Goal: Task Accomplishment & Management: Complete application form

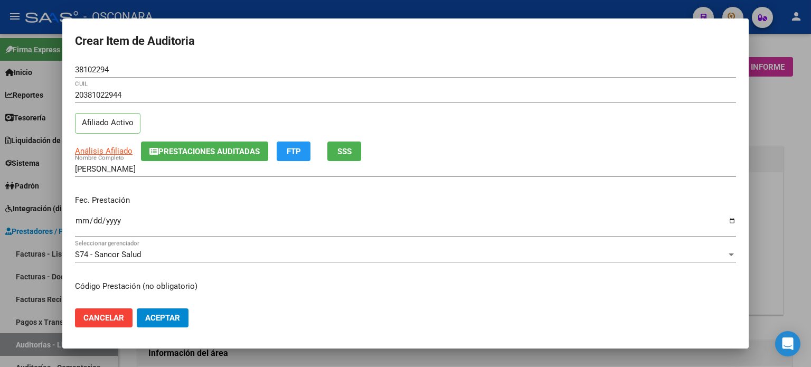
scroll to position [686, 0]
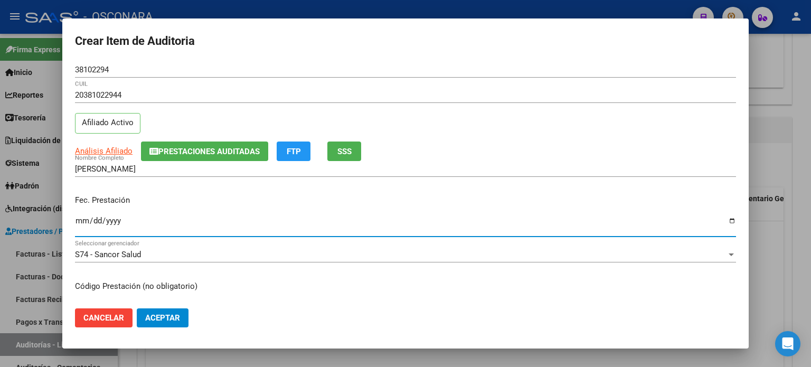
click at [77, 218] on input "Ingresar la fecha" at bounding box center [405, 224] width 661 height 17
type input "[DATE]"
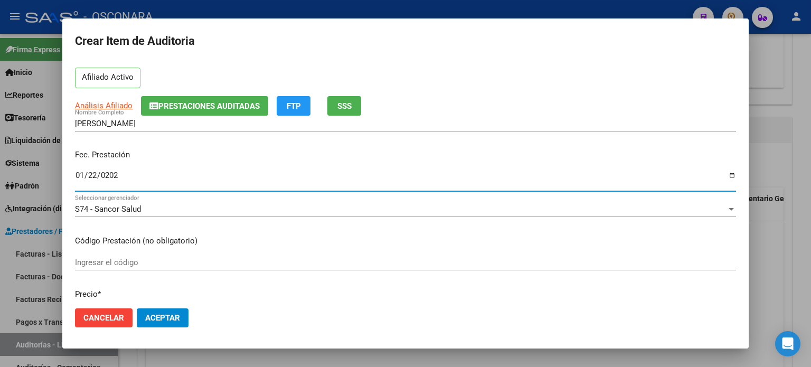
scroll to position [106, 0]
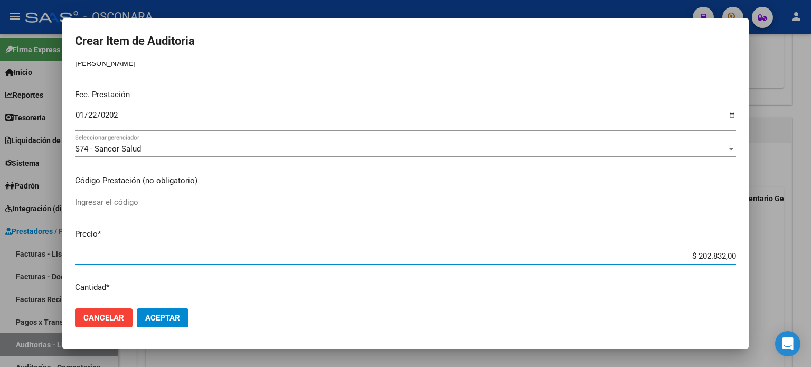
drag, startPoint x: 758, startPoint y: 270, endPoint x: 810, endPoint y: 294, distance: 58.1
click at [810, 294] on div "Crear Item de Auditoria 38102294 Nro Documento 20381022944 CUIL Afiliado Activo…" at bounding box center [405, 183] width 811 height 367
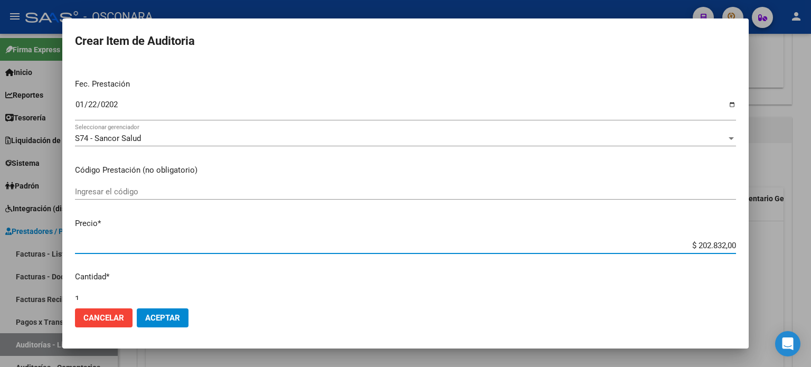
type input "$ 0,07"
type input "$ 0,72"
type input "$ 7,24"
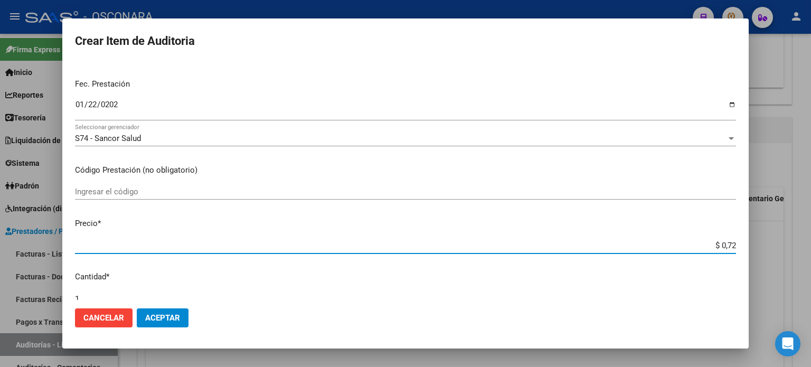
type input "$ 7,24"
type input "$ 72,44"
type input "$ 724,40"
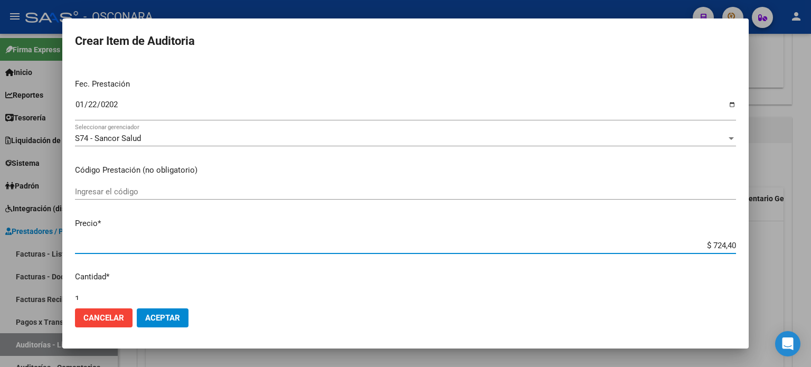
type input "$ 7.244,00"
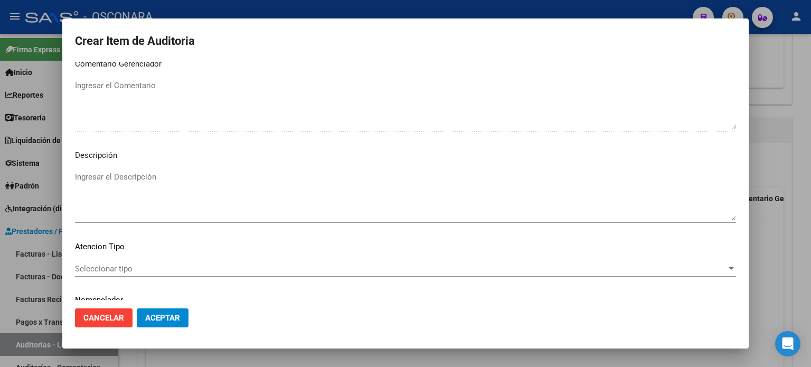
scroll to position [712, 0]
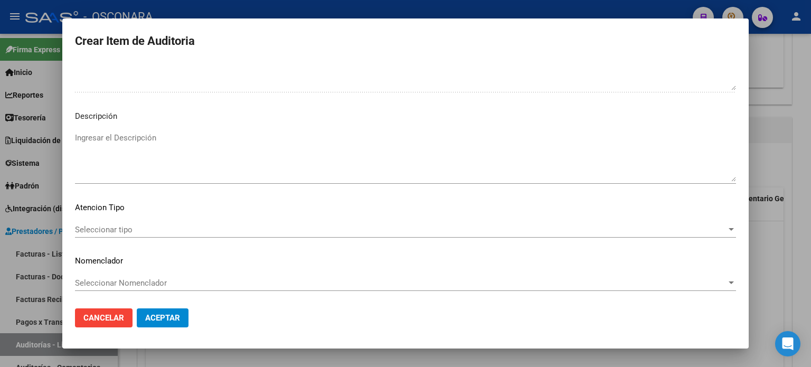
click at [206, 152] on textarea "Ingresar el Descripción" at bounding box center [405, 157] width 661 height 50
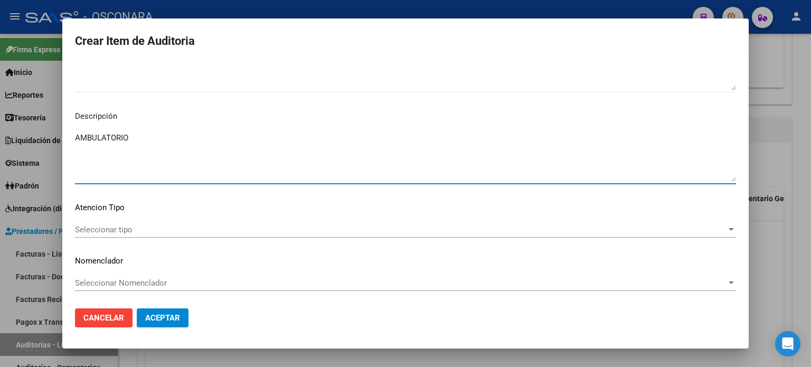
type textarea "AMBULATORIO"
click at [100, 231] on span "Seleccionar tipo" at bounding box center [400, 230] width 651 height 10
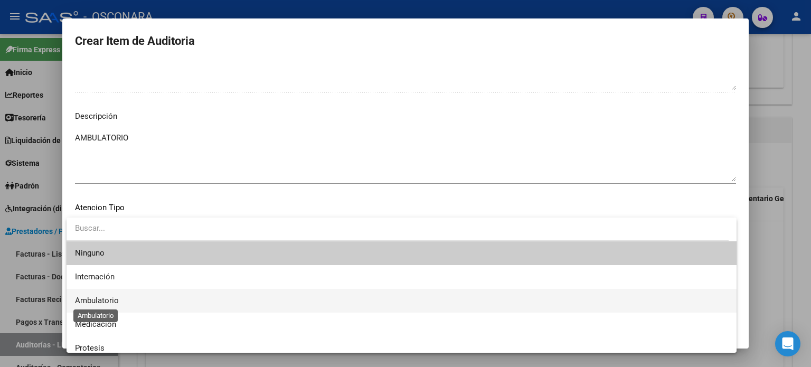
click at [95, 298] on span "Ambulatorio" at bounding box center [97, 301] width 44 height 10
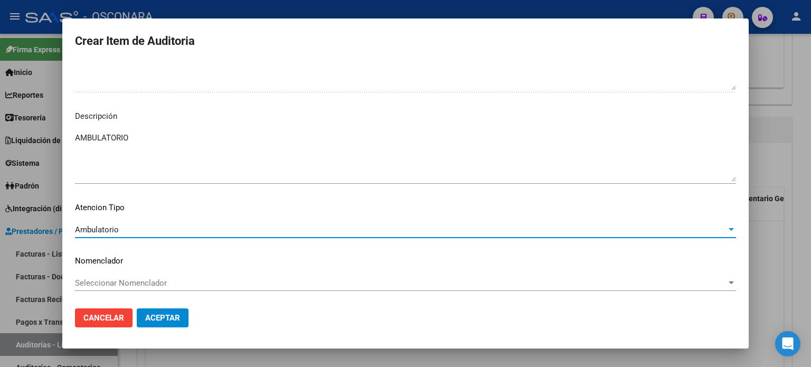
click at [166, 320] on span "Aceptar" at bounding box center [162, 318] width 35 height 10
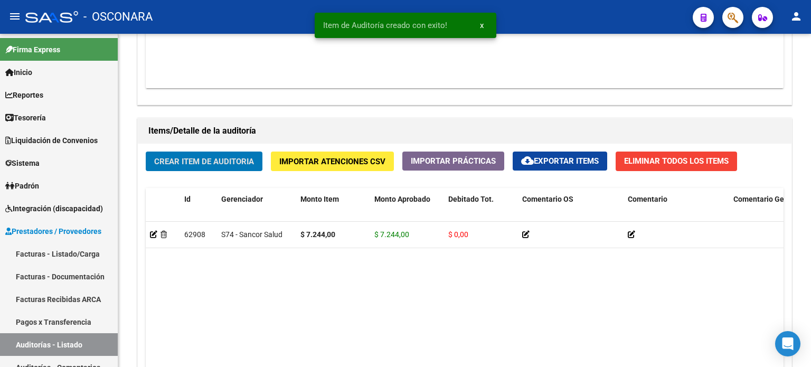
scroll to position [687, 0]
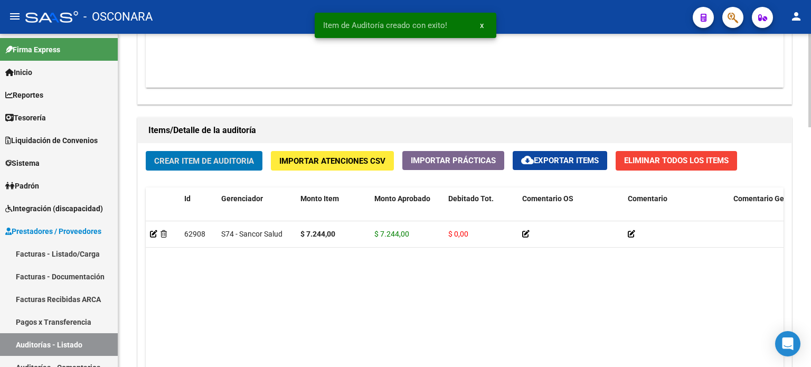
click at [188, 162] on span "Crear Item de Auditoria" at bounding box center [204, 161] width 100 height 10
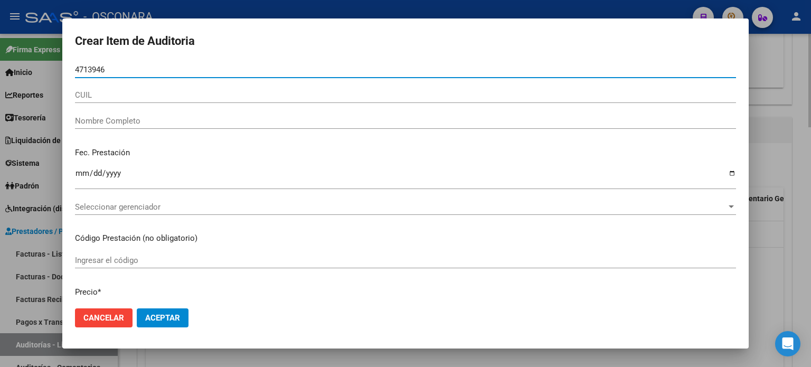
type input "47139460"
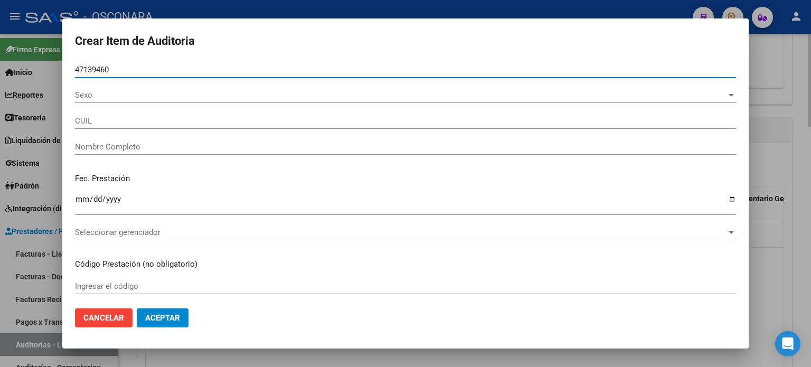
type input "27471394608"
type input "ARRAIGADA [PERSON_NAME]"
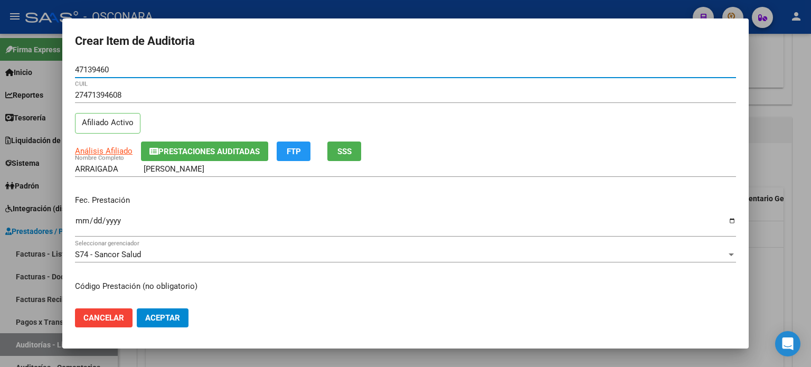
type input "47139460"
click at [354, 161] on div "ARRAIGADA [PERSON_NAME] Nombre Completo" at bounding box center [405, 169] width 661 height 16
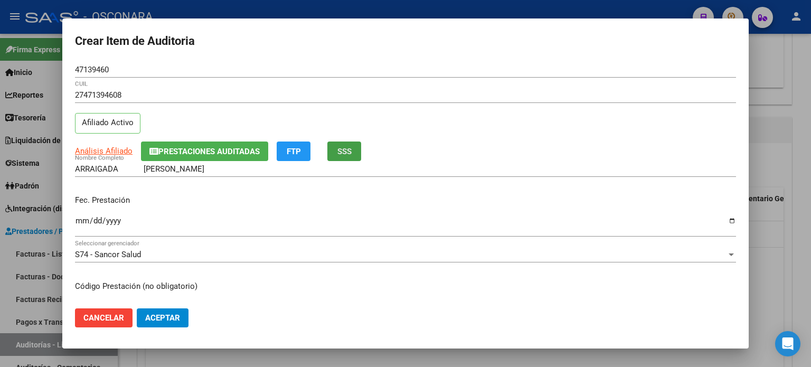
click at [339, 147] on span "SSS" at bounding box center [344, 152] width 14 height 10
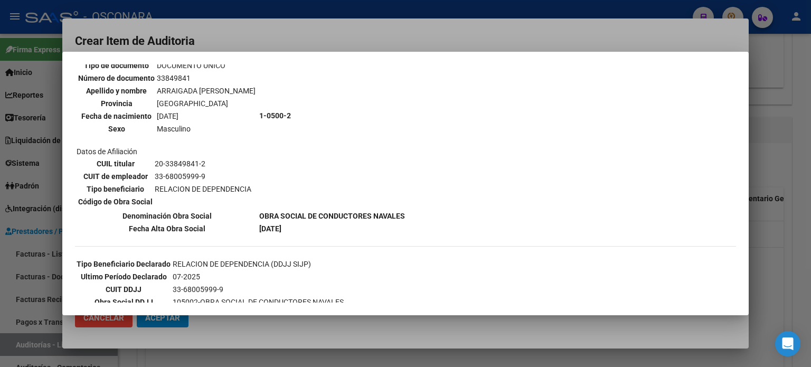
scroll to position [106, 0]
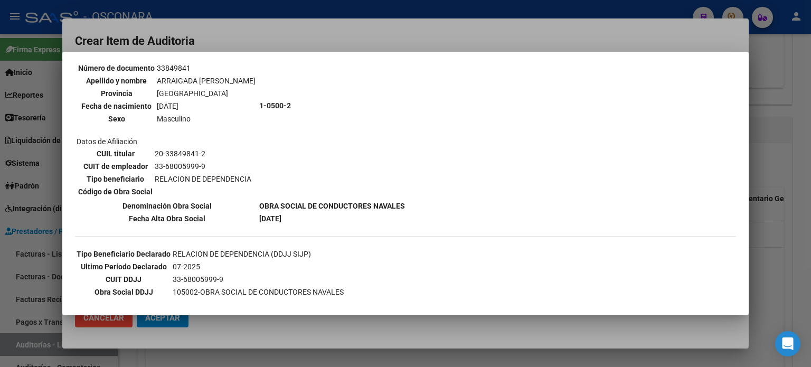
click at [782, 212] on div at bounding box center [405, 183] width 811 height 367
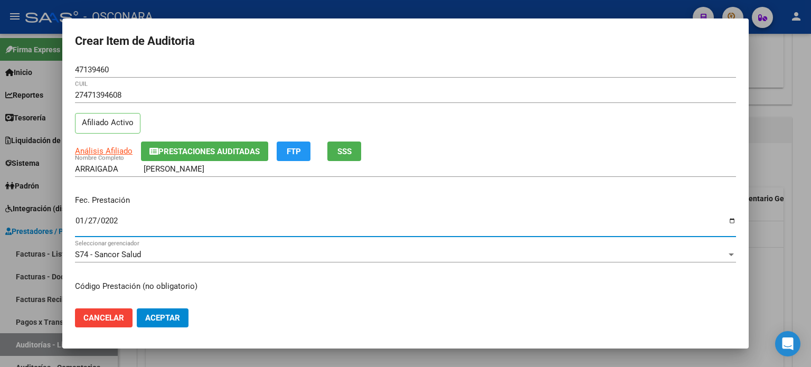
type input "[DATE]"
drag, startPoint x: 78, startPoint y: 221, endPoint x: 89, endPoint y: 217, distance: 11.4
click at [78, 221] on input "[DATE]" at bounding box center [405, 224] width 661 height 17
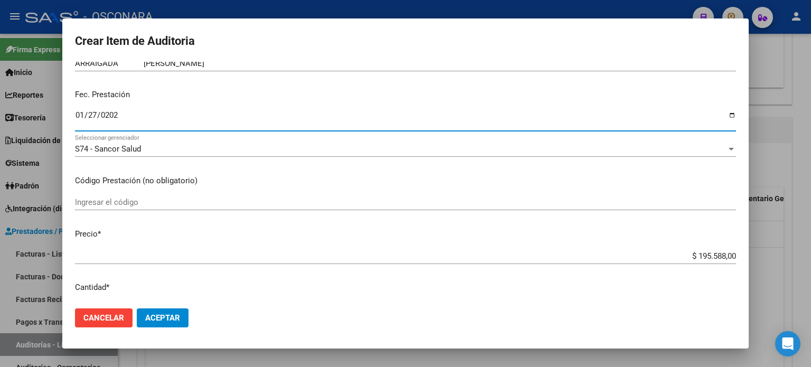
drag, startPoint x: 688, startPoint y: 255, endPoint x: 810, endPoint y: 253, distance: 122.0
click at [810, 253] on div "Crear Item de Auditoria 47139460 Nro Documento 27471394608 CUIL Afiliado Activo…" at bounding box center [405, 183] width 811 height 367
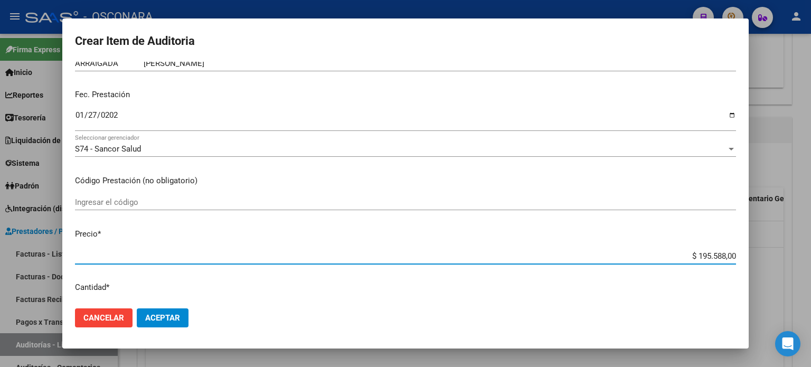
type input "$ 0,07"
type input "$ 0,72"
type input "$ 7,24"
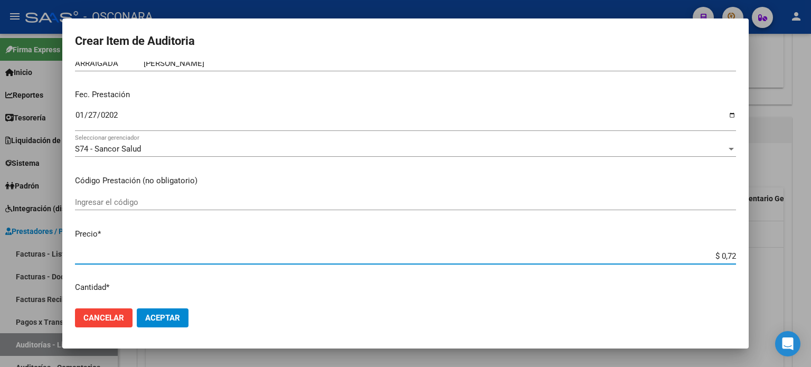
type input "$ 7,24"
type input "$ 72,44"
type input "$ 724,40"
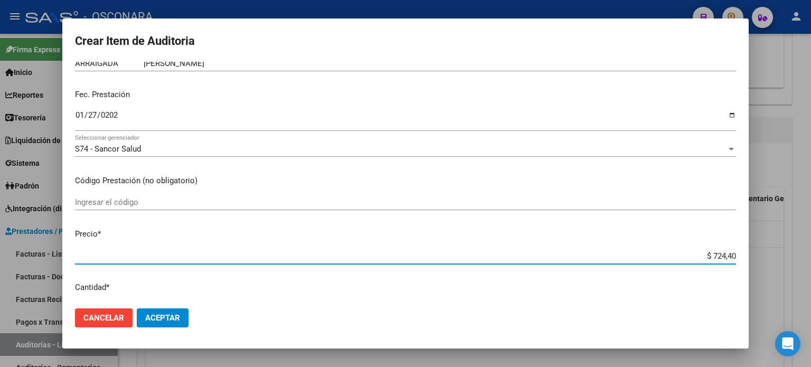
type input "$ 7.244,00"
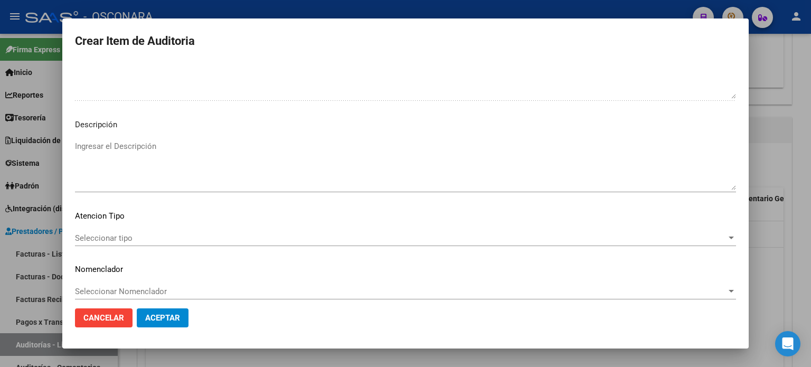
scroll to position [712, 0]
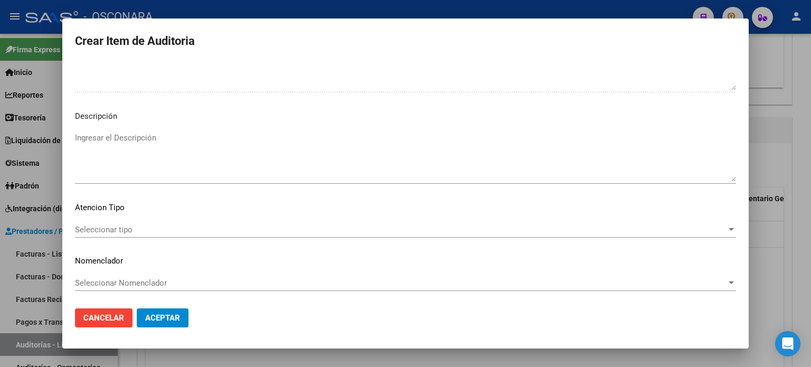
click at [313, 136] on textarea "Ingresar el Descripción" at bounding box center [405, 157] width 661 height 50
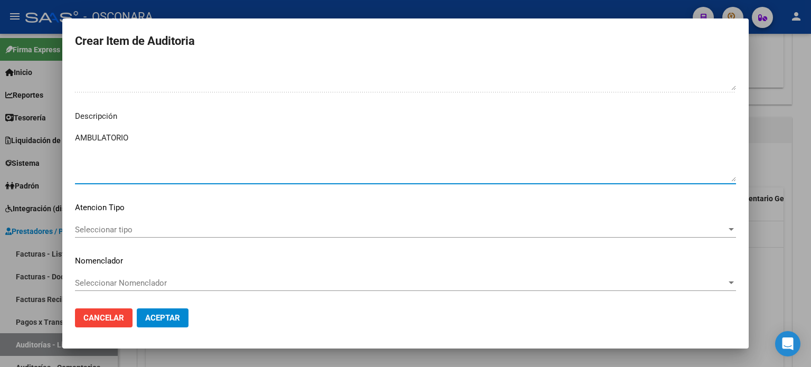
type textarea "AMBULATORIO"
click at [109, 225] on span "Seleccionar tipo" at bounding box center [400, 230] width 651 height 10
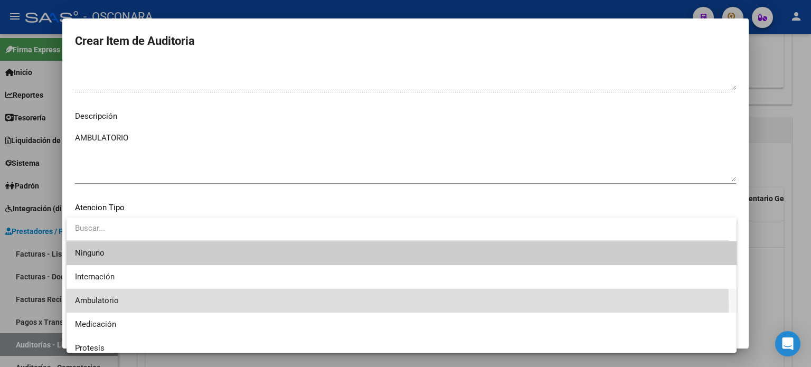
click at [109, 306] on span "Ambulatorio" at bounding box center [401, 301] width 653 height 24
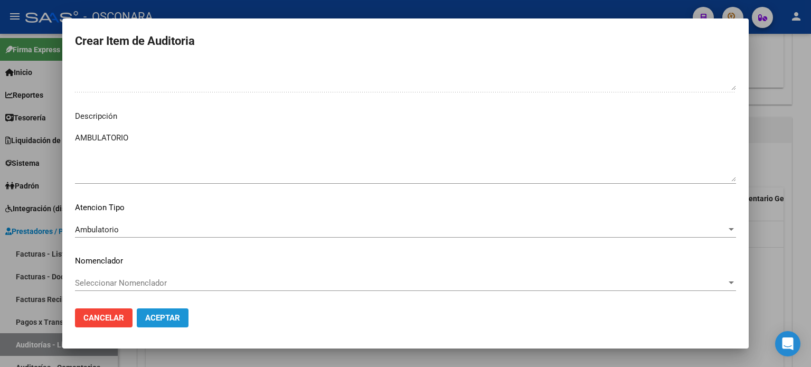
click at [169, 322] on span "Aceptar" at bounding box center [162, 318] width 35 height 10
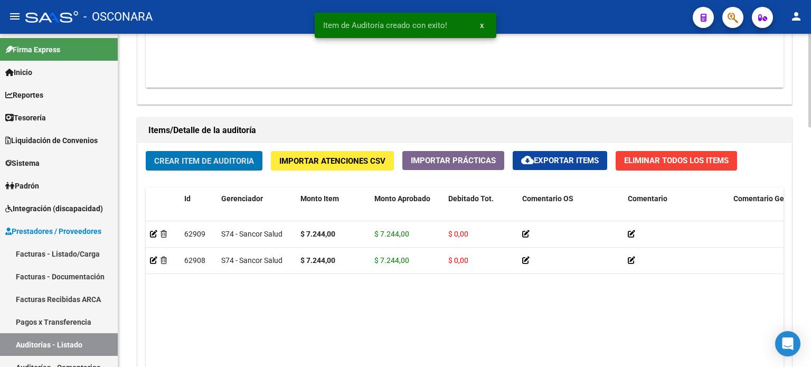
click at [212, 160] on span "Crear Item de Auditoria" at bounding box center [204, 161] width 100 height 10
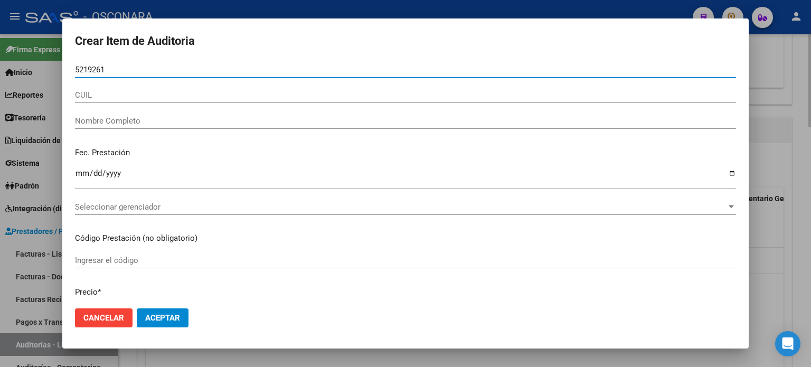
type input "52192611"
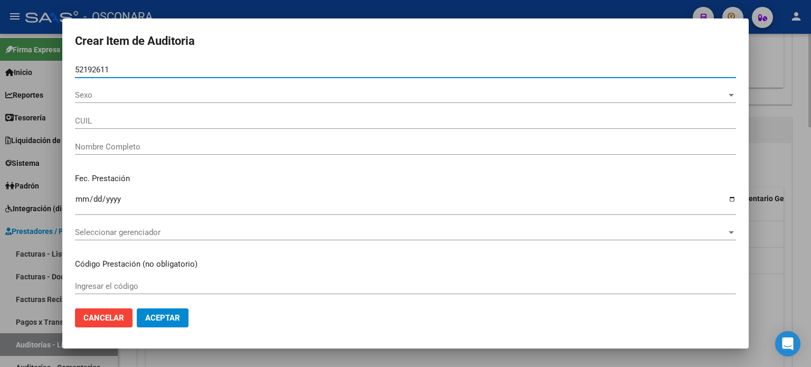
type input "20521926113"
type input "[PERSON_NAME] [PERSON_NAME]"
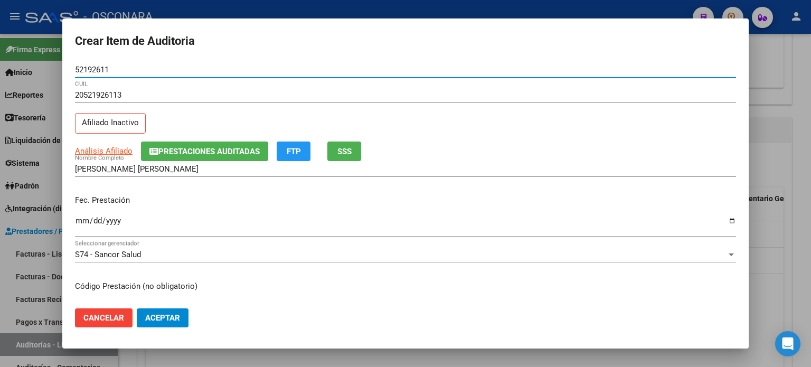
type input "52192611"
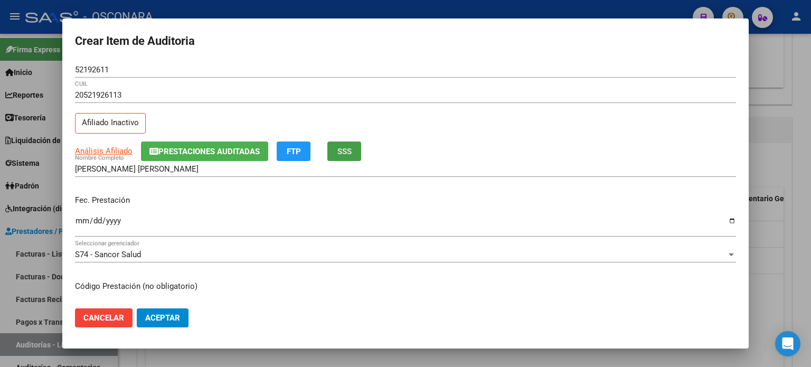
click at [348, 153] on span "SSS" at bounding box center [344, 152] width 14 height 10
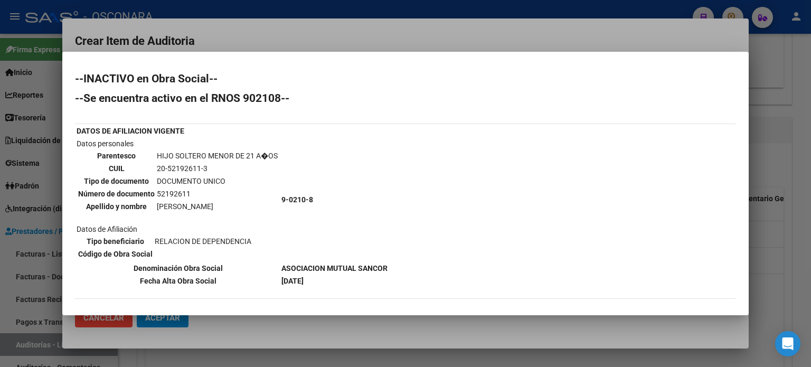
click at [783, 229] on div at bounding box center [405, 183] width 811 height 367
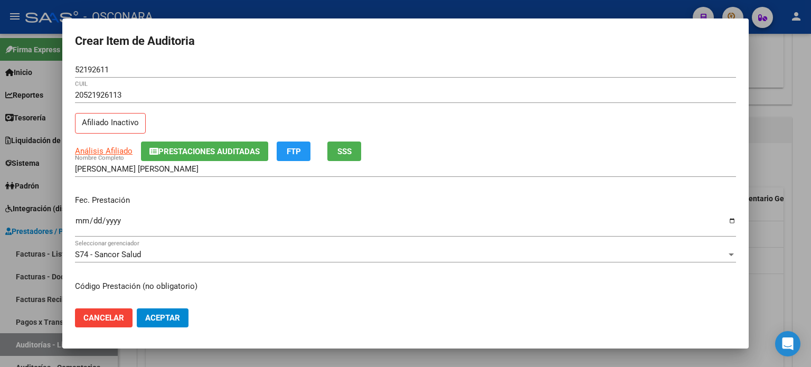
click at [84, 220] on input "Ingresar la fecha" at bounding box center [405, 224] width 661 height 17
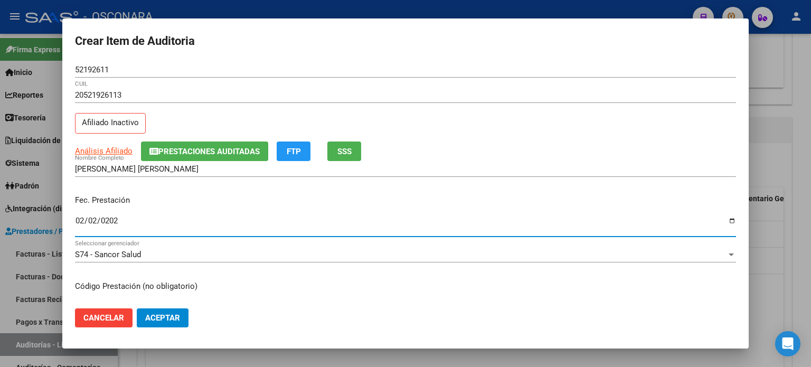
type input "[DATE]"
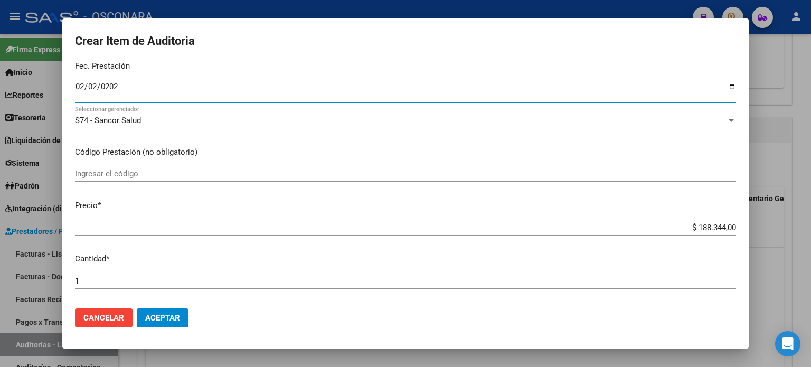
scroll to position [158, 0]
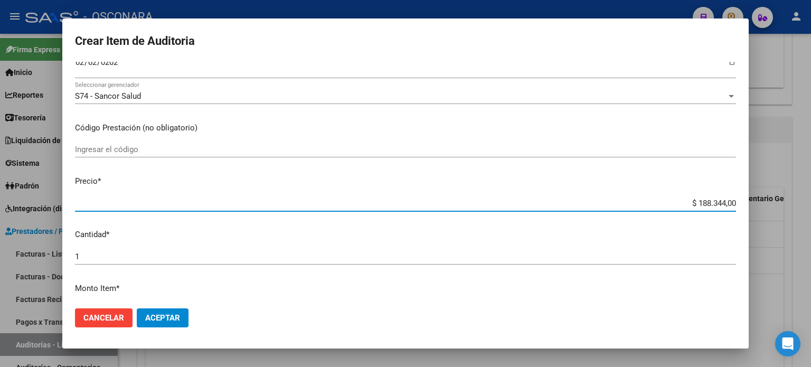
drag, startPoint x: 688, startPoint y: 204, endPoint x: 810, endPoint y: 201, distance: 122.0
click at [810, 201] on div "Crear Item de Auditoria 52192611 Nro Documento 20521926113 CUIL Afiliado Inacti…" at bounding box center [405, 183] width 811 height 367
type input "$ 0,07"
type input "$ 0,72"
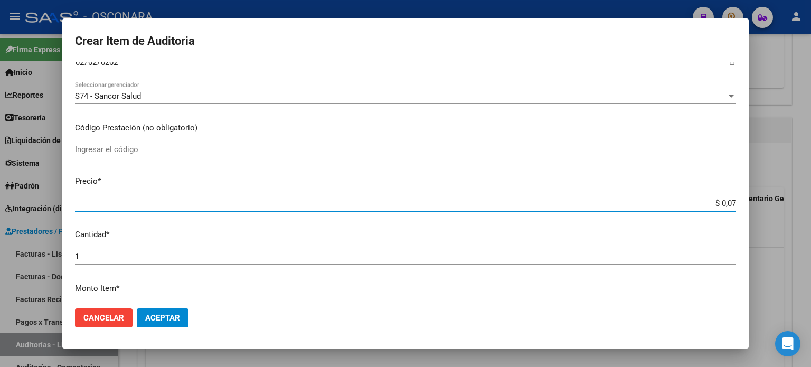
type input "$ 0,72"
type input "$ 7,24"
type input "$ 72,44"
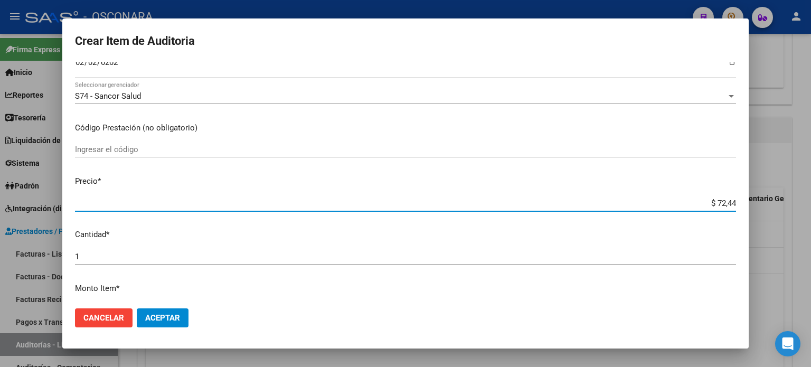
type input "$ 724,40"
type input "$ 7.244,00"
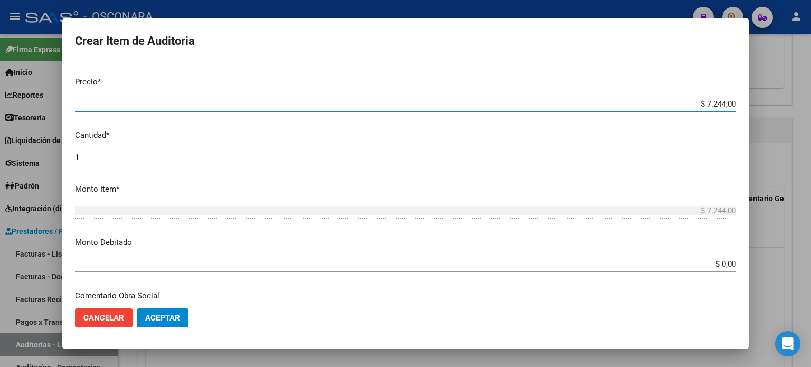
scroll to position [264, 0]
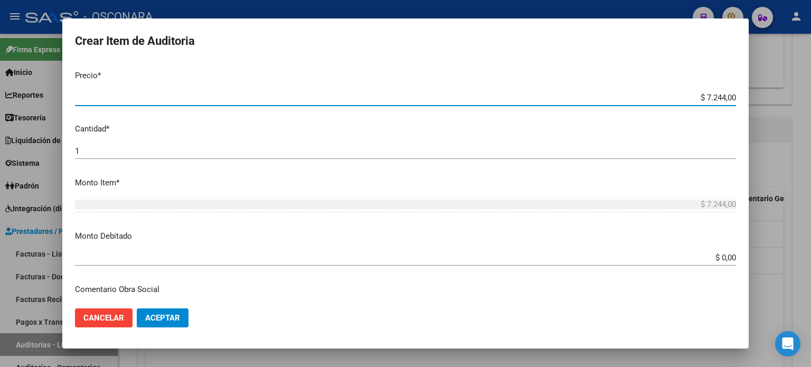
drag, startPoint x: 712, startPoint y: 257, endPoint x: 810, endPoint y: 252, distance: 98.8
click at [810, 257] on div "Crear Item de Auditoria 52192611 Nro Documento 20521926113 CUIL Afiliado Inacti…" at bounding box center [405, 183] width 811 height 367
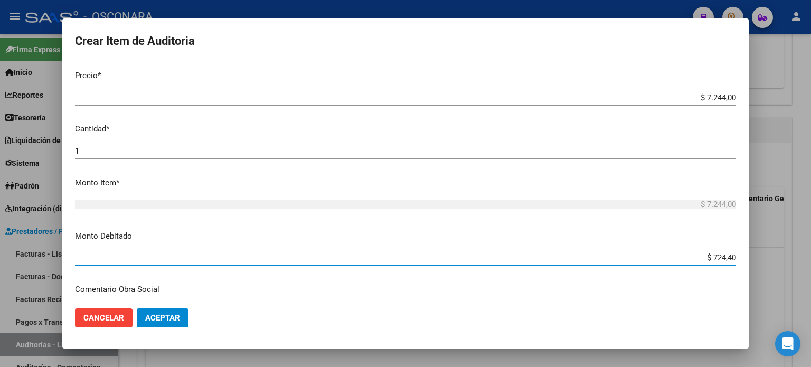
type input "$ 7.244,00"
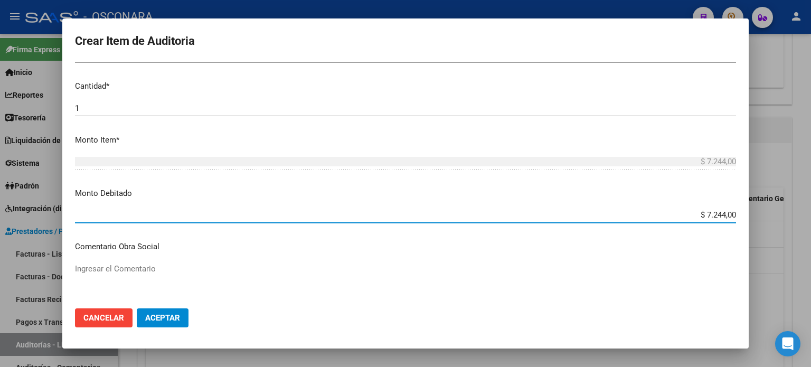
scroll to position [370, 0]
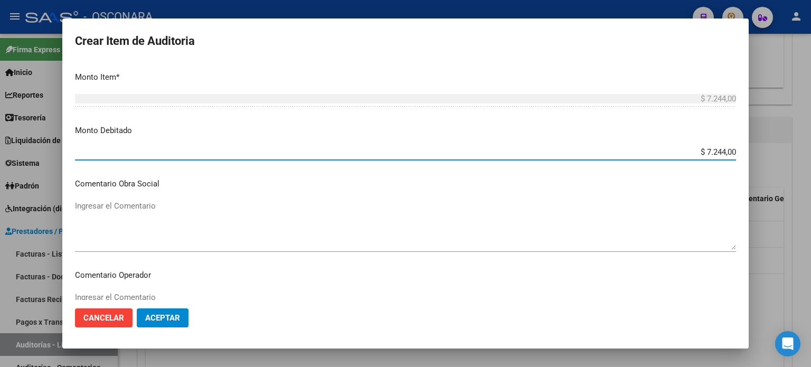
click at [122, 214] on textarea "Ingresar el Comentario" at bounding box center [405, 225] width 661 height 50
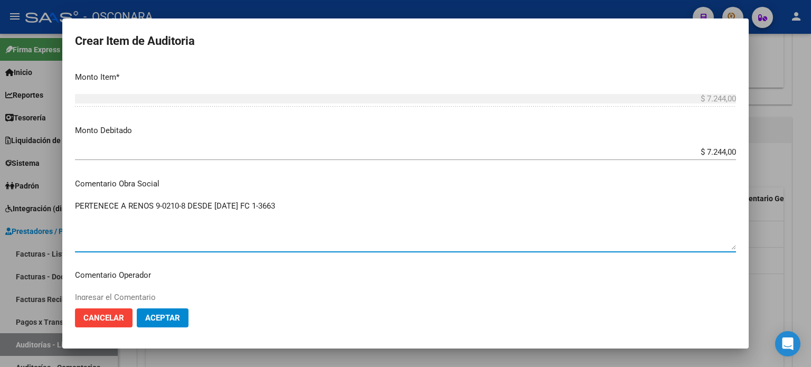
drag, startPoint x: 306, startPoint y: 203, endPoint x: 40, endPoint y: 211, distance: 266.2
click at [40, 211] on div "Crear Item de Auditoria 52192611 Nro Documento 20521926113 CUIL Afiliado Inacti…" at bounding box center [405, 183] width 811 height 367
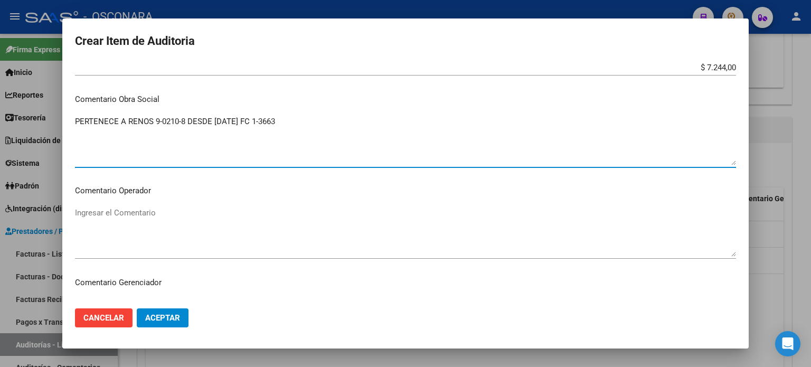
scroll to position [633, 0]
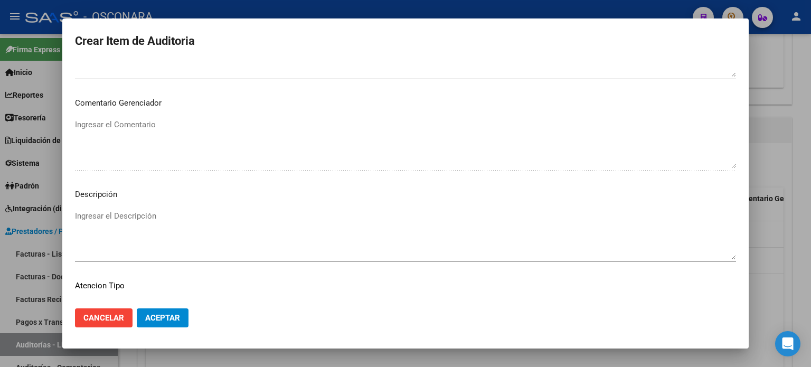
type textarea "PERTENECE A RENOS 9-0210-8 DESDE [DATE] FC 1-3663"
click at [105, 224] on textarea "Ingresar el Descripción" at bounding box center [405, 235] width 661 height 50
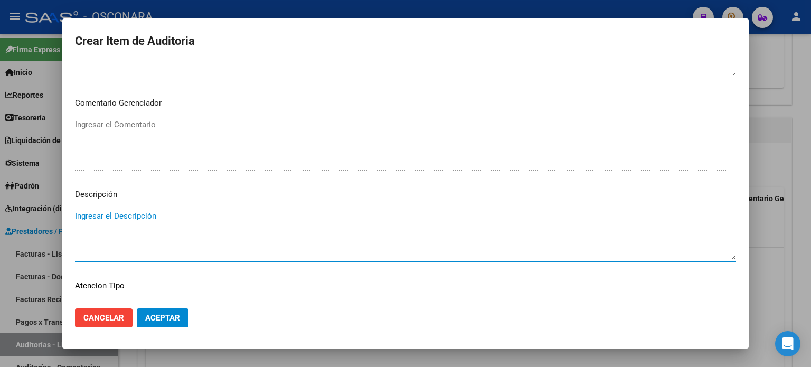
paste textarea "PERTENECE A RENOS 9-0210-8 DESDE [DATE] FC 1-3663"
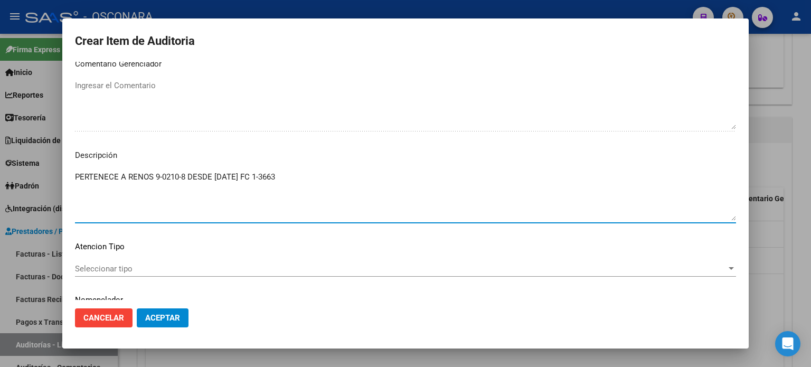
scroll to position [712, 0]
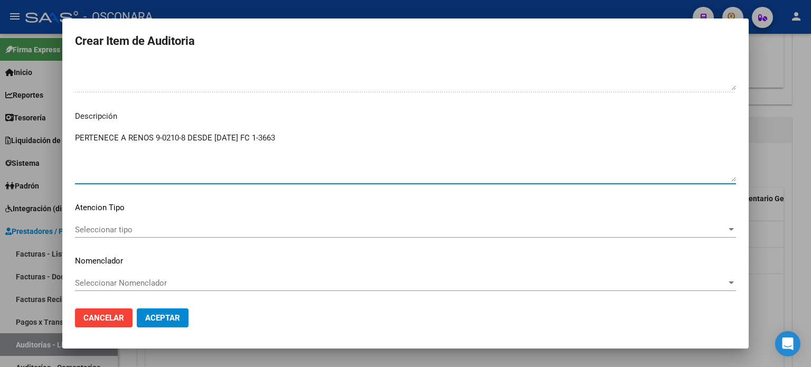
type textarea "PERTENECE A RENOS 9-0210-8 DESDE [DATE] FC 1-3663"
click at [110, 226] on span "Seleccionar tipo" at bounding box center [400, 230] width 651 height 10
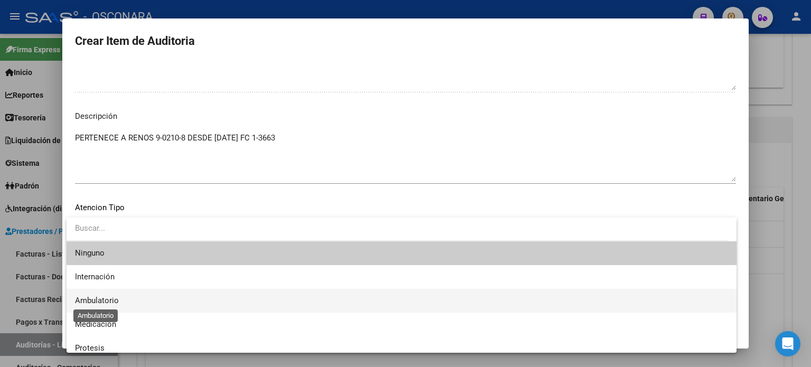
drag, startPoint x: 110, startPoint y: 298, endPoint x: 143, endPoint y: 308, distance: 34.2
click at [110, 298] on span "Ambulatorio" at bounding box center [97, 301] width 44 height 10
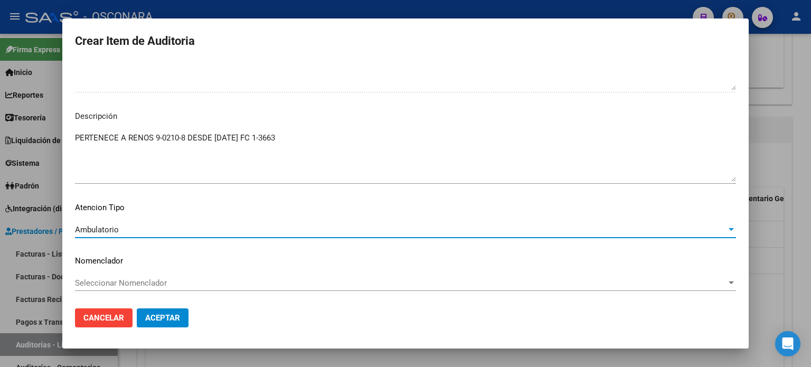
click at [167, 317] on span "Aceptar" at bounding box center [162, 318] width 35 height 10
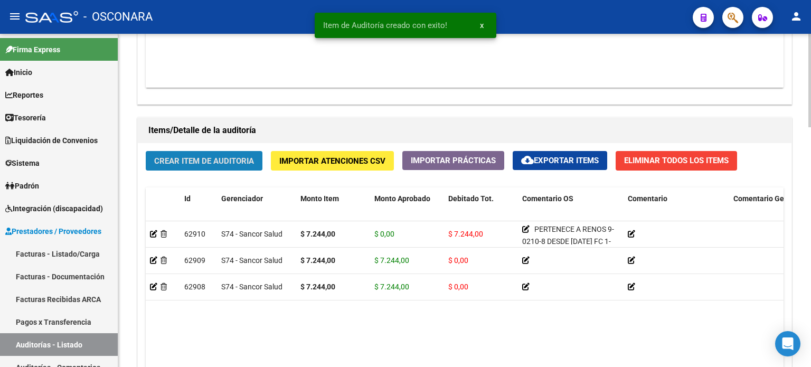
click at [239, 164] on span "Crear Item de Auditoria" at bounding box center [204, 161] width 100 height 10
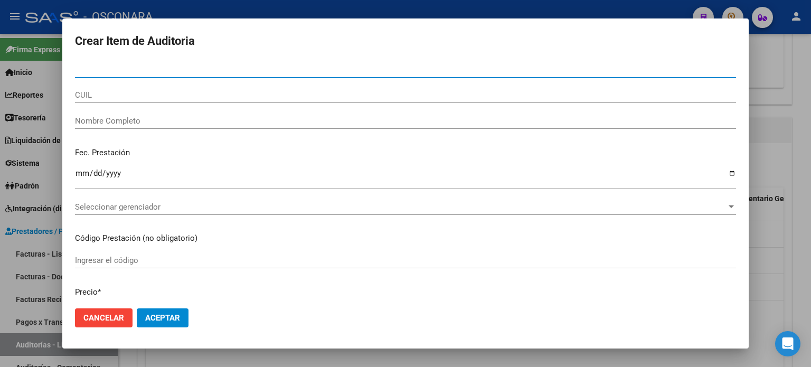
click at [114, 320] on span "Cancelar" at bounding box center [103, 318] width 41 height 10
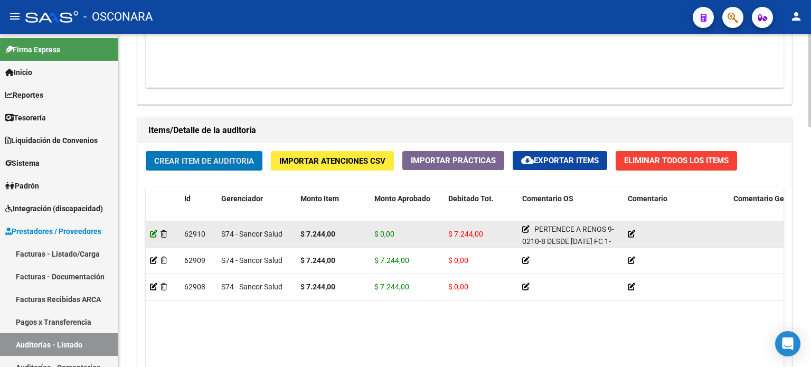
click at [154, 233] on icon at bounding box center [153, 233] width 7 height 7
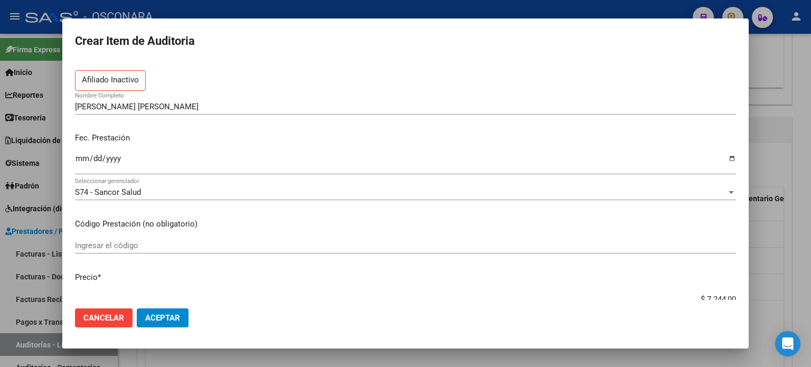
scroll to position [106, 0]
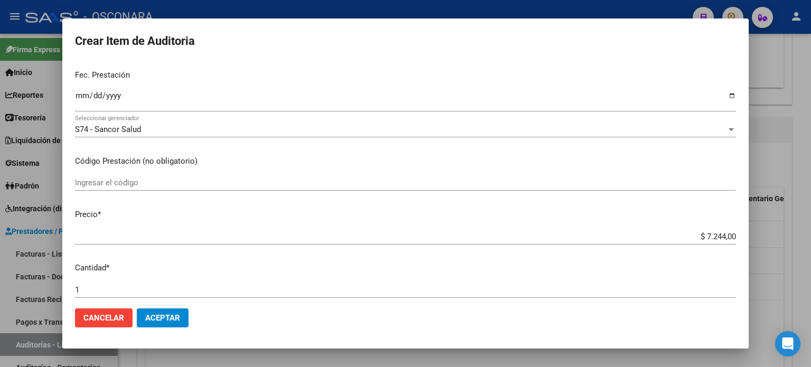
click at [96, 286] on input "1" at bounding box center [405, 290] width 661 height 10
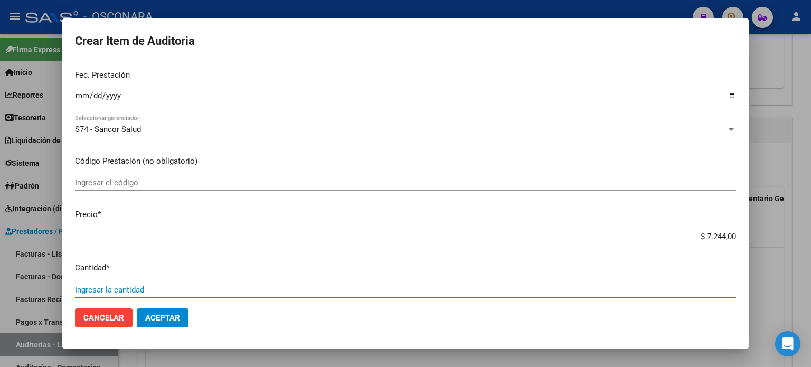
type input "2"
type input "$ 14.488,00"
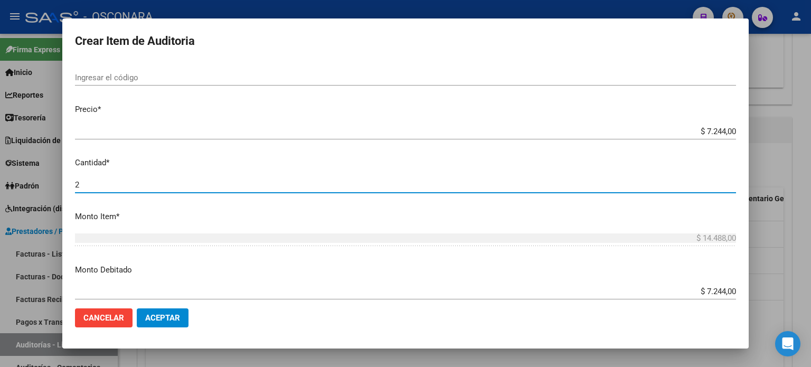
scroll to position [211, 0]
type input "2"
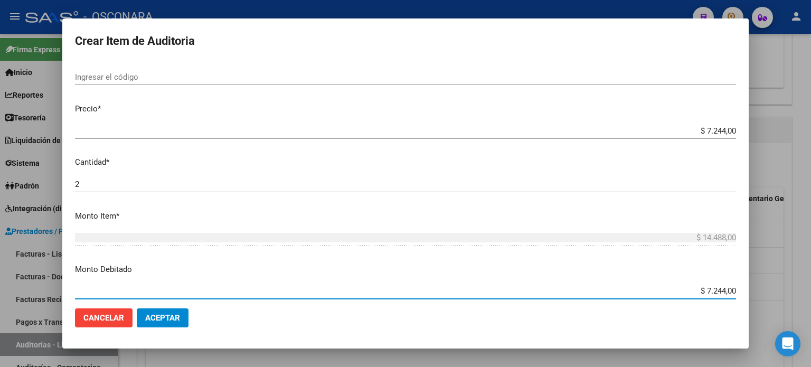
drag, startPoint x: 701, startPoint y: 291, endPoint x: 810, endPoint y: 276, distance: 110.8
click at [810, 287] on div "Crear Item de Auditoria 52192611 Nro Documento 20521926113 CUIL Afiliado Inacti…" at bounding box center [405, 183] width 811 height 367
type input "$ 14.488,00"
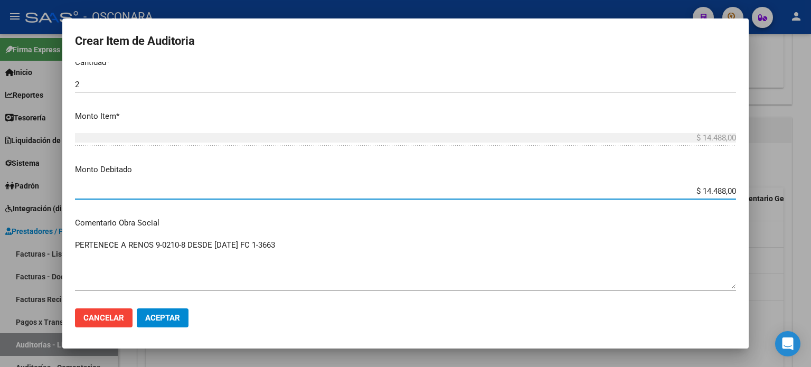
scroll to position [317, 0]
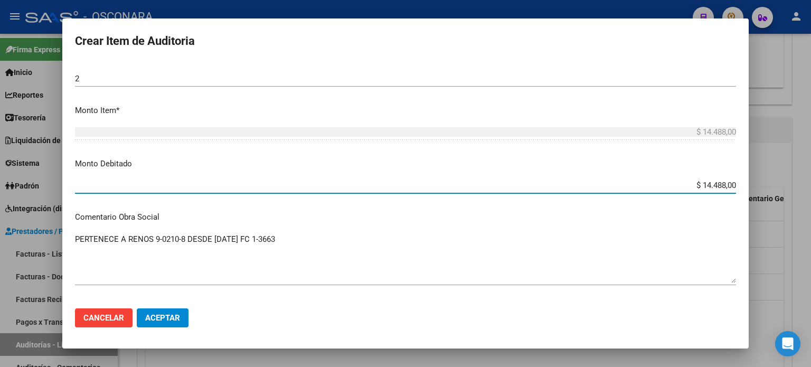
click at [216, 268] on textarea "PERTENECE A RENOS 9-0210-8 DESDE [DATE] FC 1-3663" at bounding box center [405, 258] width 661 height 50
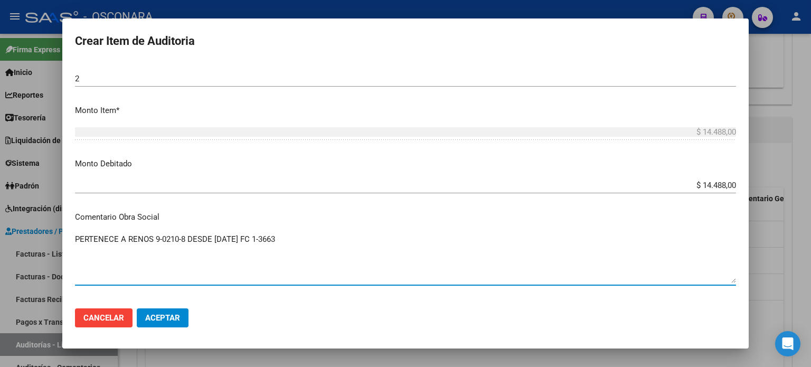
drag, startPoint x: 155, startPoint y: 323, endPoint x: 162, endPoint y: 322, distance: 6.9
click at [156, 322] on span "Aceptar" at bounding box center [162, 318] width 35 height 10
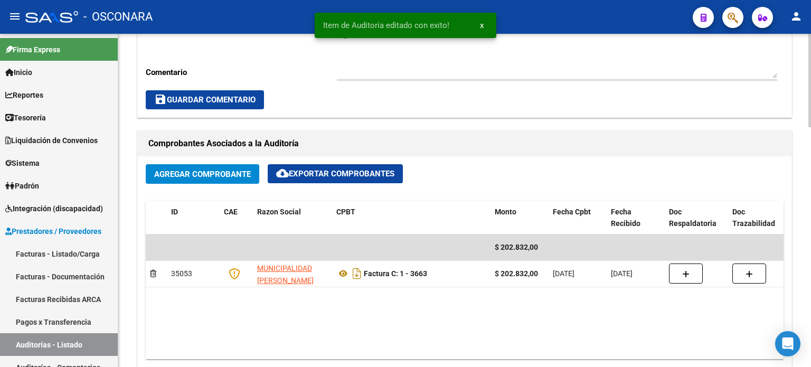
scroll to position [633, 0]
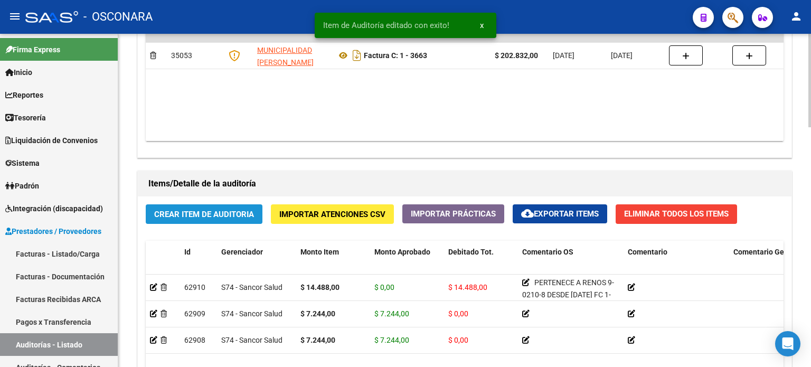
click at [187, 211] on span "Crear Item de Auditoria" at bounding box center [204, 215] width 100 height 10
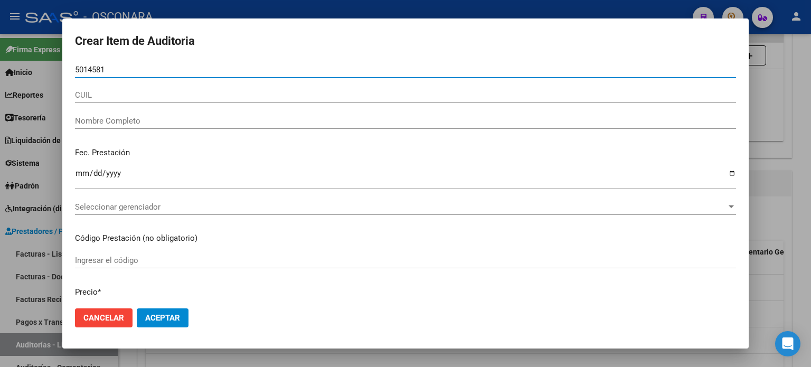
type input "50145814"
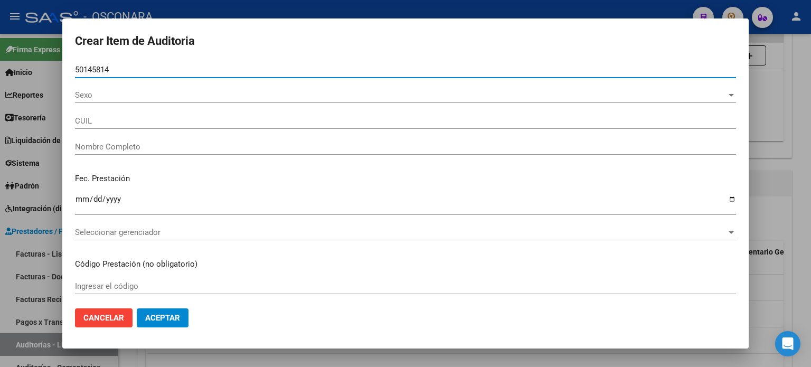
type input "27501458142"
type input "[PERSON_NAME]"
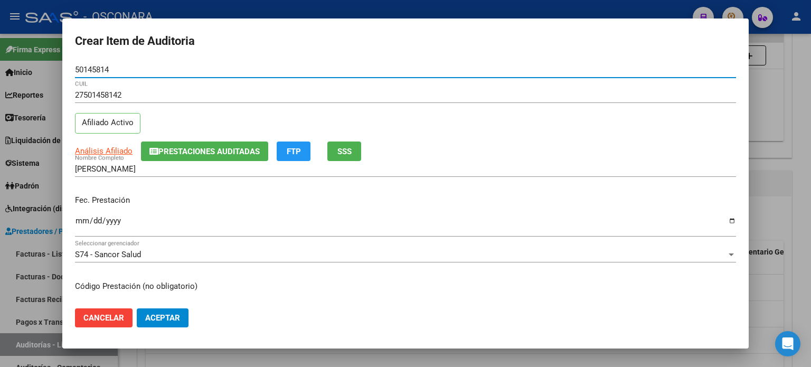
type input "50145814"
click at [342, 149] on span "SSS" at bounding box center [344, 152] width 14 height 10
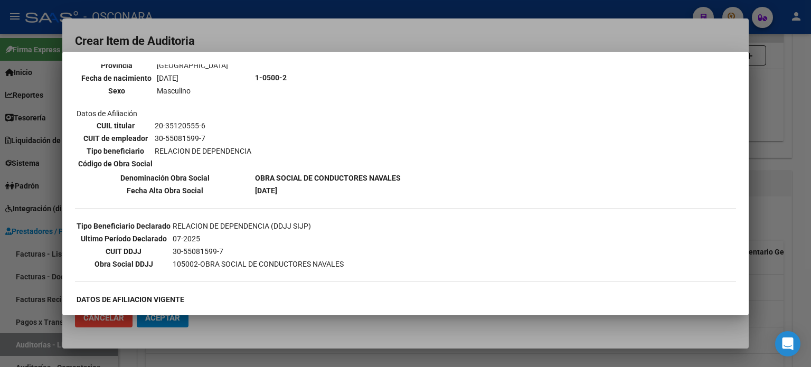
scroll to position [158, 0]
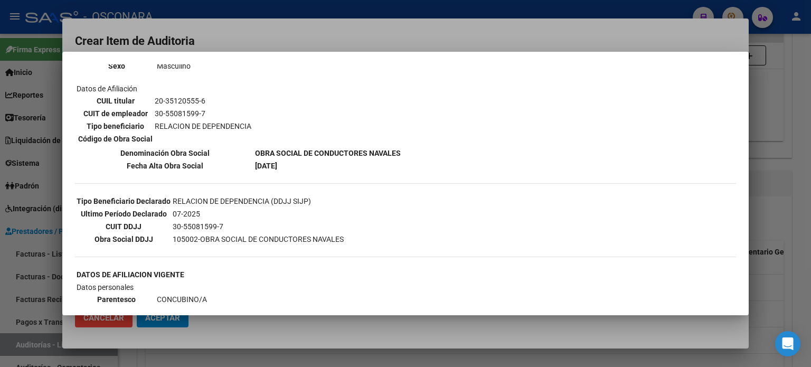
click at [761, 204] on div at bounding box center [405, 183] width 811 height 367
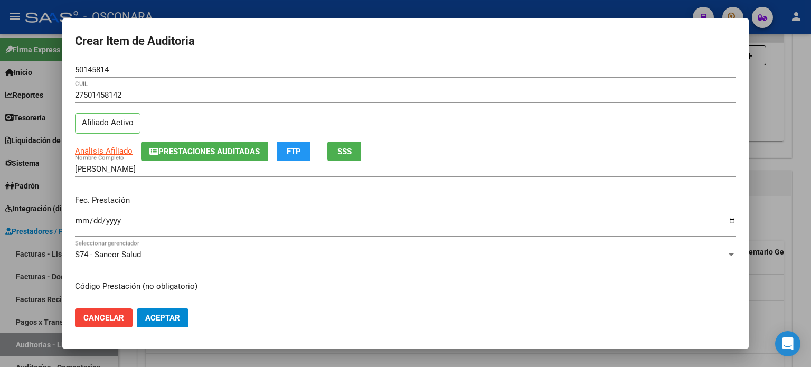
click at [78, 221] on input "Ingresar la fecha" at bounding box center [405, 224] width 661 height 17
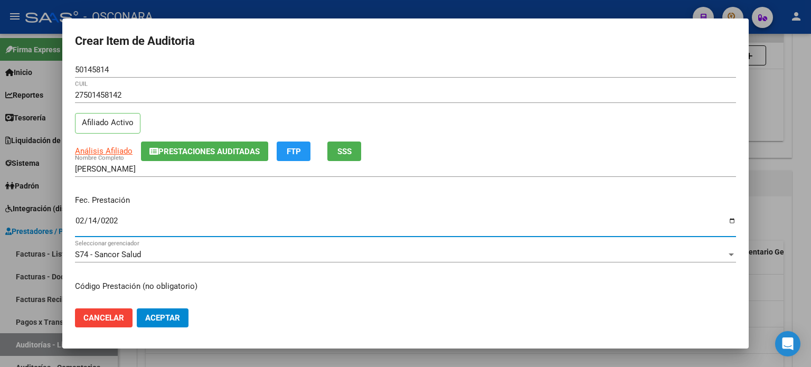
type input "[DATE]"
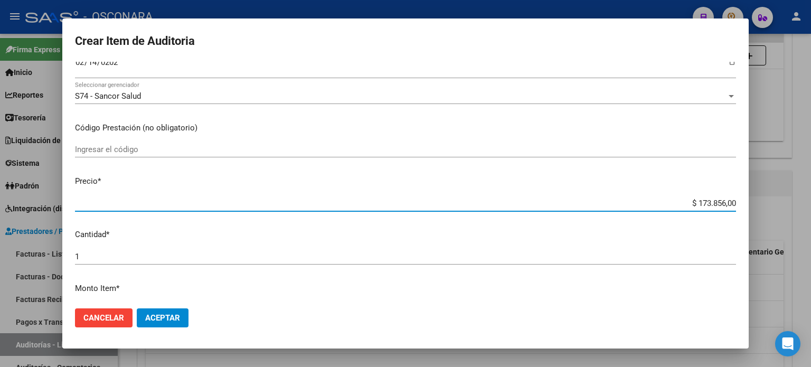
drag, startPoint x: 690, startPoint y: 200, endPoint x: 810, endPoint y: 183, distance: 121.5
click at [810, 202] on div "Crear Item de Auditoria 50145814 Nro Documento 27501458142 CUIL Afiliado Activo…" at bounding box center [405, 183] width 811 height 367
type input "$ 0,07"
type input "$ 0,72"
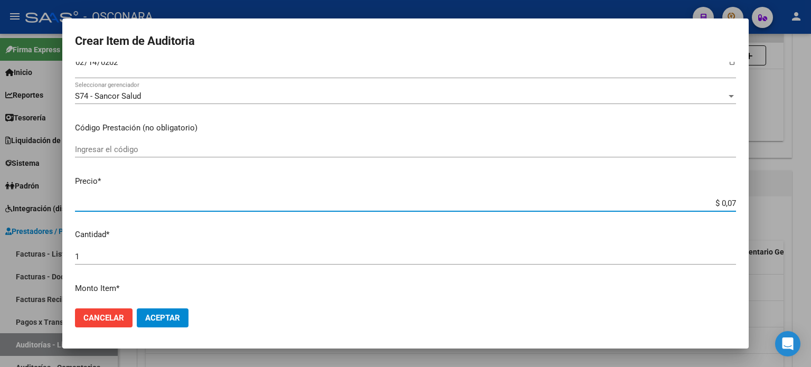
type input "$ 0,72"
type input "$ 7,24"
type input "$ 72,44"
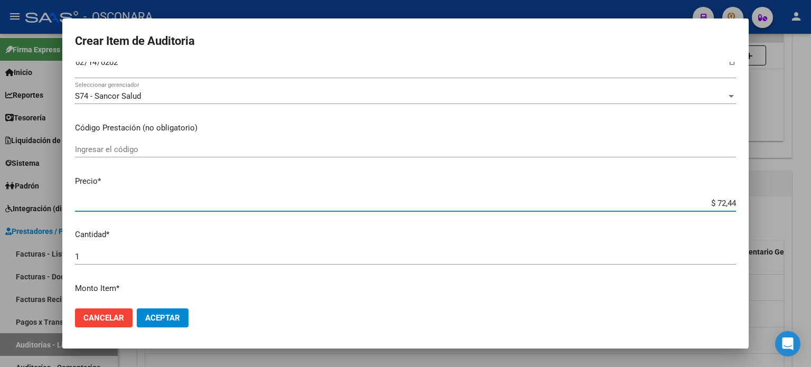
type input "$ 724,40"
type input "$ 7.244,00"
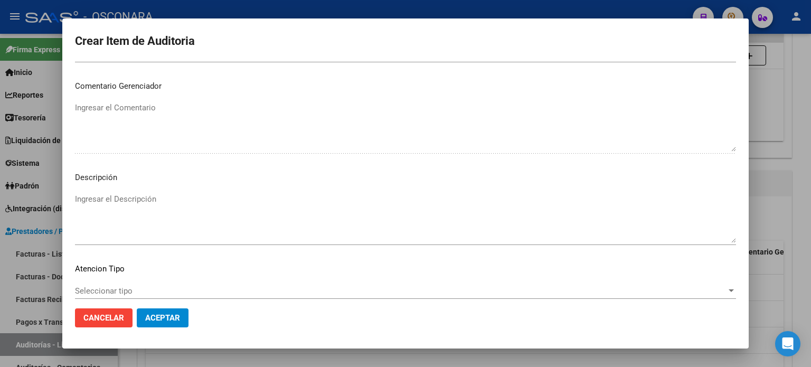
scroll to position [712, 0]
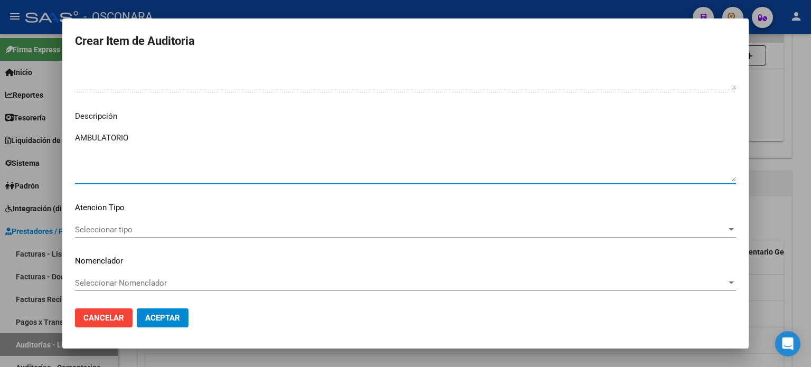
click at [188, 160] on textarea "AMBULATORIO" at bounding box center [405, 157] width 661 height 50
type textarea "AMBULATORIO"
click at [100, 228] on span "Seleccionar tipo" at bounding box center [400, 230] width 651 height 10
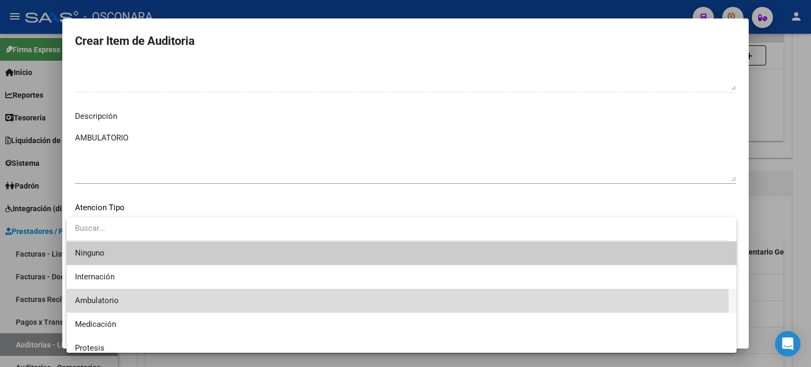
click at [100, 306] on span "Ambulatorio" at bounding box center [401, 301] width 653 height 24
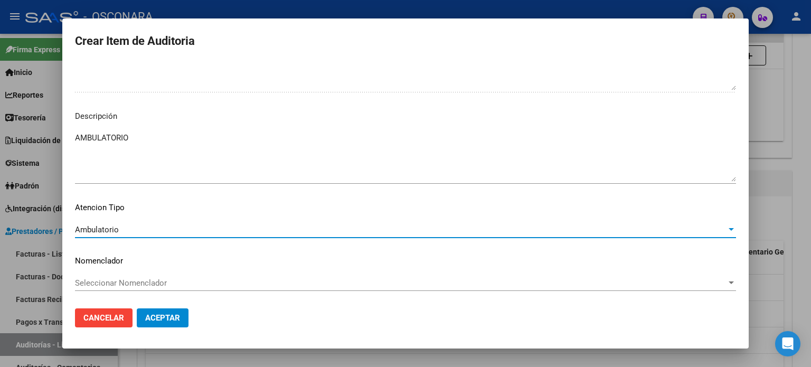
click at [148, 320] on span "Aceptar" at bounding box center [162, 318] width 35 height 10
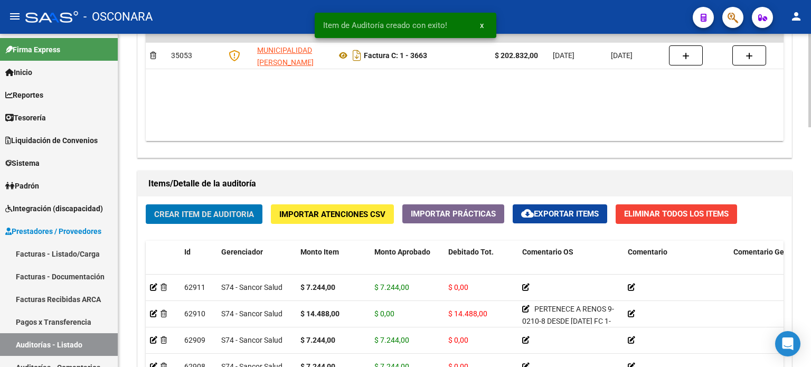
click at [186, 212] on span "Crear Item de Auditoria" at bounding box center [204, 215] width 100 height 10
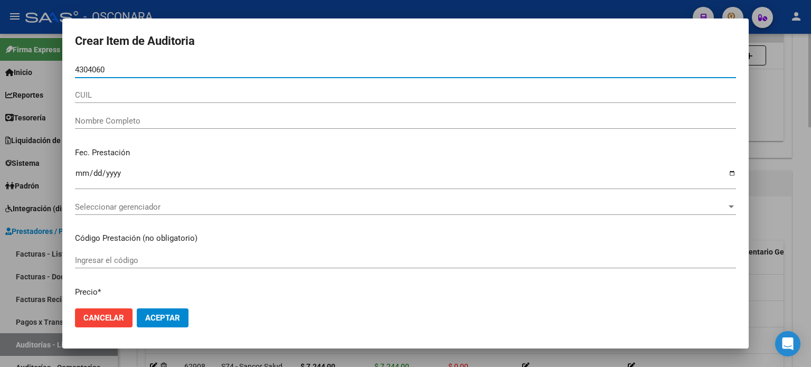
type input "43040606"
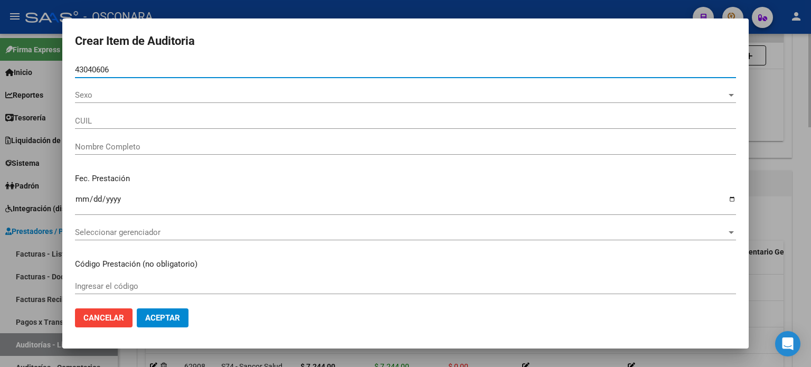
type input "20430406060"
type input "[PERSON_NAME] [PERSON_NAME]"
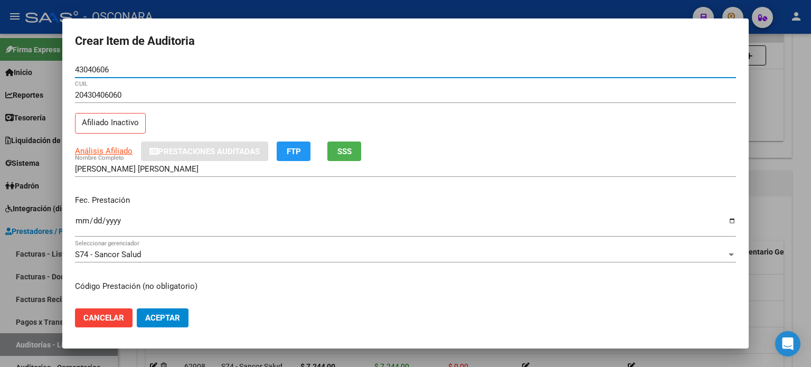
type input "43040606"
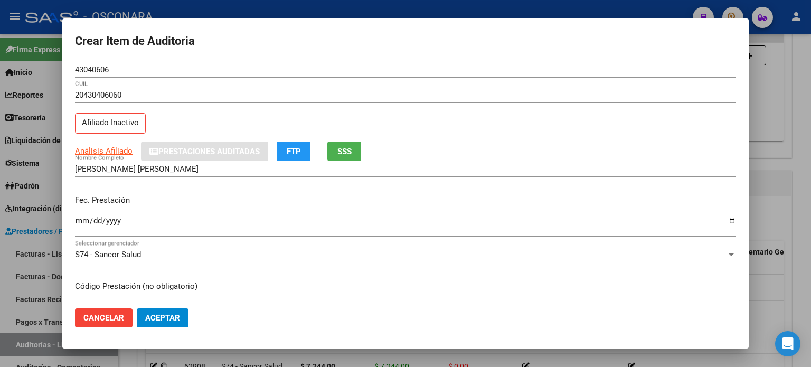
click at [367, 151] on div "Análisis Afiliado Prestaciones Auditadas FTP SSS" at bounding box center [405, 151] width 661 height 20
click at [331, 154] on button "SSS" at bounding box center [344, 151] width 34 height 20
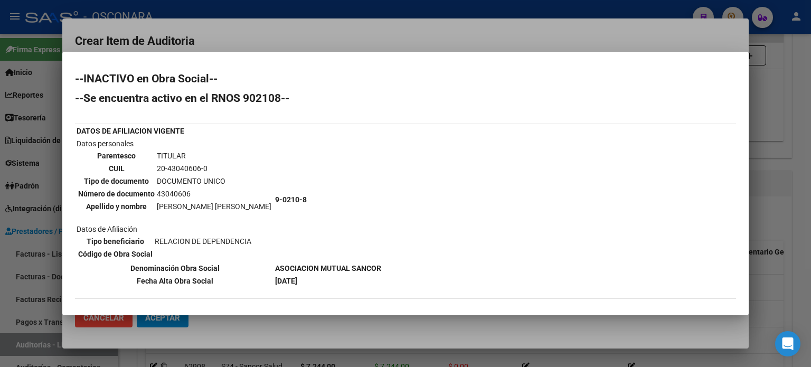
click at [766, 196] on div at bounding box center [405, 183] width 811 height 367
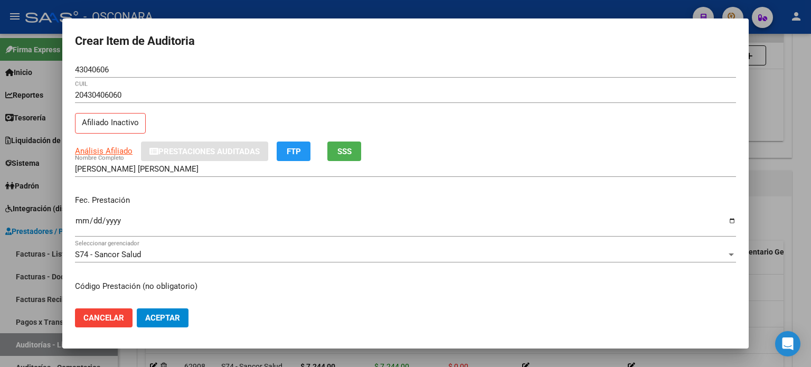
click at [84, 218] on input "Ingresar la fecha" at bounding box center [405, 224] width 661 height 17
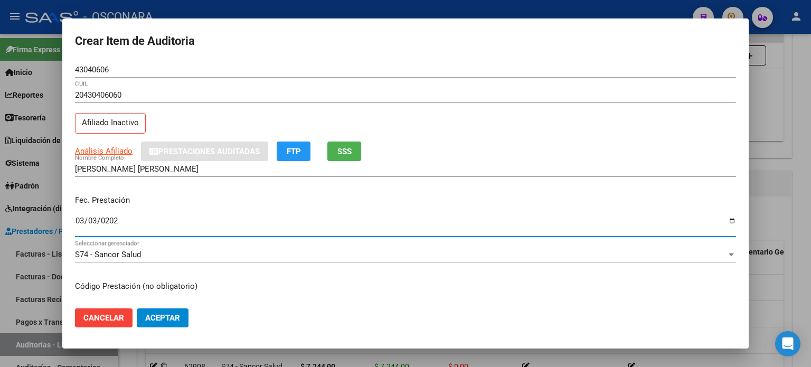
type input "[DATE]"
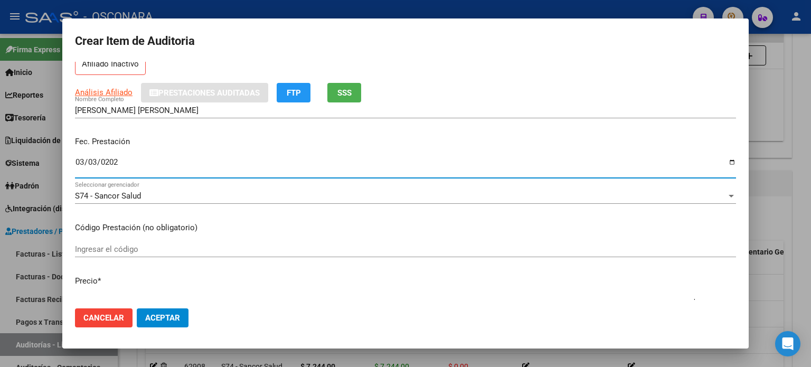
scroll to position [158, 0]
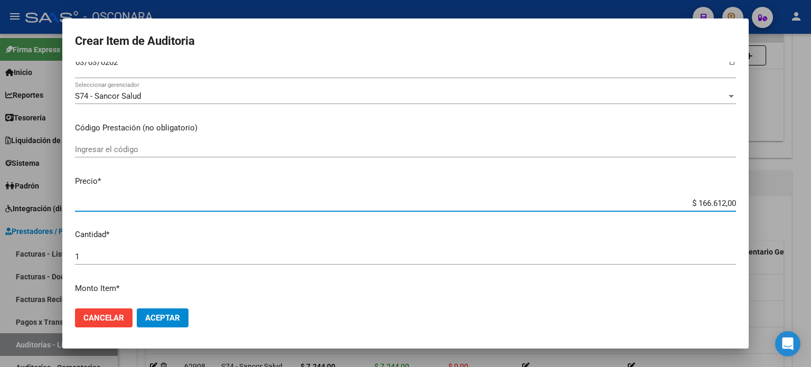
drag, startPoint x: 686, startPoint y: 203, endPoint x: 810, endPoint y: 191, distance: 125.2
click at [810, 202] on div "Crear Item de Auditoria 43040606 Nro Documento 20430406060 CUIL Afiliado Inacti…" at bounding box center [405, 183] width 811 height 367
type input "$ 0,07"
type input "$ 0,72"
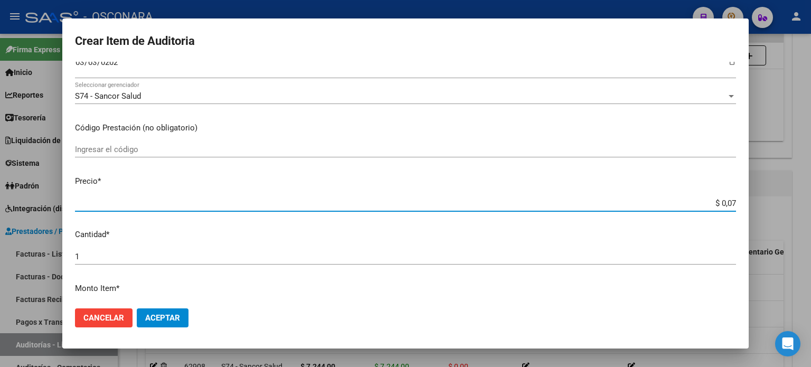
type input "$ 0,72"
type input "$ 7,24"
type input "$ 72,44"
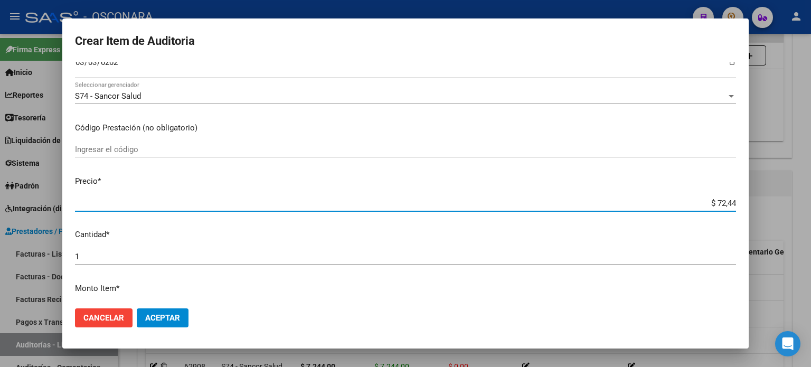
type input "$ 724,40"
type input "$ 7.244,00"
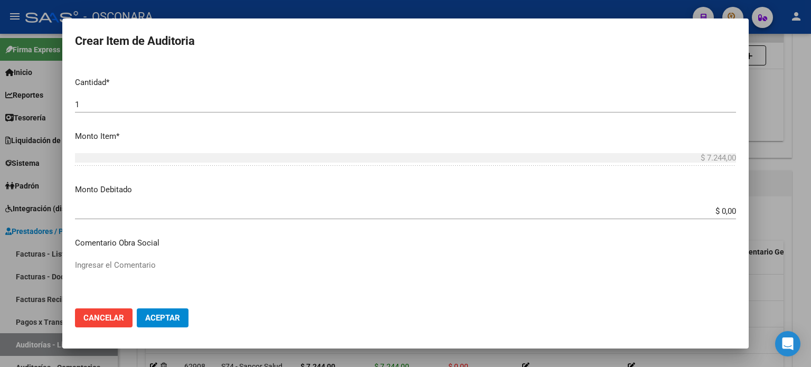
scroll to position [317, 0]
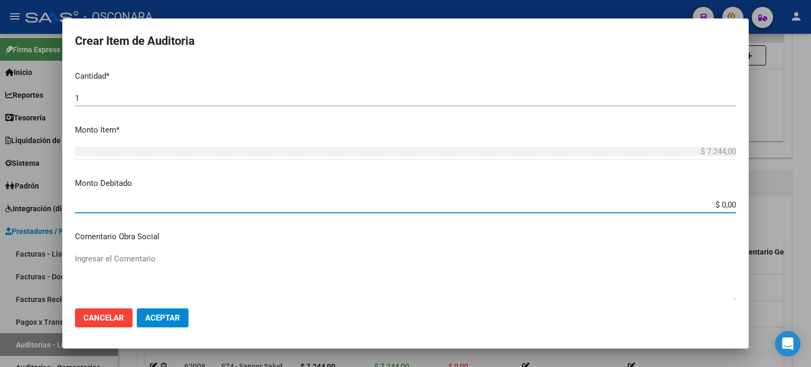
drag, startPoint x: 713, startPoint y: 205, endPoint x: 810, endPoint y: 218, distance: 98.0
click at [810, 219] on div "Crear Item de Auditoria 43040606 Nro Documento 20430406060 CUIL Afiliado Inacti…" at bounding box center [405, 183] width 811 height 367
type input "$ 7.244,00"
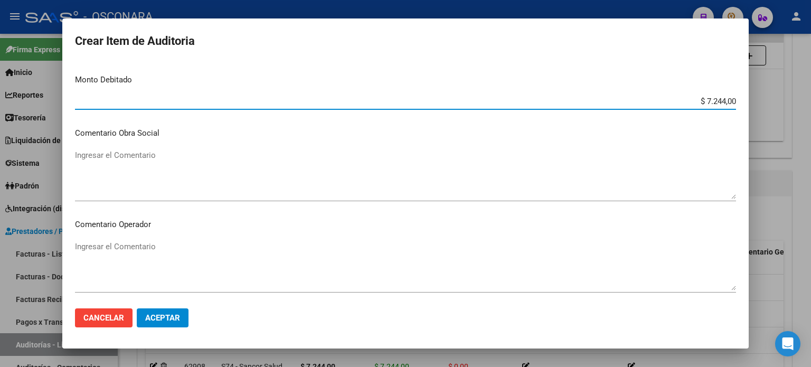
scroll to position [422, 0]
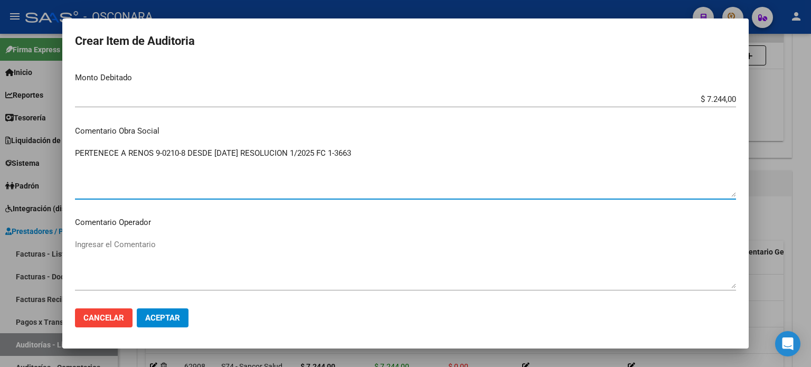
click at [123, 160] on textarea "PERTENECE A RENOS 9-0210-8 DESDE [DATE] RESOLUCION 1/2025 FC 1-3663" at bounding box center [405, 172] width 661 height 50
drag, startPoint x: 372, startPoint y: 152, endPoint x: 49, endPoint y: 156, distance: 323.1
click at [49, 156] on div "Crear Item de Auditoria 43040606 Nro Documento 20430406060 CUIL Afiliado Inacti…" at bounding box center [405, 183] width 811 height 367
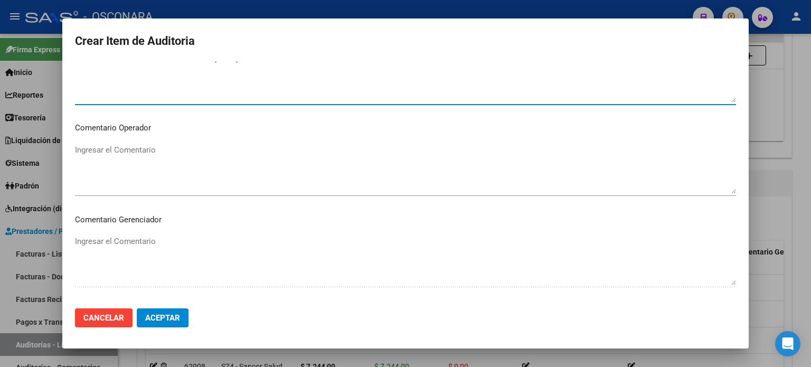
scroll to position [633, 0]
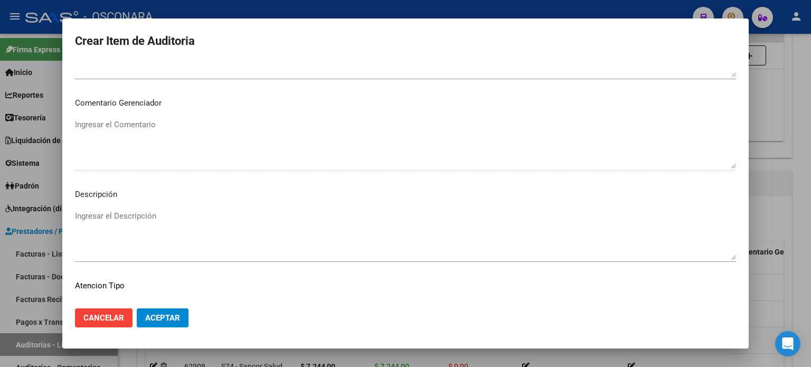
type textarea "PERTENECE A RENOS 9-0210-8 DESDE [DATE] RESOLUCION 1/2025 FC 1-3663"
click at [89, 208] on div "Ingresar el Descripción" at bounding box center [405, 235] width 661 height 54
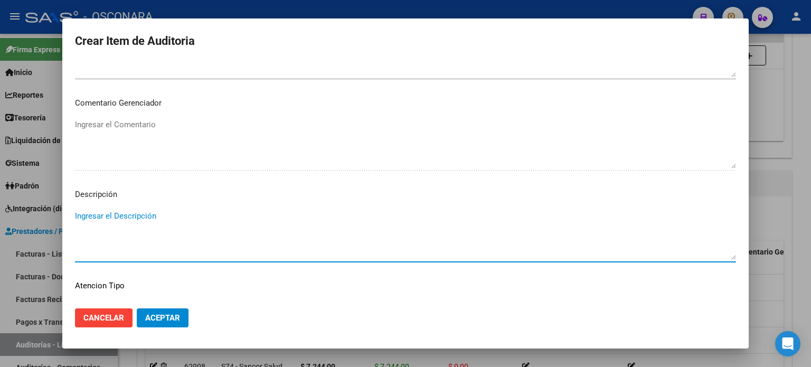
paste textarea "PERTENECE A RENOS 9-0210-8 DESDE [DATE] RESOLUCION 1/2025 FC 1-3663"
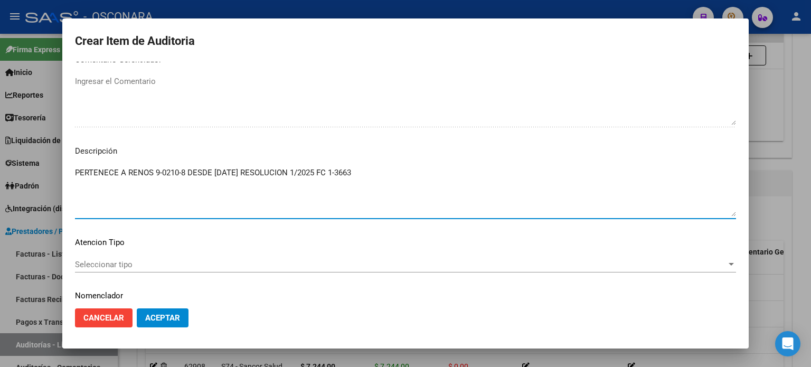
scroll to position [712, 0]
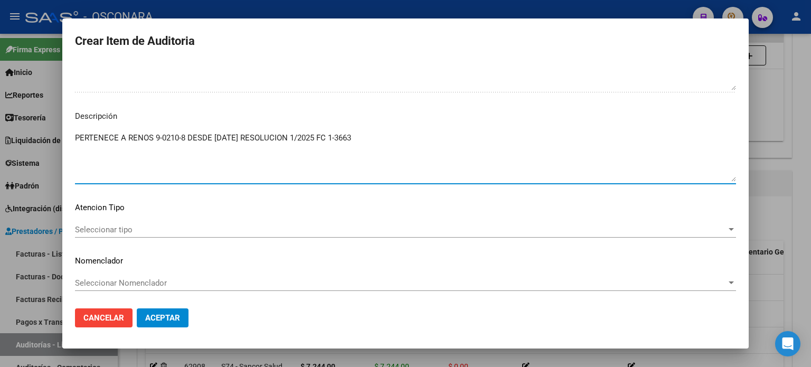
type textarea "PERTENECE A RENOS 9-0210-8 DESDE [DATE] RESOLUCION 1/2025 FC 1-3663"
click at [94, 237] on div "Seleccionar tipo Seleccionar tipo" at bounding box center [405, 230] width 661 height 16
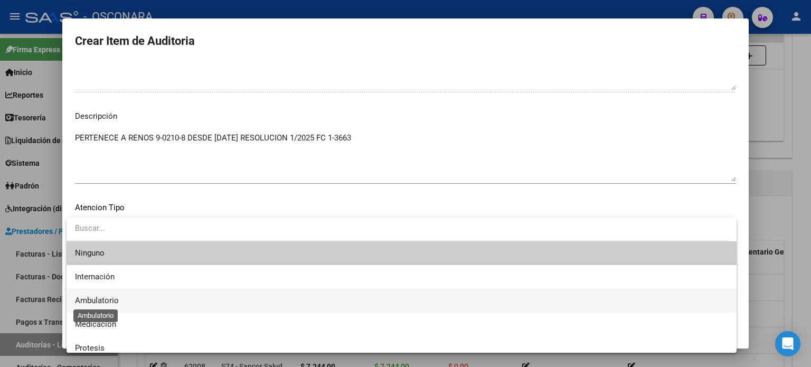
click at [94, 299] on span "Ambulatorio" at bounding box center [97, 301] width 44 height 10
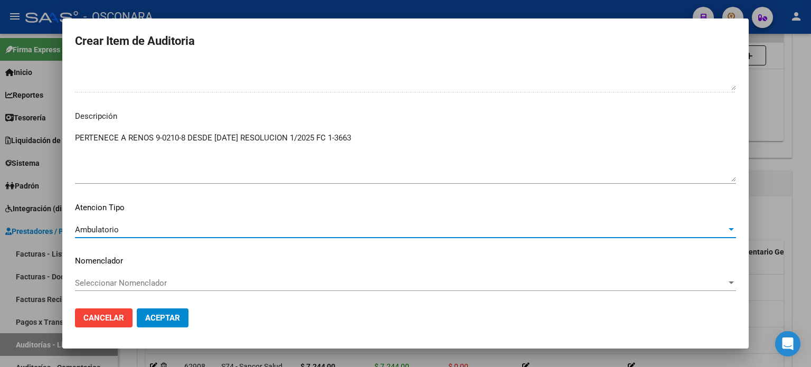
click at [148, 317] on span "Aceptar" at bounding box center [162, 318] width 35 height 10
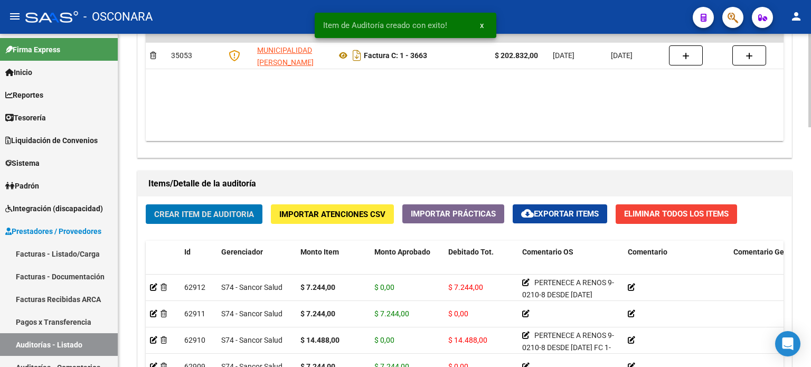
click at [173, 204] on button "Crear Item de Auditoria" at bounding box center [204, 214] width 117 height 20
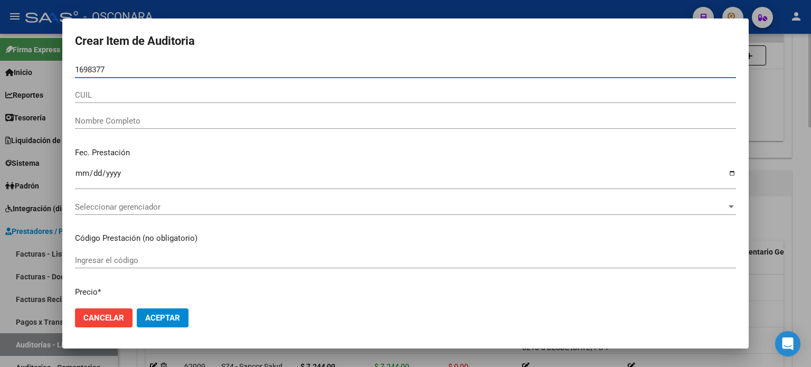
type input "16983771"
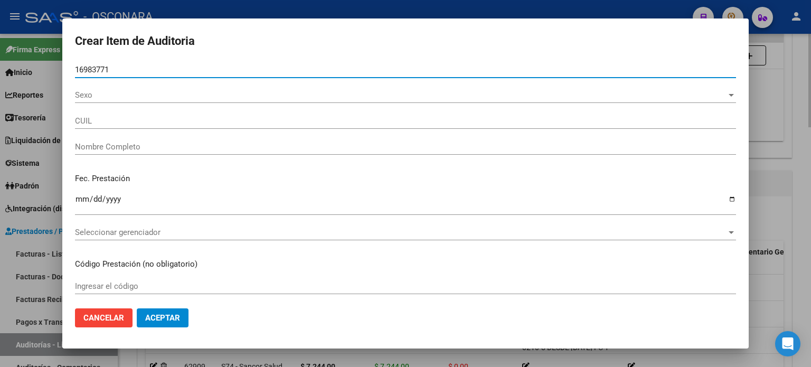
type input "27169837711"
type input "[PERSON_NAME]"
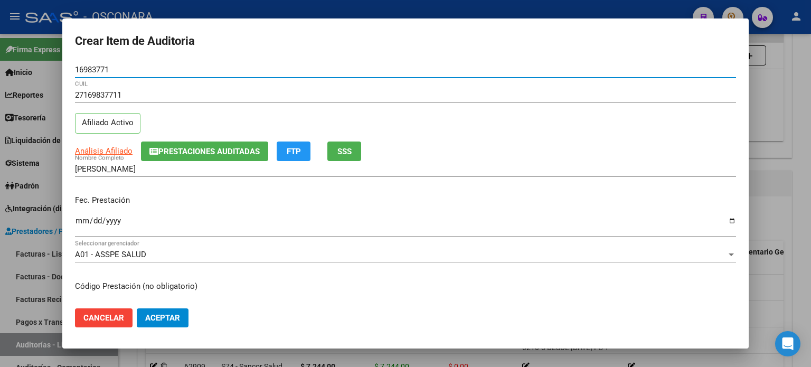
type input "16983771"
click at [83, 221] on input "Ingresar la fecha" at bounding box center [405, 224] width 661 height 17
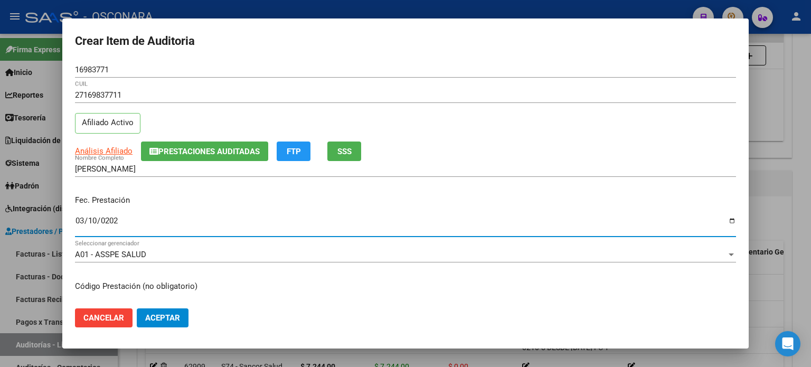
type input "[DATE]"
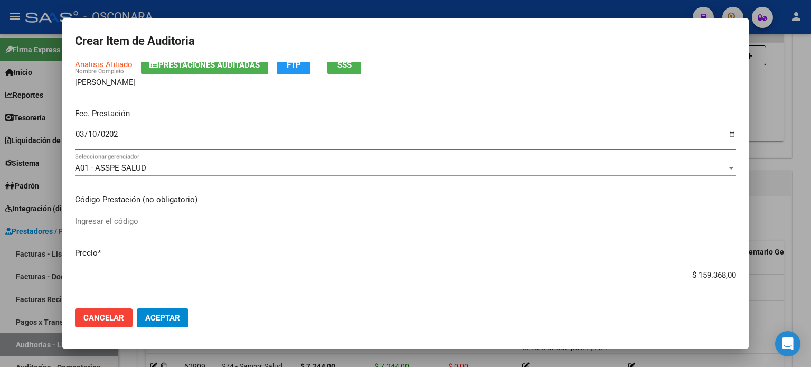
scroll to position [106, 0]
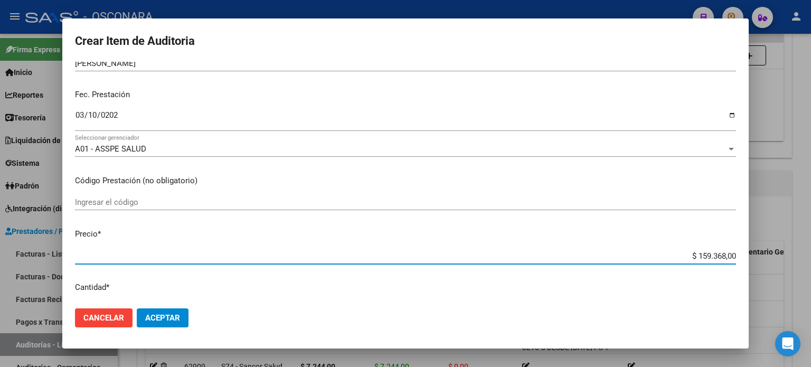
drag, startPoint x: 687, startPoint y: 253, endPoint x: 810, endPoint y: 244, distance: 123.3
click at [810, 255] on div "Crear Item de Auditoria 16983771 Nro Documento 27169837711 CUIL Afiliado Activo…" at bounding box center [405, 183] width 811 height 367
type input "$ 0,07"
type input "$ 0,72"
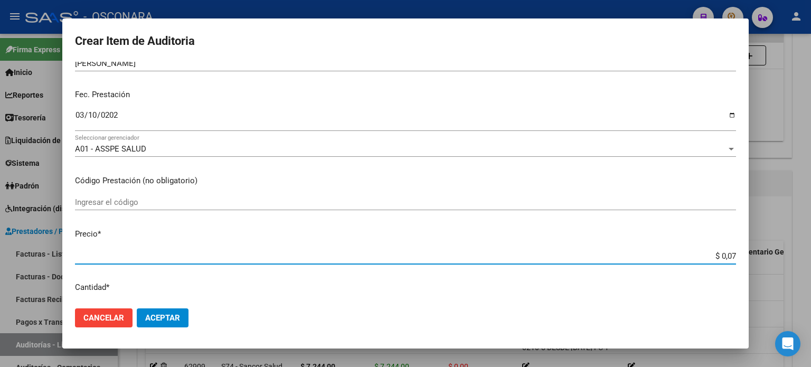
type input "$ 0,72"
type input "$ 7,24"
type input "$ 72,44"
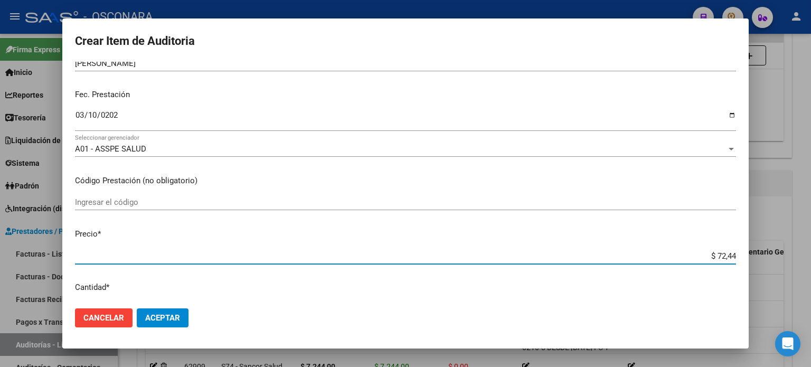
type input "$ 724,40"
type input "$ 7.244,00"
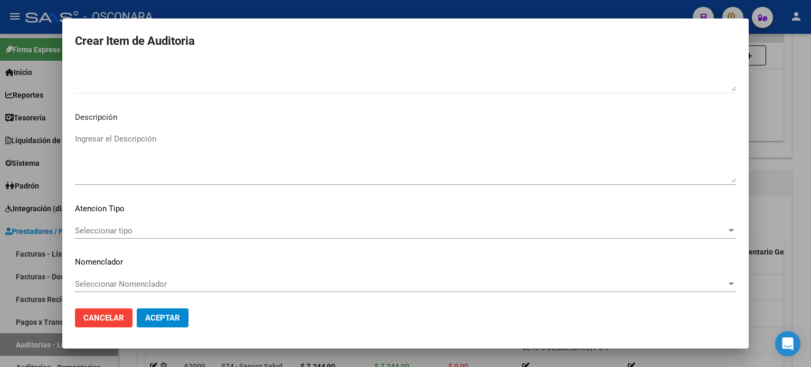
scroll to position [712, 0]
click at [171, 148] on textarea "Ingresar el Descripción" at bounding box center [405, 157] width 661 height 50
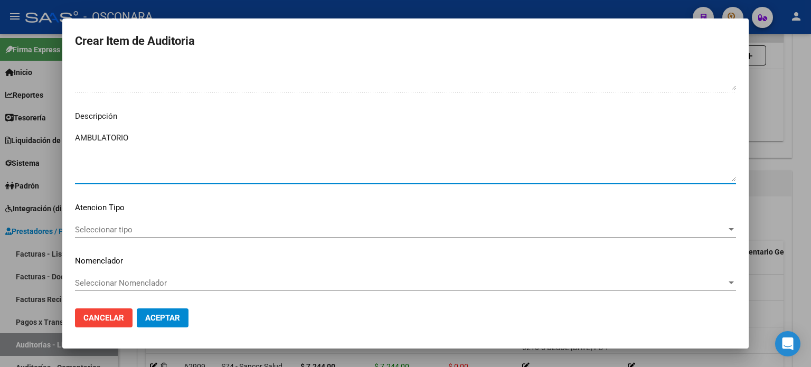
type textarea "AMBULATORIO"
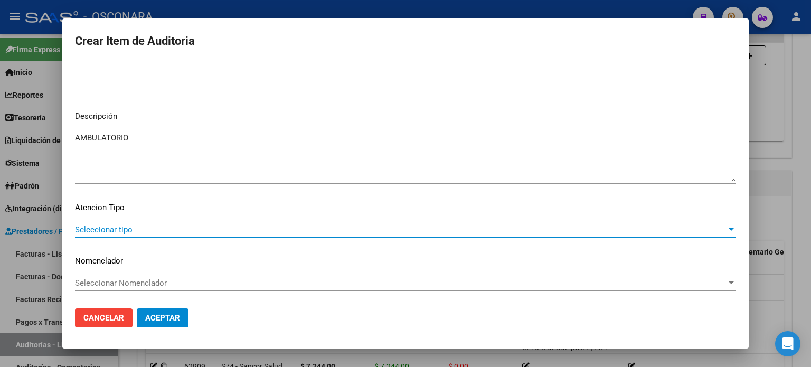
click at [96, 228] on span "Seleccionar tipo" at bounding box center [400, 230] width 651 height 10
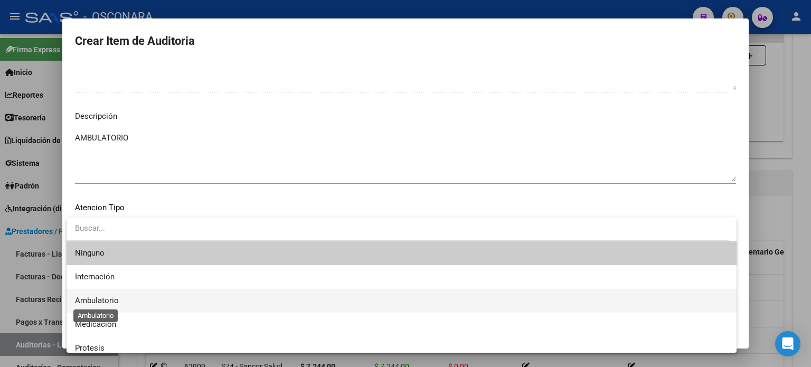
click at [94, 298] on span "Ambulatorio" at bounding box center [97, 301] width 44 height 10
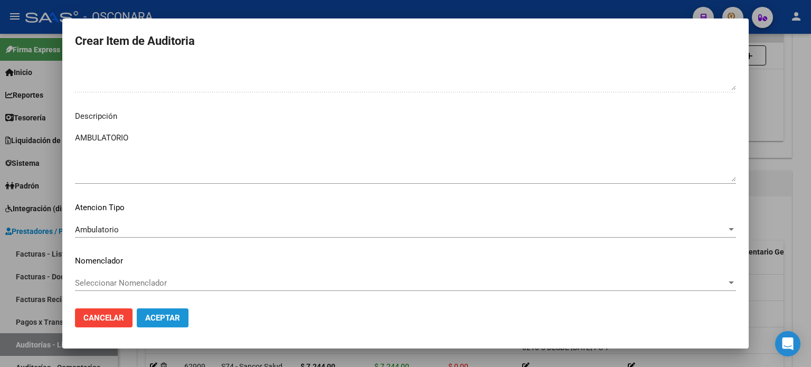
click at [173, 319] on span "Aceptar" at bounding box center [162, 318] width 35 height 10
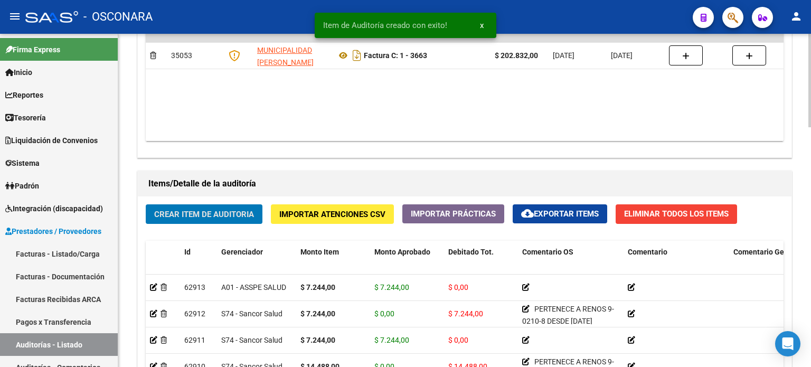
click at [171, 205] on button "Crear Item de Auditoria" at bounding box center [204, 214] width 117 height 20
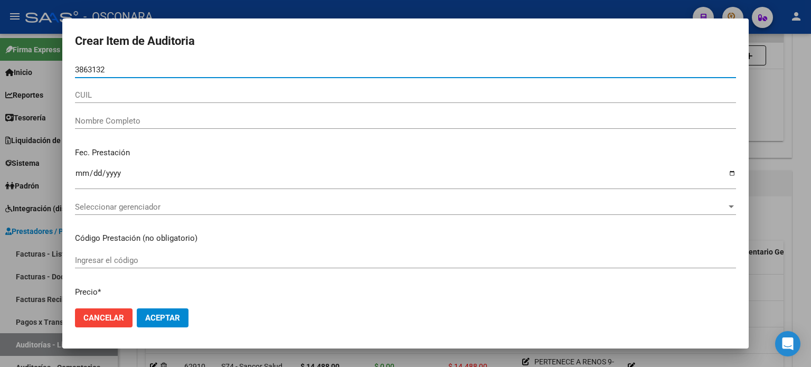
type input "38631322"
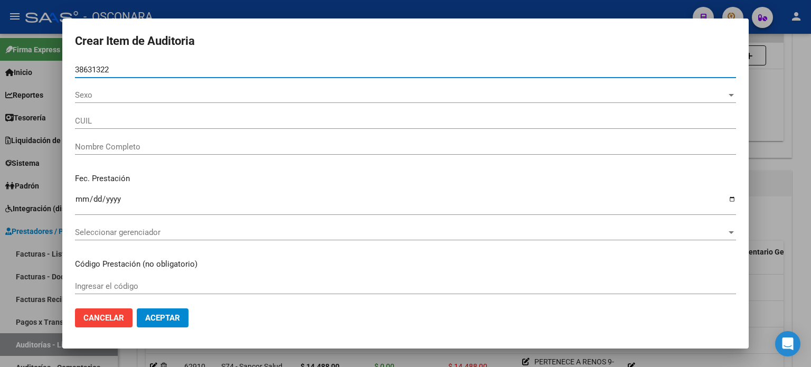
type input "23386313229"
type input "[PERSON_NAME]"
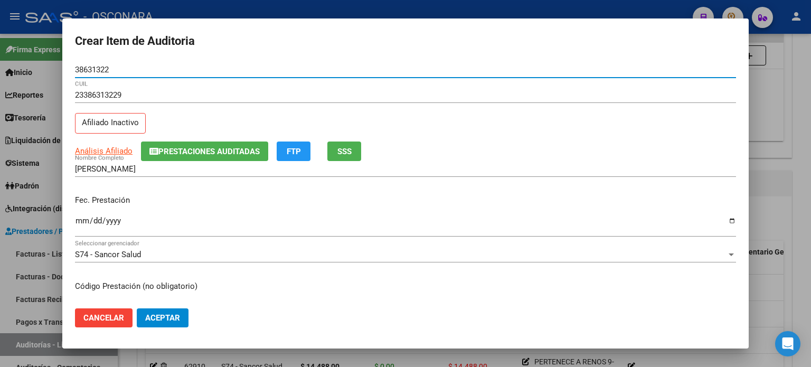
type input "38631322"
click at [342, 156] on button "SSS" at bounding box center [344, 151] width 34 height 20
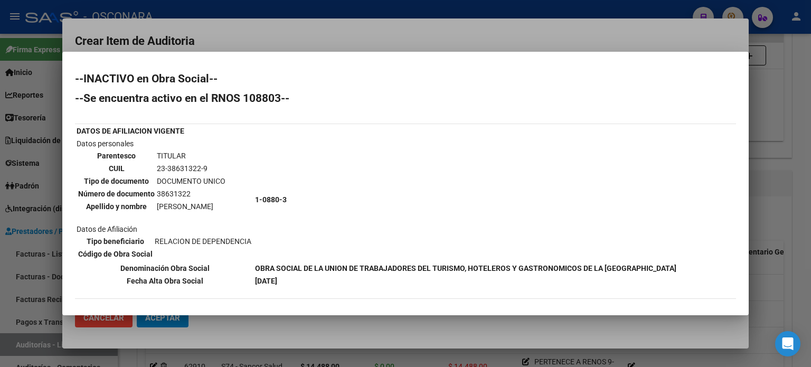
click at [776, 198] on div at bounding box center [405, 183] width 811 height 367
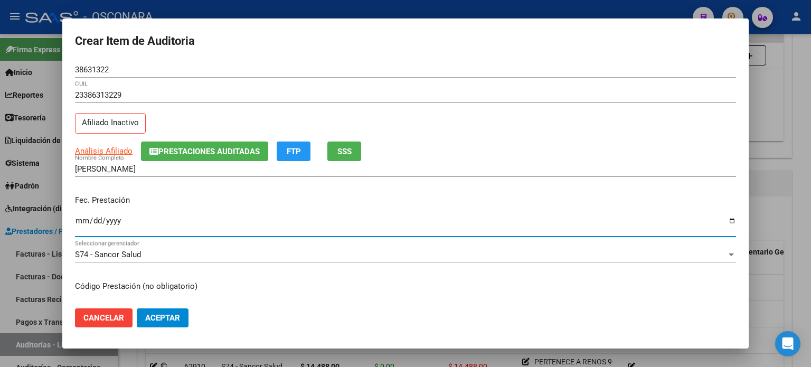
click at [86, 222] on input "Ingresar la fecha" at bounding box center [405, 224] width 661 height 17
type input "[DATE]"
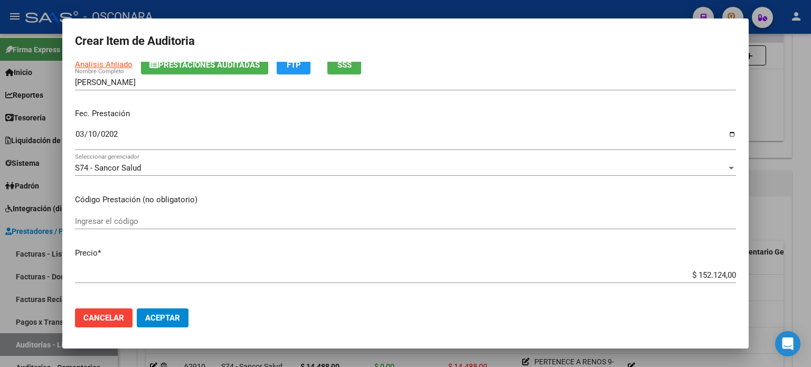
scroll to position [211, 0]
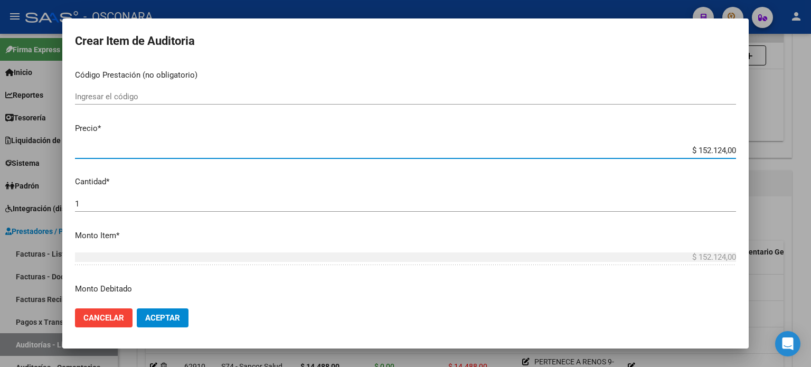
drag, startPoint x: 686, startPoint y: 149, endPoint x: 810, endPoint y: 149, distance: 124.1
click at [810, 149] on div "Crear Item de Auditoria 38631322 Nro Documento 23386313229 CUIL Afiliado Inacti…" at bounding box center [405, 183] width 811 height 367
type input "$ 0,07"
type input "$ 0,72"
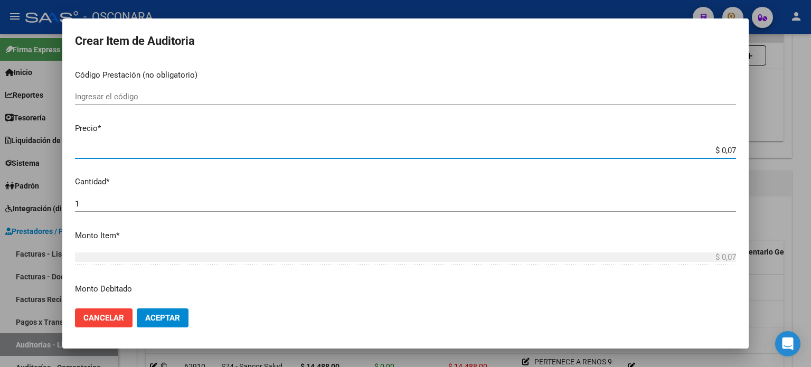
type input "$ 0,72"
type input "$ 7,24"
type input "$ 72,44"
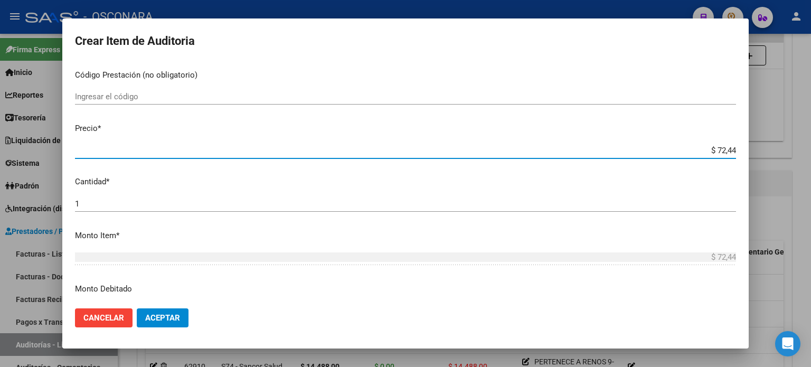
type input "$ 724,40"
type input "$ 7.244,00"
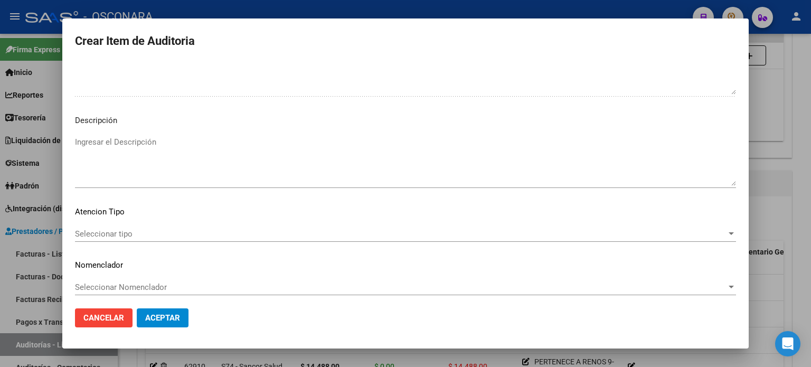
scroll to position [712, 0]
click at [308, 151] on textarea "Ingresar el Descripción" at bounding box center [405, 157] width 661 height 50
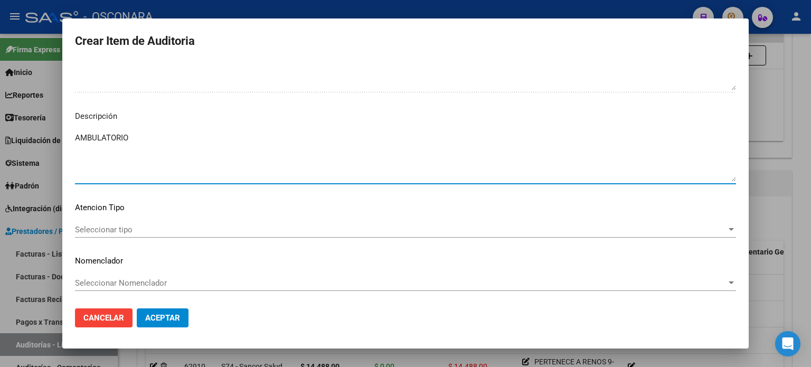
type textarea "AMBULATORIO"
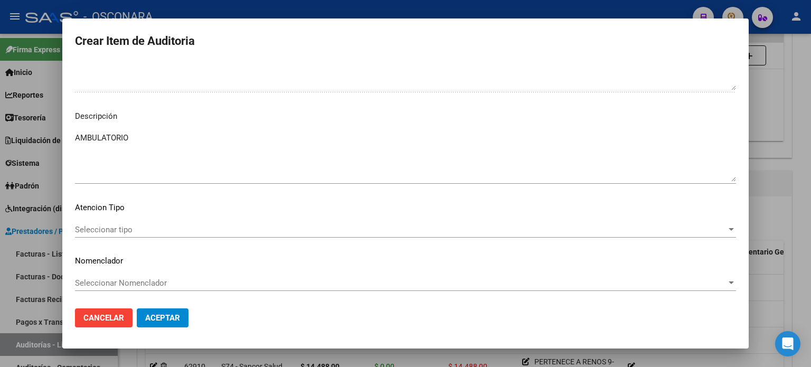
click at [97, 234] on div "Seleccionar tipo Seleccionar tipo" at bounding box center [405, 230] width 661 height 16
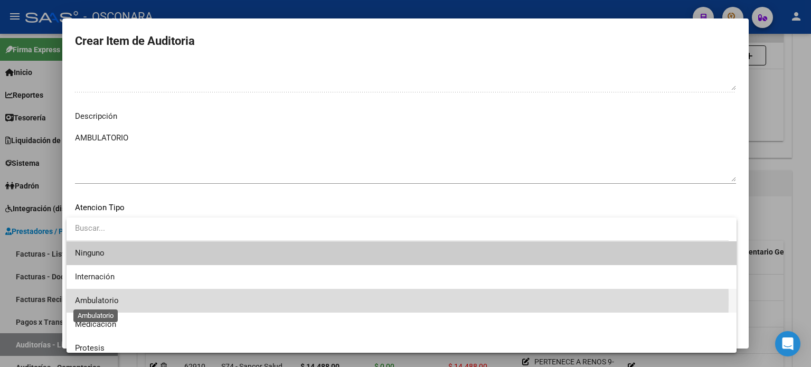
click at [95, 299] on span "Ambulatorio" at bounding box center [97, 301] width 44 height 10
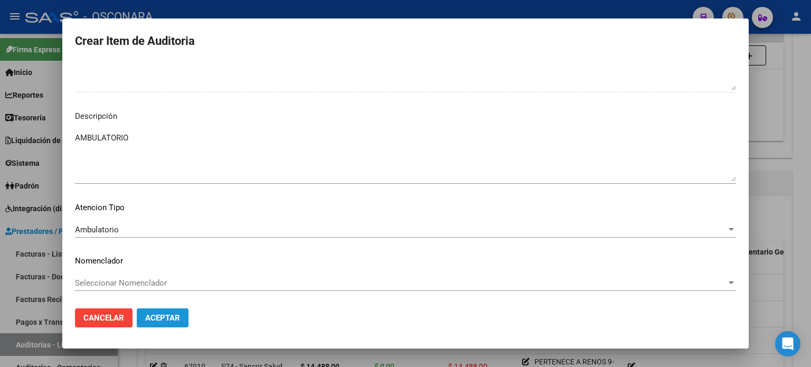
click at [161, 316] on span "Aceptar" at bounding box center [162, 318] width 35 height 10
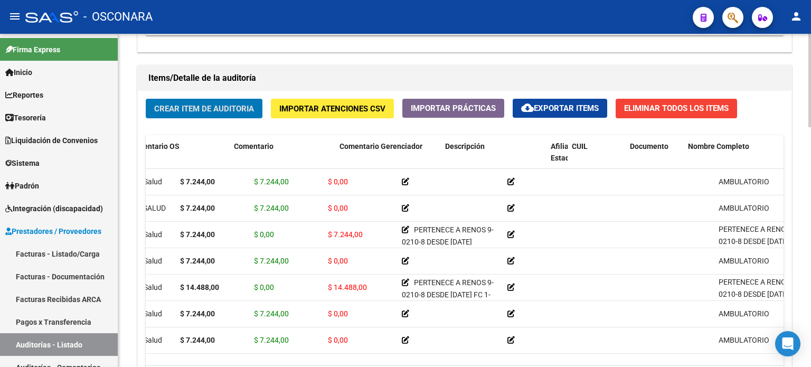
scroll to position [0, 0]
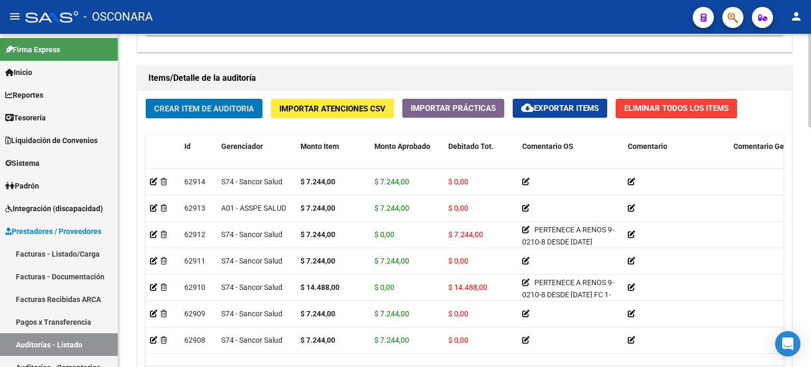
click at [203, 104] on span "Crear Item de Auditoria" at bounding box center [204, 109] width 100 height 10
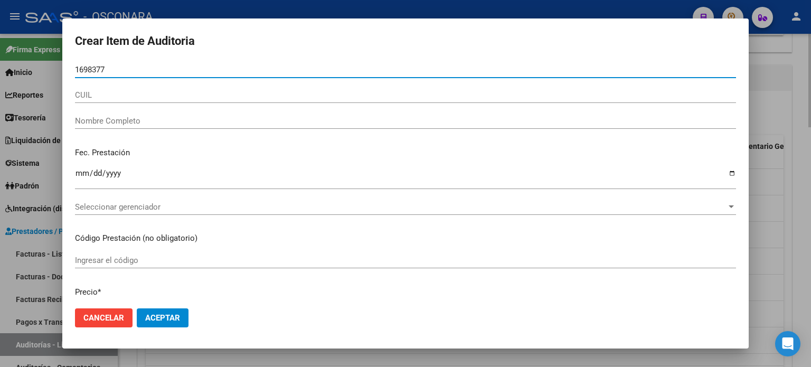
type input "16983771"
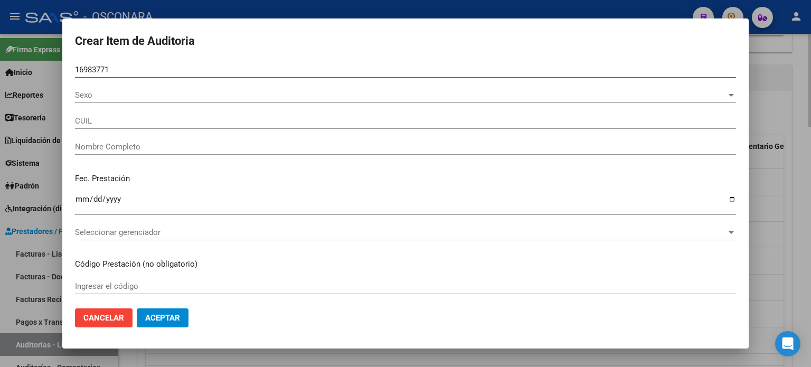
type input "27169837711"
type input "[PERSON_NAME]"
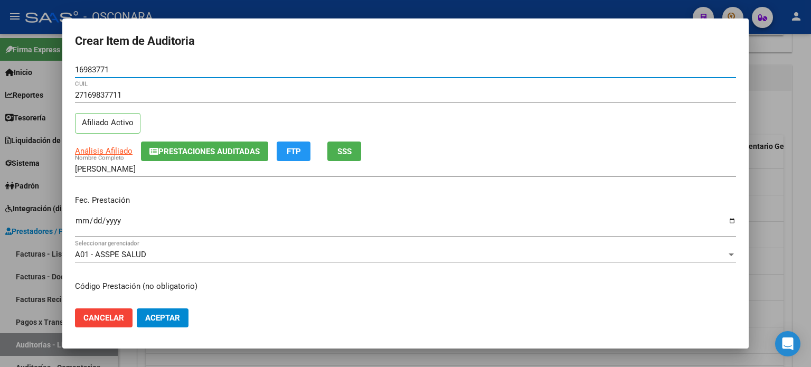
type input "16983771"
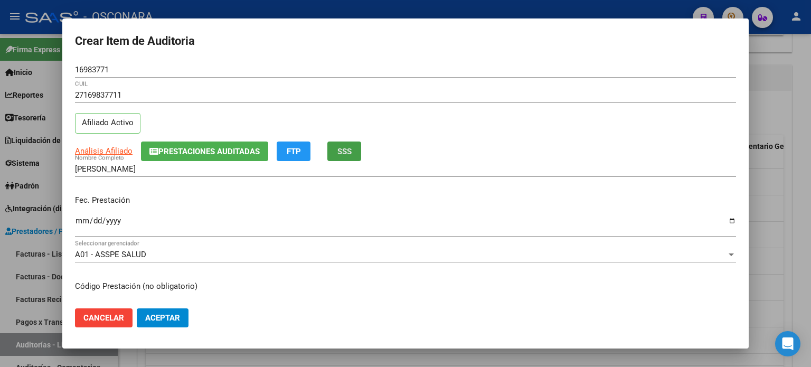
click at [357, 152] on button "SSS" at bounding box center [344, 151] width 34 height 20
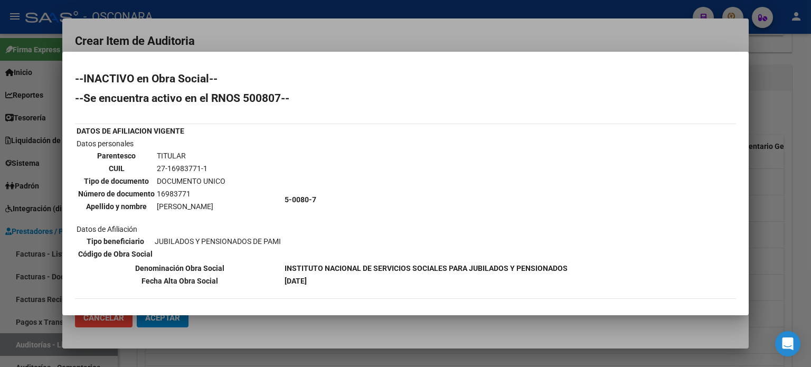
click at [771, 205] on div at bounding box center [405, 183] width 811 height 367
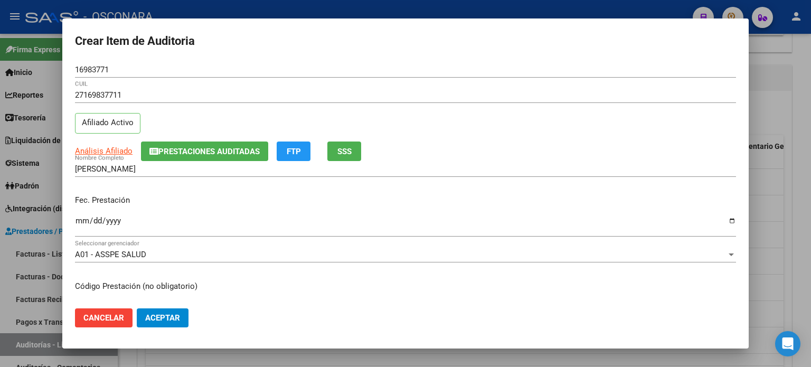
click at [80, 222] on input "Ingresar la fecha" at bounding box center [405, 224] width 661 height 17
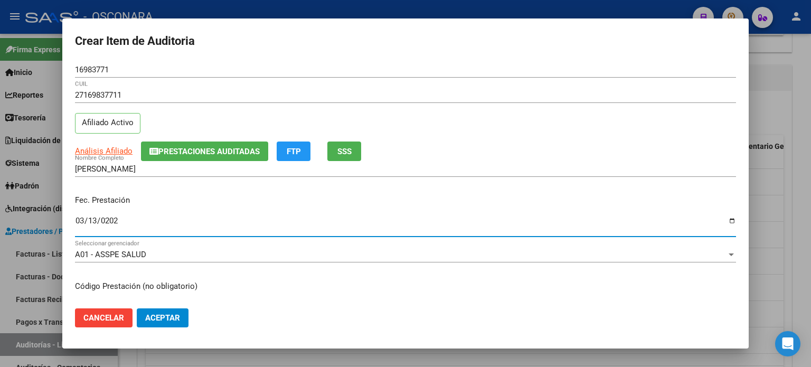
type input "[DATE]"
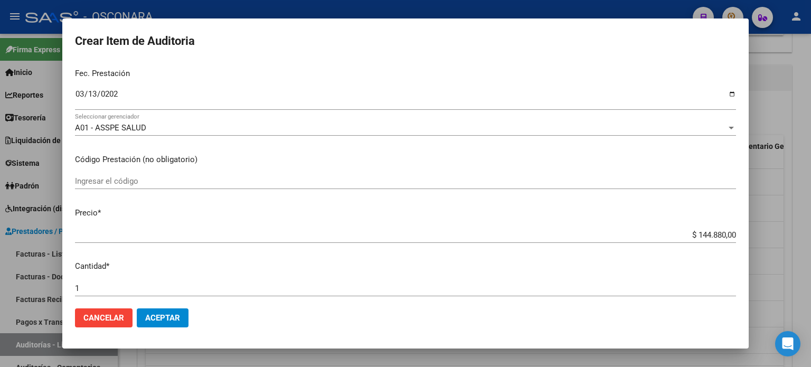
scroll to position [211, 0]
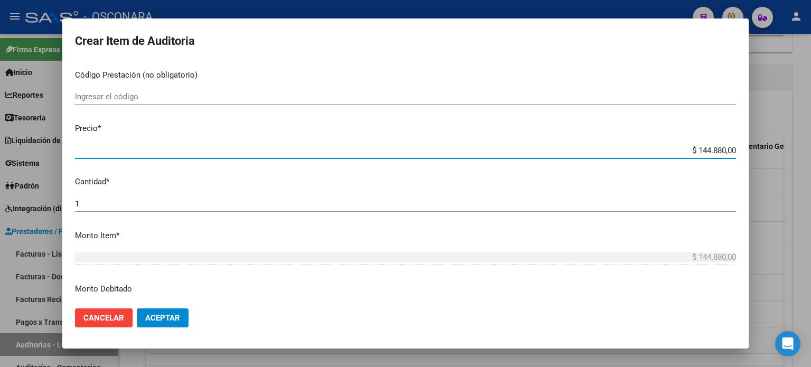
drag, startPoint x: 688, startPoint y: 149, endPoint x: 810, endPoint y: 149, distance: 121.9
click at [810, 149] on div "Crear Item de Auditoria 16983771 Nro Documento 27169837711 CUIL Afiliado Activo…" at bounding box center [405, 183] width 811 height 367
type input "$ 0,07"
type input "$ 0,72"
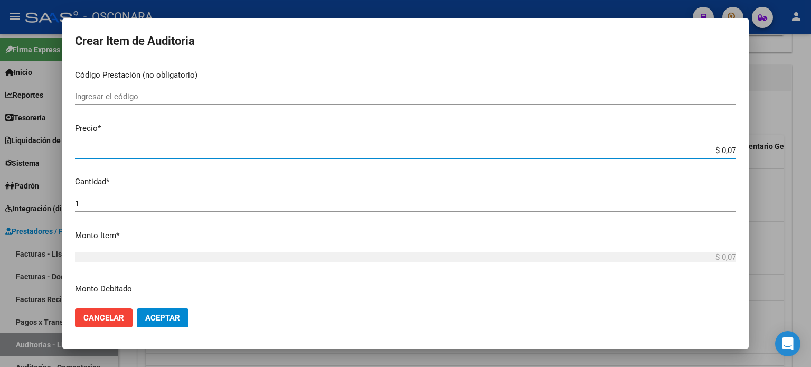
type input "$ 0,72"
type input "$ 7,24"
type input "$ 72,44"
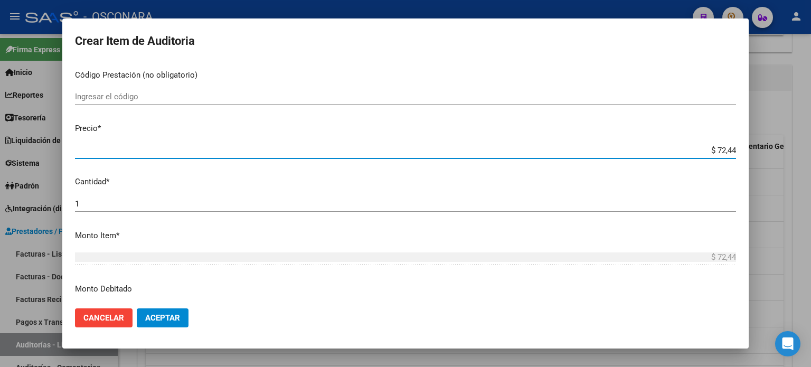
type input "$ 724,40"
type input "$ 7.244,00"
click at [105, 200] on input "1" at bounding box center [405, 204] width 661 height 10
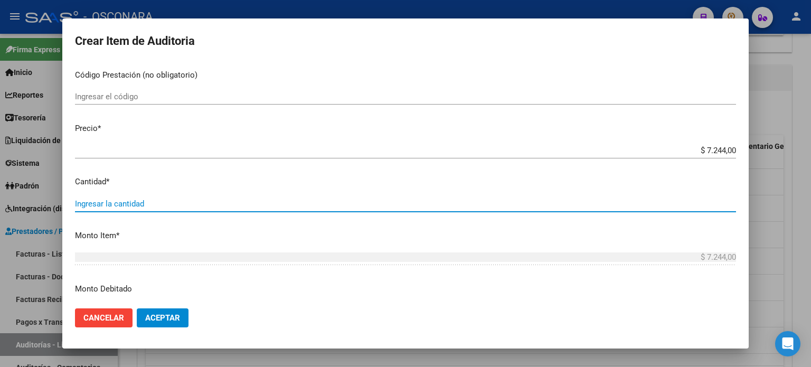
type input "2"
type input "$ 14.488,00"
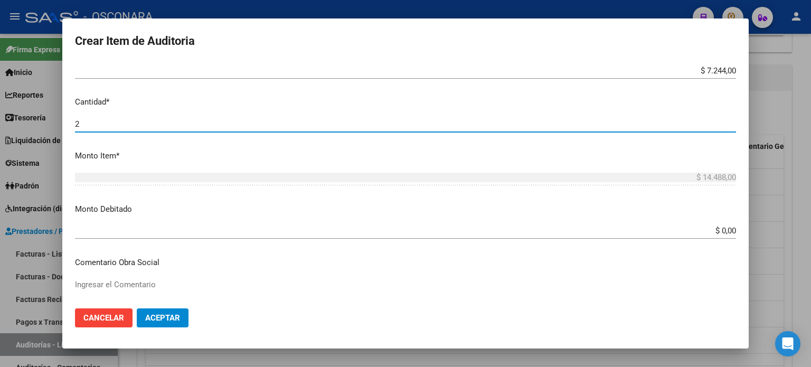
scroll to position [317, 0]
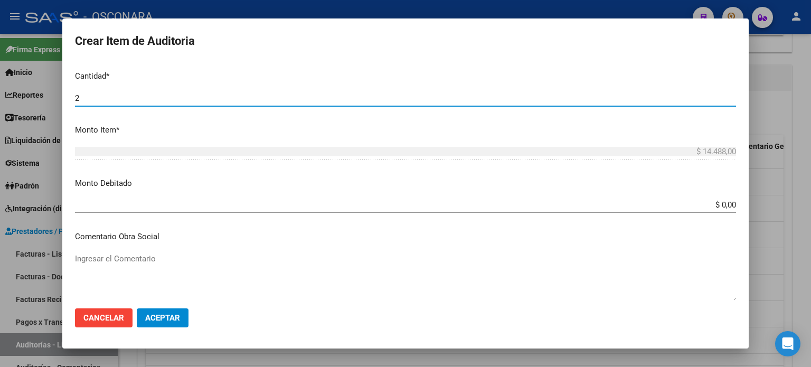
type input "2"
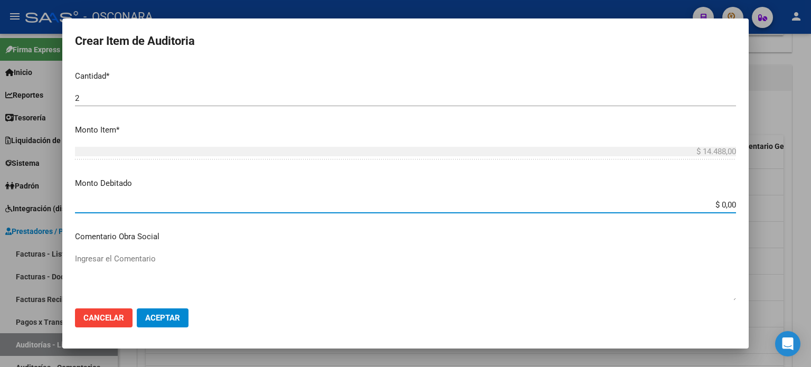
drag, startPoint x: 712, startPoint y: 206, endPoint x: 788, endPoint y: 205, distance: 76.0
click at [786, 206] on div "Crear Item de Auditoria 16983771 Nro Documento 27169837711 CUIL Afiliado Activo…" at bounding box center [405, 183] width 811 height 367
type input "$ 14.488,00"
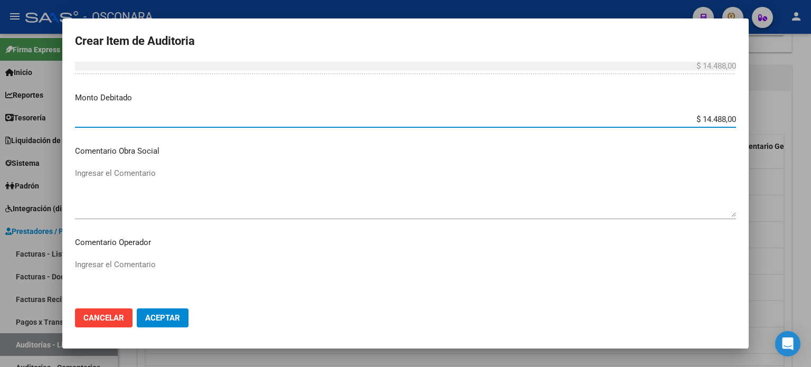
scroll to position [422, 0]
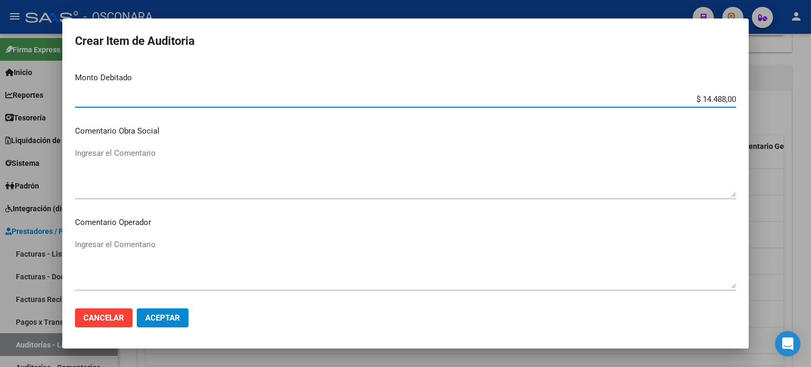
click at [127, 144] on mat-dialog-content "16983771 Nro Documento 27169837711 CUIL Afiliado Activo Análisis Afiliado Prest…" at bounding box center [405, 181] width 686 height 239
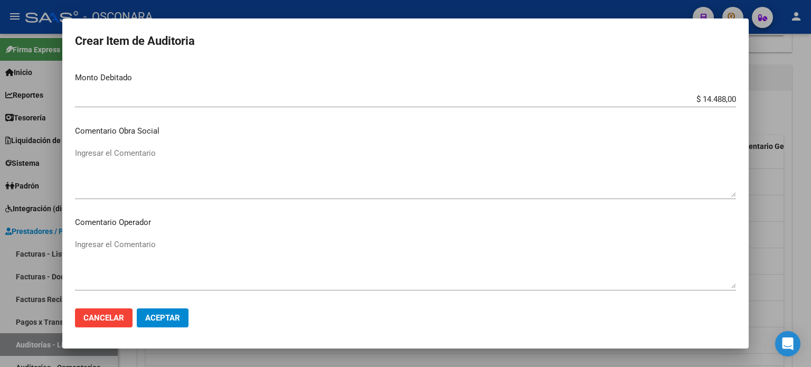
click at [122, 154] on textarea "Ingresar el Comentario" at bounding box center [405, 172] width 661 height 50
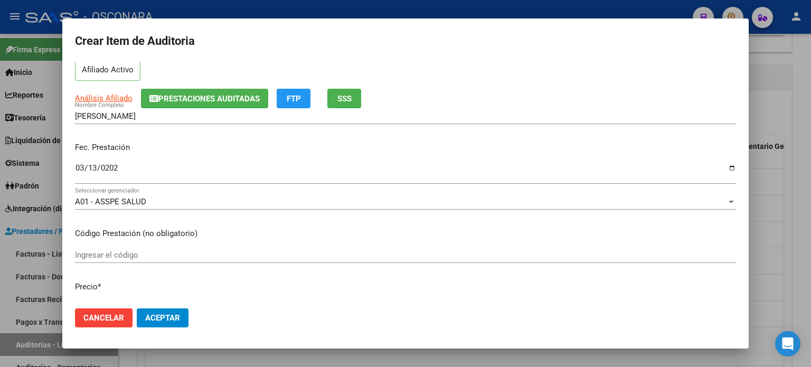
scroll to position [0, 0]
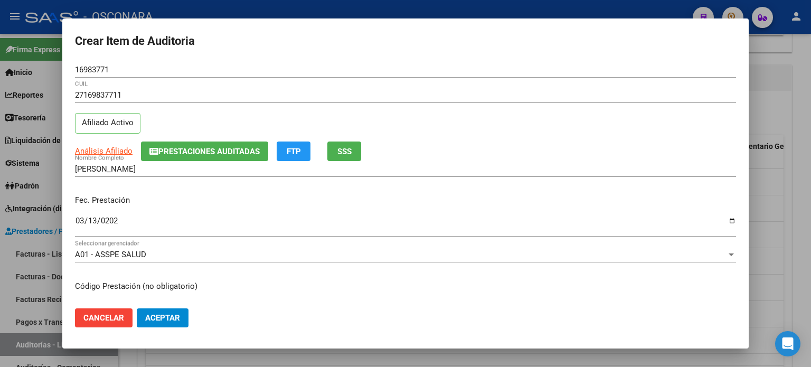
click at [364, 148] on div "Análisis Afiliado Prestaciones Auditadas FTP SSS" at bounding box center [405, 151] width 661 height 20
click at [349, 150] on span "SSS" at bounding box center [344, 152] width 14 height 10
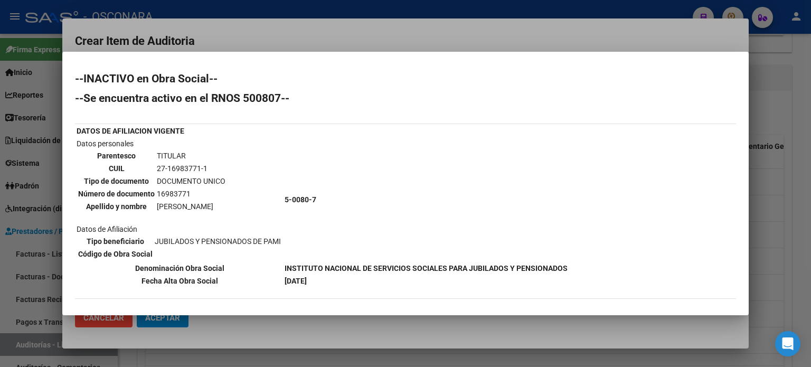
click at [769, 225] on div at bounding box center [405, 183] width 811 height 367
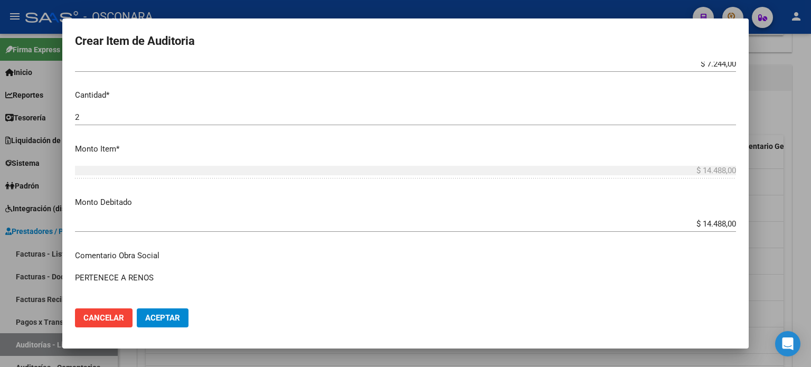
scroll to position [317, 0]
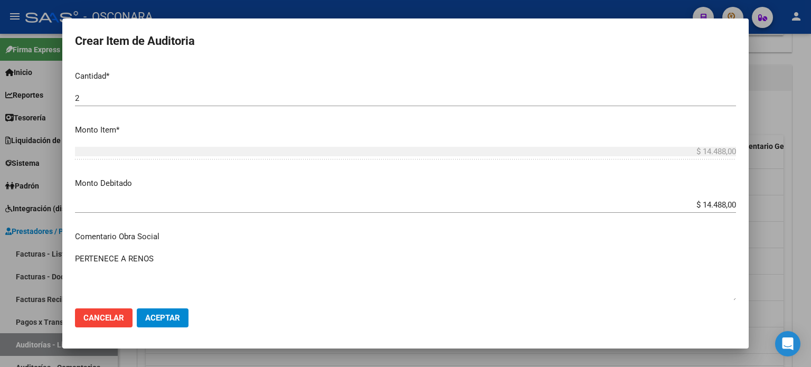
click at [174, 257] on textarea "PERTENECE A RENOS" at bounding box center [405, 278] width 661 height 50
drag, startPoint x: 334, startPoint y: 260, endPoint x: 66, endPoint y: 255, distance: 267.7
click at [57, 259] on div "Crear Item de Auditoria 16983771 Nro Documento 27169837711 CUIL Afiliado Activo…" at bounding box center [405, 183] width 811 height 367
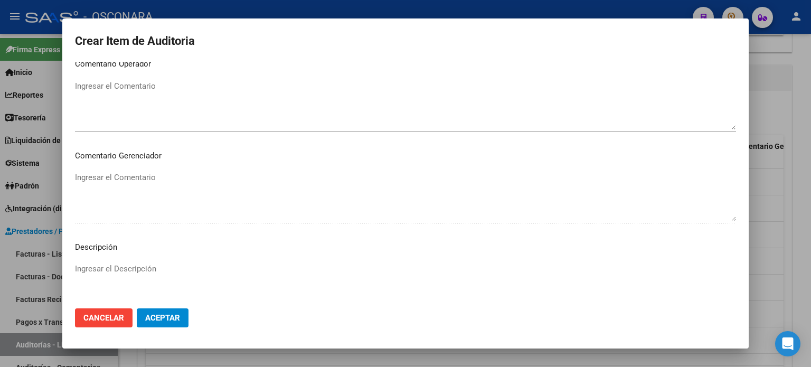
scroll to position [712, 0]
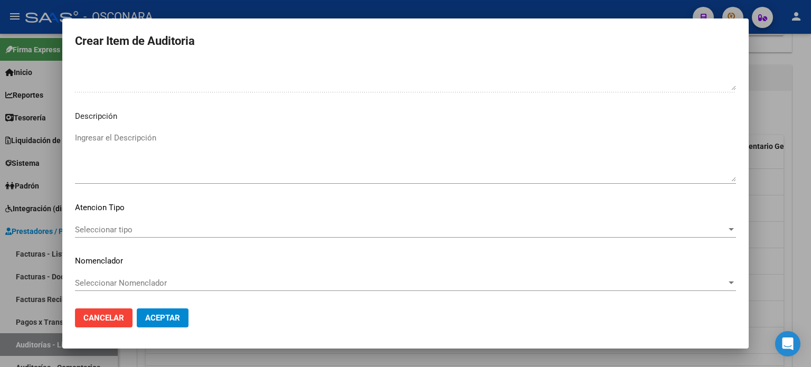
type textarea "PERTENECE A RENOS 5-0080-7 ( PAMI) DESDE [DATE] FC 1-3663"
click at [103, 156] on textarea "Ingresar el Descripción" at bounding box center [405, 157] width 661 height 50
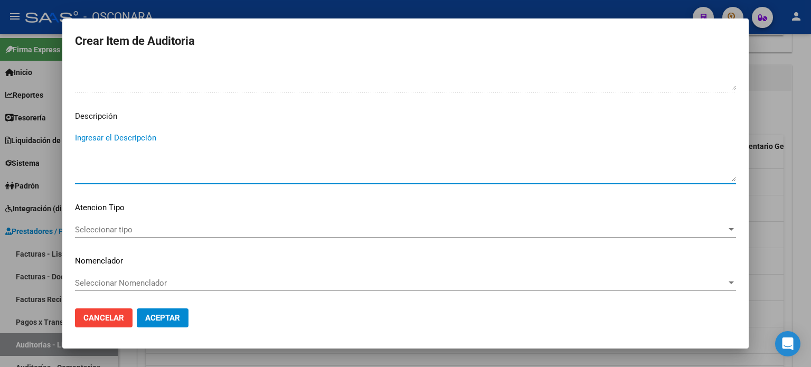
paste textarea "PERTENECE A RENOS 5-0080-7 ( PAMI) DESDE [DATE] FC 1-3663"
type textarea "PERTENECE A RENOS 5-0080-7 ( PAMI) DESDE [DATE] FC 1-3663"
click at [110, 226] on span "Seleccionar tipo" at bounding box center [400, 230] width 651 height 10
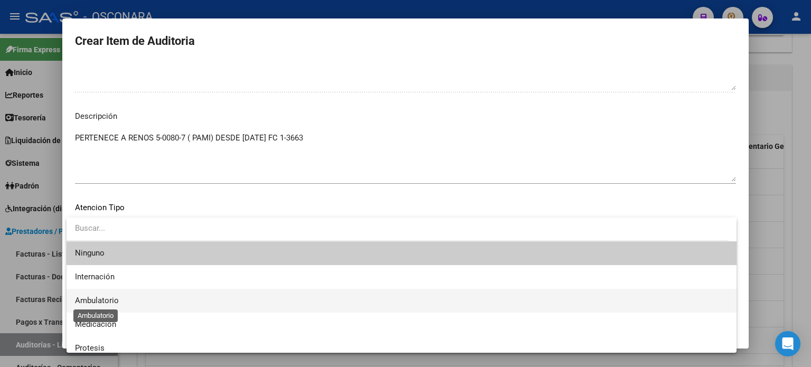
click at [88, 299] on span "Ambulatorio" at bounding box center [97, 301] width 44 height 10
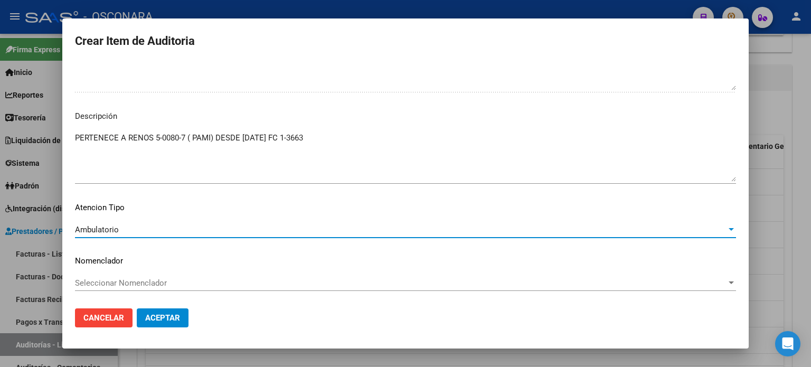
click at [178, 317] on span "Aceptar" at bounding box center [162, 318] width 35 height 10
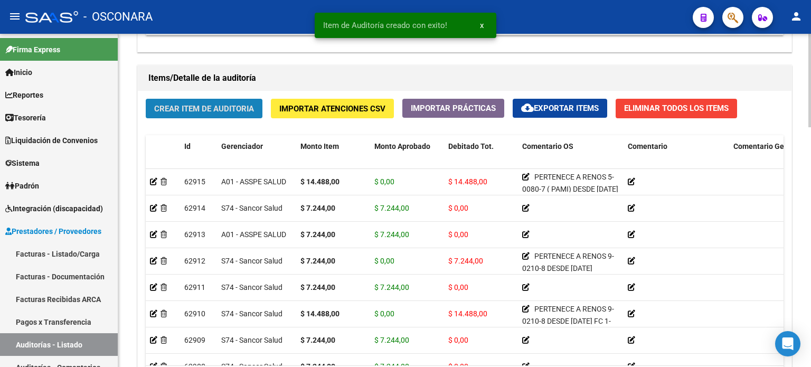
click at [201, 103] on span "Crear Item de Auditoria" at bounding box center [204, 108] width 100 height 10
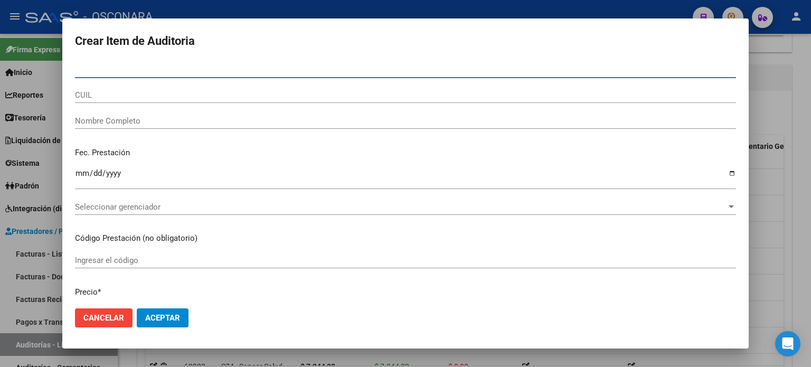
click at [98, 72] on input "Nro Documento" at bounding box center [405, 70] width 661 height 10
type input "31749414"
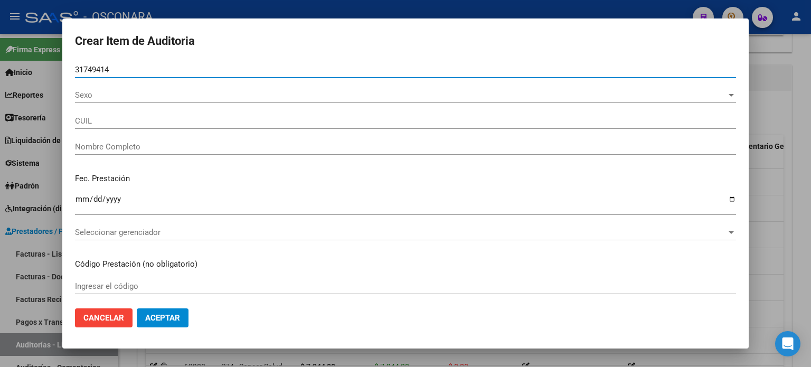
type input "27317494144"
type input "[PERSON_NAME] [PERSON_NAME]"
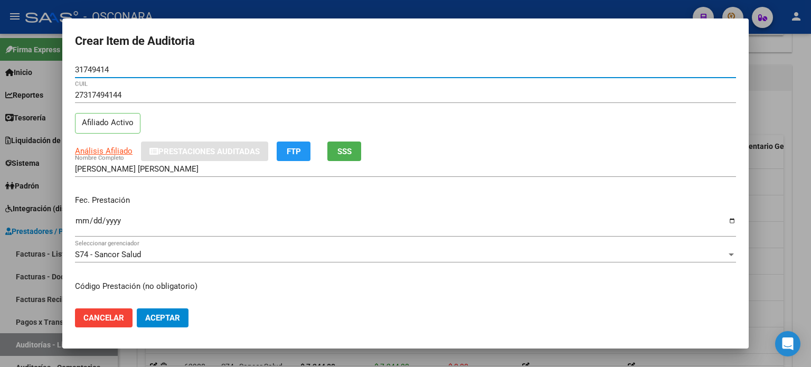
type input "31749414"
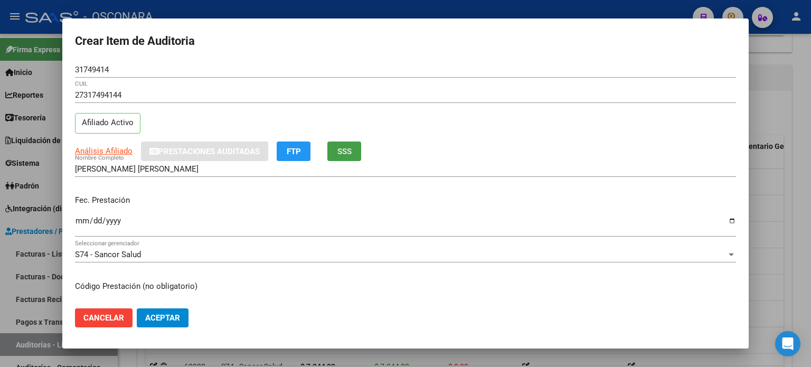
click at [340, 151] on span "SSS" at bounding box center [344, 152] width 14 height 10
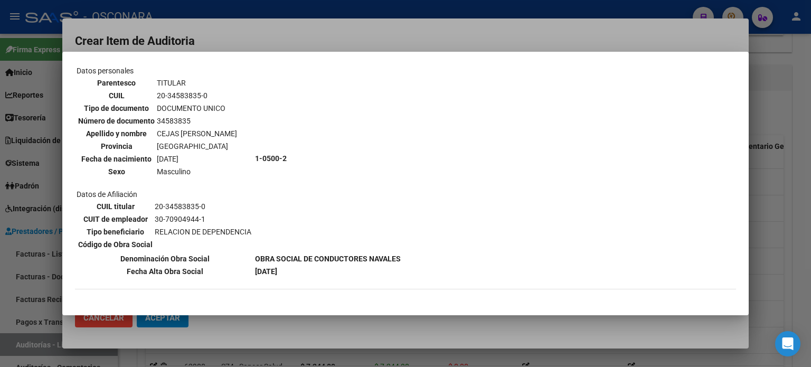
scroll to position [106, 0]
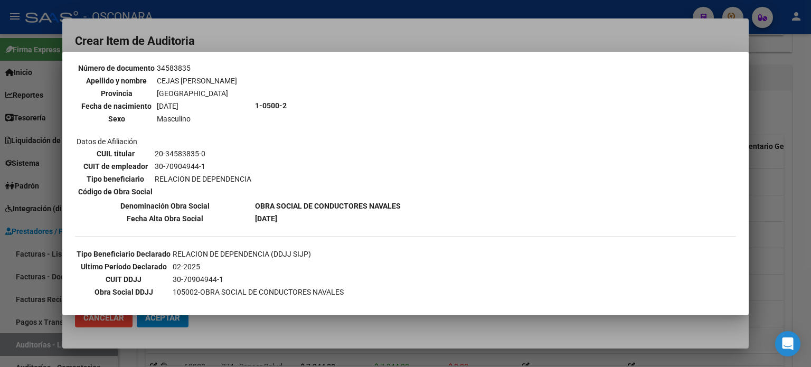
click at [772, 130] on div at bounding box center [405, 183] width 811 height 367
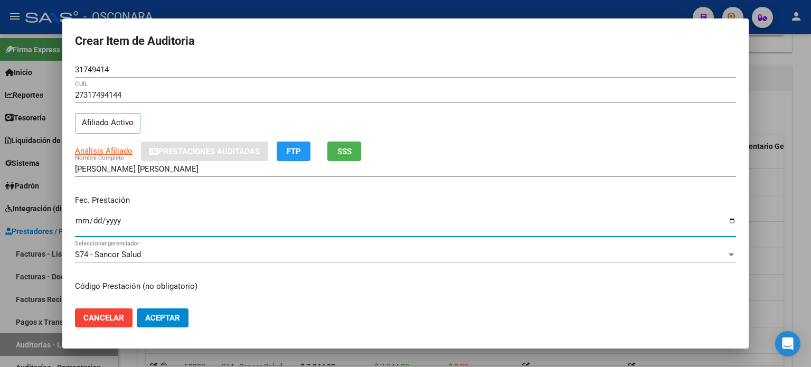
click at [75, 222] on input "Ingresar la fecha" at bounding box center [405, 224] width 661 height 17
type input "[DATE]"
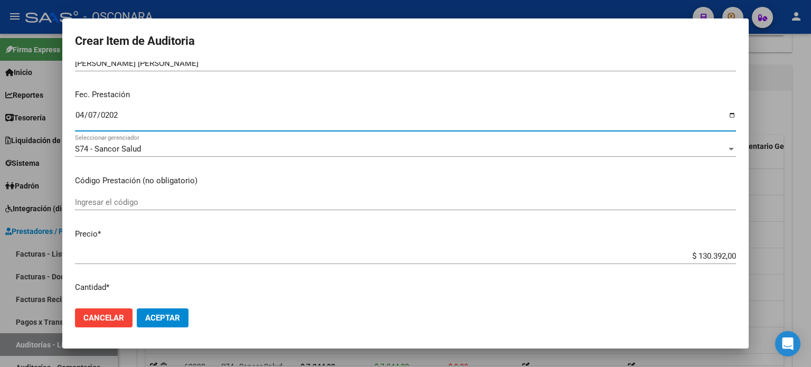
drag, startPoint x: 690, startPoint y: 251, endPoint x: 810, endPoint y: 252, distance: 120.4
click at [810, 254] on div "Crear Item de Auditoria 31749414 Nro Documento 27317494144 CUIL Afiliado Activo…" at bounding box center [405, 183] width 811 height 367
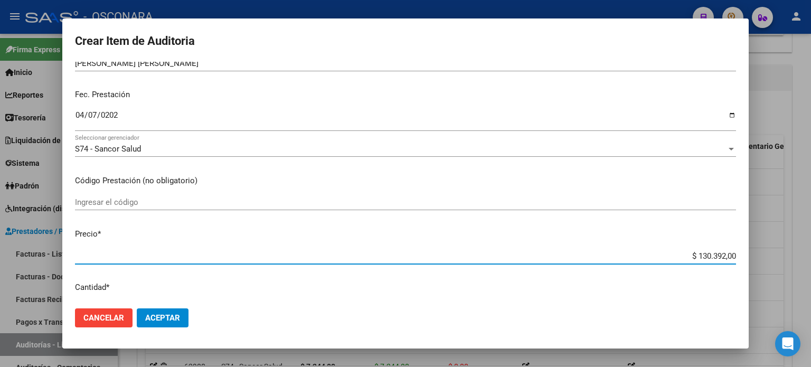
type input "$ 0,07"
type input "$ 0,72"
type input "$ 7,24"
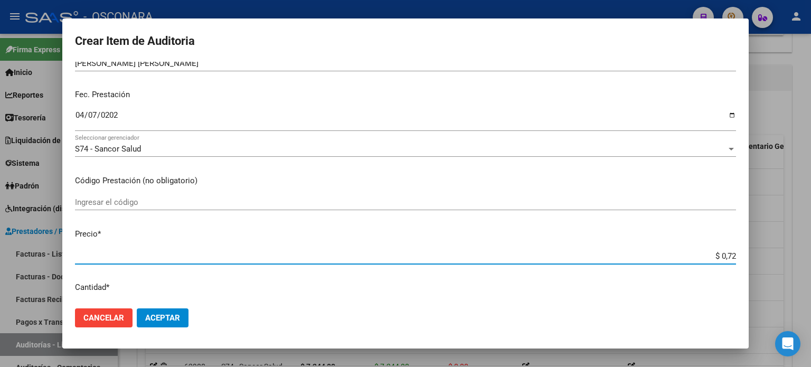
type input "$ 7,24"
type input "$ 72,44"
type input "$ 724,40"
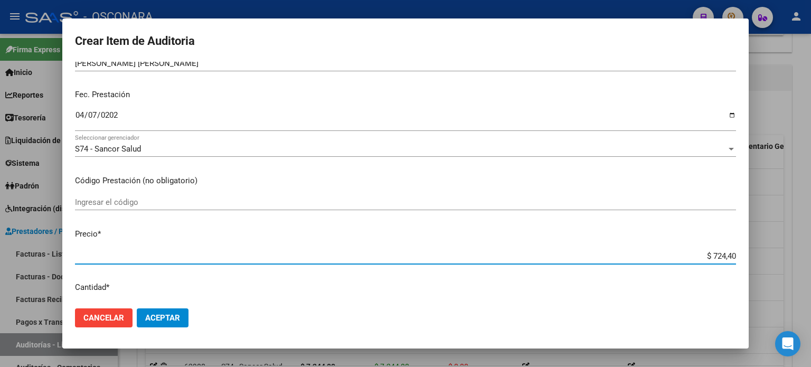
type input "$ 7.244,00"
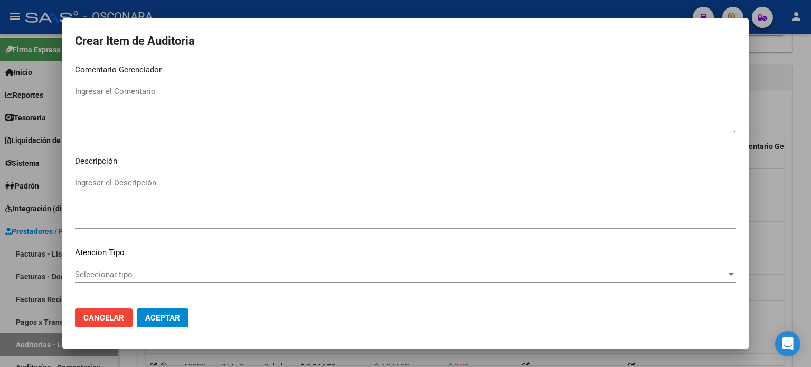
scroll to position [712, 0]
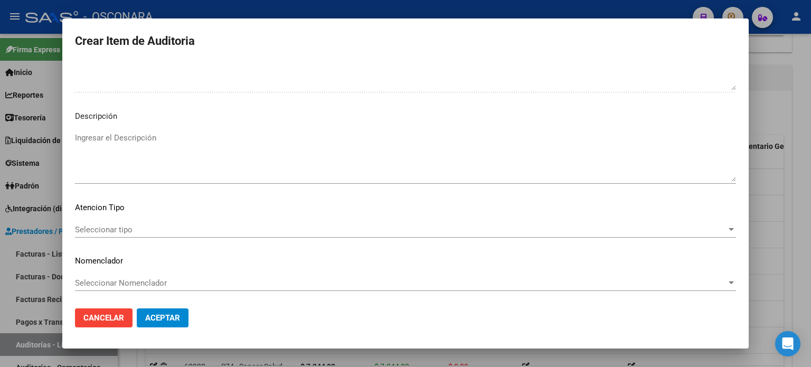
click at [196, 161] on textarea "Ingresar el Descripción" at bounding box center [405, 157] width 661 height 50
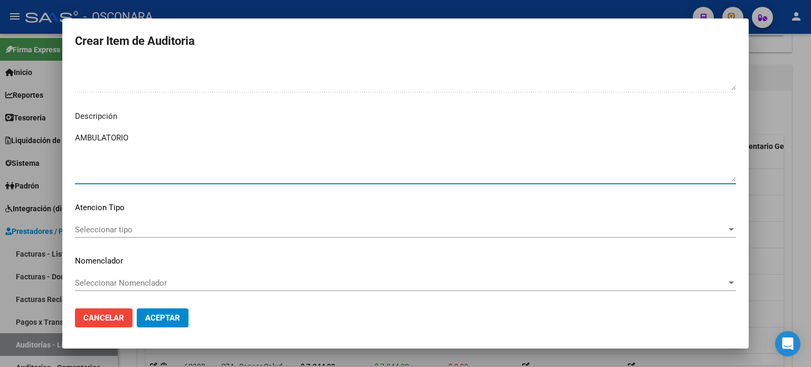
type textarea "AMBULATORIO"
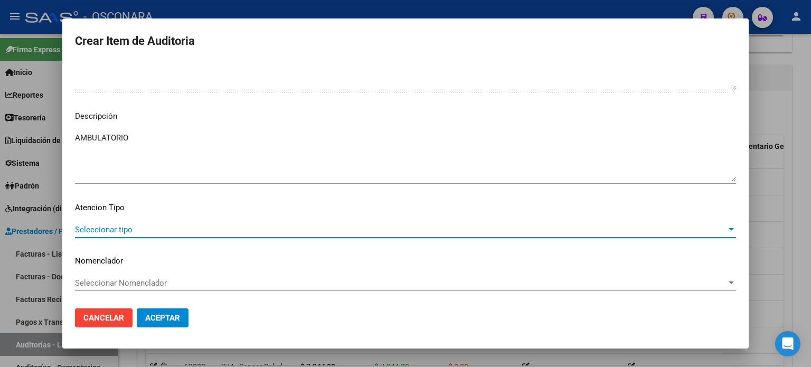
click at [91, 230] on span "Seleccionar tipo" at bounding box center [400, 230] width 651 height 10
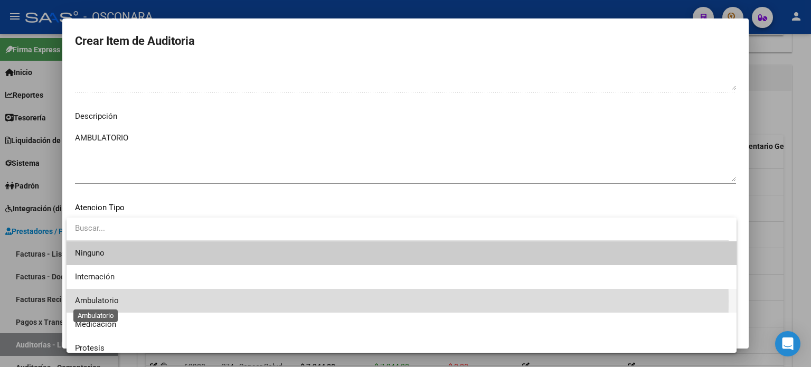
click at [97, 301] on span "Ambulatorio" at bounding box center [97, 301] width 44 height 10
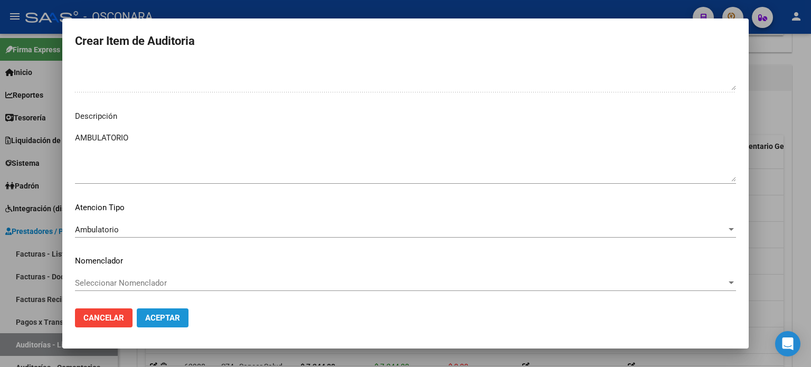
click at [171, 310] on button "Aceptar" at bounding box center [163, 317] width 52 height 19
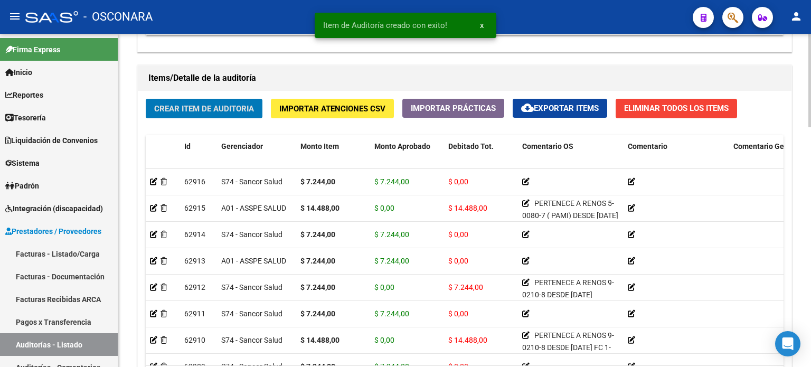
click at [195, 104] on span "Crear Item de Auditoria" at bounding box center [204, 109] width 100 height 10
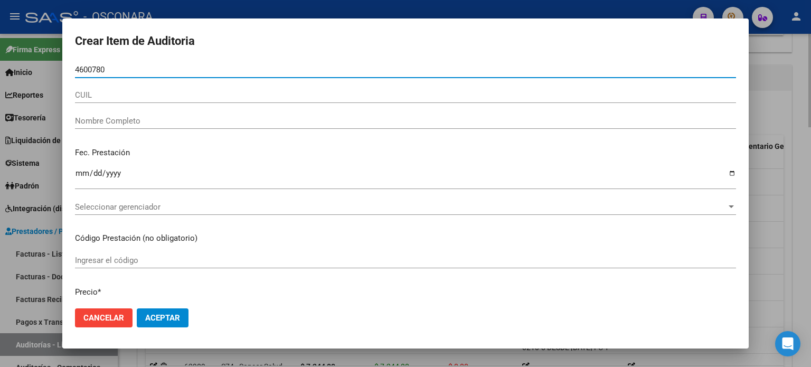
type input "46007800"
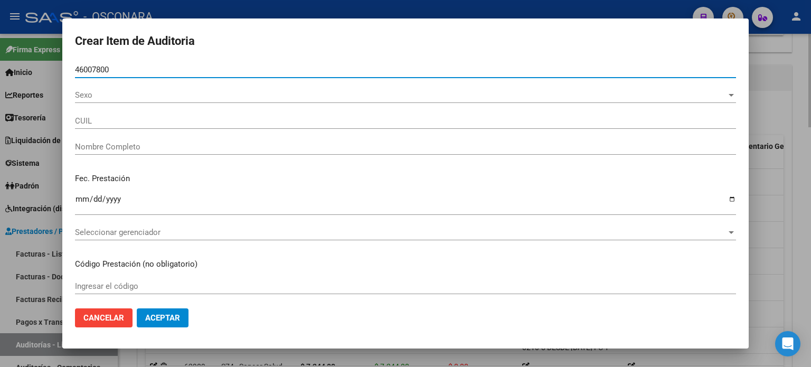
type input "27460078003"
type input "NU EZ AZUL [PERSON_NAME]"
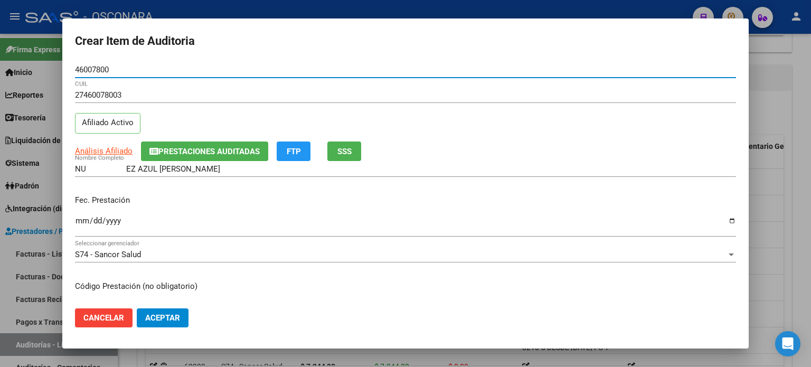
type input "46007800"
click at [338, 147] on span "SSS" at bounding box center [344, 152] width 14 height 10
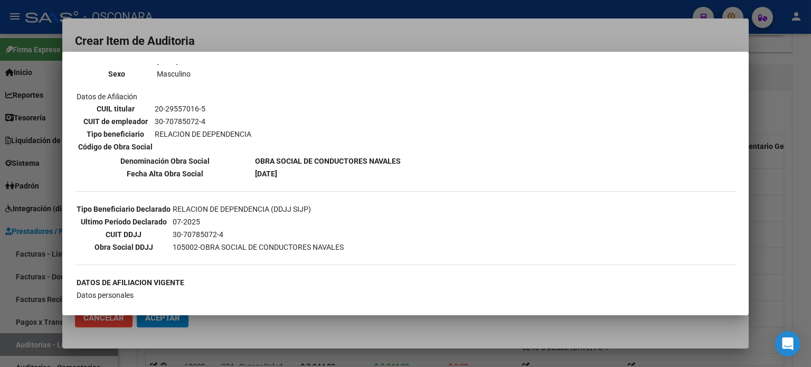
scroll to position [158, 0]
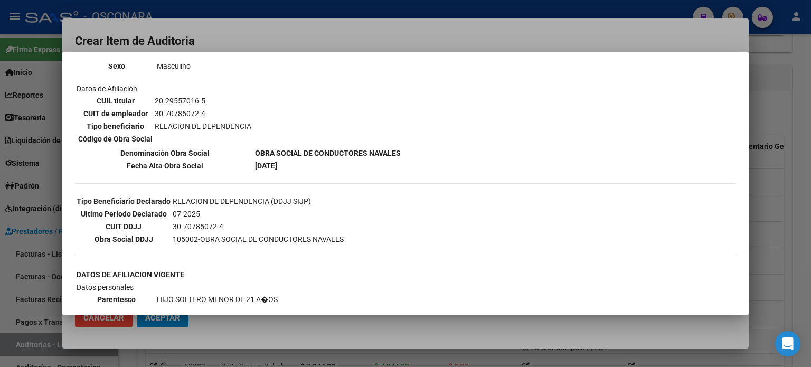
click at [782, 175] on div at bounding box center [405, 183] width 811 height 367
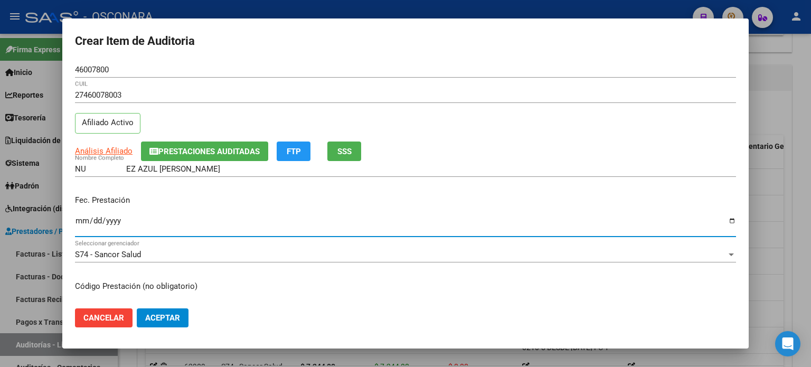
click at [82, 221] on input "Ingresar la fecha" at bounding box center [405, 224] width 661 height 17
type input "[DATE]"
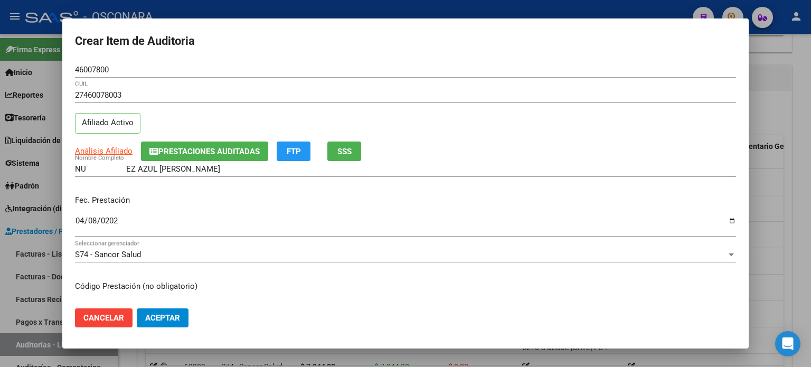
scroll to position [106, 0]
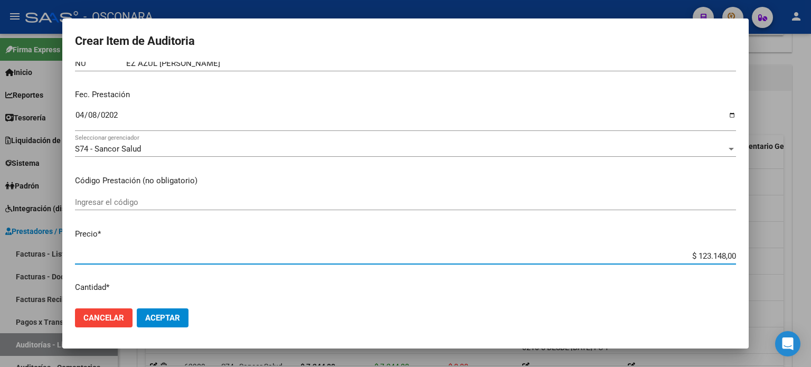
drag, startPoint x: 687, startPoint y: 253, endPoint x: 810, endPoint y: 247, distance: 123.2
click at [810, 250] on div "Crear Item de Auditoria 46007800 Nro Documento 27460078003 CUIL Afiliado Activo…" at bounding box center [405, 183] width 811 height 367
type input "$ 0,07"
type input "$ 0,72"
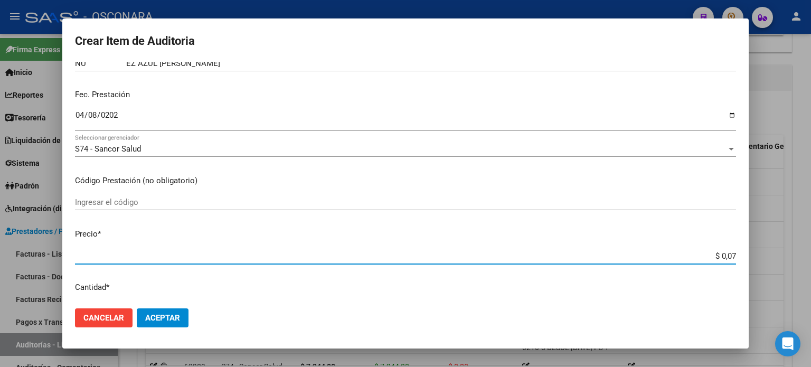
type input "$ 0,72"
type input "$ 7,24"
type input "$ 72,44"
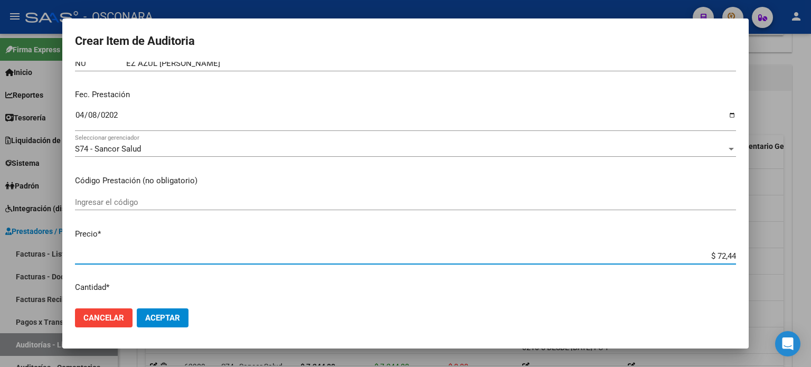
type input "$ 724,40"
type input "$ 7.244,00"
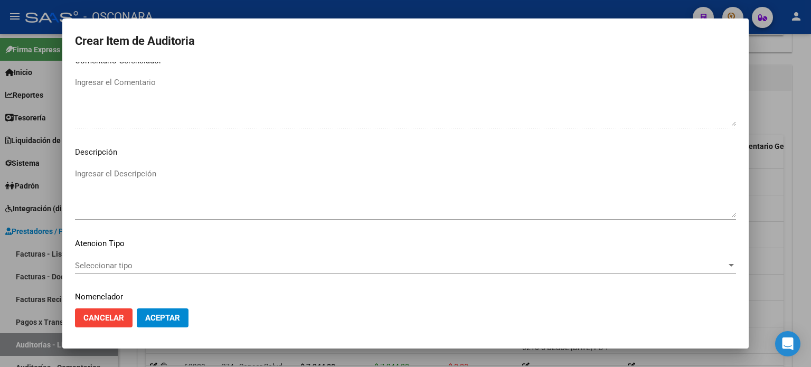
scroll to position [712, 0]
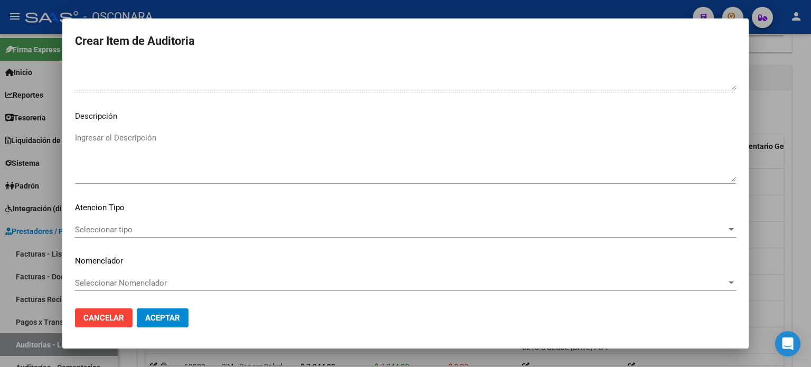
click at [133, 156] on textarea "Ingresar el Descripción" at bounding box center [405, 157] width 661 height 50
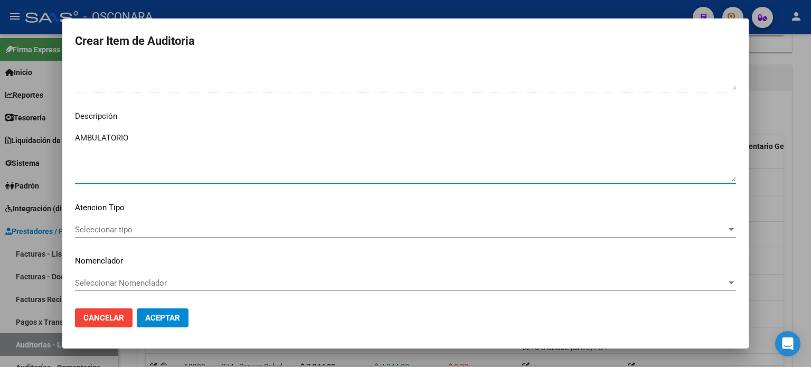
type textarea "AMBULATORIO"
click at [117, 232] on span "Seleccionar tipo" at bounding box center [400, 230] width 651 height 10
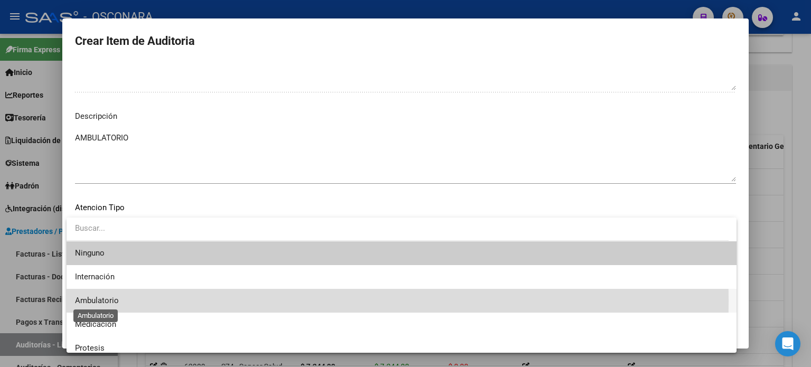
click at [103, 300] on span "Ambulatorio" at bounding box center [97, 301] width 44 height 10
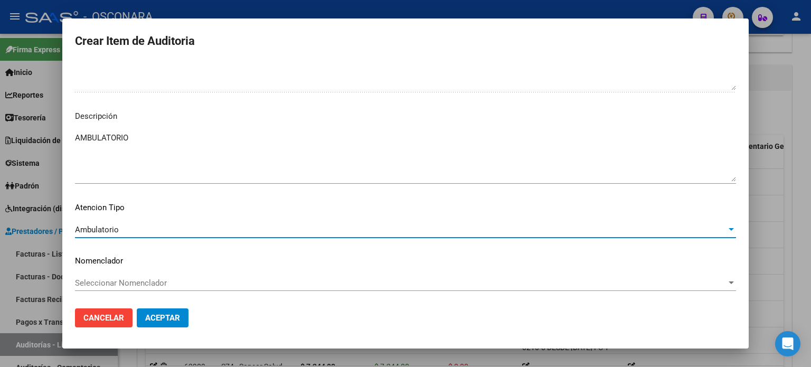
click at [156, 324] on button "Aceptar" at bounding box center [163, 317] width 52 height 19
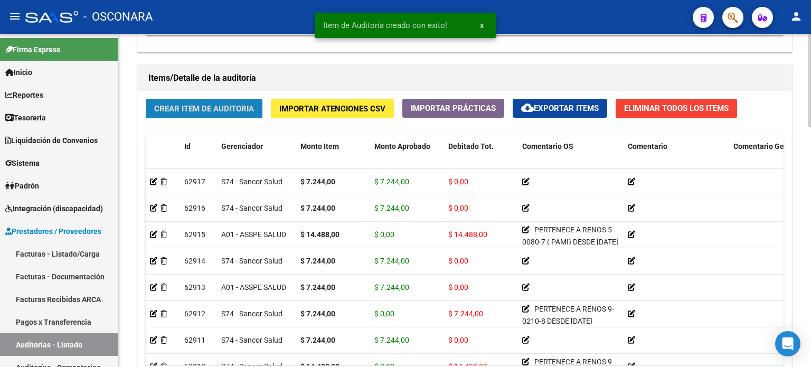
click at [193, 116] on button "Crear Item de Auditoria" at bounding box center [204, 109] width 117 height 20
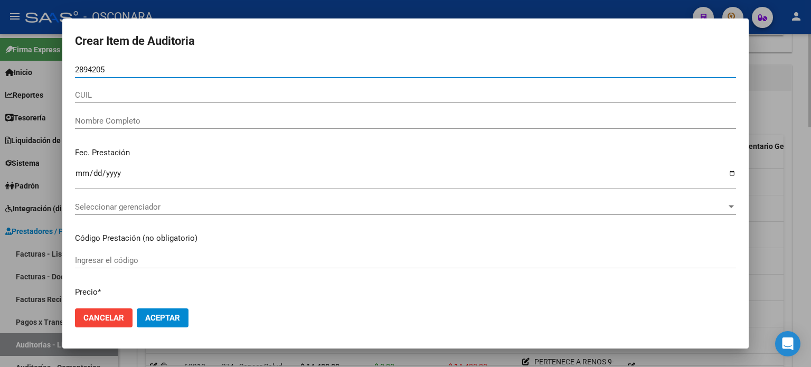
type input "28942056"
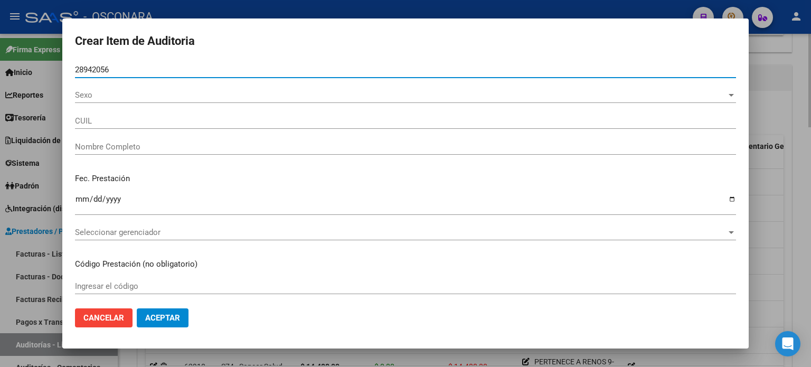
type input "20289420569"
type input "[PERSON_NAME] [PERSON_NAME]"
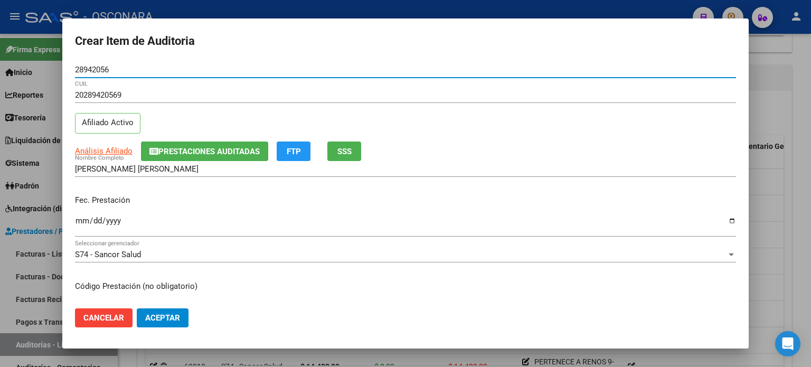
type input "28942056"
click at [348, 152] on span "SSS" at bounding box center [344, 152] width 14 height 10
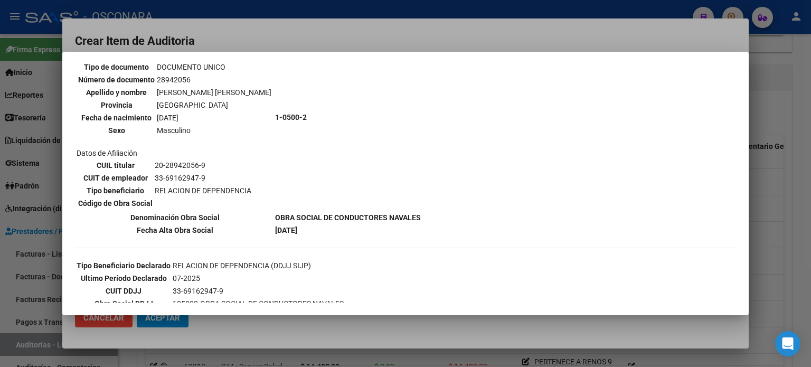
scroll to position [106, 0]
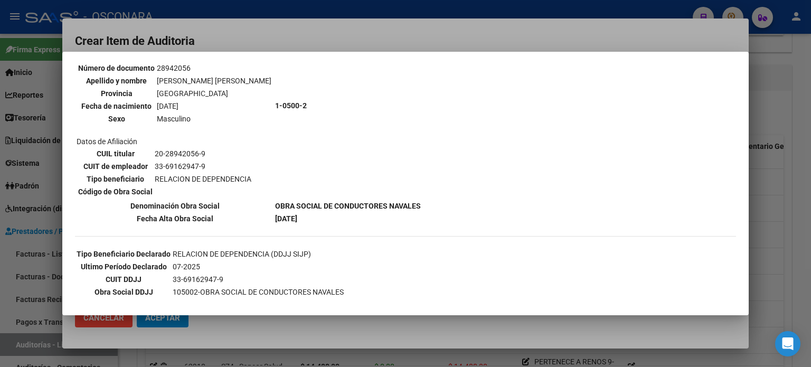
click at [767, 217] on div at bounding box center [405, 183] width 811 height 367
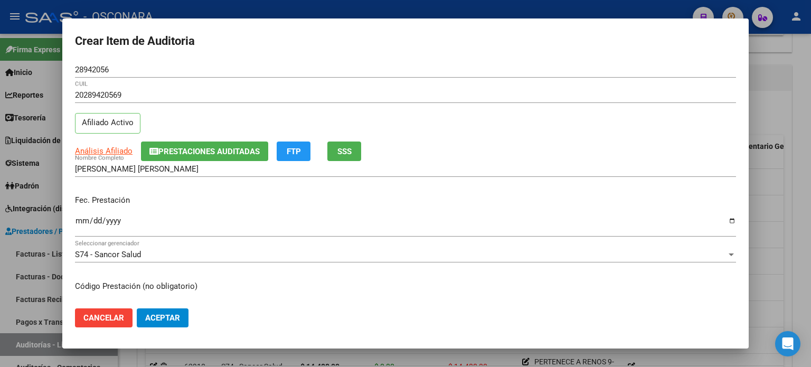
click at [83, 216] on div "Ingresar la fecha" at bounding box center [405, 225] width 661 height 23
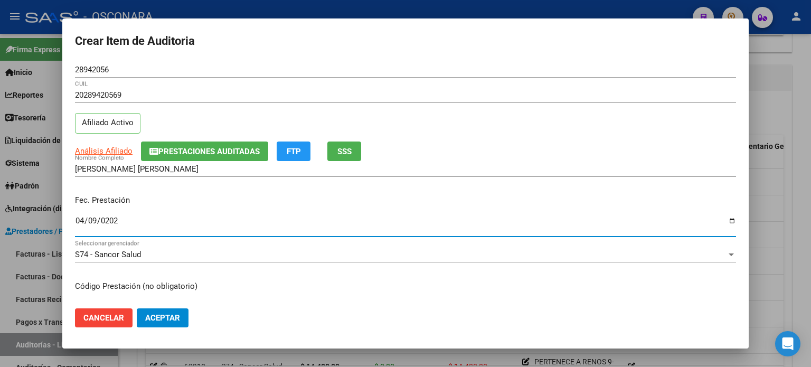
type input "[DATE]"
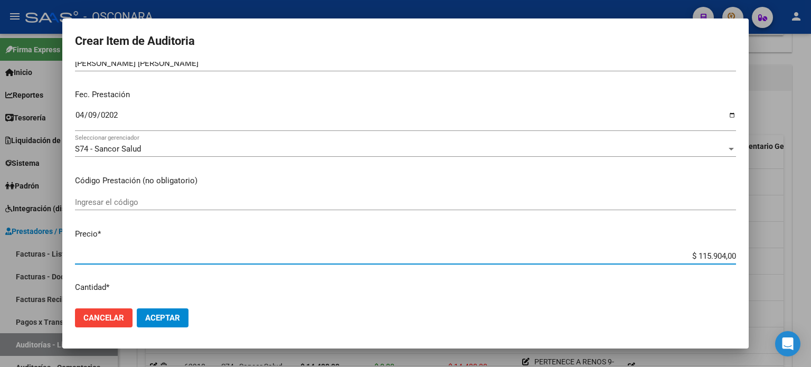
drag, startPoint x: 687, startPoint y: 252, endPoint x: 810, endPoint y: 253, distance: 123.5
click at [810, 253] on div "Crear Item de Auditoria 28942056 Nro Documento 20289420569 CUIL Afiliado Activo…" at bounding box center [405, 183] width 811 height 367
type input "$ 0,07"
type input "$ 0,72"
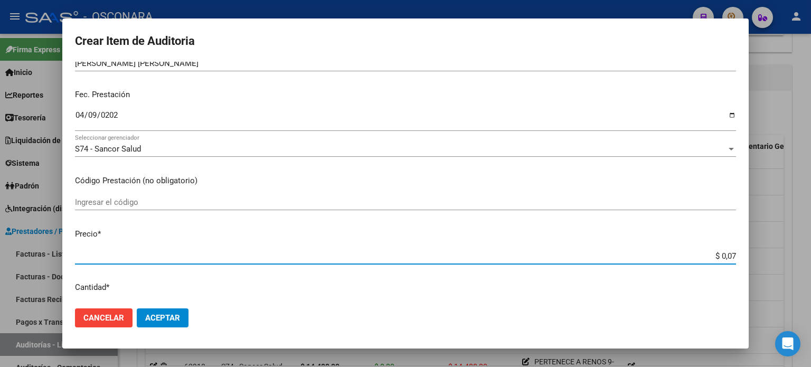
type input "$ 0,72"
type input "$ 7,24"
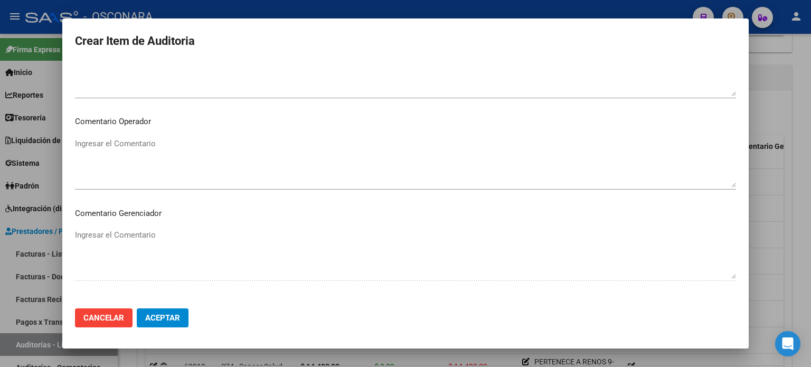
scroll to position [686, 0]
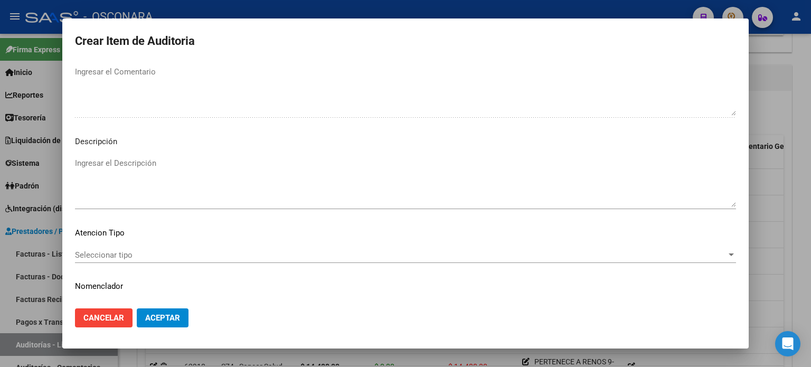
click at [190, 179] on textarea "Ingresar el Descripción" at bounding box center [405, 182] width 661 height 50
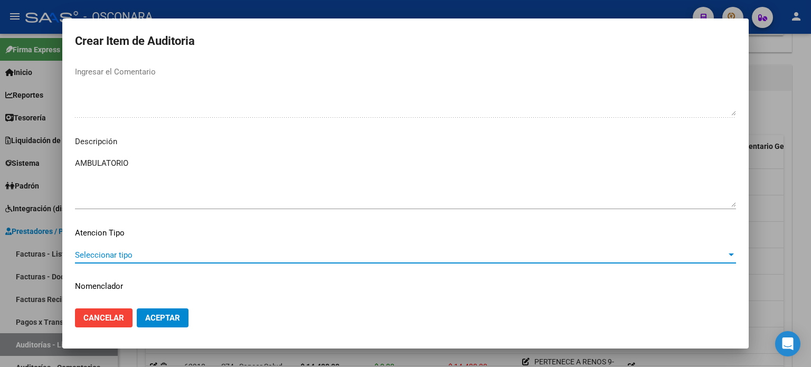
click at [99, 252] on span "Seleccionar tipo" at bounding box center [400, 255] width 651 height 10
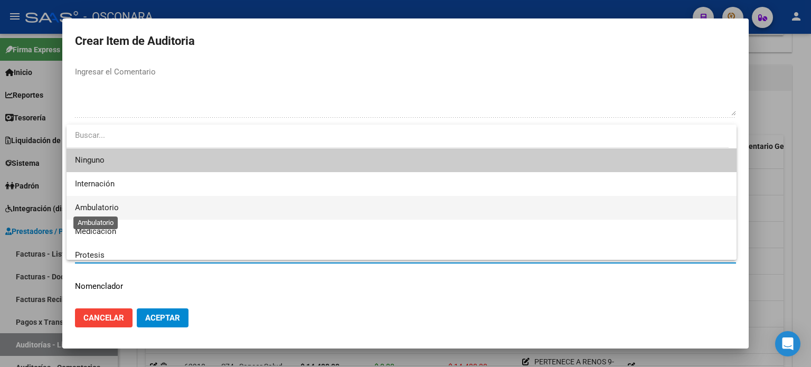
click at [102, 206] on span "Ambulatorio" at bounding box center [97, 208] width 44 height 10
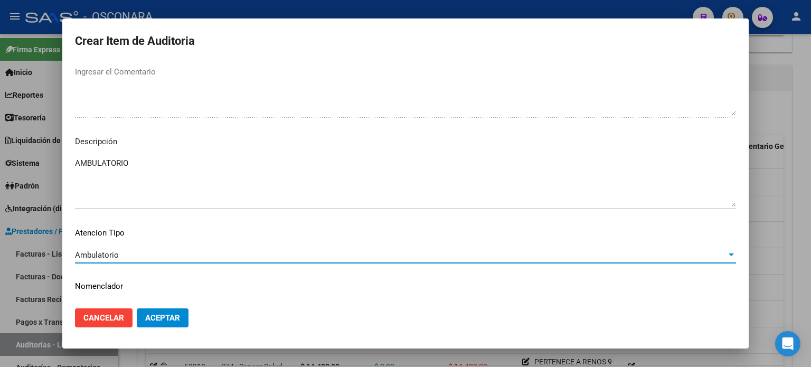
click at [163, 318] on span "Aceptar" at bounding box center [162, 318] width 35 height 10
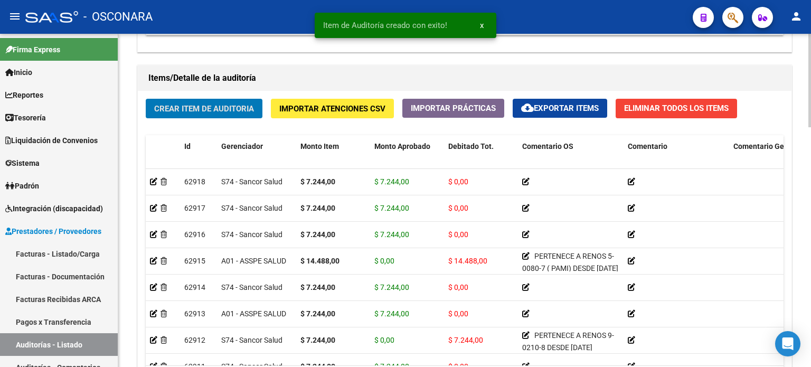
click at [174, 109] on span "Crear Item de Auditoria" at bounding box center [204, 109] width 100 height 10
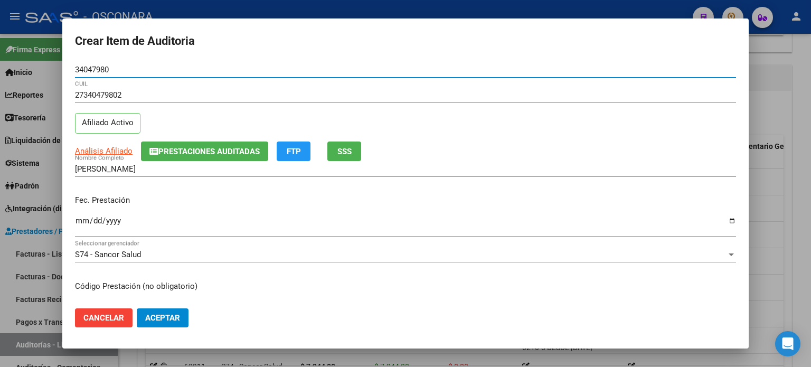
click at [339, 152] on span "SSS" at bounding box center [344, 152] width 14 height 10
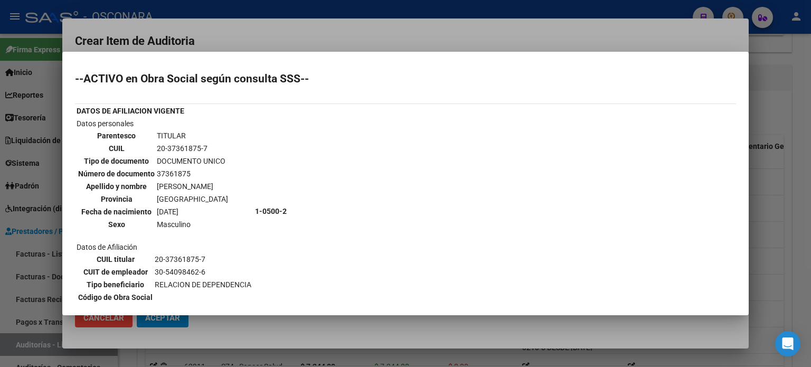
scroll to position [106, 0]
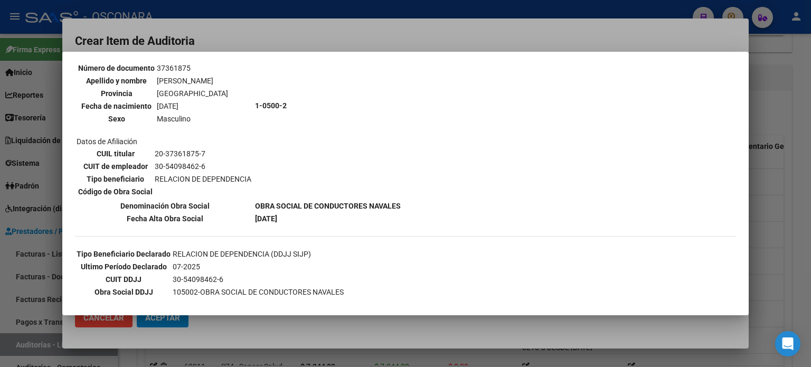
click at [785, 207] on div at bounding box center [405, 183] width 811 height 367
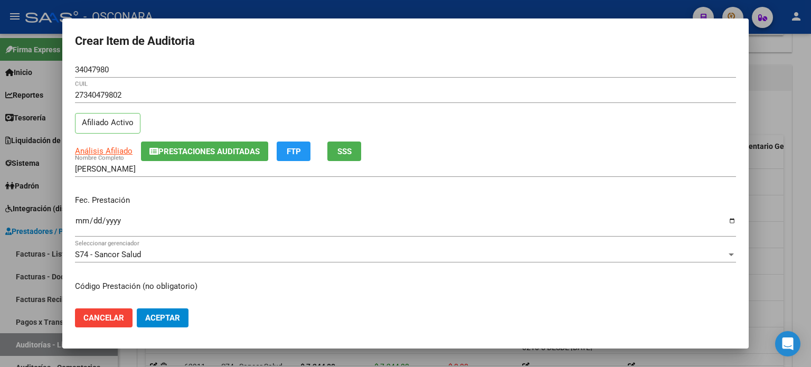
click at [82, 220] on input "Ingresar la fecha" at bounding box center [405, 224] width 661 height 17
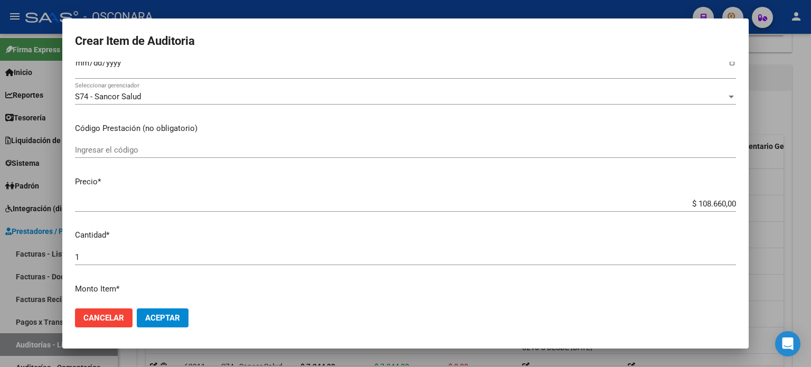
scroll to position [158, 0]
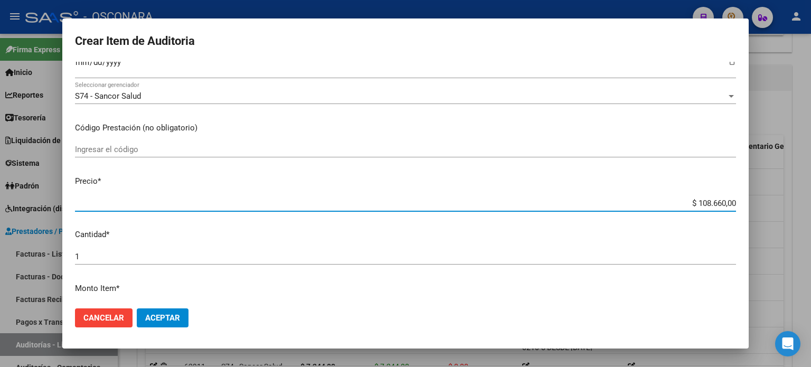
drag, startPoint x: 691, startPoint y: 202, endPoint x: 809, endPoint y: 198, distance: 118.3
click at [795, 202] on div "Crear Item de Auditoria 34047980 Nro Documento 27340479802 CUIL Afiliado Activo…" at bounding box center [405, 183] width 811 height 367
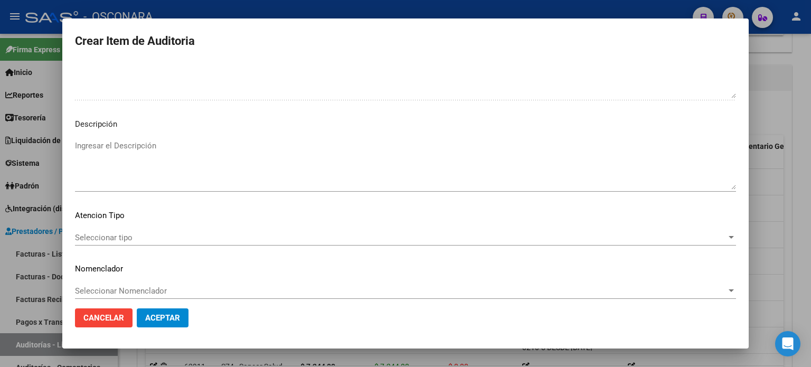
scroll to position [712, 0]
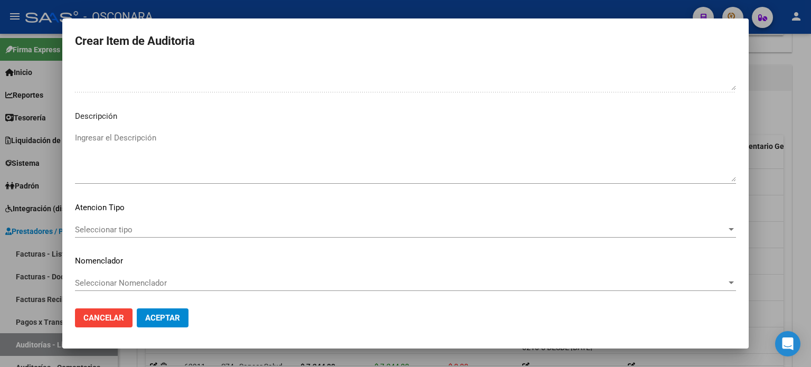
click at [138, 151] on textarea "Ingresar el Descripción" at bounding box center [405, 157] width 661 height 50
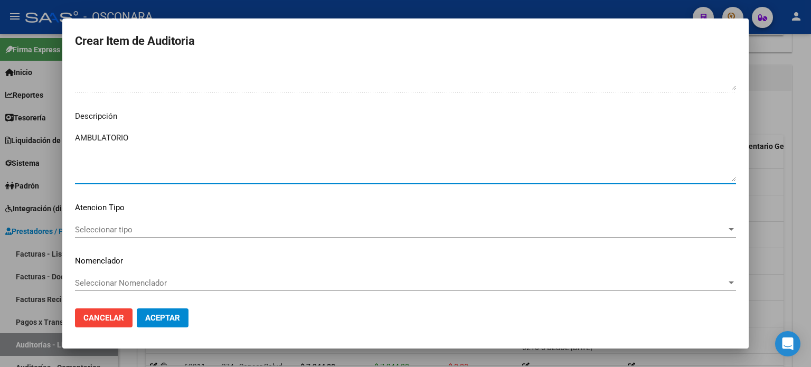
click at [110, 225] on span "Seleccionar tipo" at bounding box center [400, 230] width 651 height 10
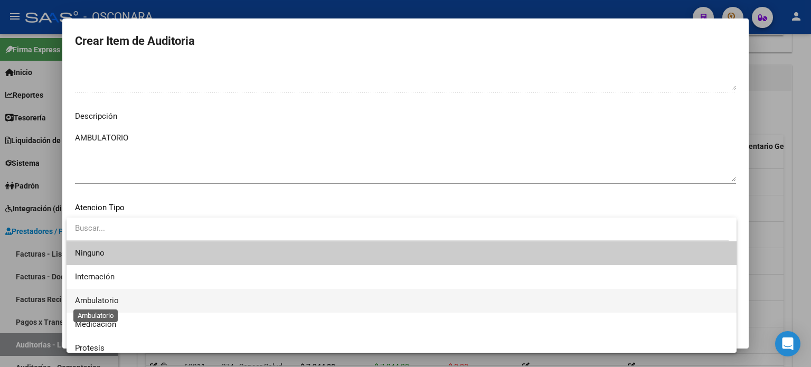
click at [106, 298] on span "Ambulatorio" at bounding box center [97, 301] width 44 height 10
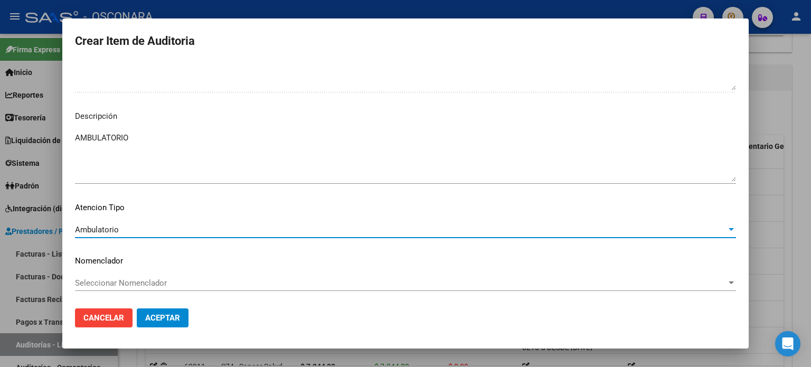
click at [162, 321] on span "Aceptar" at bounding box center [162, 318] width 35 height 10
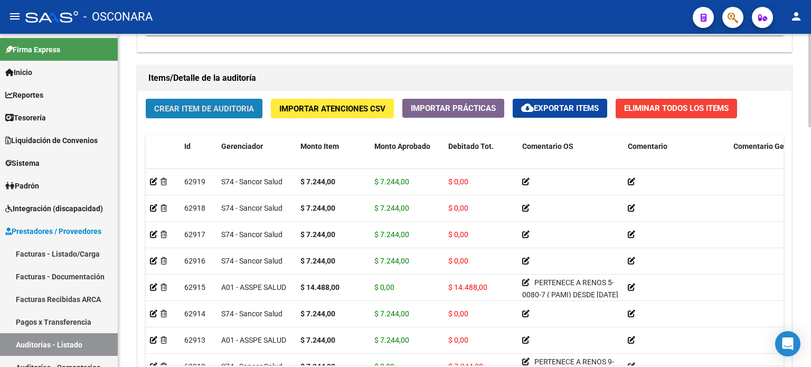
click at [169, 107] on span "Crear Item de Auditoria" at bounding box center [204, 109] width 100 height 10
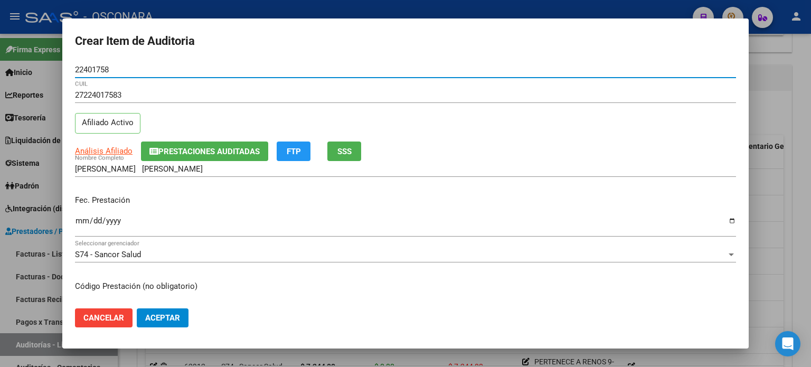
click at [78, 224] on input "Ingresar la fecha" at bounding box center [405, 224] width 661 height 17
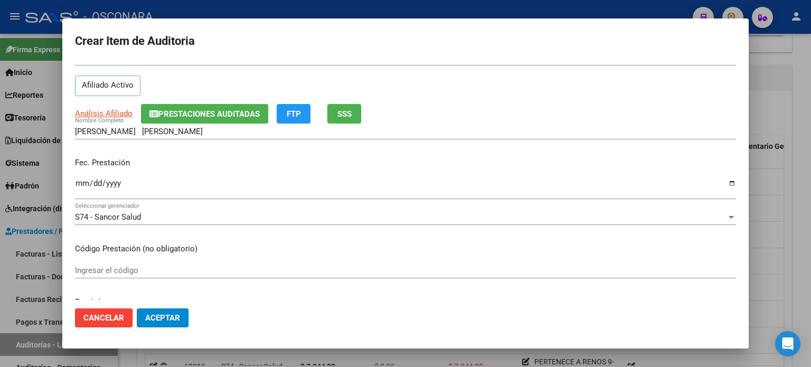
scroll to position [106, 0]
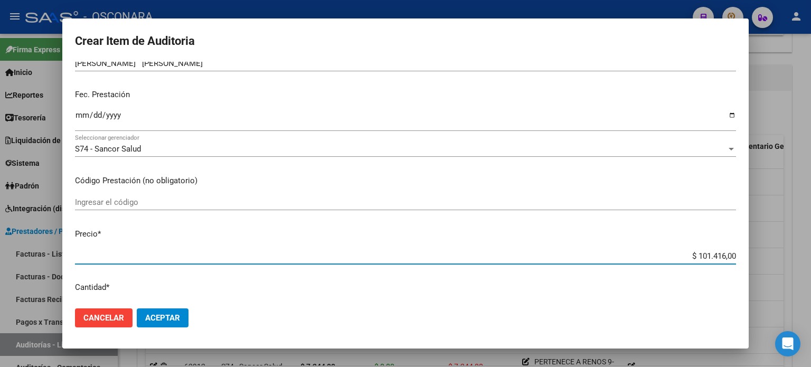
drag, startPoint x: 810, startPoint y: 253, endPoint x: 810, endPoint y: 239, distance: 13.7
click at [810, 252] on div "Crear Item de Auditoria 22401758 Nro Documento 27224017583 CUIL Afiliado Activo…" at bounding box center [405, 183] width 811 height 367
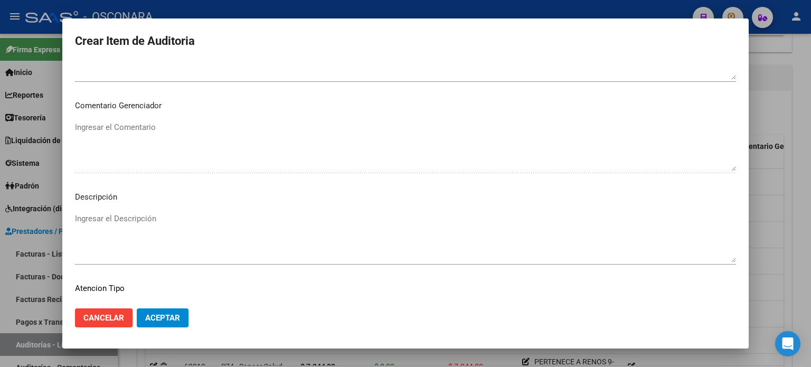
scroll to position [712, 0]
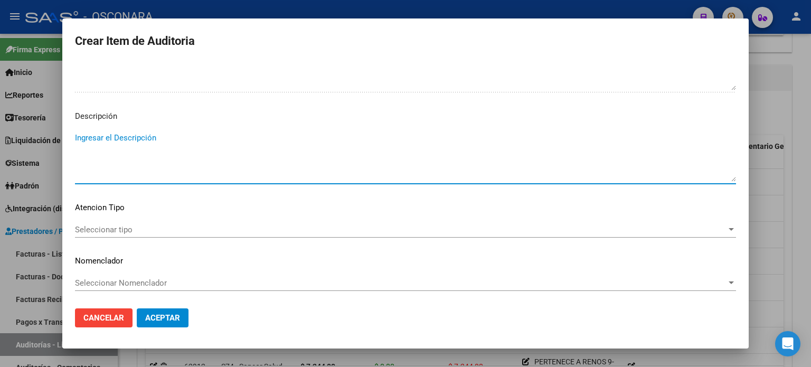
click at [157, 171] on textarea "Ingresar el Descripción" at bounding box center [405, 157] width 661 height 50
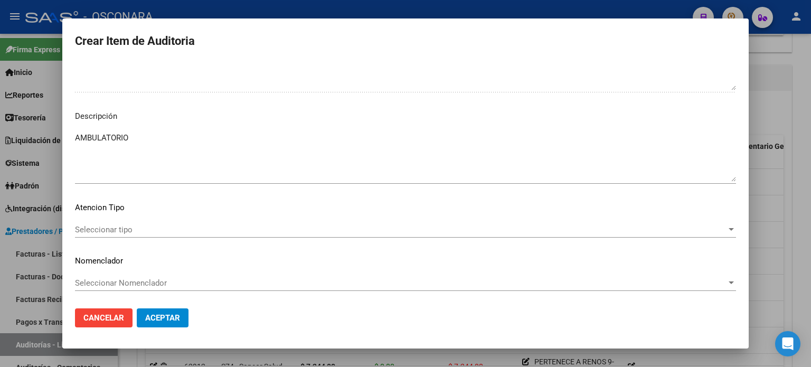
click at [103, 234] on div "Seleccionar tipo Seleccionar tipo" at bounding box center [405, 230] width 661 height 16
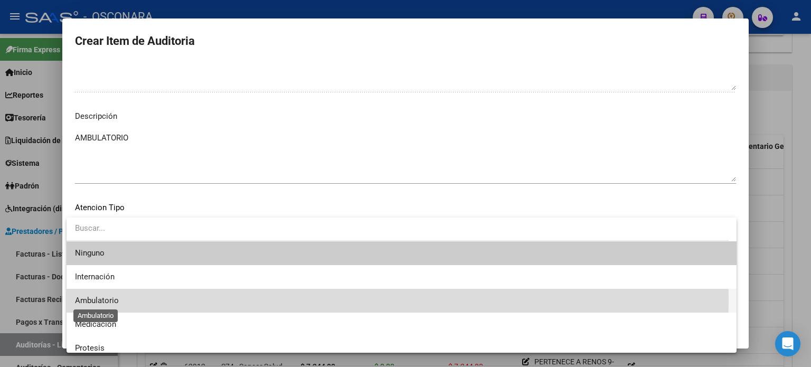
drag, startPoint x: 106, startPoint y: 299, endPoint x: 116, endPoint y: 302, distance: 10.9
click at [106, 300] on span "Ambulatorio" at bounding box center [97, 301] width 44 height 10
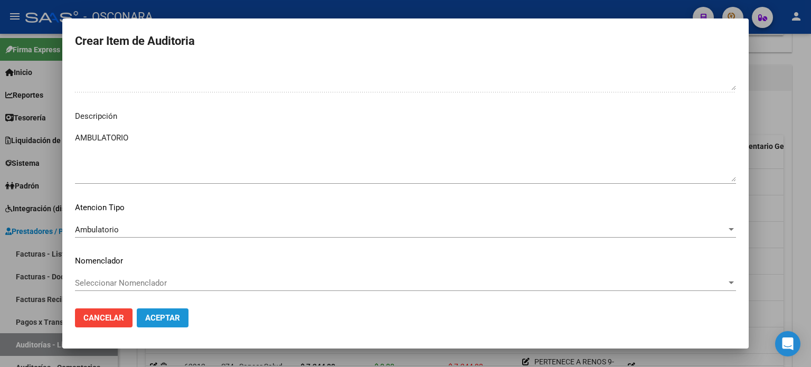
click at [171, 321] on span "Aceptar" at bounding box center [162, 318] width 35 height 10
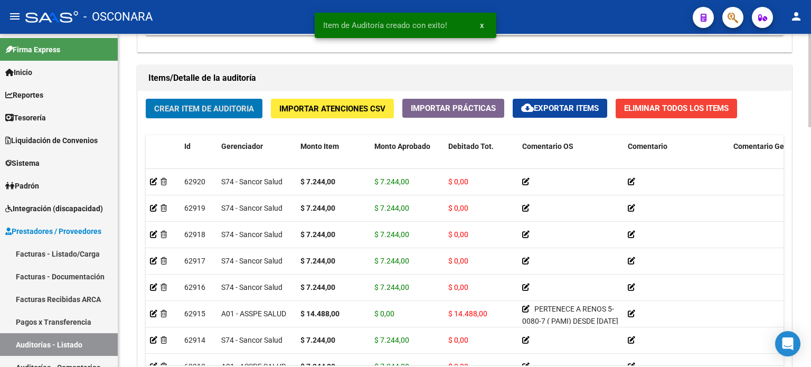
click at [181, 105] on span "Crear Item de Auditoria" at bounding box center [204, 109] width 100 height 10
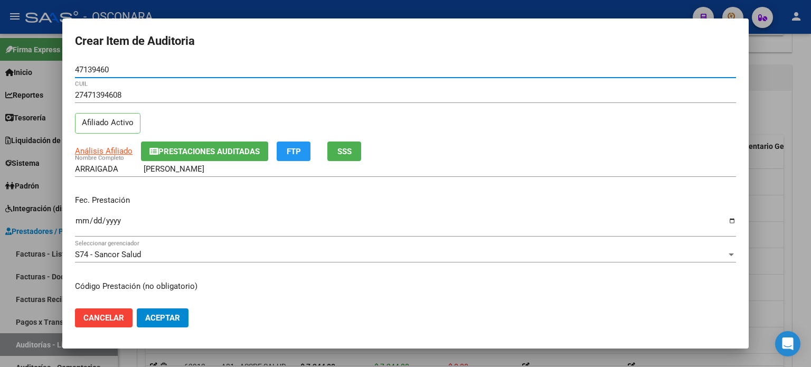
click at [84, 220] on input "Ingresar la fecha" at bounding box center [405, 224] width 661 height 17
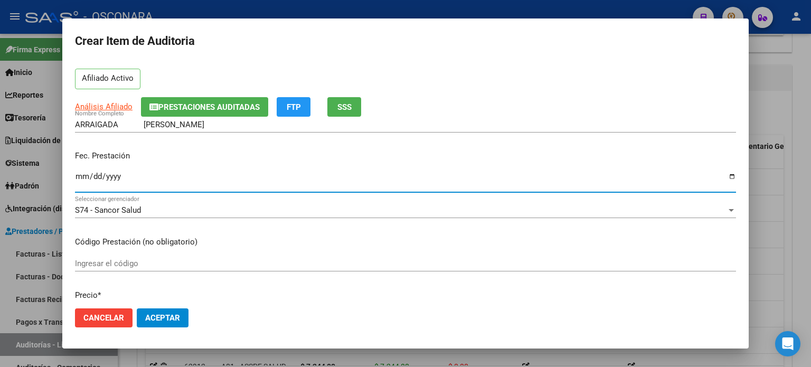
scroll to position [106, 0]
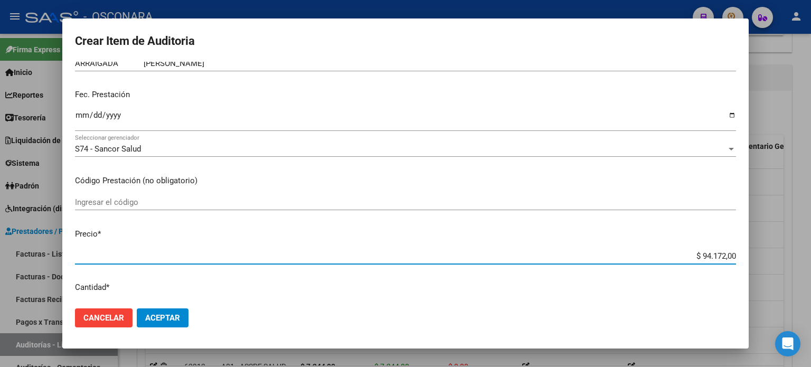
drag, startPoint x: 695, startPoint y: 258, endPoint x: 810, endPoint y: 245, distance: 116.3
click at [810, 245] on div "Crear Item de Auditoria 47139460 Nro Documento 27471394608 CUIL Afiliado Activo…" at bounding box center [405, 183] width 811 height 367
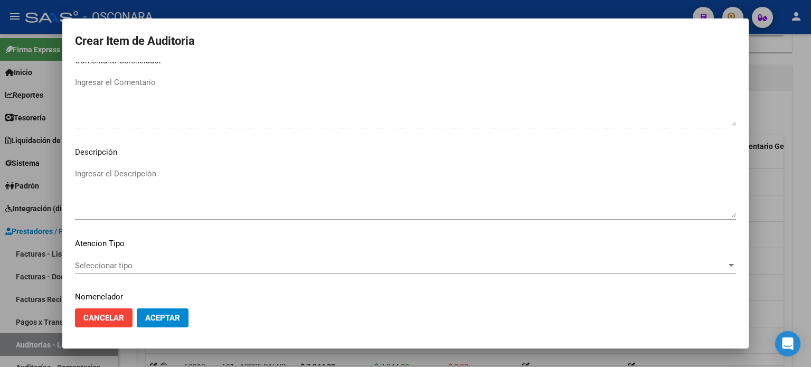
scroll to position [712, 0]
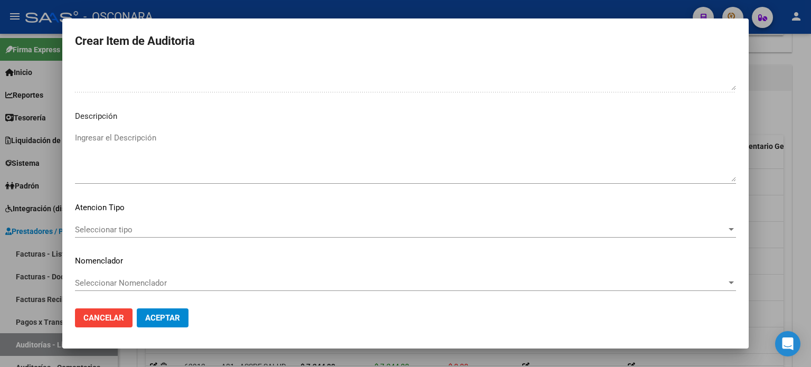
click at [154, 151] on textarea "Ingresar el Descripción" at bounding box center [405, 157] width 661 height 50
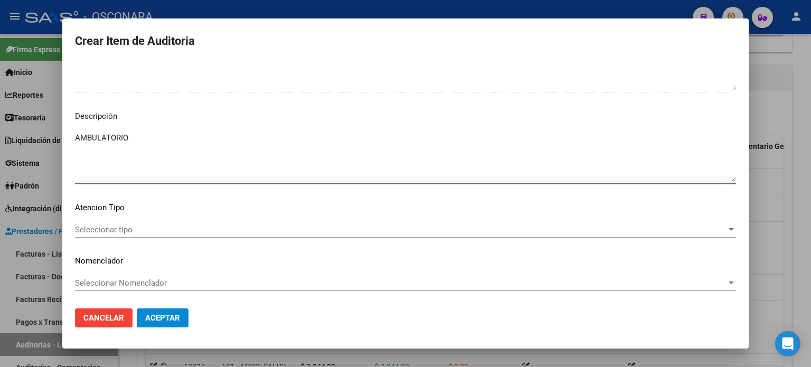
click at [111, 232] on span "Seleccionar tipo" at bounding box center [400, 230] width 651 height 10
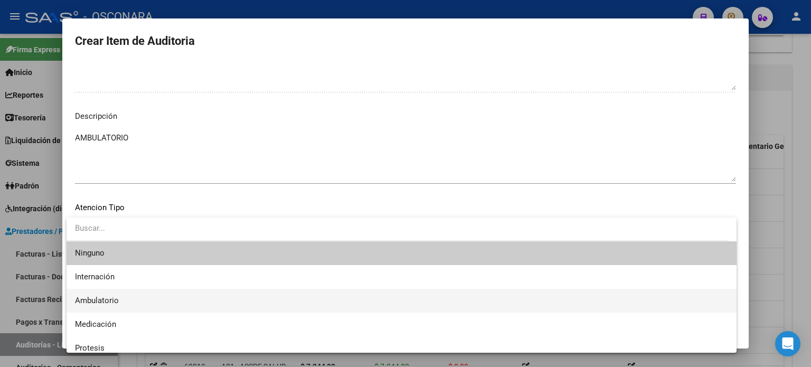
click at [97, 301] on span "Ambulatorio" at bounding box center [97, 301] width 44 height 10
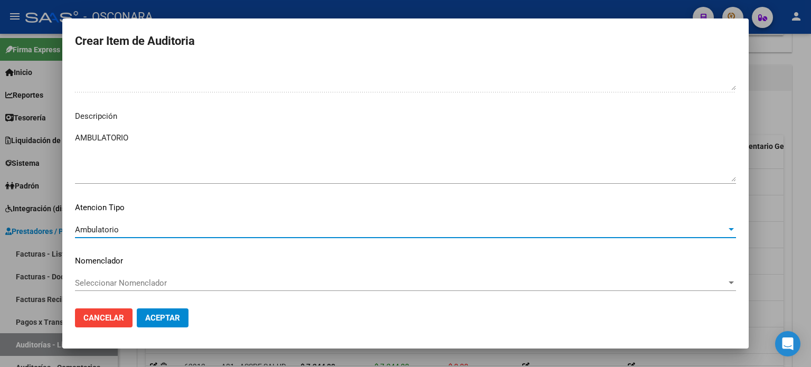
click at [167, 318] on span "Aceptar" at bounding box center [162, 318] width 35 height 10
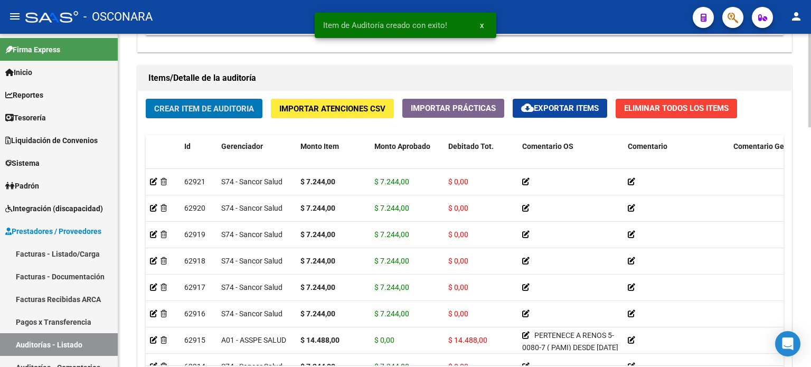
click at [218, 109] on span "Crear Item de Auditoria" at bounding box center [204, 109] width 100 height 10
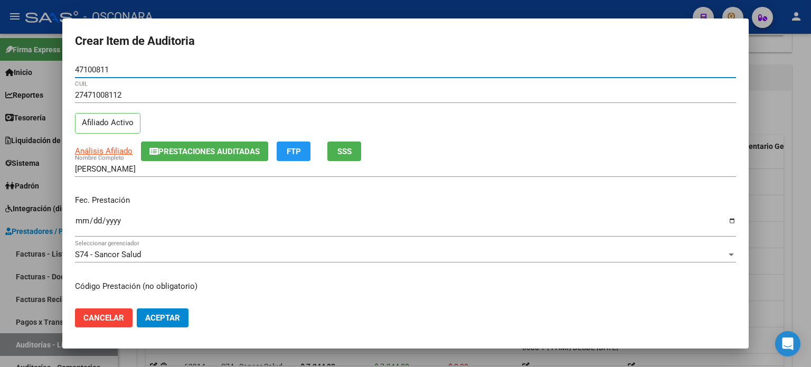
click at [356, 148] on button "SSS" at bounding box center [344, 151] width 34 height 20
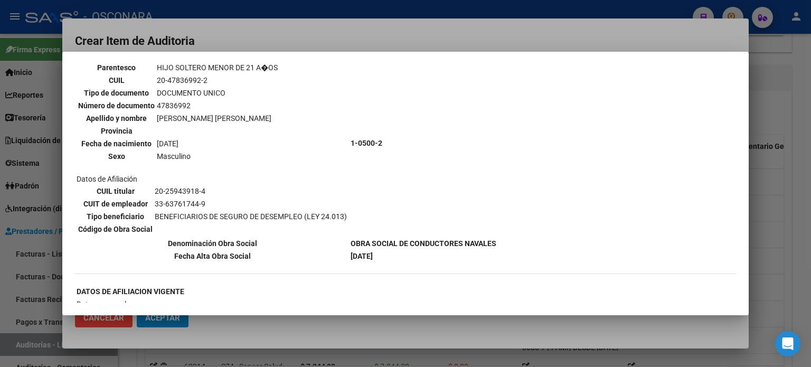
scroll to position [528, 0]
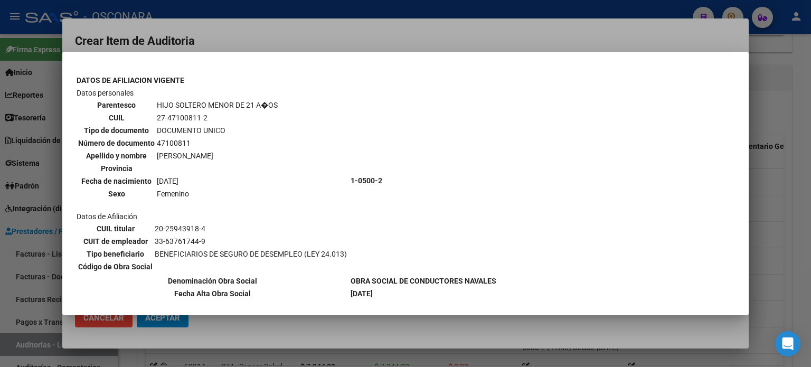
click at [779, 202] on div at bounding box center [405, 183] width 811 height 367
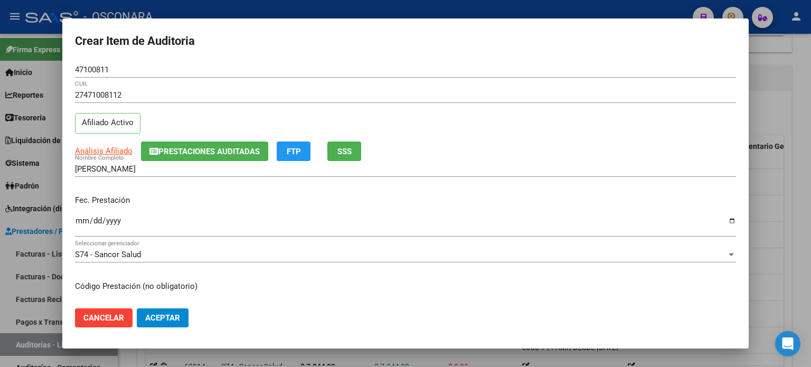
click at [84, 220] on input "Ingresar la fecha" at bounding box center [405, 224] width 661 height 17
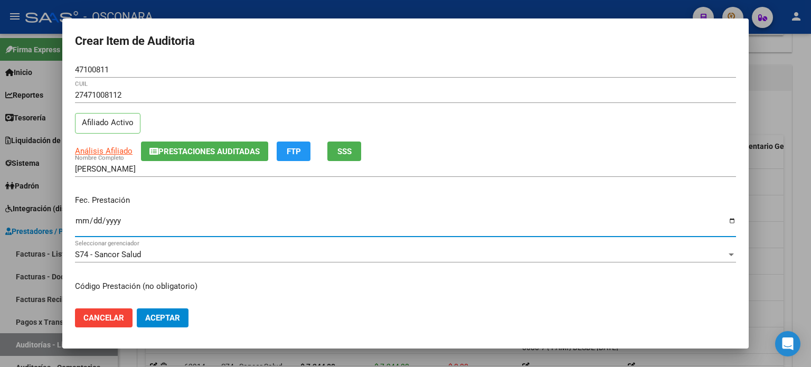
scroll to position [158, 0]
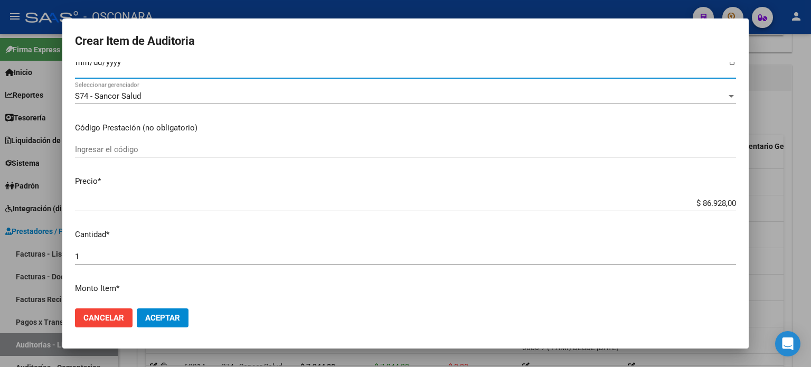
drag, startPoint x: 691, startPoint y: 202, endPoint x: 810, endPoint y: 199, distance: 119.9
click at [810, 199] on div "Crear Item de Auditoria 47100811 Nro Documento 27471008112 CUIL Afiliado Activo…" at bounding box center [405, 183] width 811 height 367
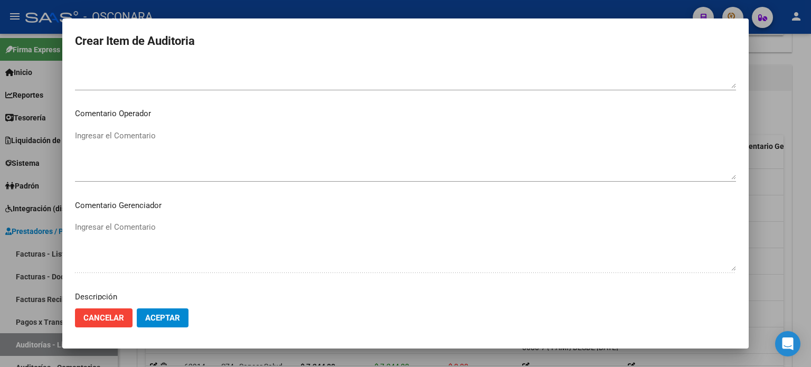
scroll to position [712, 0]
click at [160, 162] on textarea "Ingresar el Descripción" at bounding box center [405, 157] width 661 height 50
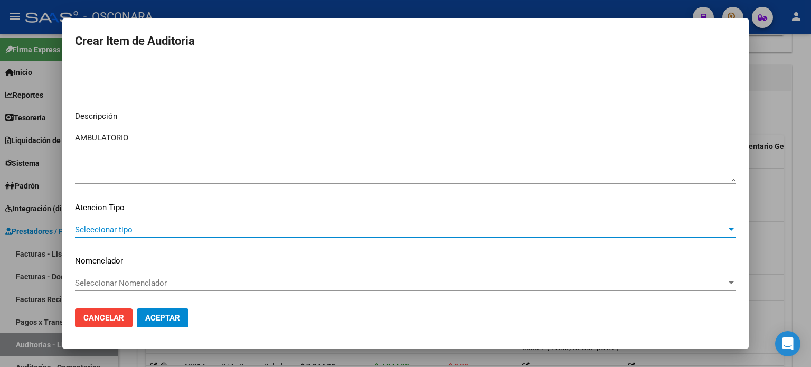
click at [95, 228] on span "Seleccionar tipo" at bounding box center [400, 230] width 651 height 10
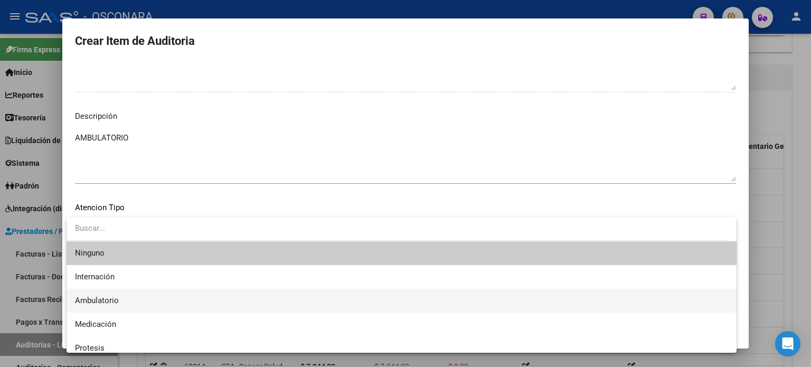
click at [108, 297] on span "Ambulatorio" at bounding box center [97, 301] width 44 height 10
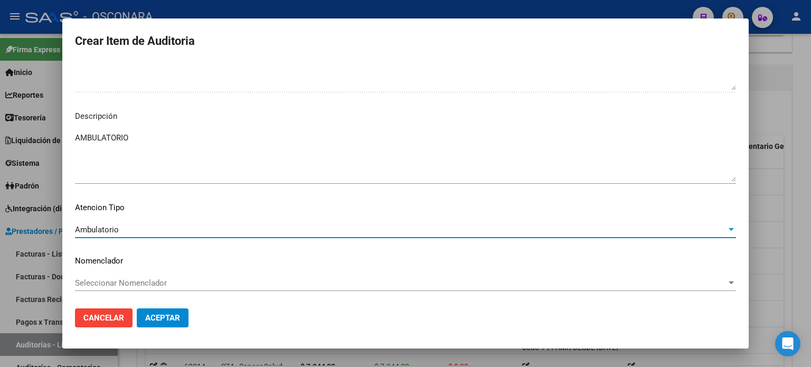
click at [155, 319] on span "Aceptar" at bounding box center [162, 318] width 35 height 10
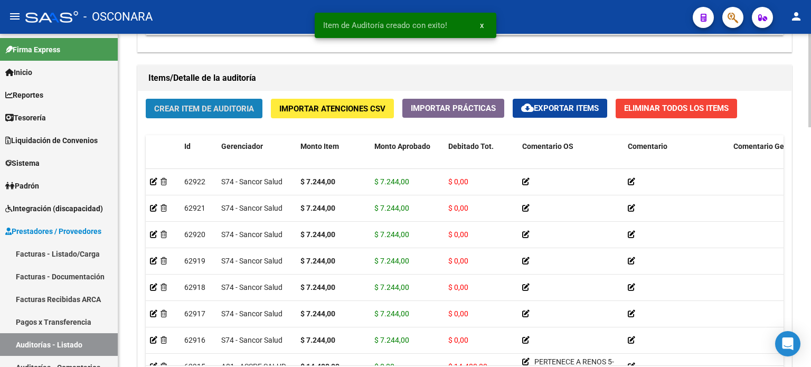
click at [222, 104] on span "Crear Item de Auditoria" at bounding box center [204, 109] width 100 height 10
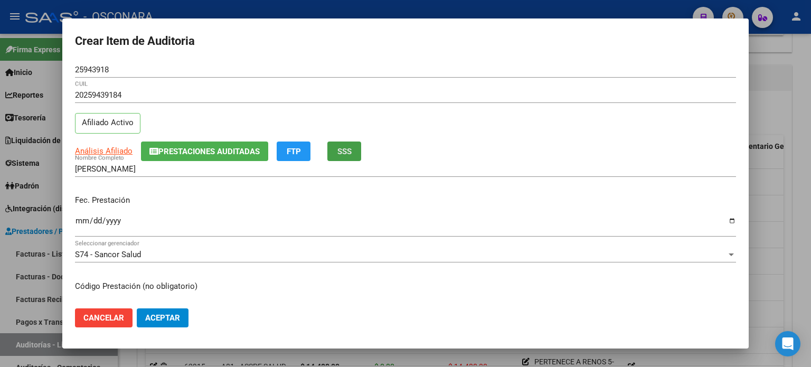
click at [343, 156] on span "SSS" at bounding box center [344, 152] width 14 height 10
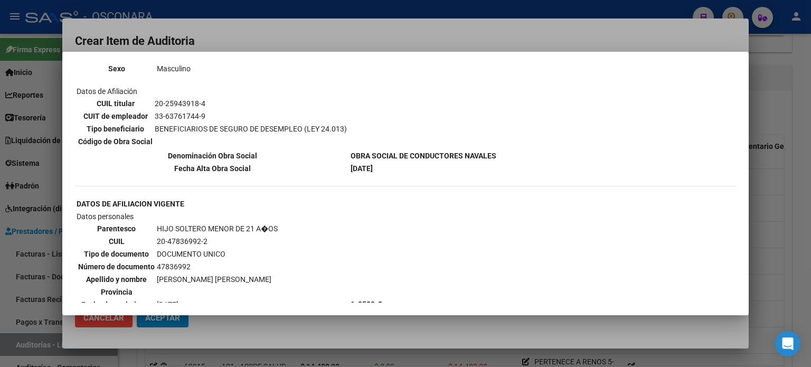
scroll to position [158, 0]
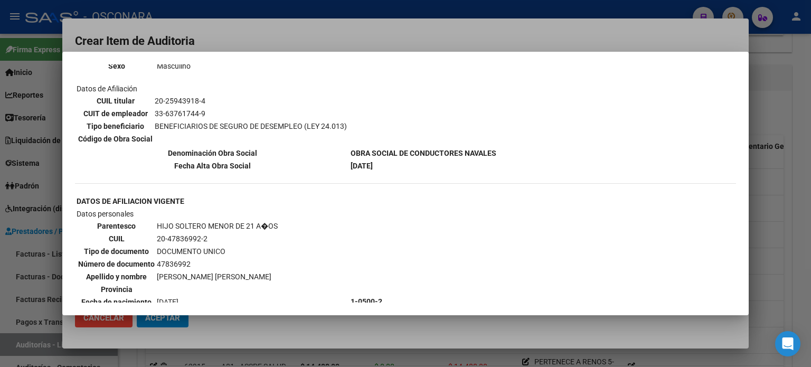
click at [773, 123] on div at bounding box center [405, 183] width 811 height 367
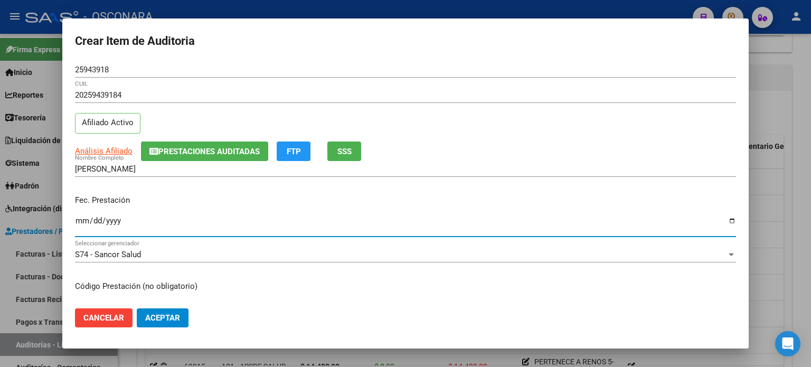
click at [84, 220] on input "Ingresar la fecha" at bounding box center [405, 224] width 661 height 17
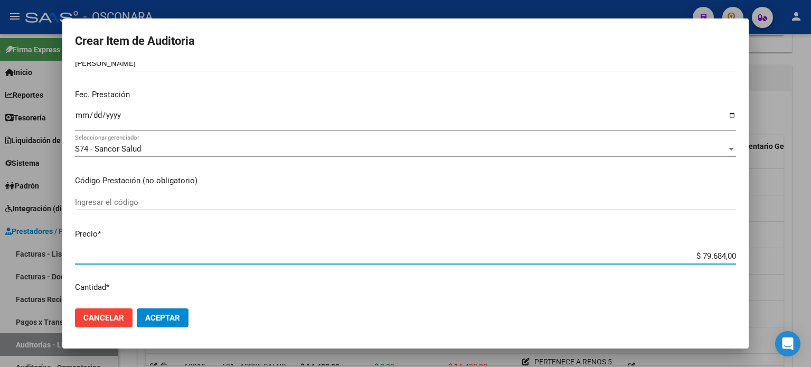
drag, startPoint x: 692, startPoint y: 253, endPoint x: 810, endPoint y: 250, distance: 118.3
click at [810, 251] on div "Crear Item de Auditoria 25943918 Nro Documento 20259439184 CUIL Afiliado Activo…" at bounding box center [405, 183] width 811 height 367
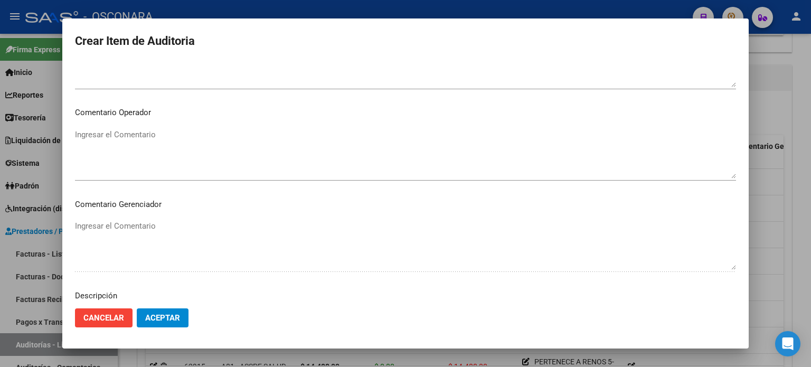
scroll to position [712, 0]
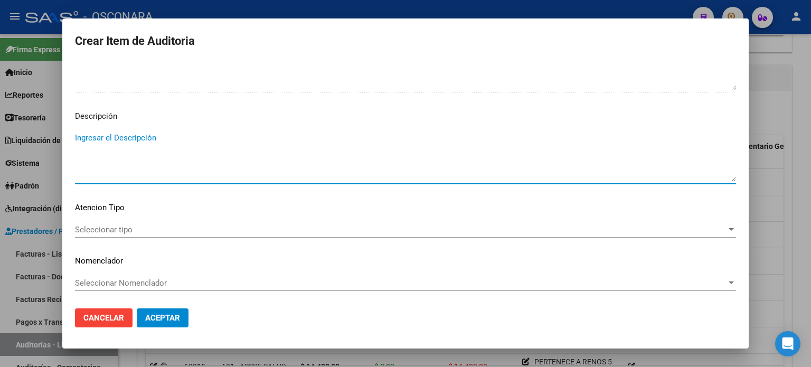
click at [147, 149] on textarea "Ingresar el Descripción" at bounding box center [405, 157] width 661 height 50
click at [87, 230] on span "Seleccionar tipo" at bounding box center [400, 230] width 651 height 10
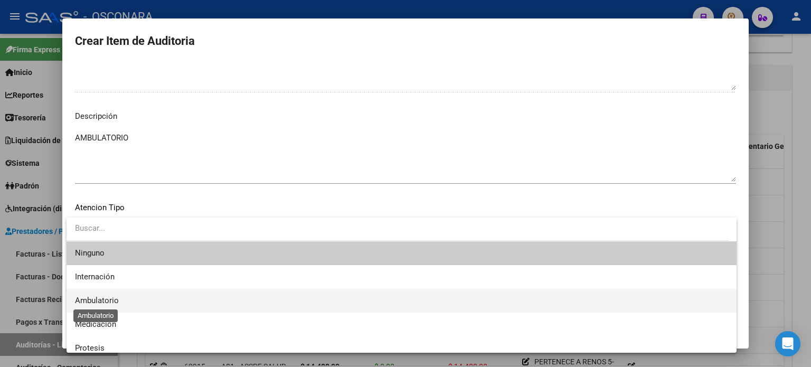
click at [95, 304] on span "Ambulatorio" at bounding box center [97, 301] width 44 height 10
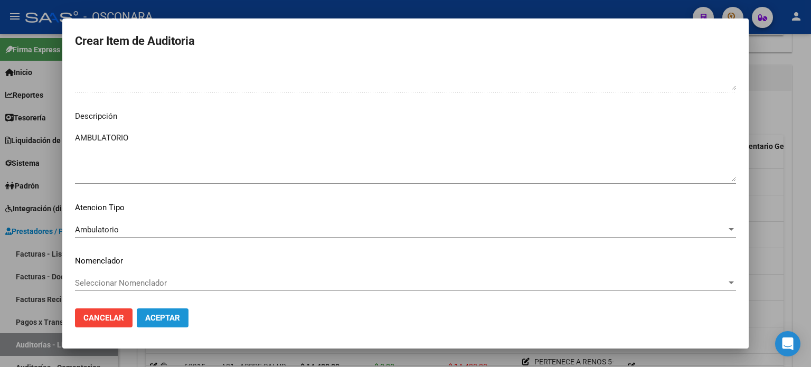
drag, startPoint x: 148, startPoint y: 315, endPoint x: 175, endPoint y: 291, distance: 36.7
click at [148, 316] on span "Aceptar" at bounding box center [162, 318] width 35 height 10
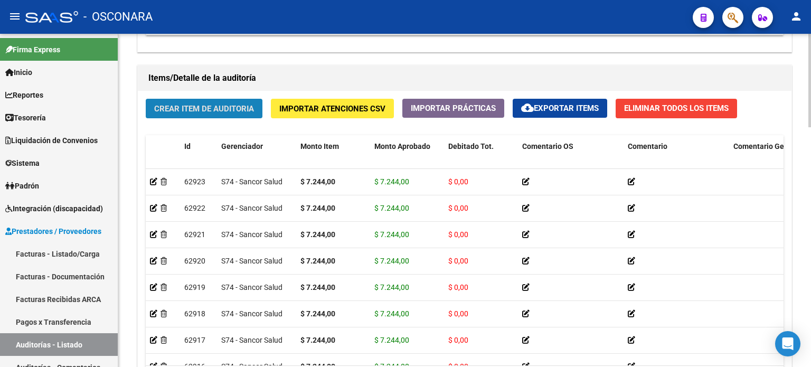
click at [183, 107] on span "Crear Item de Auditoria" at bounding box center [204, 109] width 100 height 10
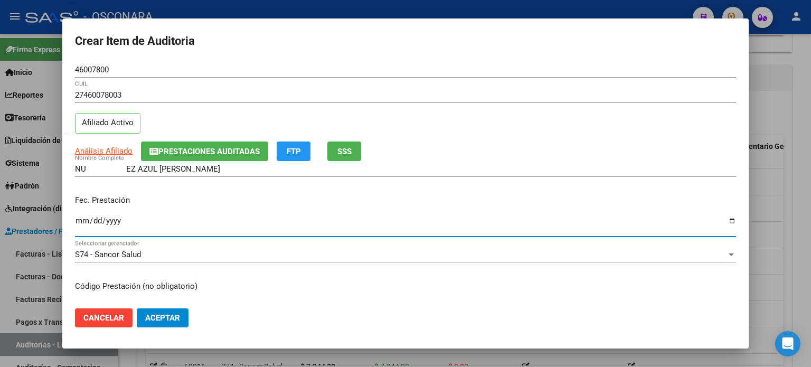
click at [79, 221] on input "Ingresar la fecha" at bounding box center [405, 224] width 661 height 17
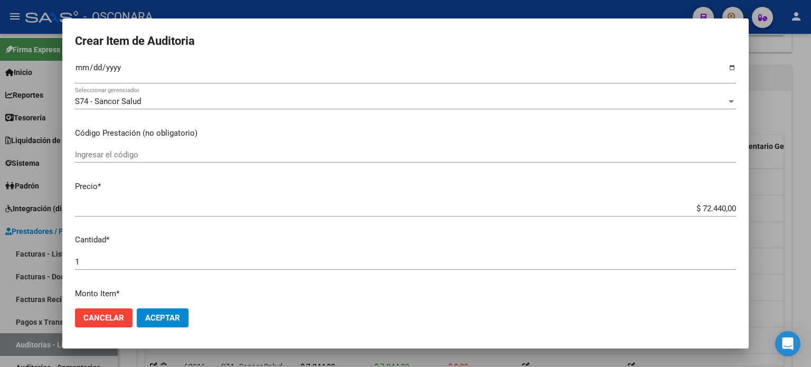
scroll to position [158, 0]
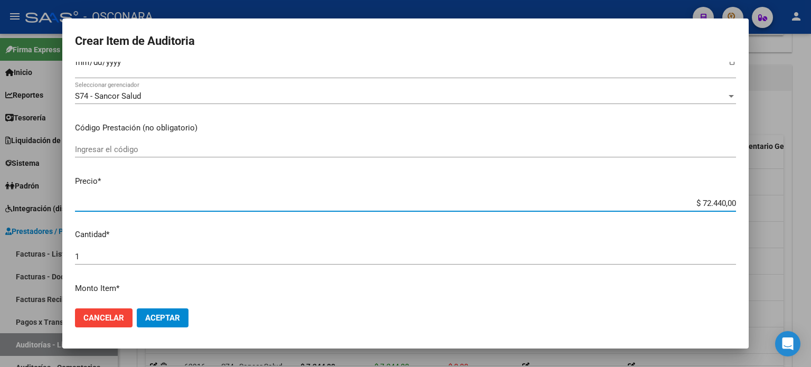
drag, startPoint x: 693, startPoint y: 201, endPoint x: 810, endPoint y: 201, distance: 117.7
click at [810, 205] on div "Crear Item de Auditoria 46007800 Nro Documento 27460078003 CUIL Afiliado Activo…" at bounding box center [405, 183] width 811 height 367
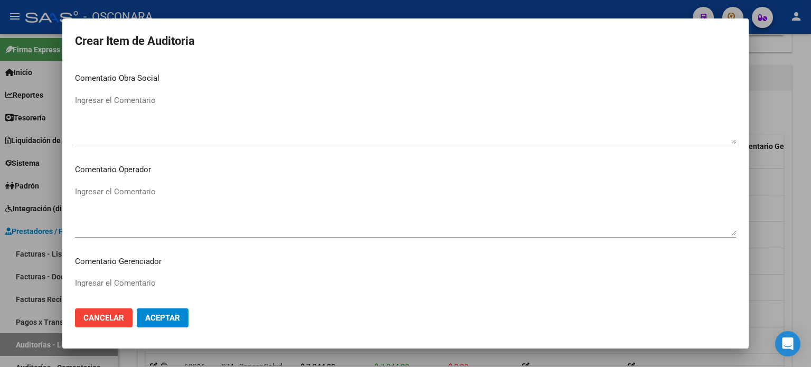
scroll to position [633, 0]
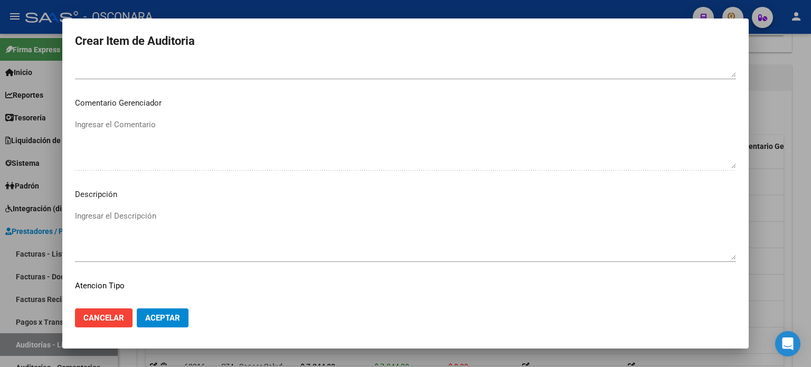
click at [135, 220] on textarea "Ingresar el Descripción" at bounding box center [405, 235] width 661 height 50
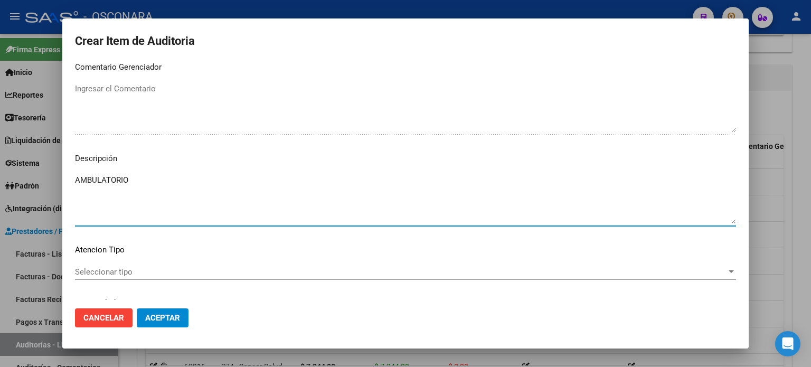
scroll to position [712, 0]
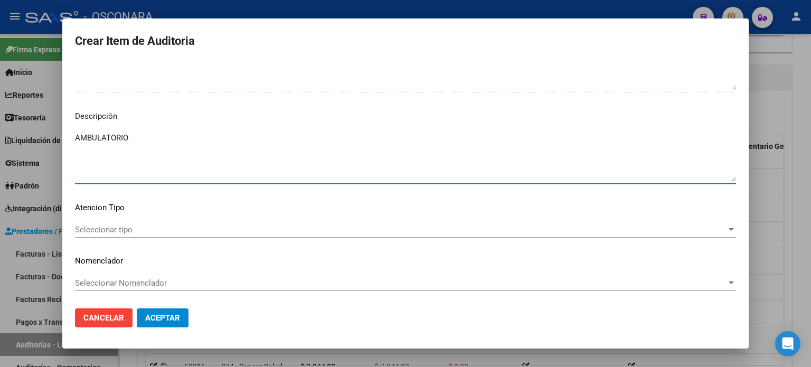
click at [116, 229] on span "Seleccionar tipo" at bounding box center [400, 230] width 651 height 10
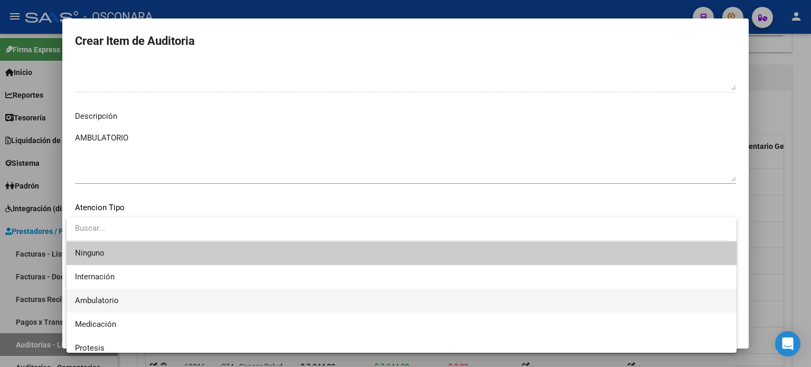
click at [107, 299] on span "Ambulatorio" at bounding box center [97, 301] width 44 height 10
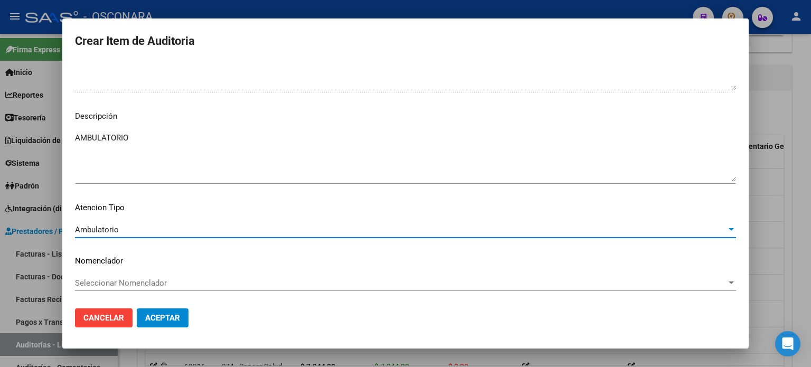
click at [152, 323] on span "Aceptar" at bounding box center [162, 318] width 35 height 10
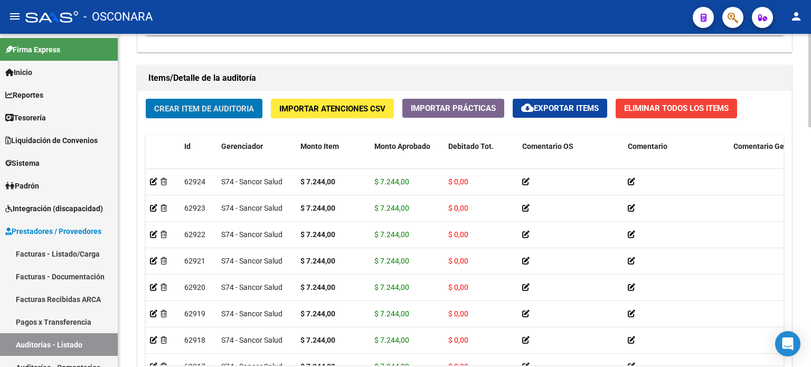
click at [183, 104] on span "Crear Item de Auditoria" at bounding box center [204, 109] width 100 height 10
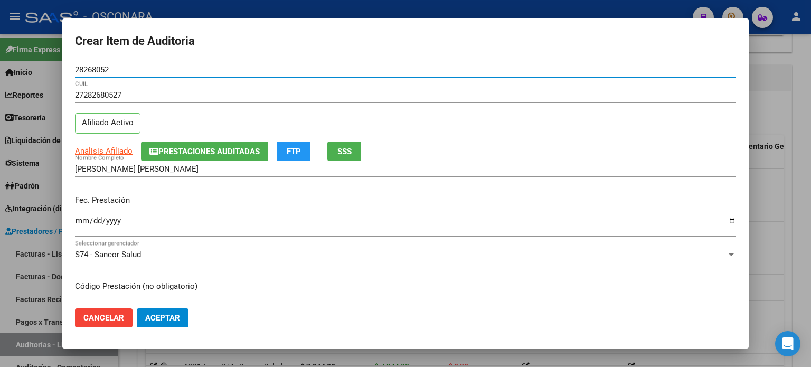
click at [79, 224] on input "Ingresar la fecha" at bounding box center [405, 224] width 661 height 17
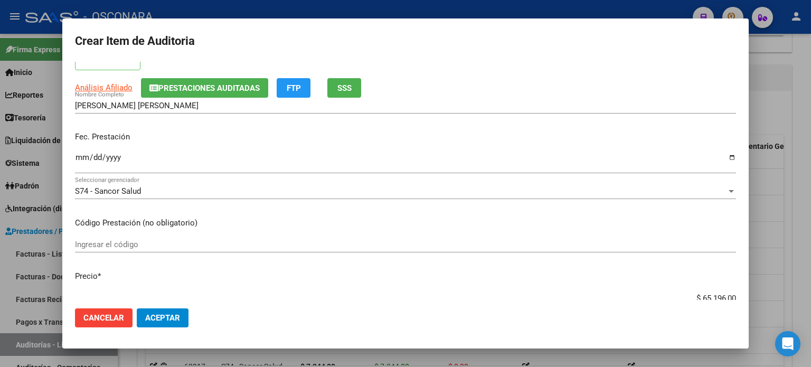
scroll to position [106, 0]
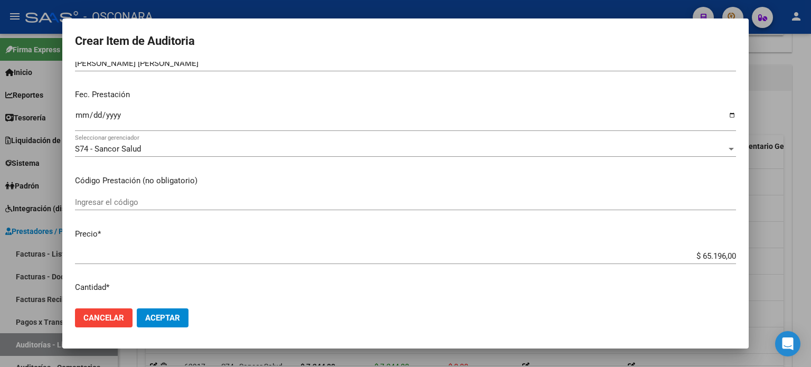
drag, startPoint x: 695, startPoint y: 252, endPoint x: 810, endPoint y: 261, distance: 115.5
click at [810, 261] on div "Crear Item de Auditoria 28268052 Nro Documento 27282680527 CUIL Afiliado Activo…" at bounding box center [405, 183] width 811 height 367
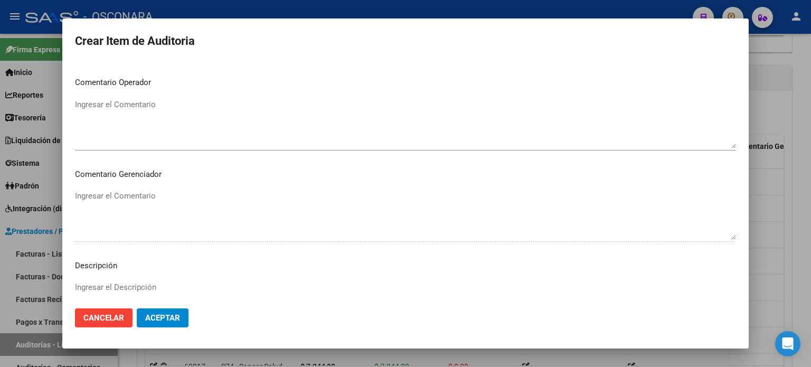
scroll to position [686, 0]
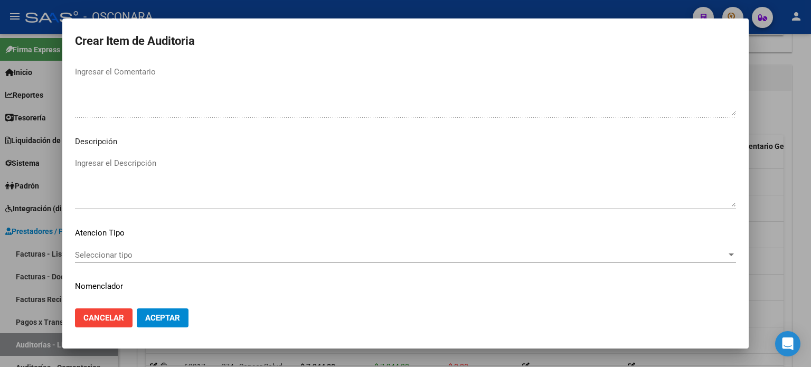
click at [145, 195] on textarea "Ingresar el Descripción" at bounding box center [405, 182] width 661 height 50
click at [131, 249] on div "Seleccionar tipo Seleccionar tipo" at bounding box center [405, 255] width 661 height 16
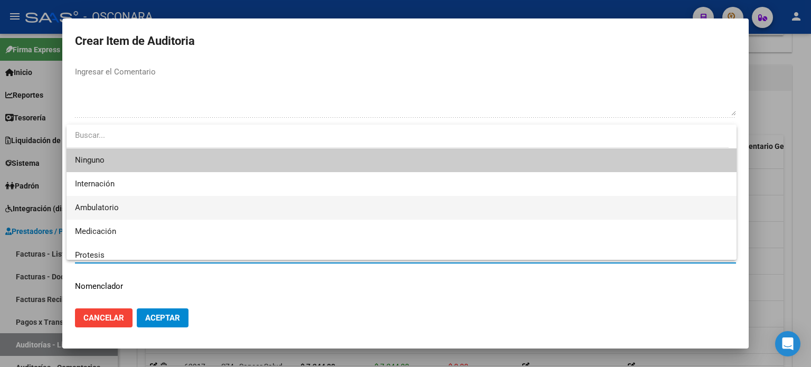
click at [118, 203] on span "Ambulatorio" at bounding box center [97, 208] width 44 height 10
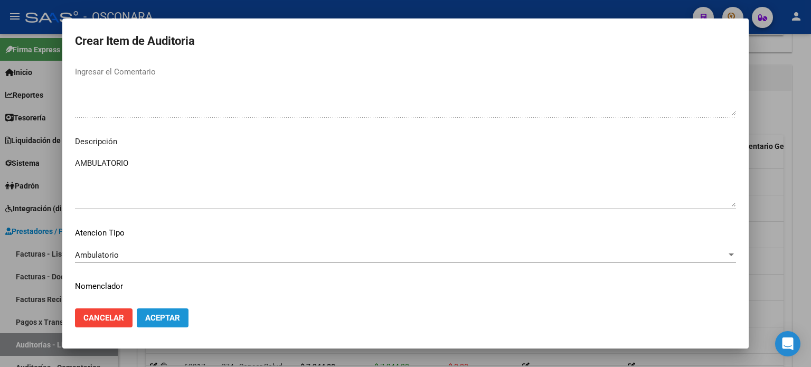
click at [172, 322] on span "Aceptar" at bounding box center [162, 318] width 35 height 10
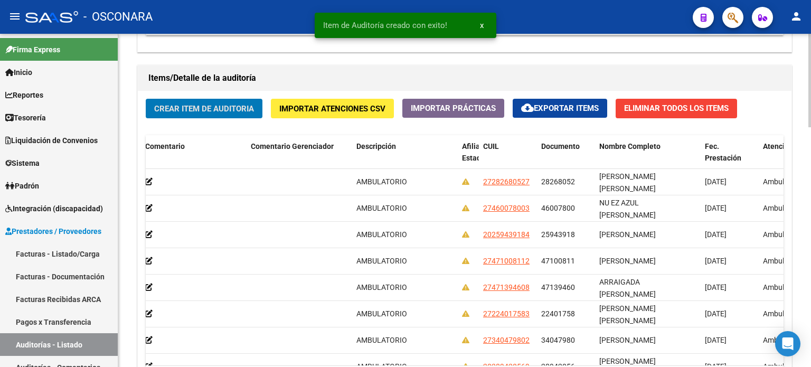
scroll to position [0, 0]
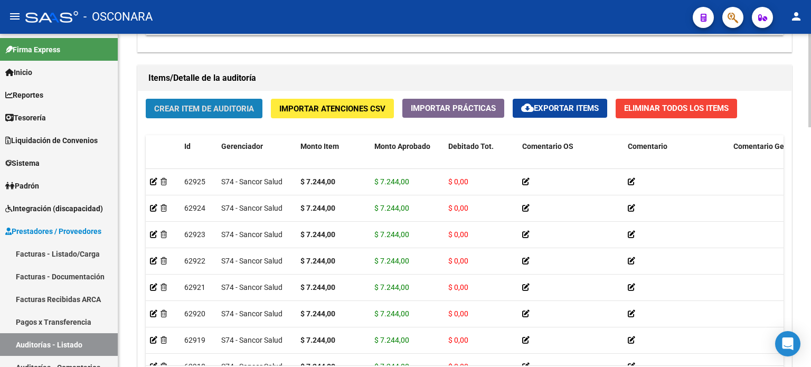
click at [204, 104] on span "Crear Item de Auditoria" at bounding box center [204, 109] width 100 height 10
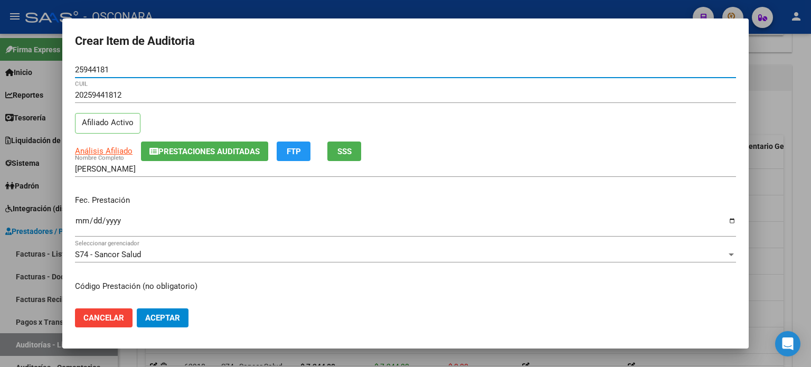
click at [343, 143] on button "SSS" at bounding box center [344, 151] width 34 height 20
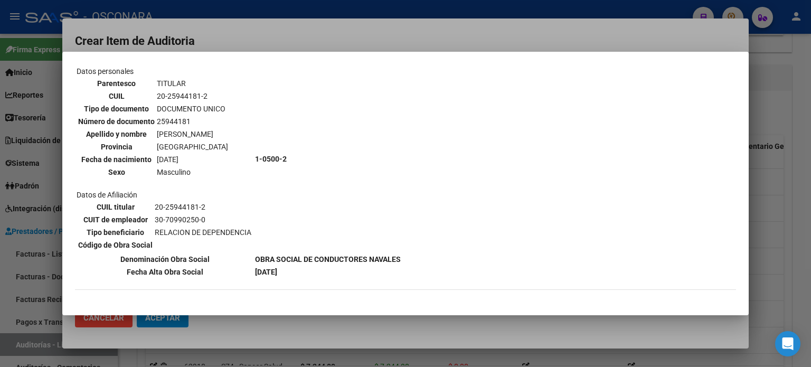
scroll to position [53, 0]
click at [758, 183] on div at bounding box center [405, 183] width 811 height 367
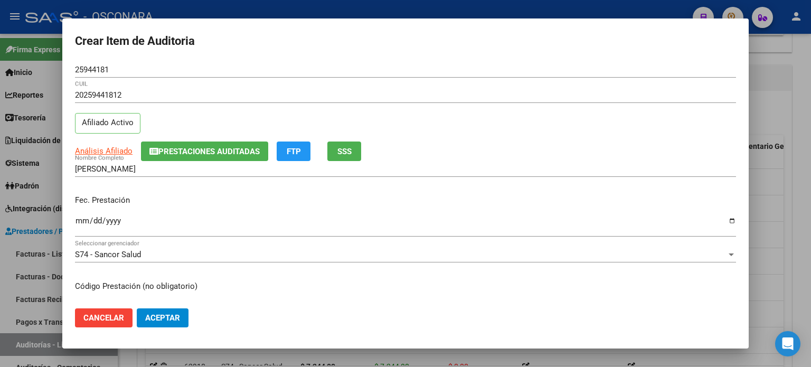
click at [78, 222] on input "Ingresar la fecha" at bounding box center [405, 224] width 661 height 17
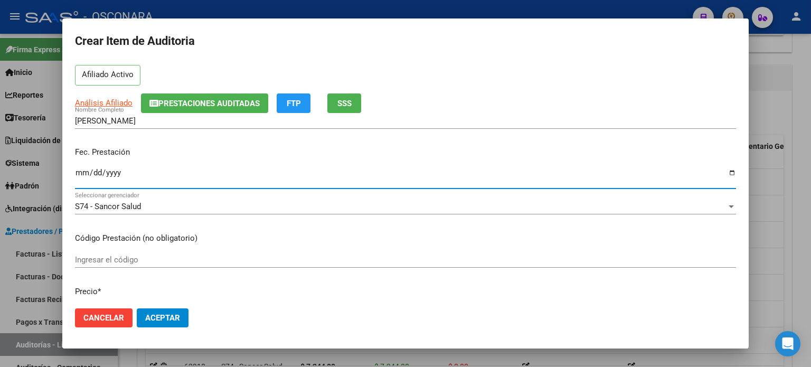
scroll to position [106, 0]
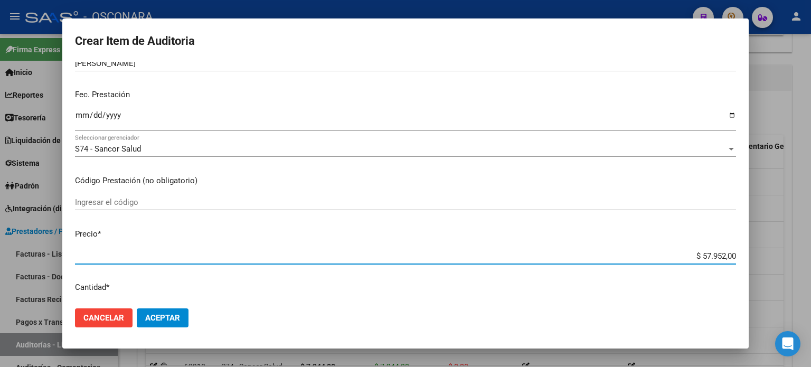
drag, startPoint x: 693, startPoint y: 257, endPoint x: 810, endPoint y: 235, distance: 119.2
click at [810, 239] on div "Crear Item de Auditoria 25944181 Nro Documento 20259441812 CUIL Afiliado Activo…" at bounding box center [405, 183] width 811 height 367
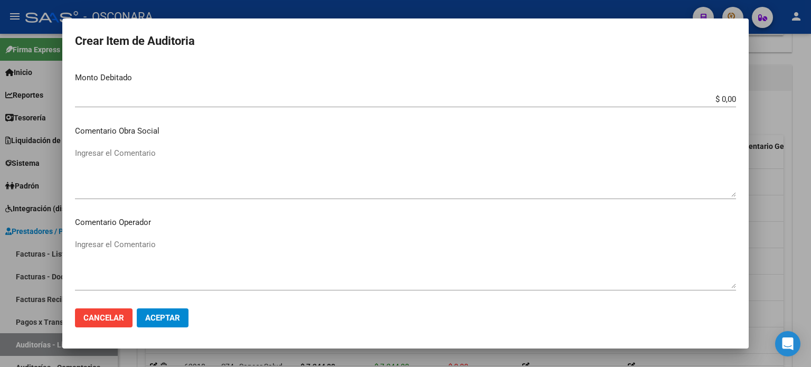
scroll to position [633, 0]
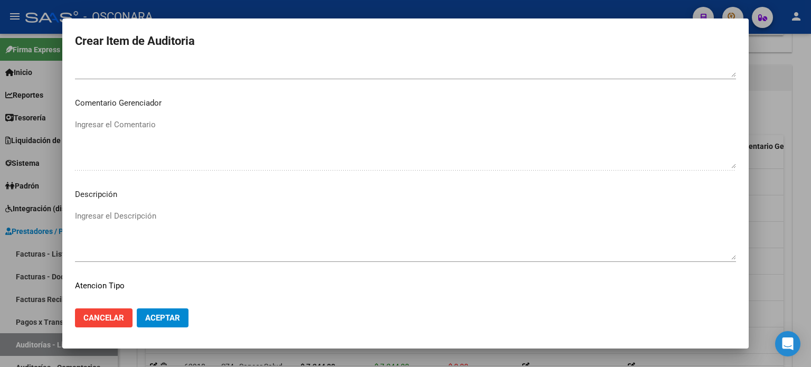
click at [168, 216] on textarea "Ingresar el Descripción" at bounding box center [405, 235] width 661 height 50
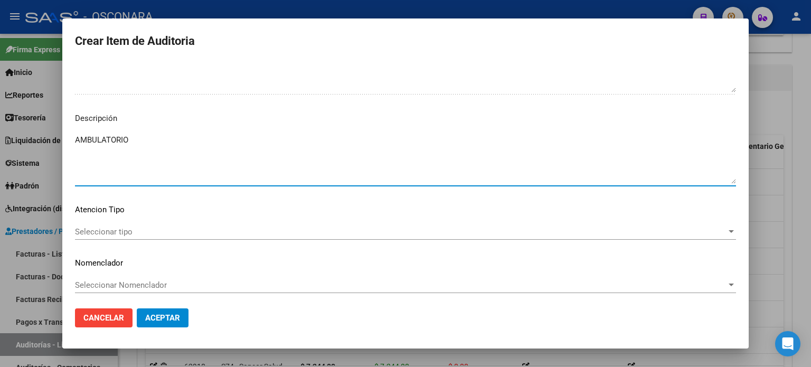
scroll to position [712, 0]
click at [116, 233] on span "Seleccionar tipo" at bounding box center [400, 230] width 651 height 10
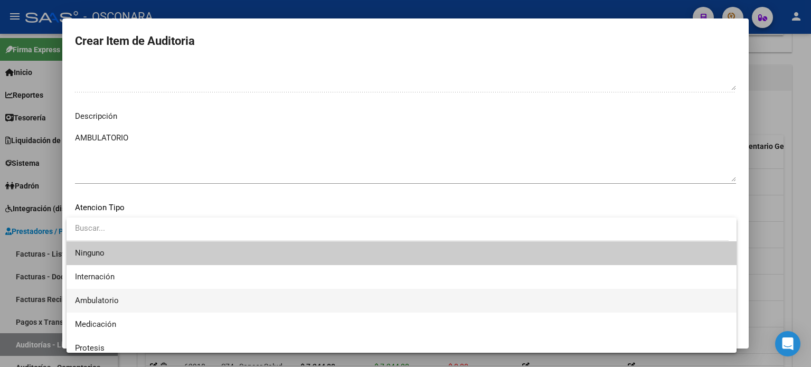
click at [111, 295] on span "Ambulatorio" at bounding box center [401, 301] width 653 height 24
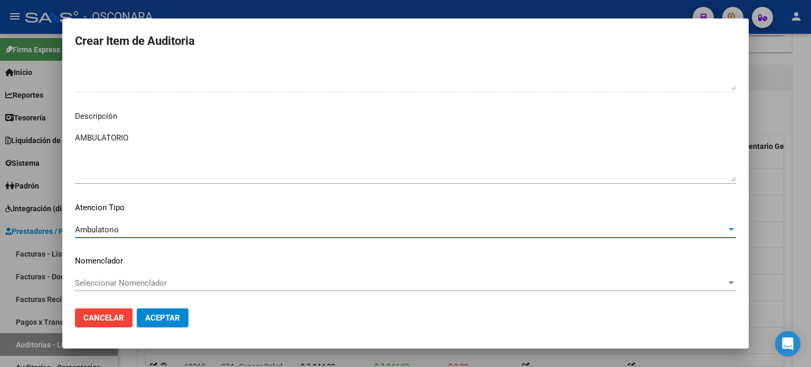
click at [167, 311] on button "Aceptar" at bounding box center [163, 317] width 52 height 19
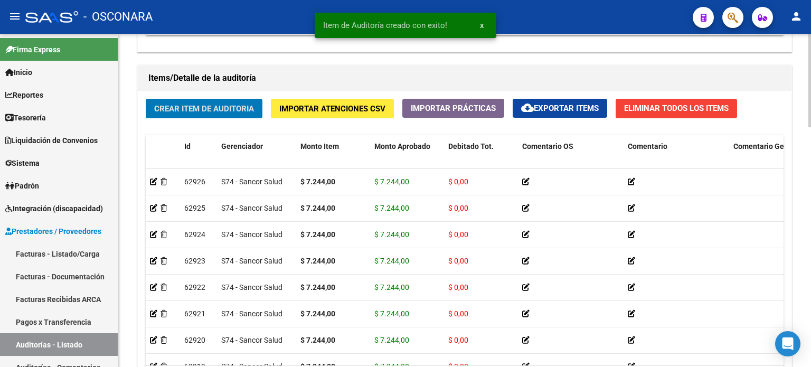
click at [173, 109] on span "Crear Item de Auditoria" at bounding box center [204, 109] width 100 height 10
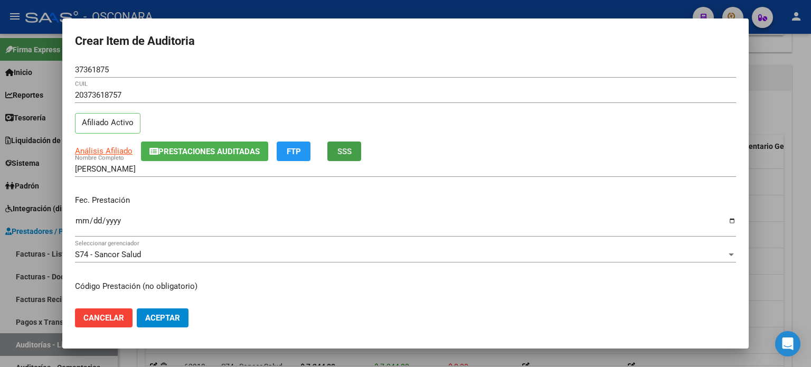
drag, startPoint x: 346, startPoint y: 154, endPoint x: 340, endPoint y: 156, distance: 6.7
click at [340, 156] on span "SSS" at bounding box center [344, 152] width 14 height 10
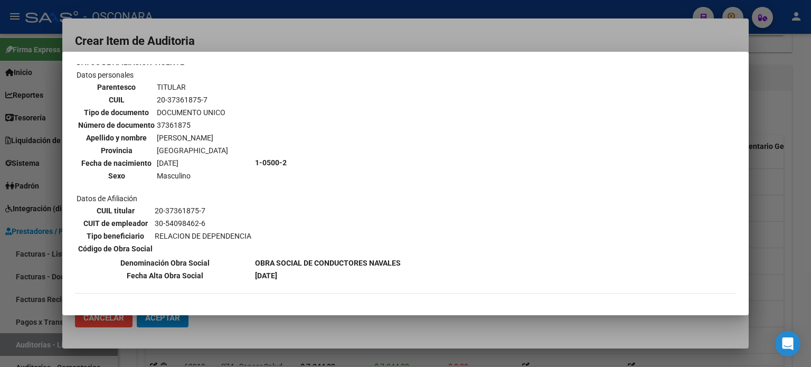
scroll to position [106, 0]
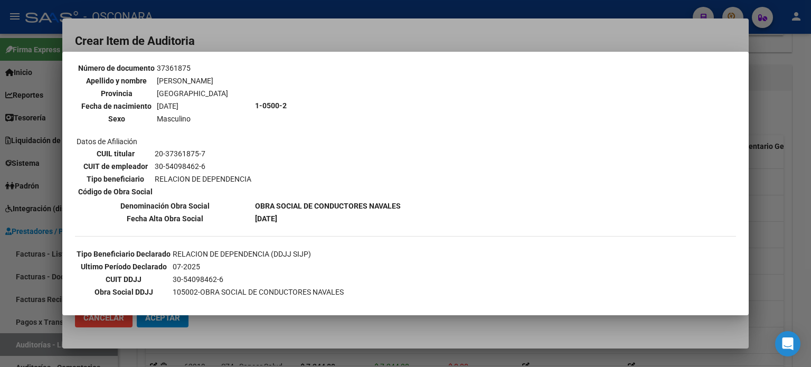
drag, startPoint x: 762, startPoint y: 118, endPoint x: 687, endPoint y: 135, distance: 76.8
click at [762, 117] on div at bounding box center [405, 183] width 811 height 367
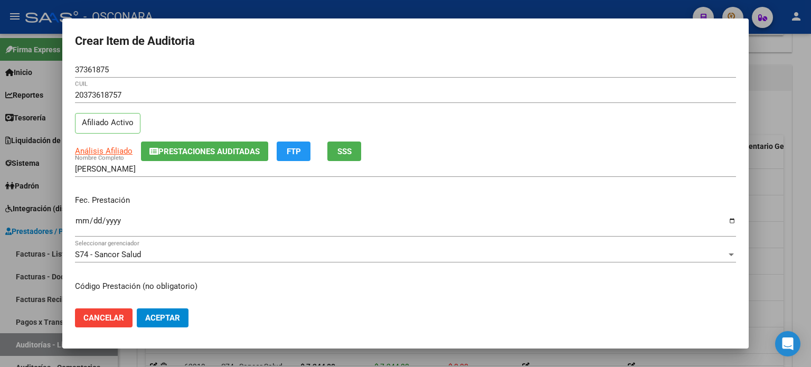
click at [81, 220] on input "Ingresar la fecha" at bounding box center [405, 224] width 661 height 17
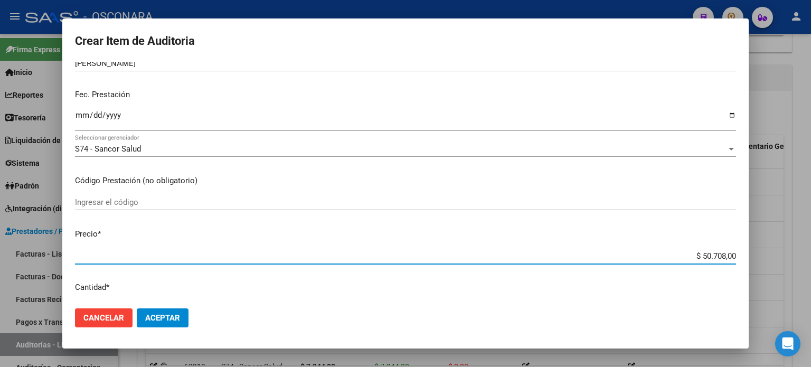
drag, startPoint x: 693, startPoint y: 257, endPoint x: 810, endPoint y: 227, distance: 121.0
click at [810, 232] on div "Crear Item de Auditoria 37361875 Nro Documento 20373618757 CUIL Afiliado Activo…" at bounding box center [405, 183] width 811 height 367
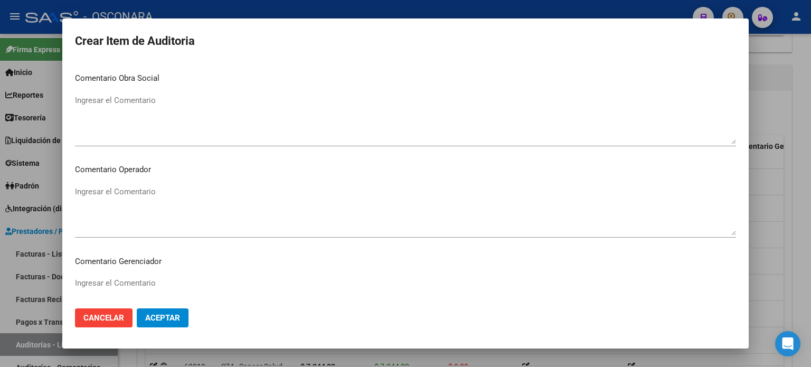
scroll to position [712, 0]
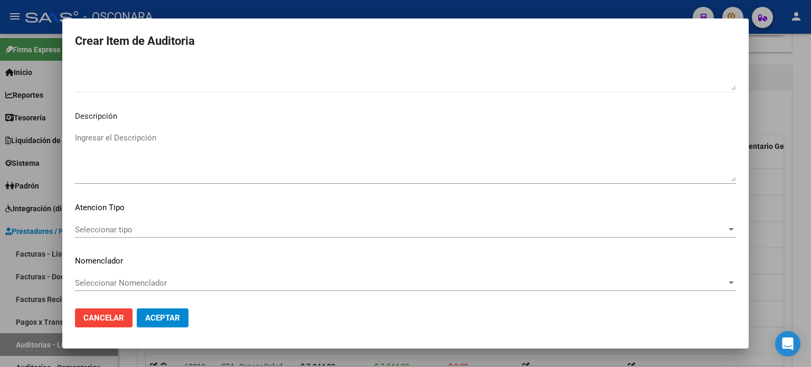
click at [125, 159] on textarea "Ingresar el Descripción" at bounding box center [405, 157] width 661 height 50
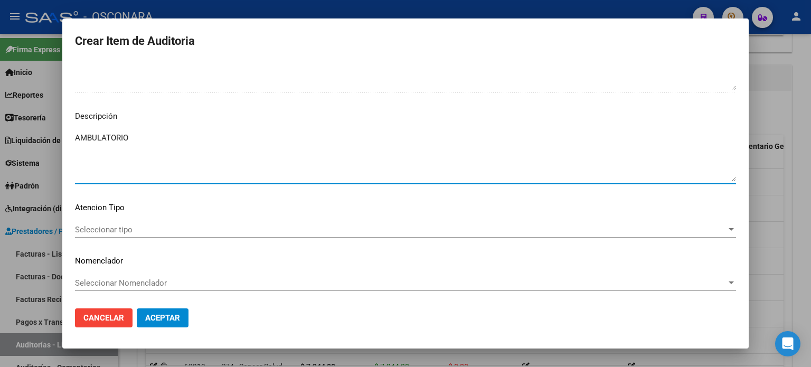
click at [119, 225] on span "Seleccionar tipo" at bounding box center [400, 230] width 651 height 10
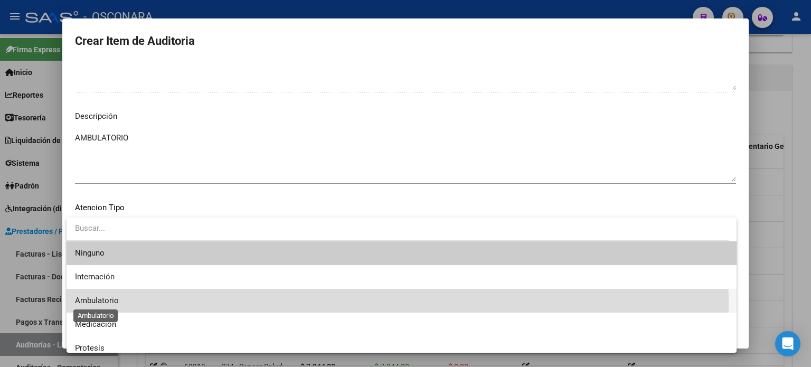
click at [108, 302] on span "Ambulatorio" at bounding box center [97, 301] width 44 height 10
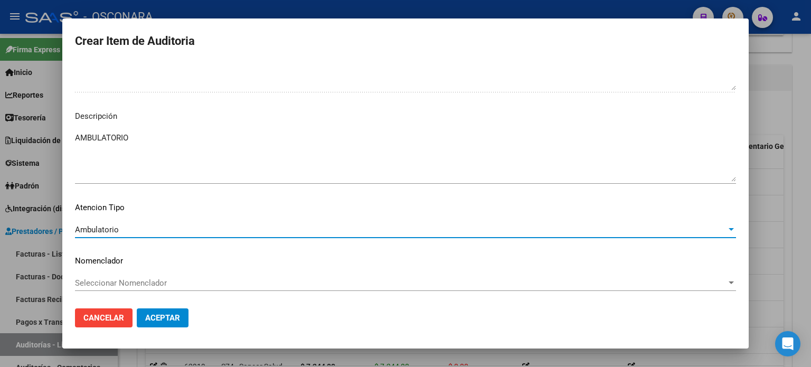
click at [165, 313] on span "Aceptar" at bounding box center [162, 318] width 35 height 10
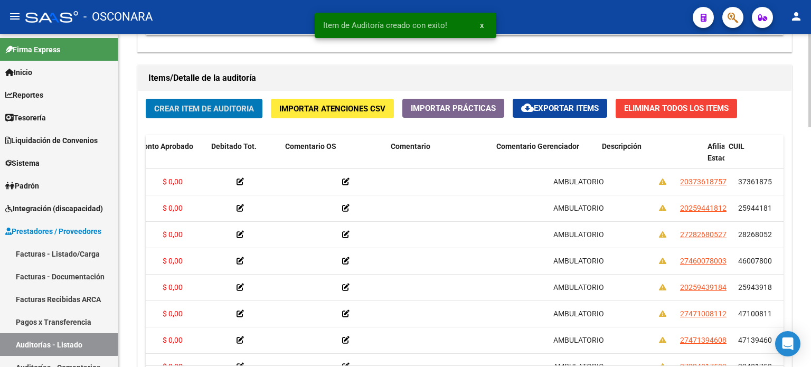
scroll to position [0, 0]
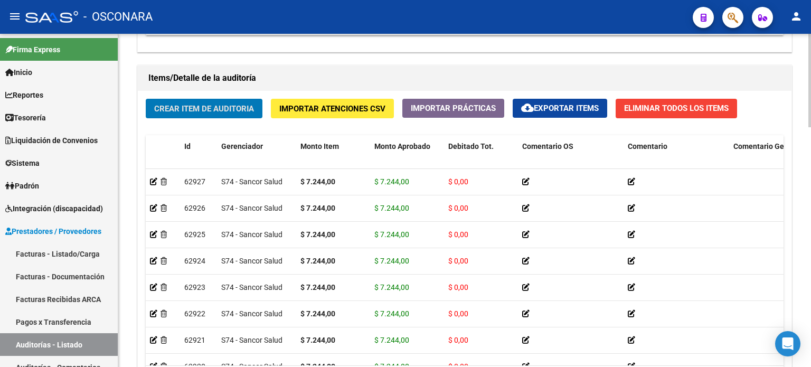
click at [177, 105] on span "Crear Item de Auditoria" at bounding box center [204, 109] width 100 height 10
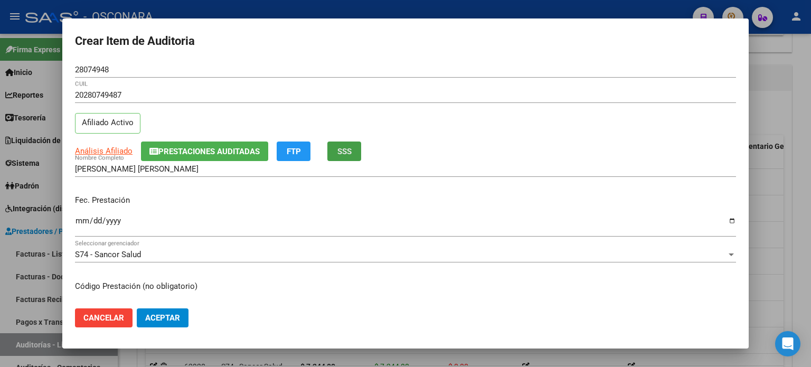
click at [346, 150] on span "SSS" at bounding box center [344, 152] width 14 height 10
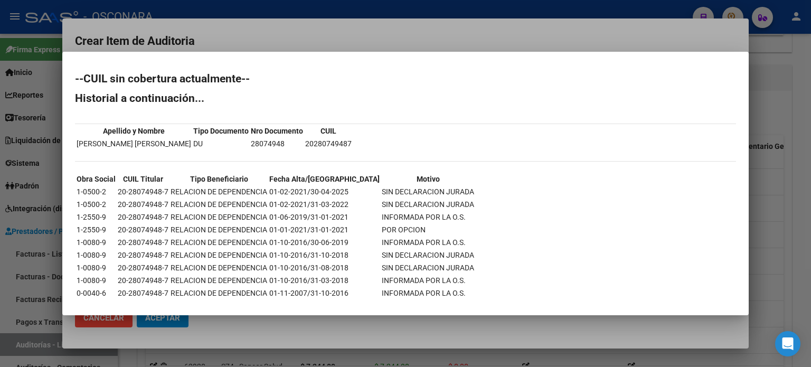
click at [775, 149] on div at bounding box center [405, 183] width 811 height 367
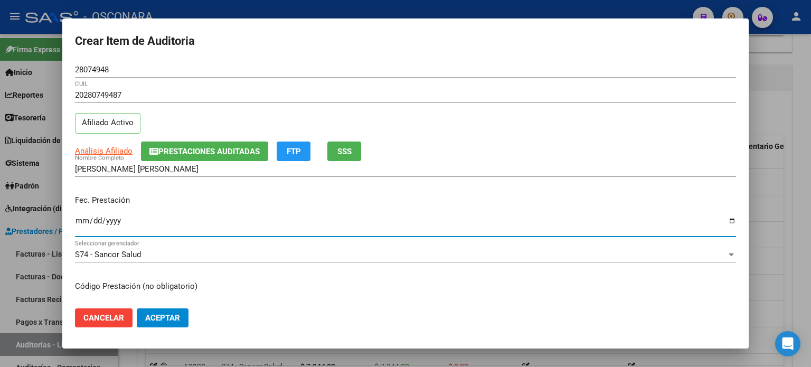
click at [81, 222] on input "Ingresar la fecha" at bounding box center [405, 224] width 661 height 17
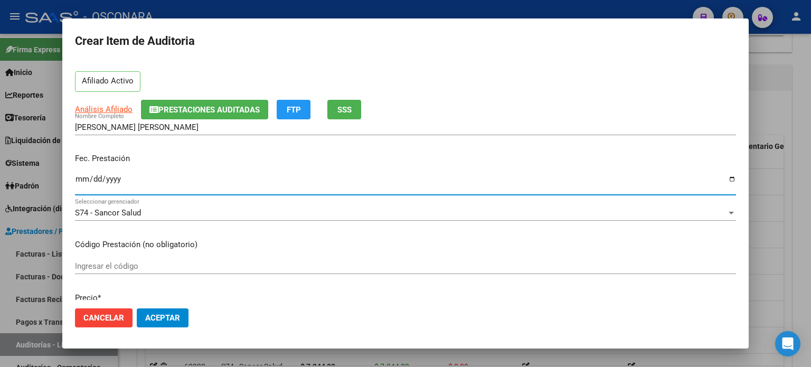
scroll to position [106, 0]
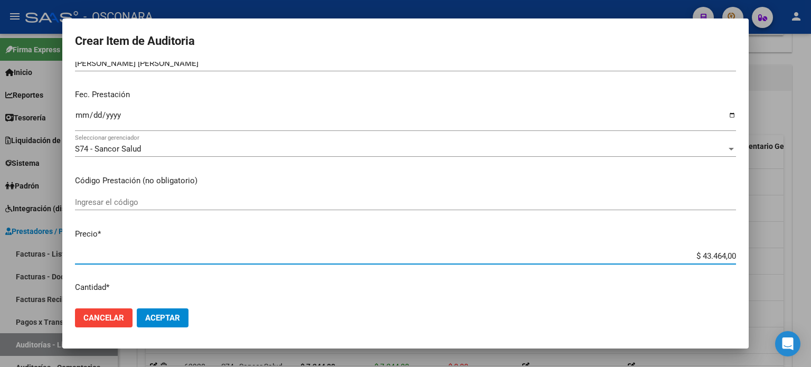
drag, startPoint x: 694, startPoint y: 252, endPoint x: 810, endPoint y: 238, distance: 117.0
click at [810, 239] on div "Crear Item de Auditoria 28074948 Nro Documento 20280749487 CUIL Afiliado Activo…" at bounding box center [405, 183] width 811 height 367
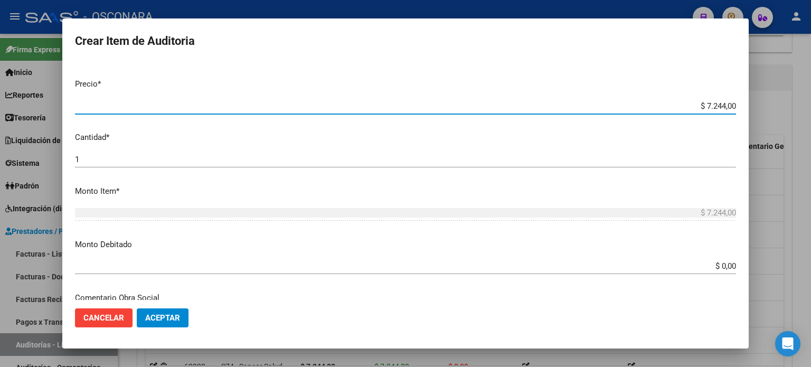
scroll to position [264, 0]
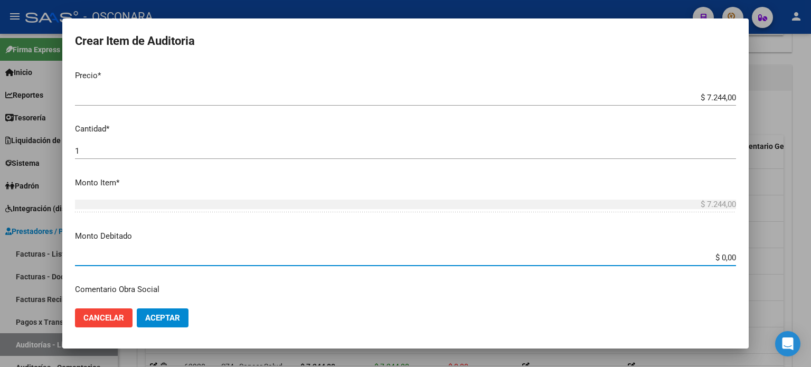
drag, startPoint x: 714, startPoint y: 255, endPoint x: 790, endPoint y: 256, distance: 76.0
click at [790, 256] on div "Crear Item de Auditoria 28074948 Nro Documento 20280749487 CUIL Afiliado Activo…" at bounding box center [405, 183] width 811 height 367
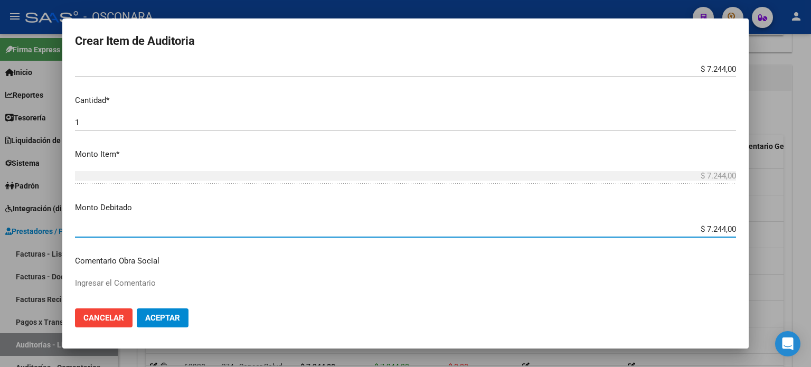
scroll to position [422, 0]
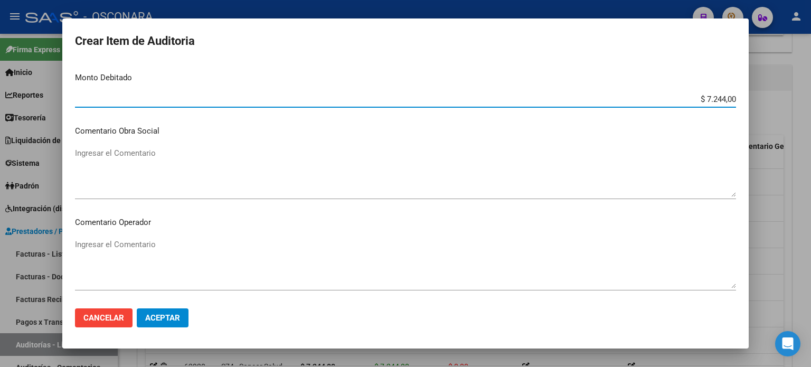
click at [111, 158] on textarea "Ingresar el Comentario" at bounding box center [405, 172] width 661 height 50
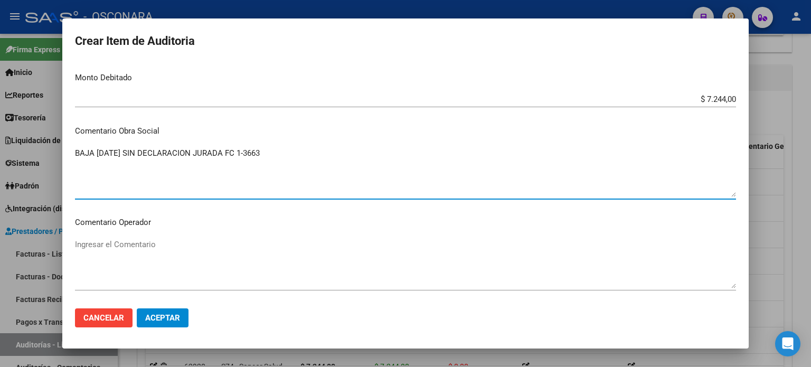
drag, startPoint x: 283, startPoint y: 151, endPoint x: 100, endPoint y: 160, distance: 183.4
click at [0, 155] on div "Crear Item de Auditoria 28074948 Nro Documento 20280749487 CUIL Afiliado Activo…" at bounding box center [405, 183] width 811 height 367
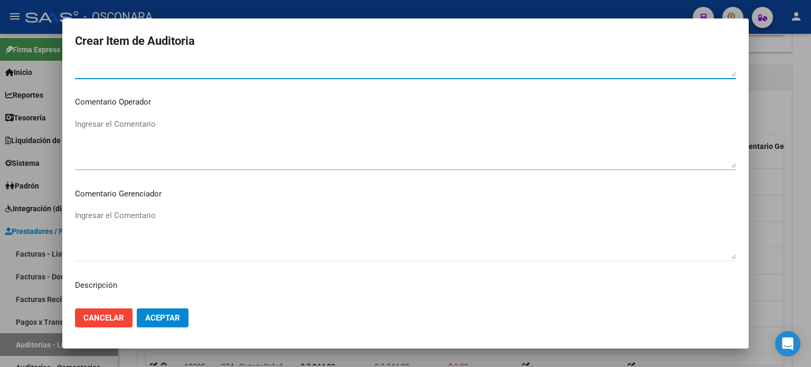
scroll to position [581, 0]
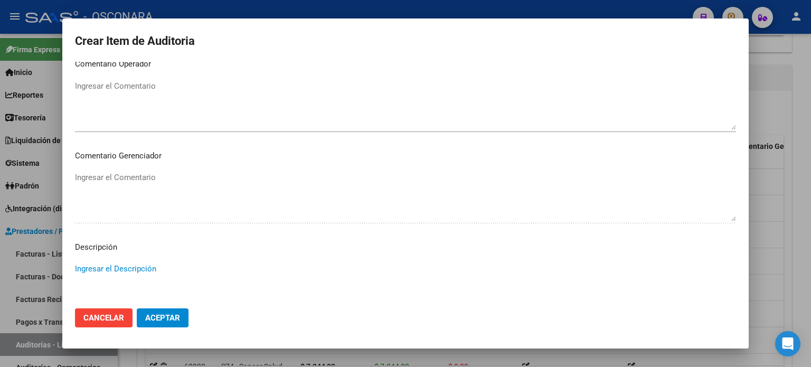
click at [108, 267] on textarea "Ingresar el Descripción" at bounding box center [405, 288] width 661 height 50
paste textarea "BAJA [DATE] SIN DECLARACION JURADA FC 1-3663"
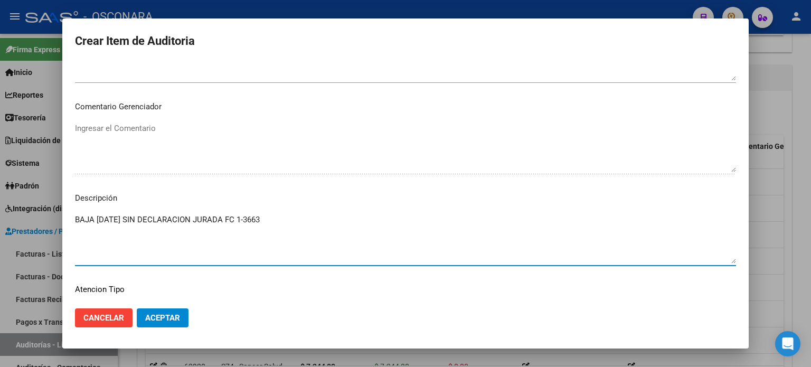
scroll to position [712, 0]
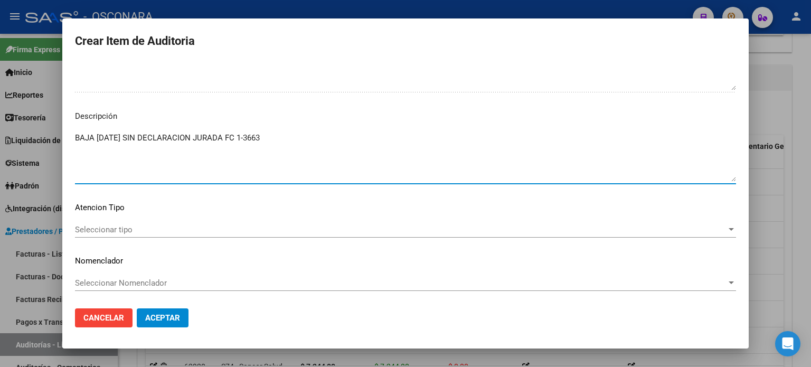
click at [84, 222] on div "Seleccionar tipo Seleccionar tipo" at bounding box center [405, 230] width 661 height 16
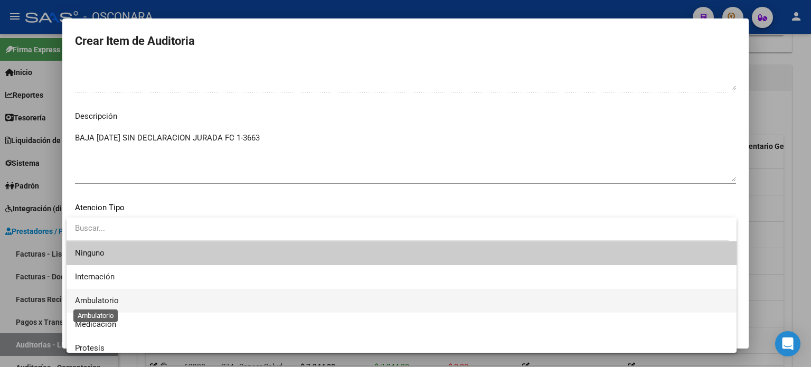
drag, startPoint x: 100, startPoint y: 299, endPoint x: 183, endPoint y: 319, distance: 85.4
click at [100, 299] on span "Ambulatorio" at bounding box center [97, 301] width 44 height 10
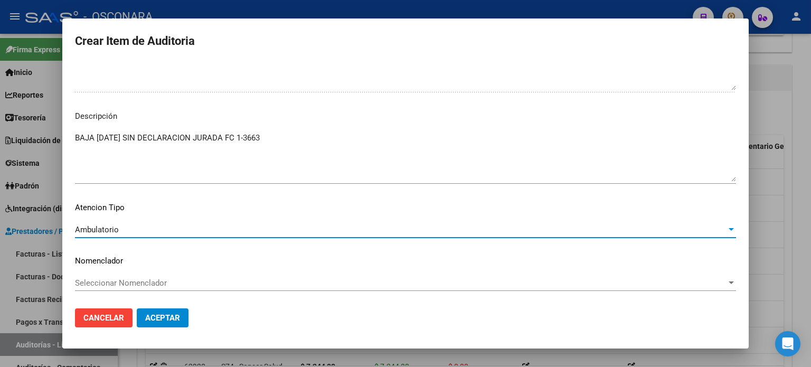
click at [179, 318] on span "Aceptar" at bounding box center [162, 318] width 35 height 10
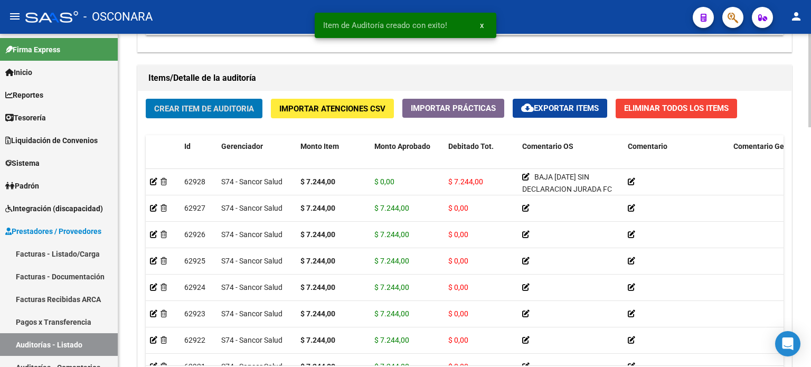
click at [185, 107] on span "Crear Item de Auditoria" at bounding box center [204, 109] width 100 height 10
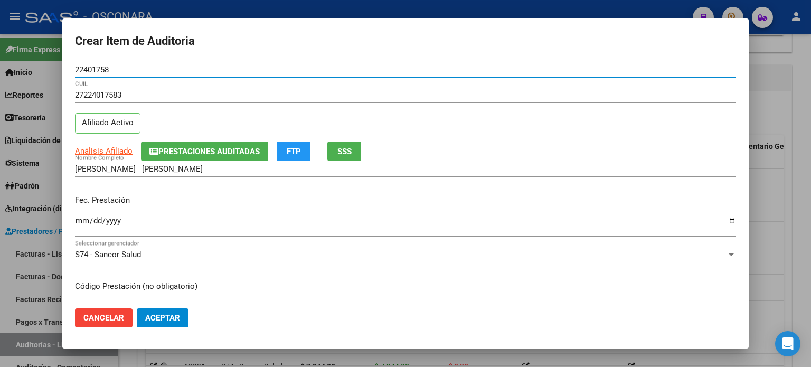
click at [87, 215] on div "Ingresar la fecha" at bounding box center [405, 225] width 661 height 23
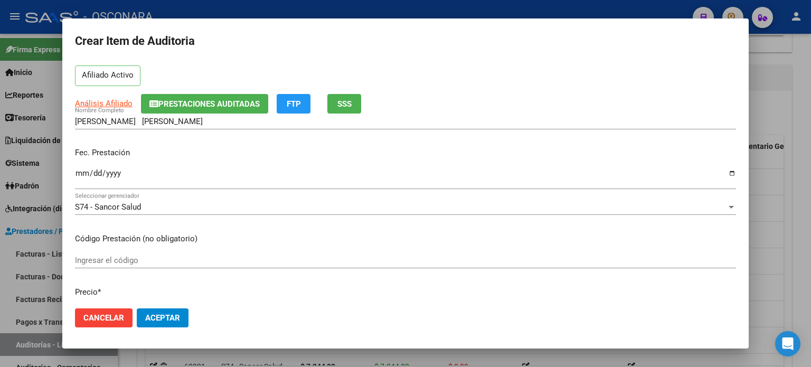
scroll to position [158, 0]
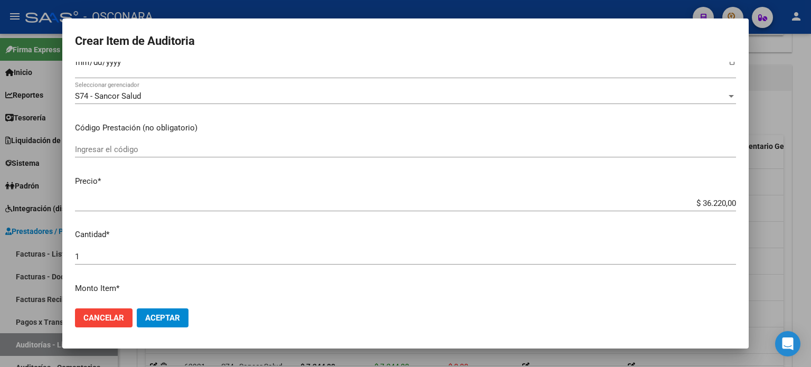
drag, startPoint x: 694, startPoint y: 205, endPoint x: 810, endPoint y: 152, distance: 127.8
click at [810, 158] on div "Crear Item de Auditoria 22401758 Nro Documento 27224017583 CUIL Afiliado Activo…" at bounding box center [405, 183] width 811 height 367
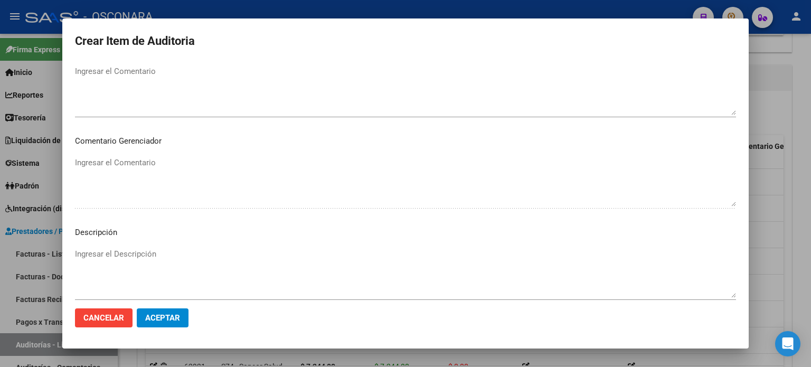
scroll to position [633, 0]
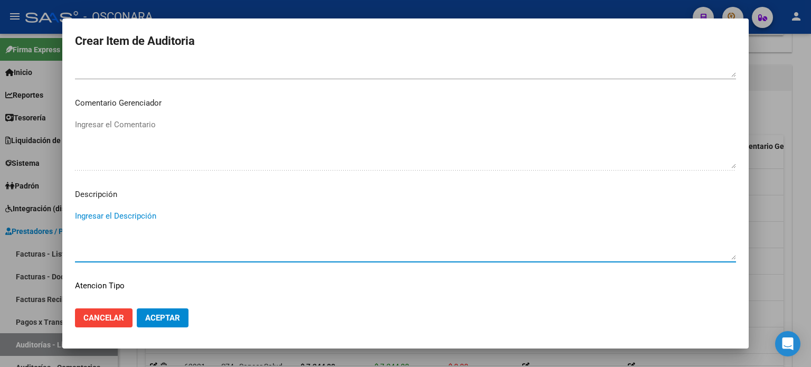
click at [163, 228] on textarea "Ingresar el Descripción" at bounding box center [405, 235] width 661 height 50
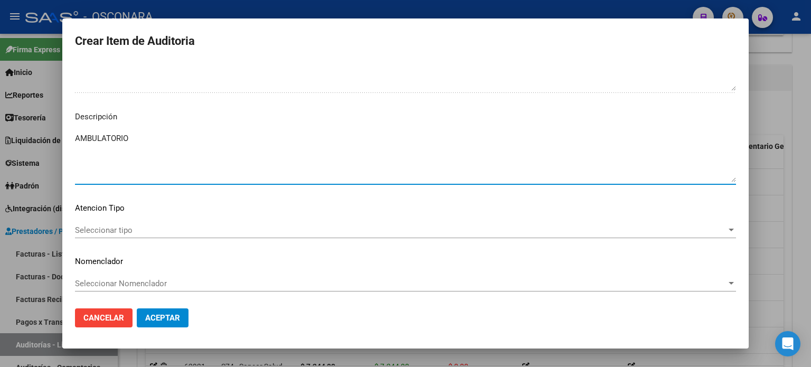
scroll to position [712, 0]
click at [107, 233] on span "Seleccionar tipo" at bounding box center [400, 230] width 651 height 10
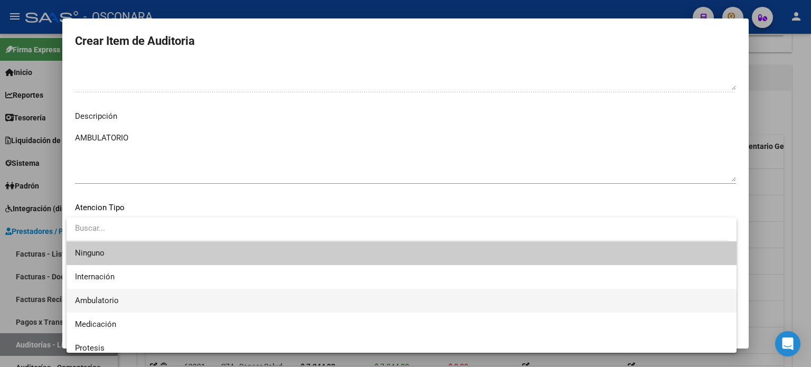
click at [106, 300] on span "Ambulatorio" at bounding box center [97, 301] width 44 height 10
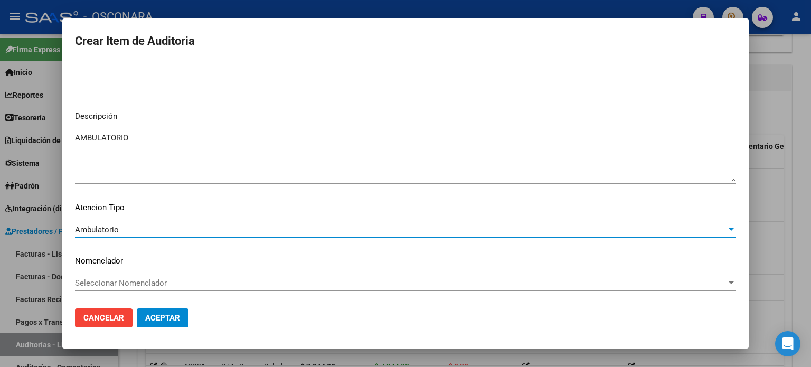
click at [165, 311] on button "Aceptar" at bounding box center [163, 317] width 52 height 19
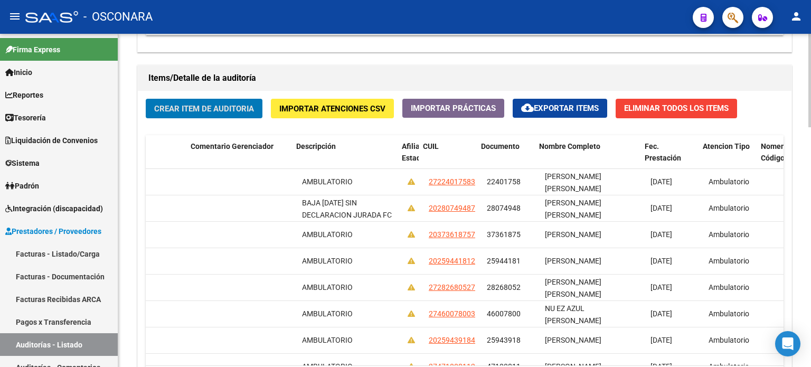
scroll to position [0, 0]
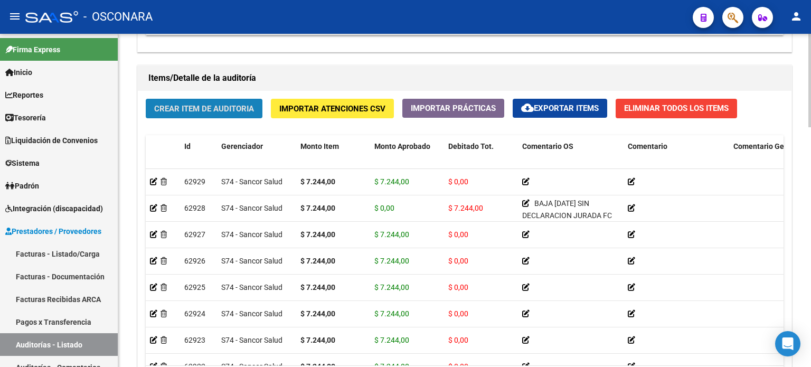
click at [171, 110] on span "Crear Item de Auditoria" at bounding box center [204, 109] width 100 height 10
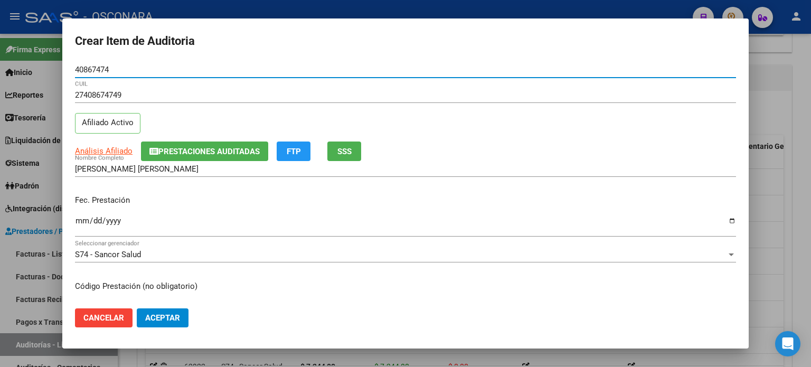
click at [334, 147] on button "SSS" at bounding box center [344, 151] width 34 height 20
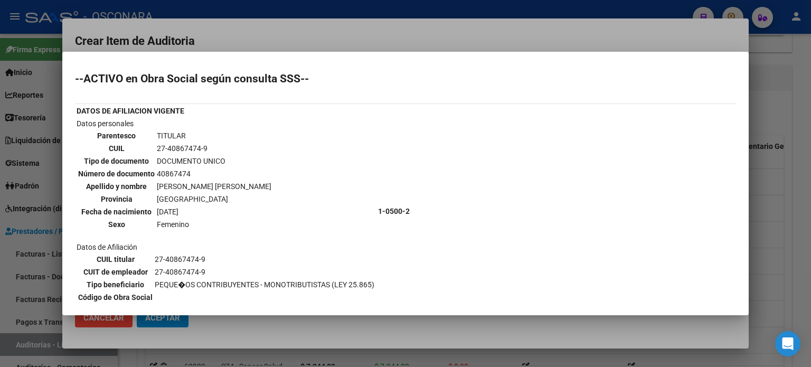
scroll to position [155, 0]
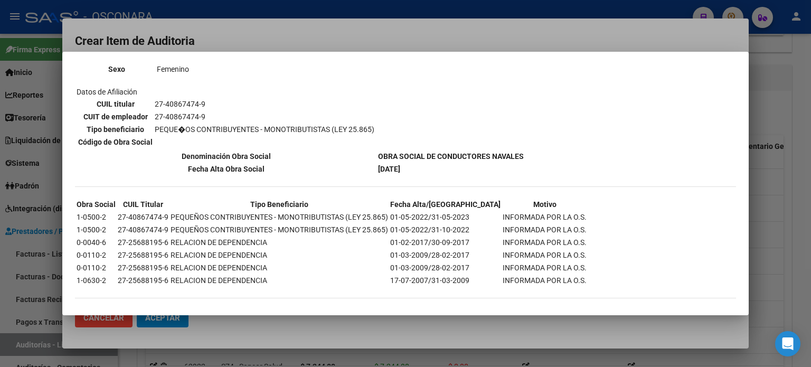
click at [752, 223] on div at bounding box center [405, 183] width 811 height 367
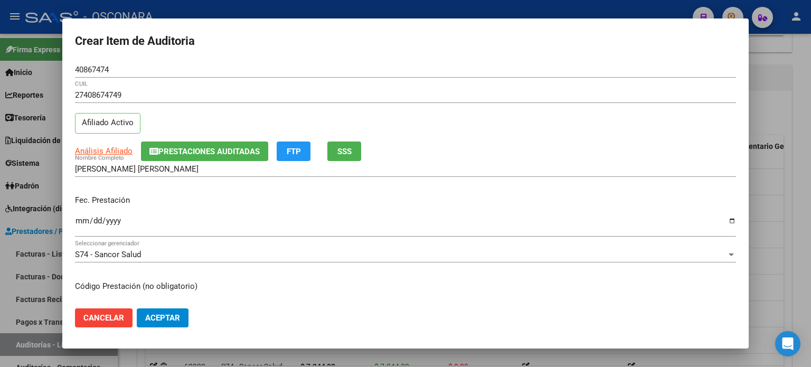
click at [84, 219] on input "Ingresar la fecha" at bounding box center [405, 224] width 661 height 17
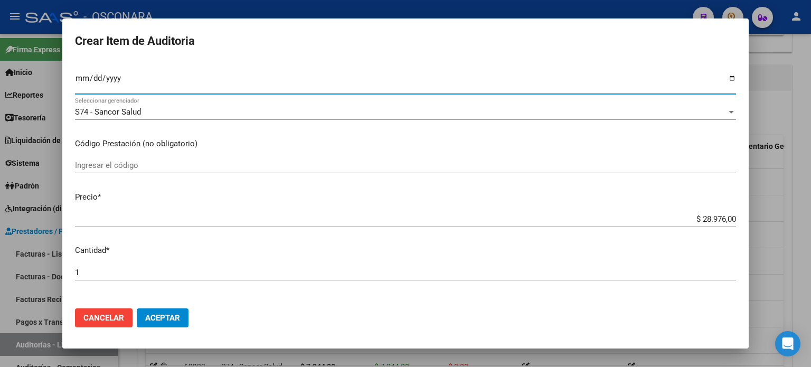
scroll to position [158, 0]
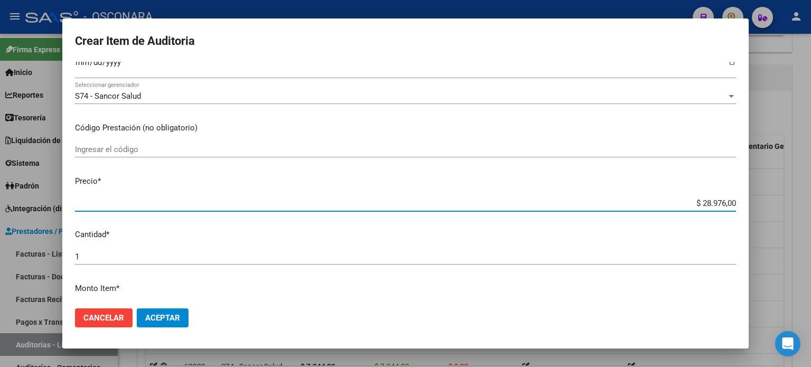
drag, startPoint x: 691, startPoint y: 202, endPoint x: 810, endPoint y: 202, distance: 119.8
click at [810, 202] on div "Crear Item de Auditoria 40867474 Nro Documento 27408674749 CUIL Afiliado Activo…" at bounding box center [405, 183] width 811 height 367
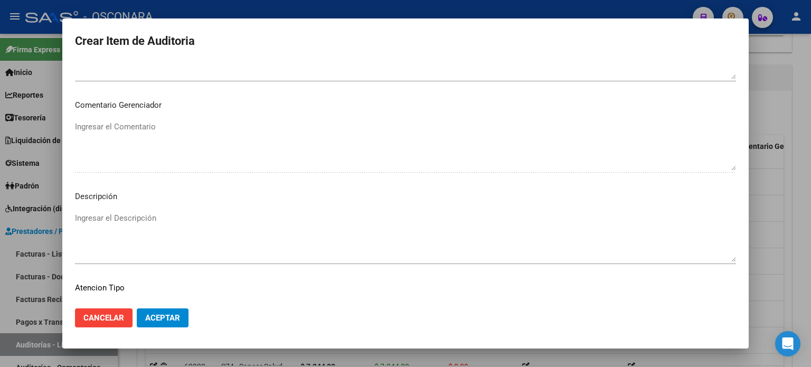
scroll to position [712, 0]
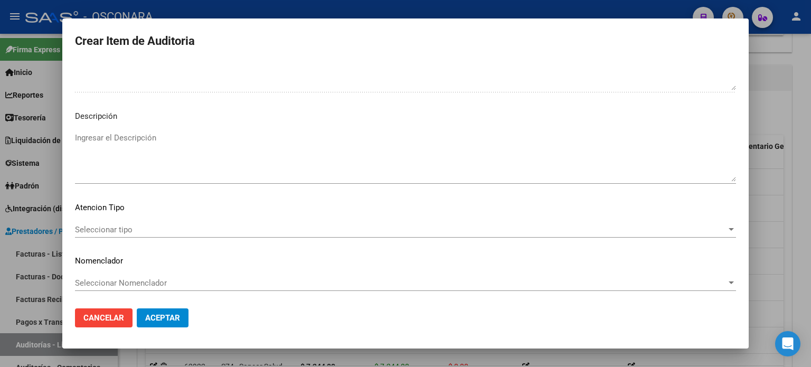
click at [137, 168] on textarea "Ingresar el Descripción" at bounding box center [405, 157] width 661 height 50
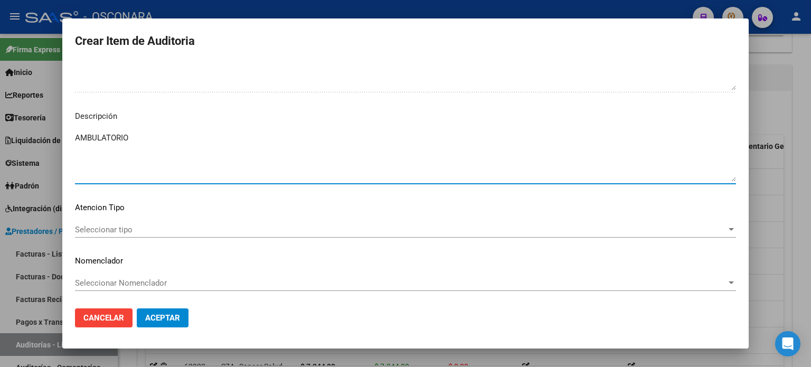
click at [103, 234] on div "Seleccionar tipo Seleccionar tipo" at bounding box center [405, 230] width 661 height 16
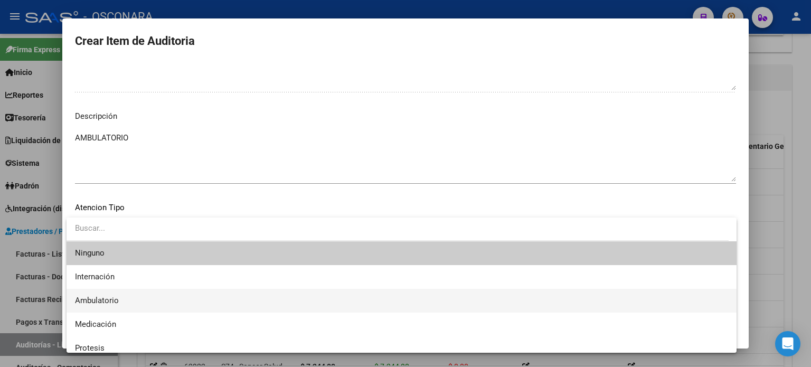
click at [103, 305] on span "Ambulatorio" at bounding box center [401, 301] width 653 height 24
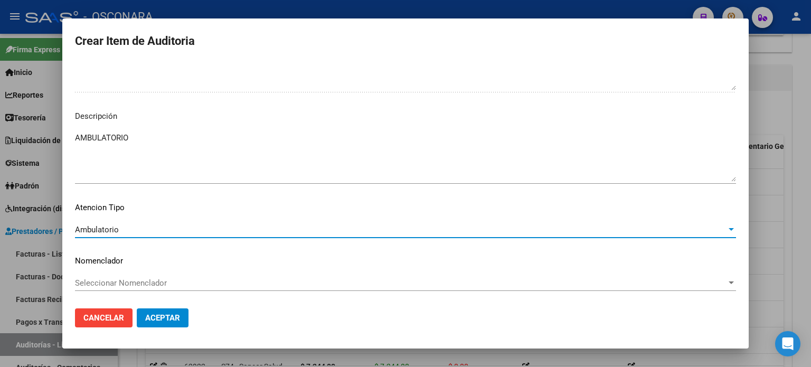
click at [169, 316] on span "Aceptar" at bounding box center [162, 318] width 35 height 10
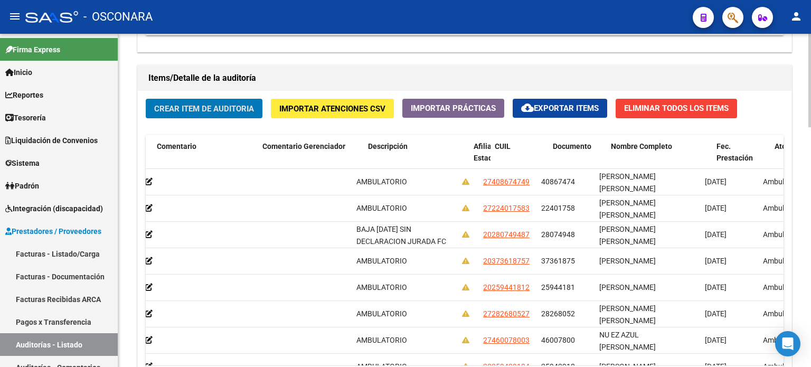
scroll to position [0, 0]
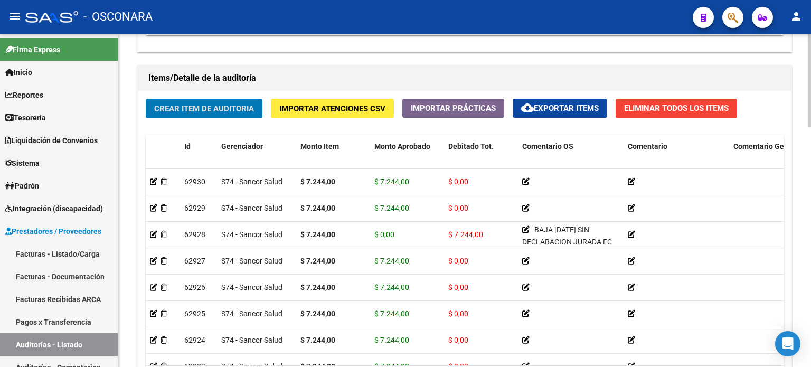
click at [206, 105] on span "Crear Item de Auditoria" at bounding box center [204, 109] width 100 height 10
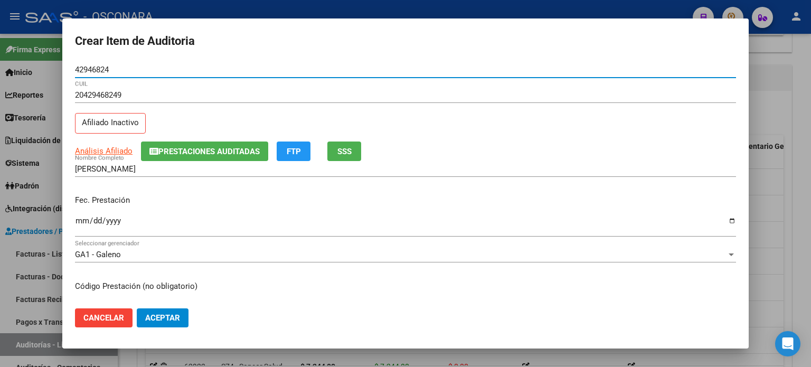
click at [365, 149] on div "Análisis Afiliado Prestaciones Auditadas FTP SSS" at bounding box center [405, 151] width 661 height 20
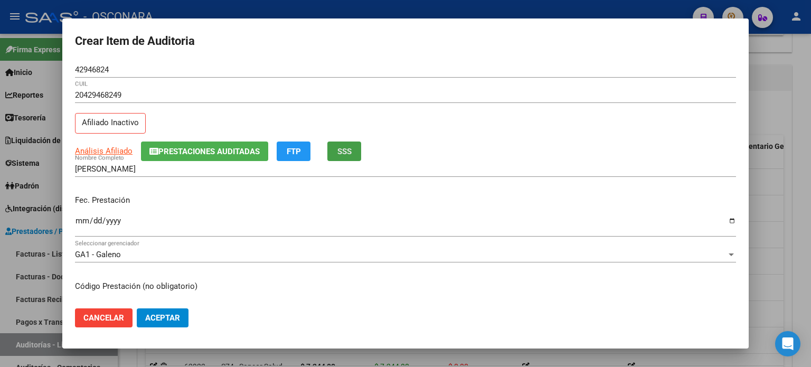
click at [353, 150] on button "SSS" at bounding box center [344, 151] width 34 height 20
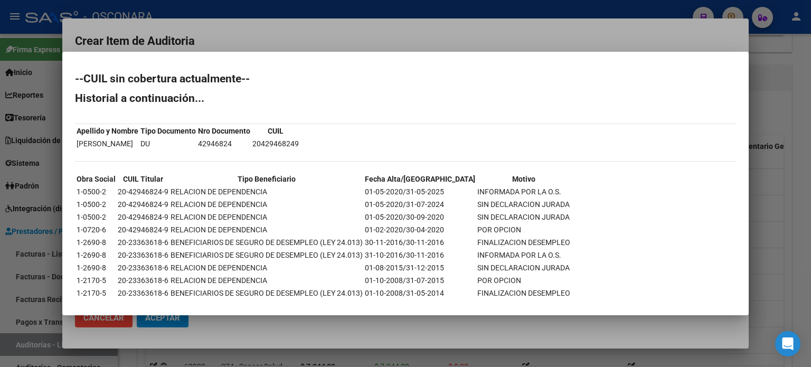
click at [773, 245] on div at bounding box center [405, 183] width 811 height 367
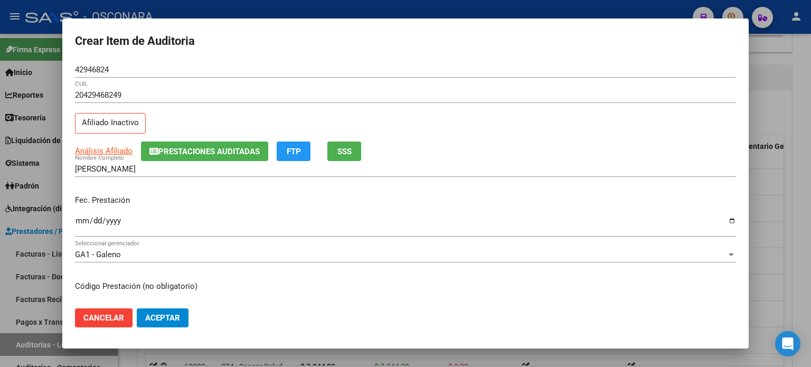
click at [87, 223] on input "Ingresar la fecha" at bounding box center [405, 224] width 661 height 17
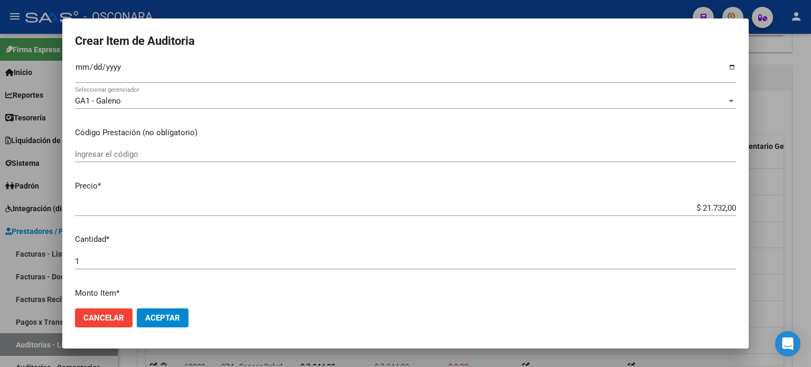
scroll to position [158, 0]
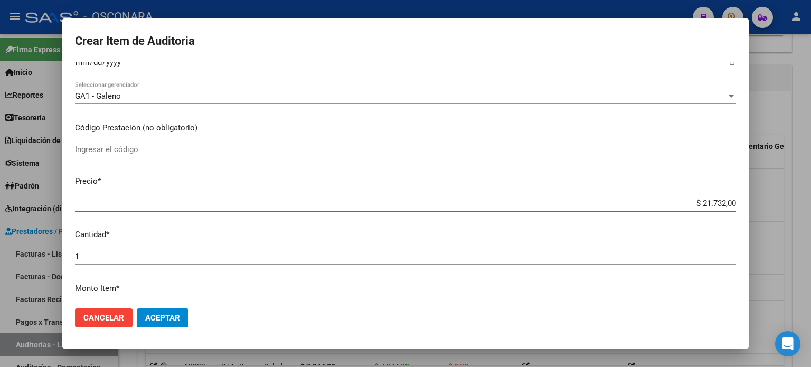
drag, startPoint x: 693, startPoint y: 201, endPoint x: 810, endPoint y: 214, distance: 117.9
click at [810, 214] on div "Crear Item de Auditoria 42946824 Nro Documento 20429468249 CUIL Afiliado Inacti…" at bounding box center [405, 183] width 811 height 367
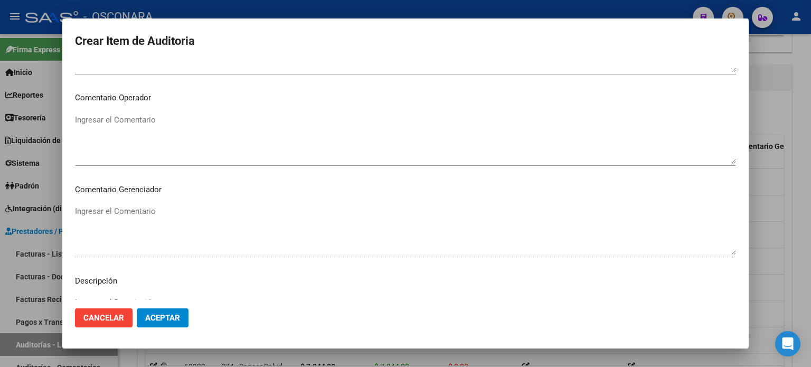
scroll to position [712, 0]
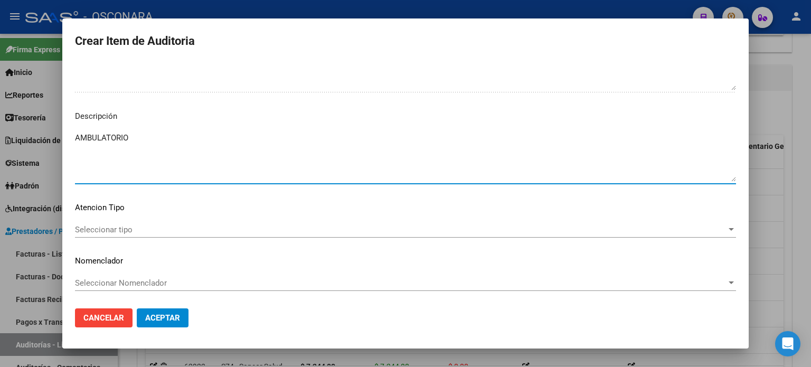
click at [144, 164] on textarea "AMBULATORIO" at bounding box center [405, 157] width 661 height 50
click at [128, 233] on span "Seleccionar tipo" at bounding box center [400, 230] width 651 height 10
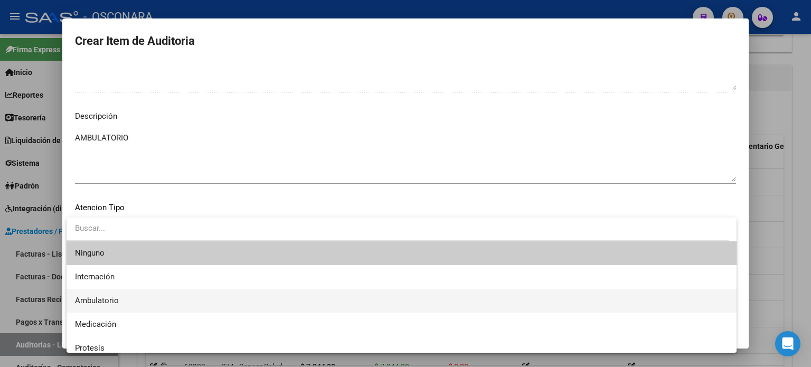
click at [120, 304] on span "Ambulatorio" at bounding box center [401, 301] width 653 height 24
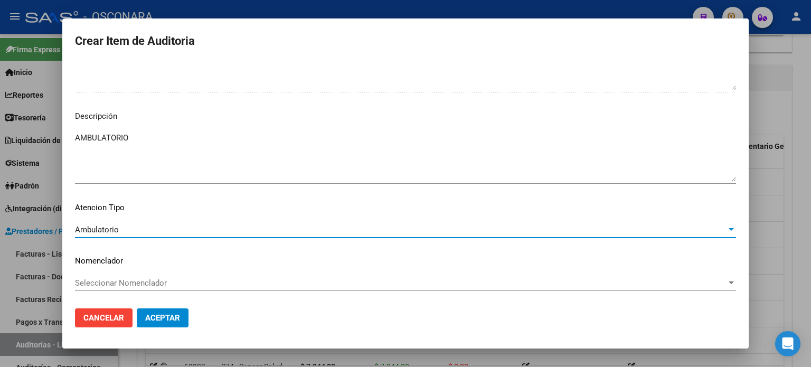
click at [171, 321] on span "Aceptar" at bounding box center [162, 318] width 35 height 10
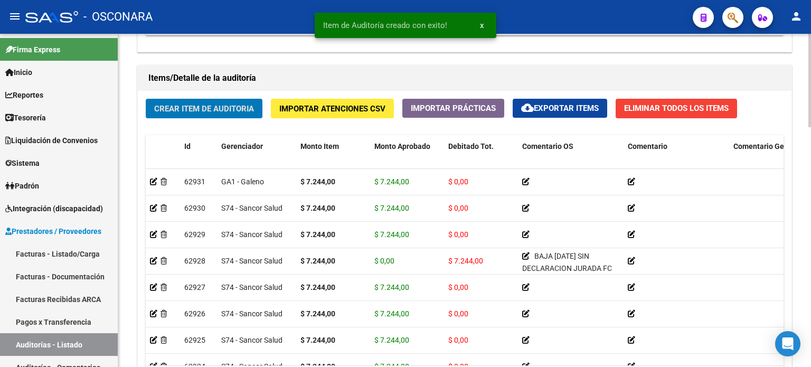
click at [197, 100] on button "Crear Item de Auditoria" at bounding box center [204, 109] width 117 height 20
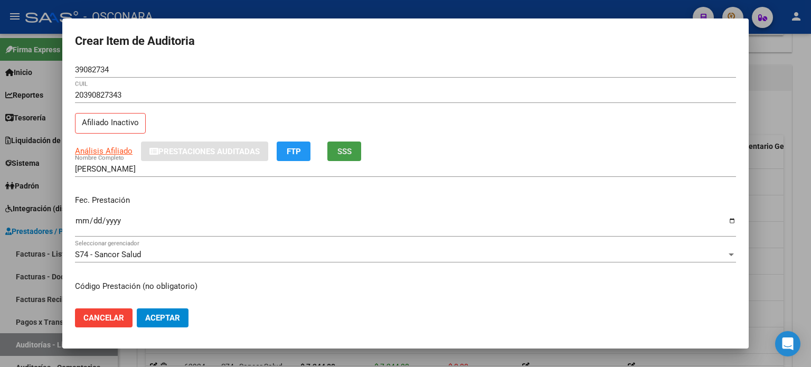
click at [346, 150] on span "SSS" at bounding box center [344, 152] width 14 height 10
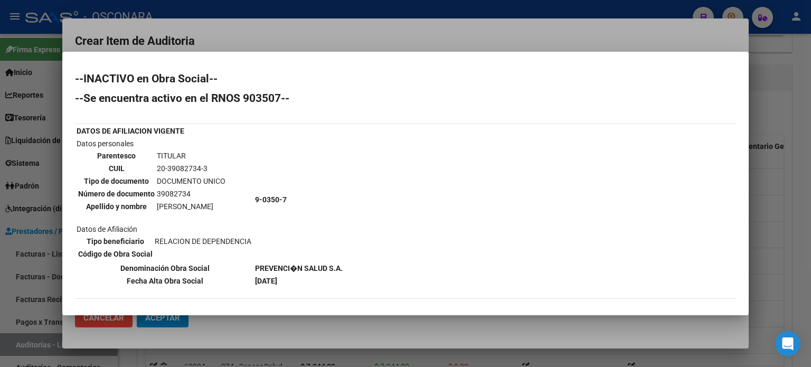
click at [779, 143] on div at bounding box center [405, 183] width 811 height 367
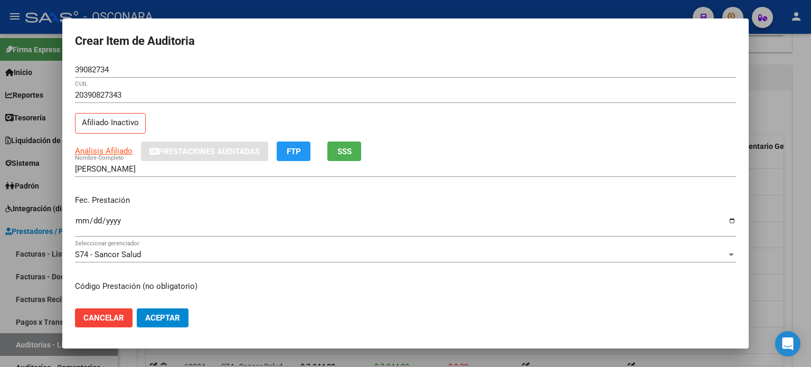
click at [83, 219] on input "Ingresar la fecha" at bounding box center [405, 224] width 661 height 17
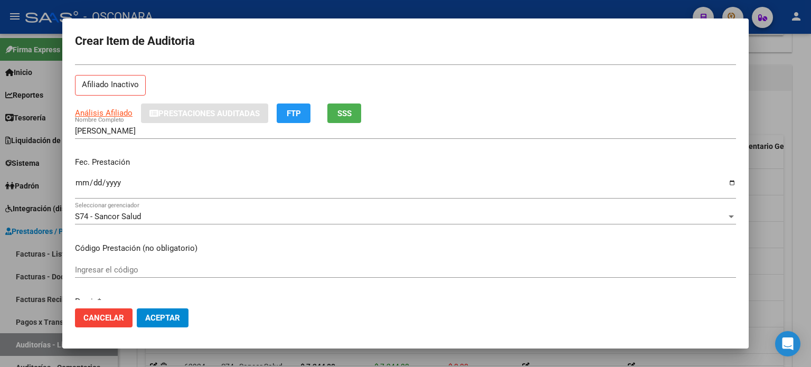
scroll to position [106, 0]
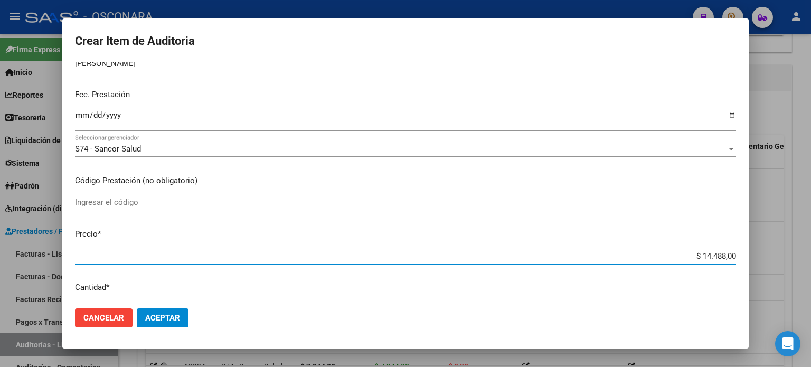
drag, startPoint x: 693, startPoint y: 253, endPoint x: 810, endPoint y: 253, distance: 117.7
click at [810, 253] on div "Crear Item de Auditoria 39082734 Nro Documento 20390827343 CUIL Afiliado Inacti…" at bounding box center [405, 183] width 811 height 367
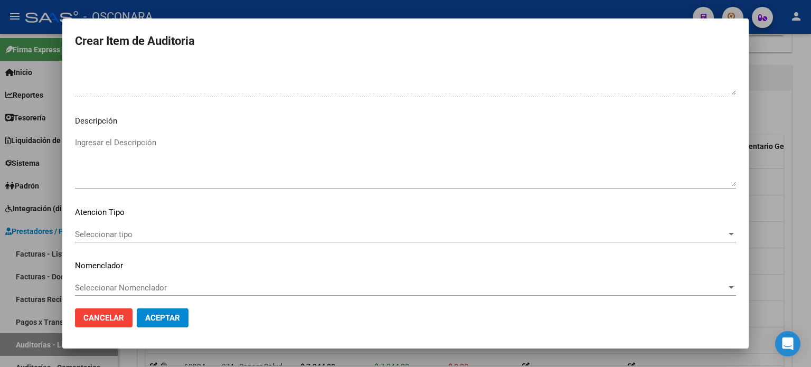
scroll to position [712, 0]
click at [150, 144] on textarea "Ingresar el Descripción" at bounding box center [405, 157] width 661 height 50
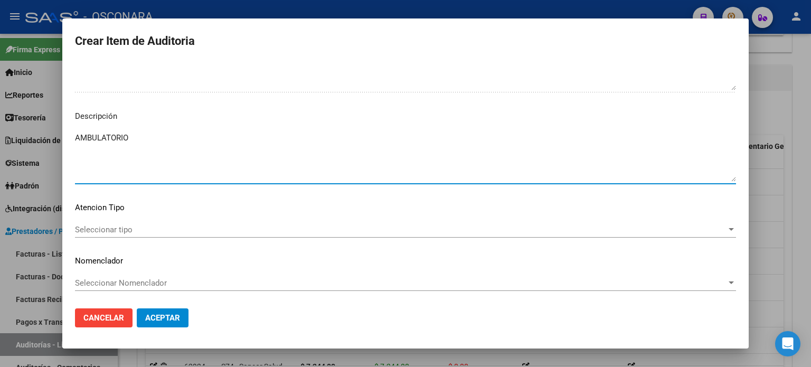
click at [93, 227] on span "Seleccionar tipo" at bounding box center [400, 230] width 651 height 10
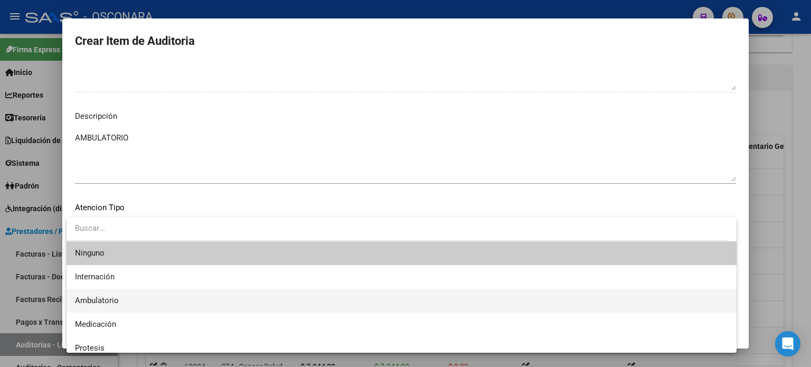
click at [95, 297] on span "Ambulatorio" at bounding box center [97, 301] width 44 height 10
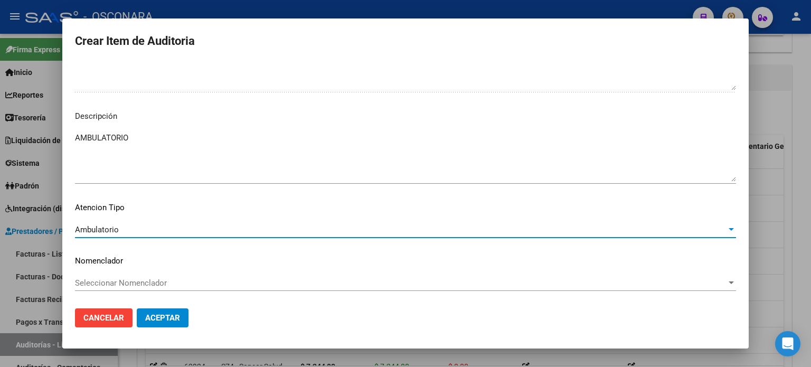
click at [171, 310] on button "Aceptar" at bounding box center [163, 317] width 52 height 19
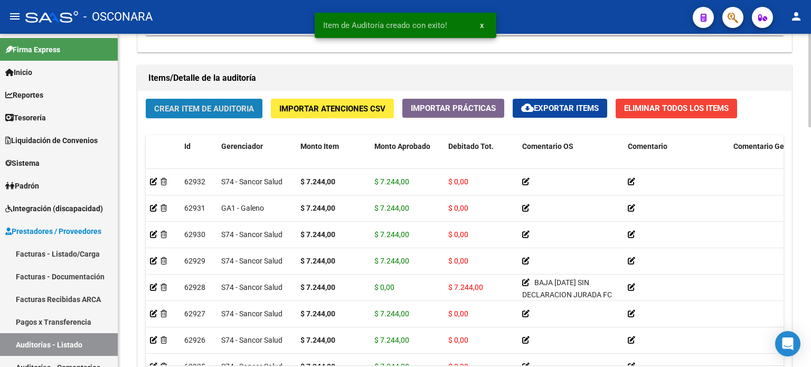
click at [223, 110] on span "Crear Item de Auditoria" at bounding box center [204, 109] width 100 height 10
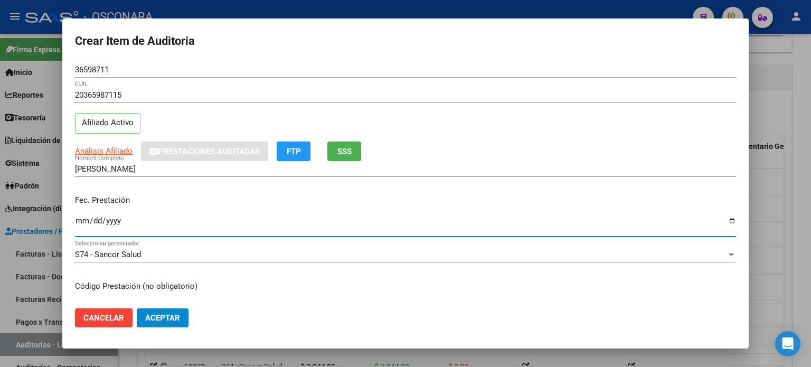
click at [82, 221] on input "Ingresar la fecha" at bounding box center [405, 224] width 661 height 17
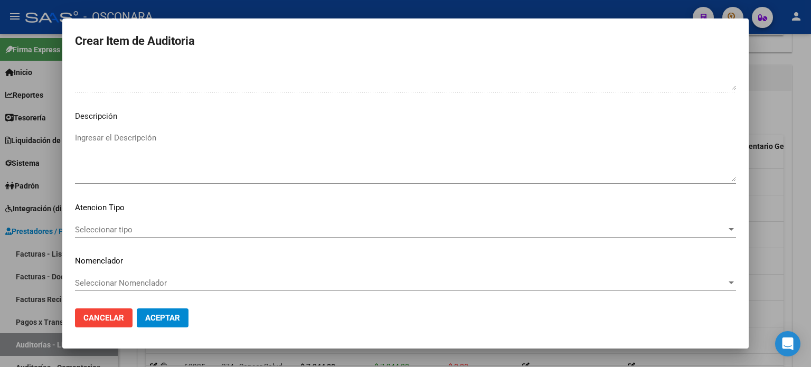
click at [187, 173] on textarea "Ingresar el Descripción" at bounding box center [405, 157] width 661 height 50
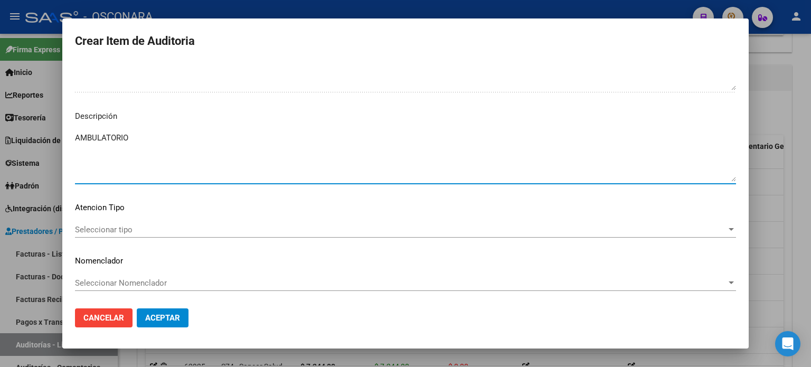
click at [97, 229] on span "Seleccionar tipo" at bounding box center [400, 230] width 651 height 10
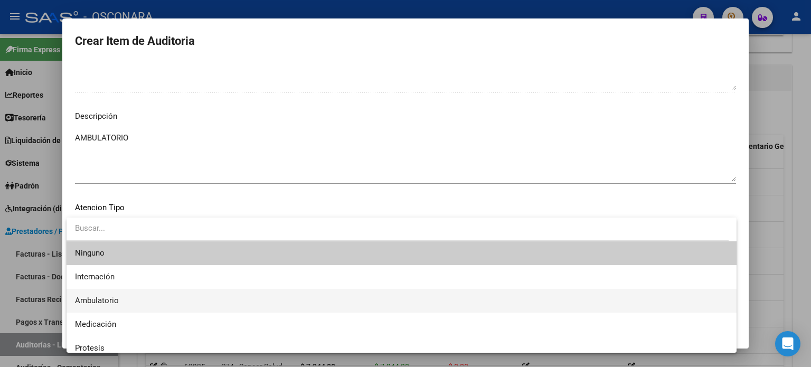
click at [97, 296] on span "Ambulatorio" at bounding box center [97, 301] width 44 height 10
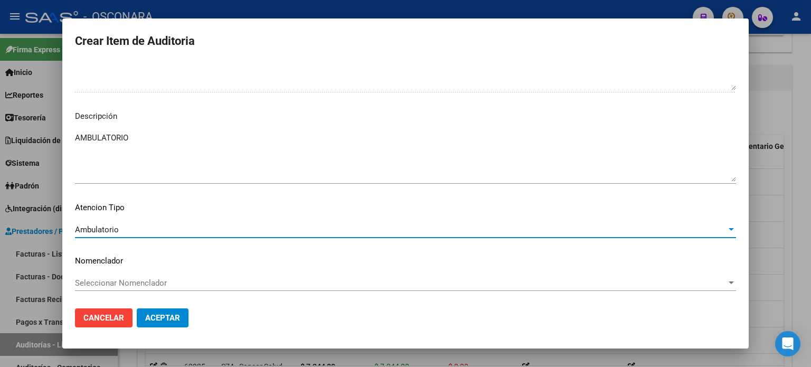
click at [155, 316] on span "Aceptar" at bounding box center [162, 318] width 35 height 10
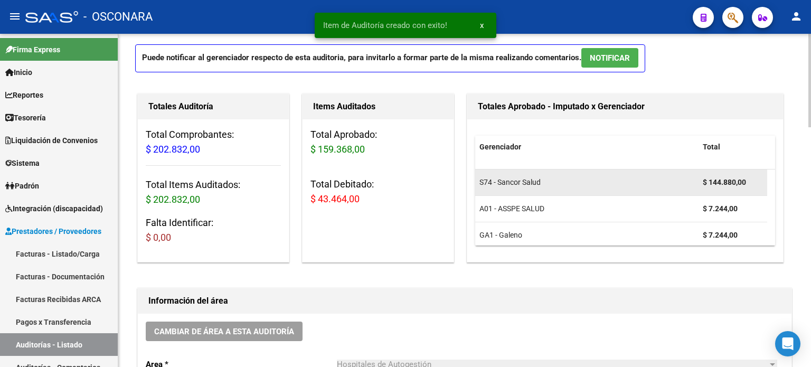
scroll to position [0, 0]
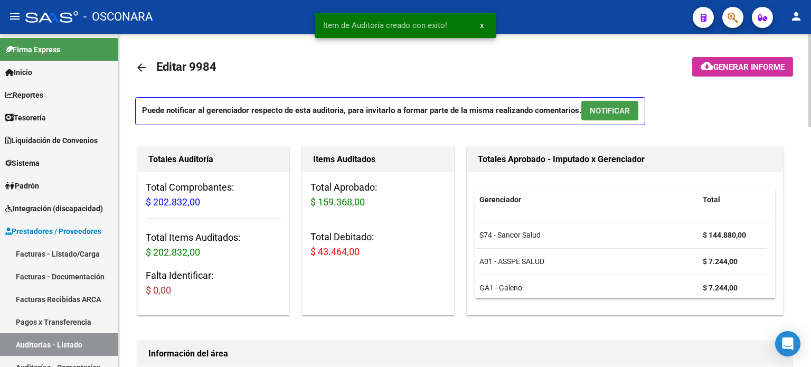
click at [616, 112] on span "NOTIFICAR" at bounding box center [610, 111] width 40 height 10
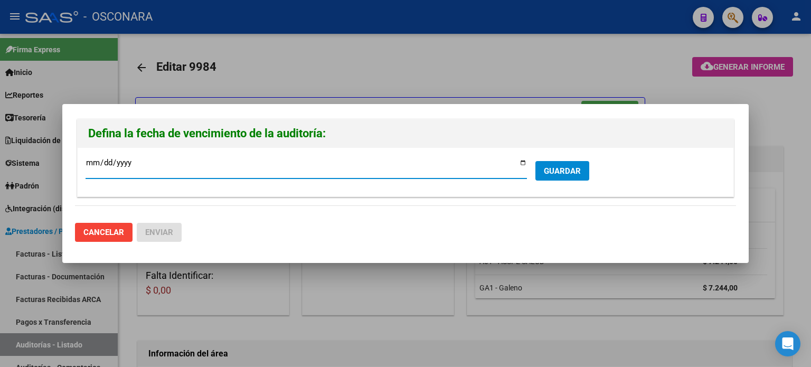
click at [525, 164] on input "[DATE]" at bounding box center [306, 166] width 441 height 17
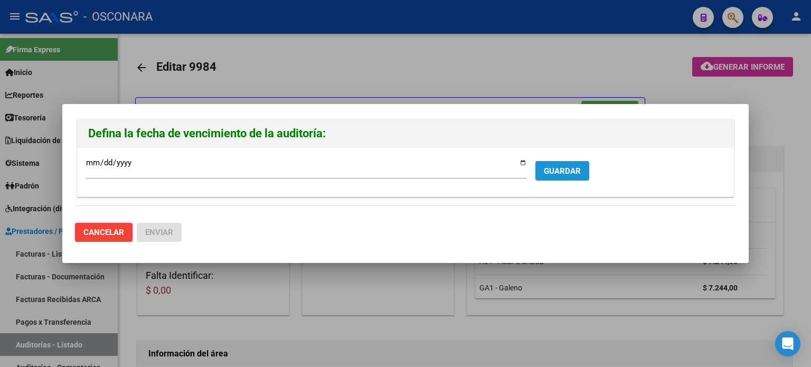
click at [550, 171] on span "GUARDAR" at bounding box center [562, 171] width 37 height 10
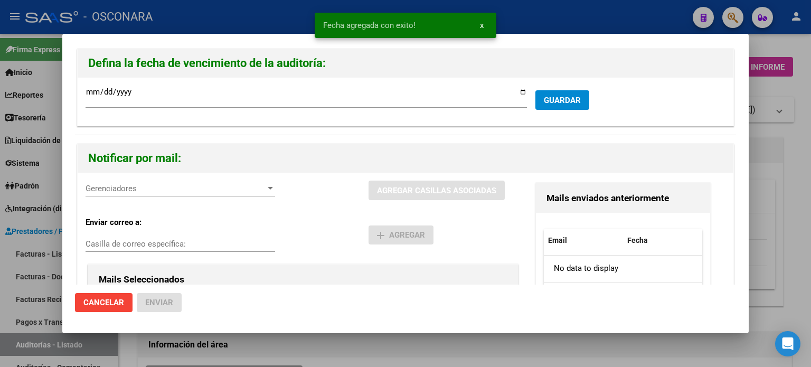
click at [186, 187] on span "Gerenciadores" at bounding box center [176, 189] width 180 height 10
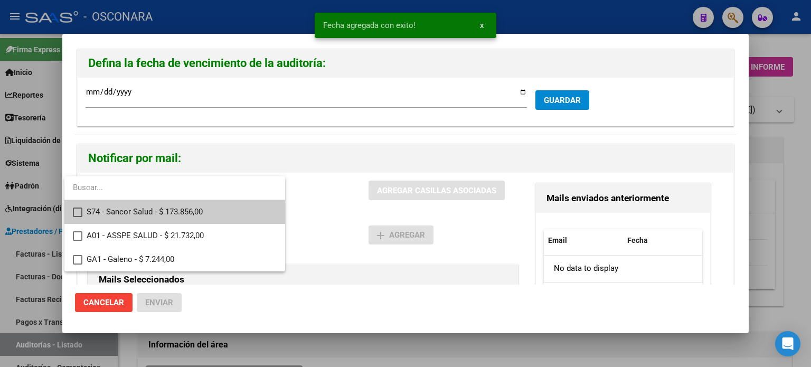
click at [175, 211] on span "S74 - Sancor Salud - $ 173.856,00" at bounding box center [182, 212] width 190 height 24
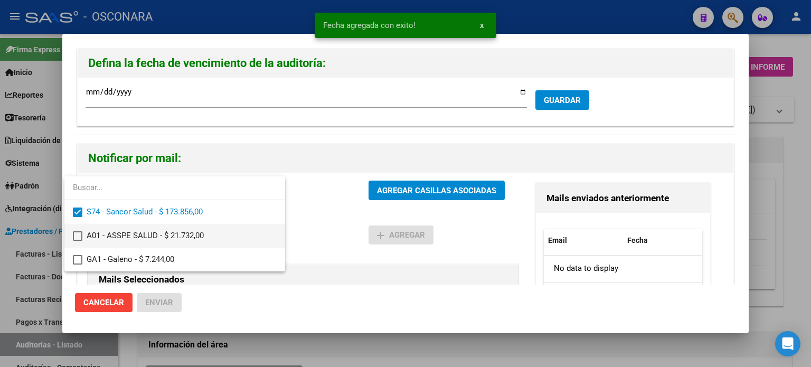
click at [173, 232] on span "A01 - ASSPE SALUD - $ 21.732,00" at bounding box center [182, 236] width 190 height 24
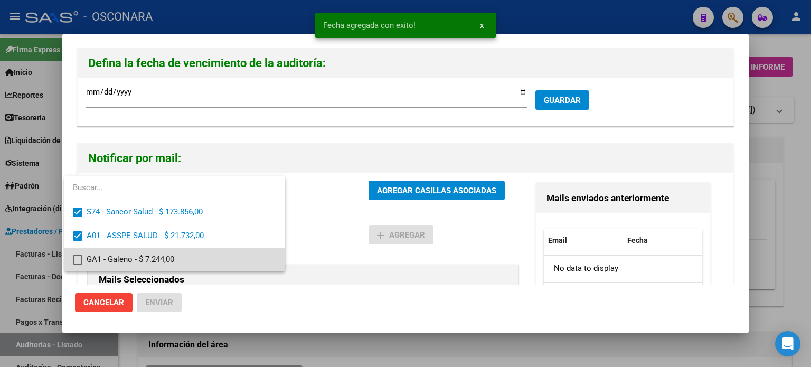
click at [173, 259] on span "GA1 - Galeno - $ 7.244,00" at bounding box center [182, 260] width 190 height 24
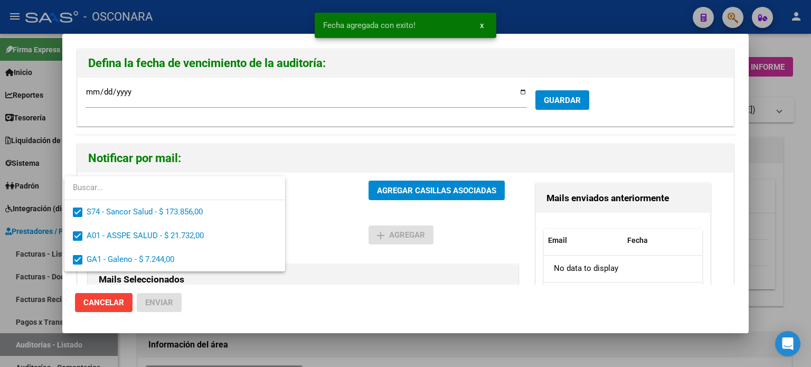
click at [459, 183] on div at bounding box center [405, 183] width 811 height 367
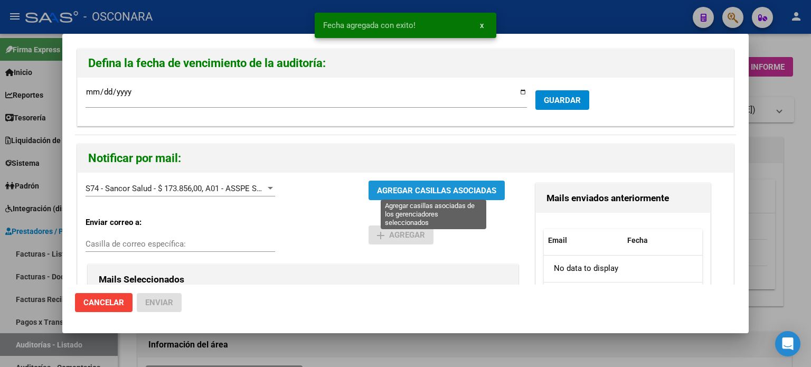
click at [452, 187] on span "AGREGAR CASILLAS ASOCIADAS" at bounding box center [436, 191] width 119 height 10
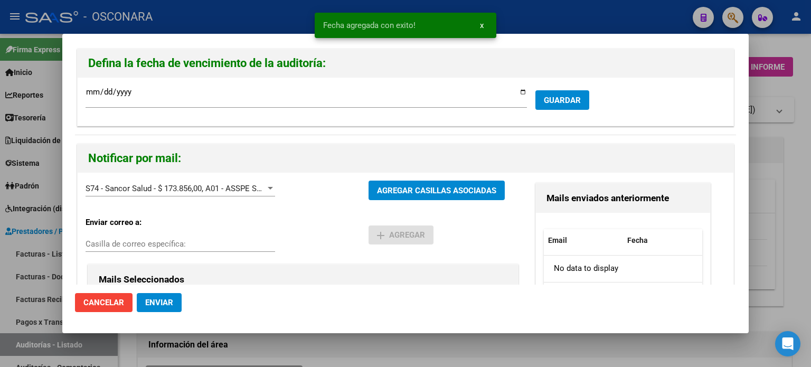
drag, startPoint x: 163, startPoint y: 300, endPoint x: 173, endPoint y: 299, distance: 10.6
click at [163, 300] on span "Enviar" at bounding box center [159, 303] width 28 height 10
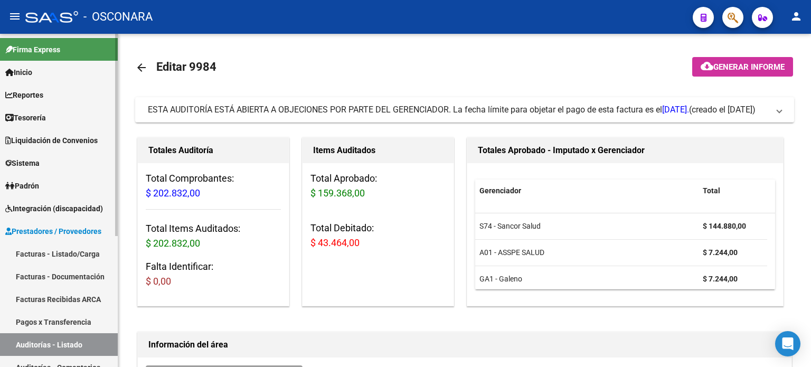
click at [70, 251] on link "Facturas - Listado/Carga" at bounding box center [59, 253] width 118 height 23
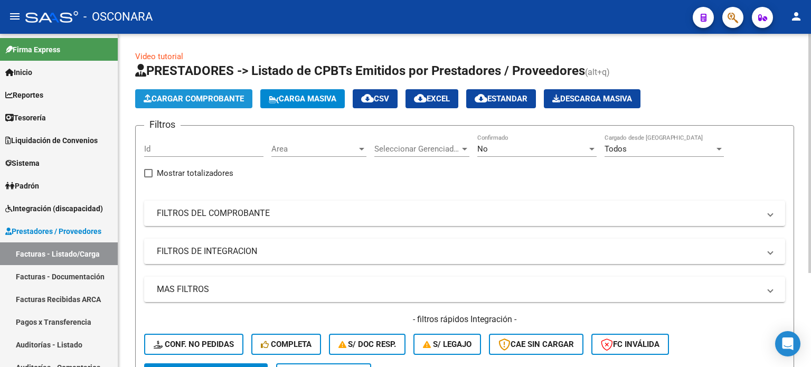
click at [195, 89] on button "Cargar Comprobante" at bounding box center [193, 98] width 117 height 19
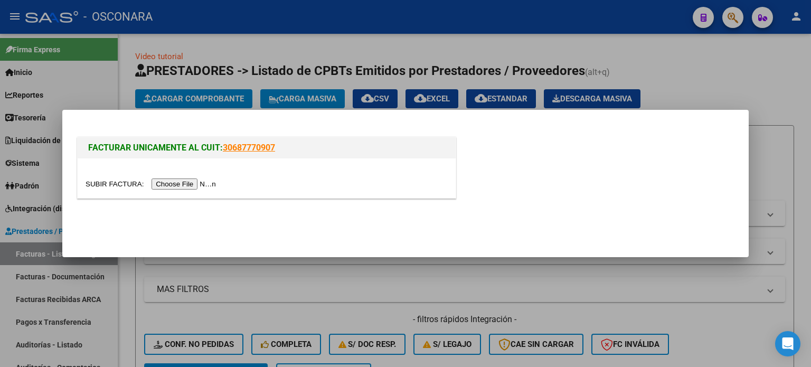
click at [177, 186] on input "file" at bounding box center [153, 183] width 134 height 11
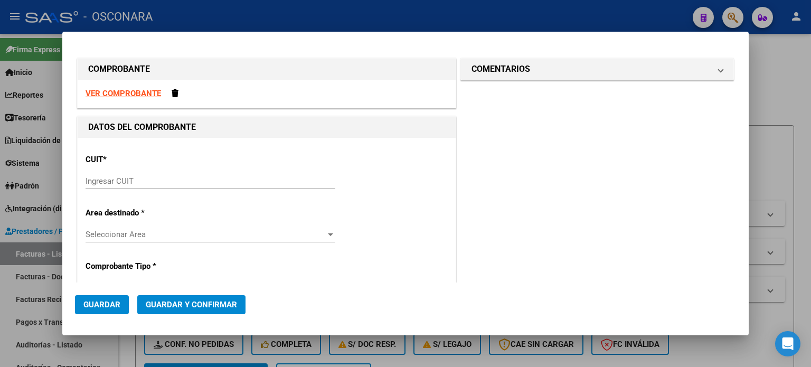
click at [125, 183] on input "Ingresar CUIT" at bounding box center [211, 181] width 250 height 10
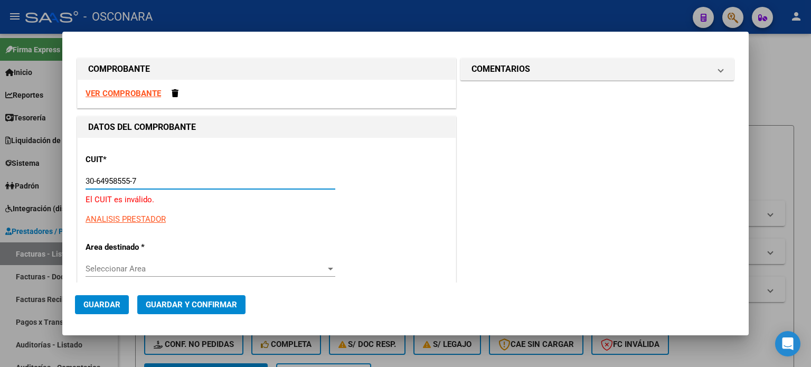
click at [139, 179] on input "30-64958555-7" at bounding box center [211, 181] width 250 height 10
click at [163, 181] on input "30-64958555-7" at bounding box center [211, 181] width 250 height 10
drag, startPoint x: 163, startPoint y: 179, endPoint x: 0, endPoint y: 181, distance: 162.6
click at [0, 181] on div "COMPROBANTE VER COMPROBANTE DATOS DEL COMPROBANTE CUIT * 30-64958557-1 Ingresar…" at bounding box center [405, 183] width 811 height 367
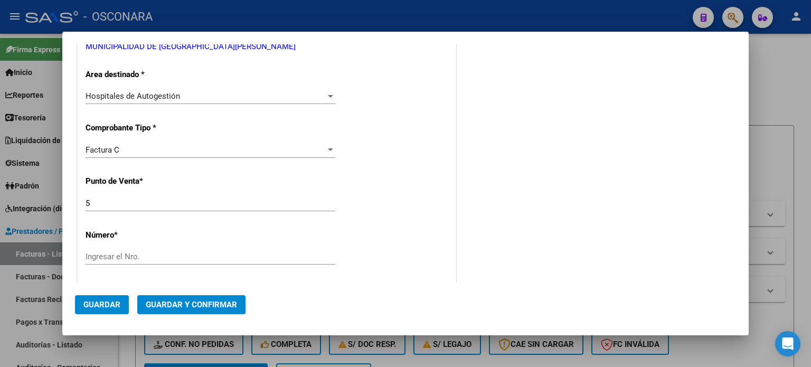
scroll to position [211, 0]
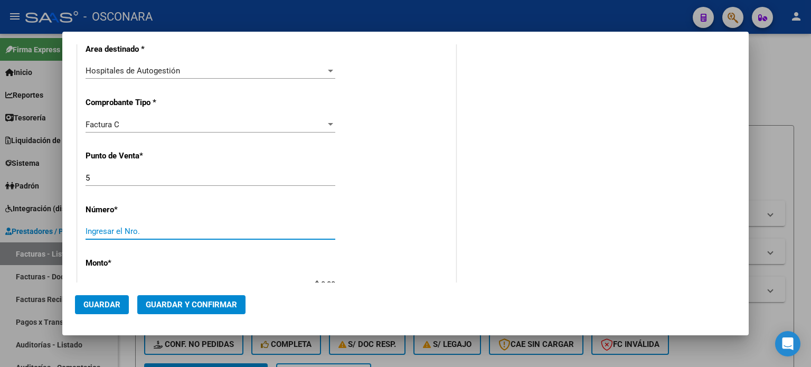
click at [98, 232] on input "Ingresar el Nro." at bounding box center [211, 231] width 250 height 10
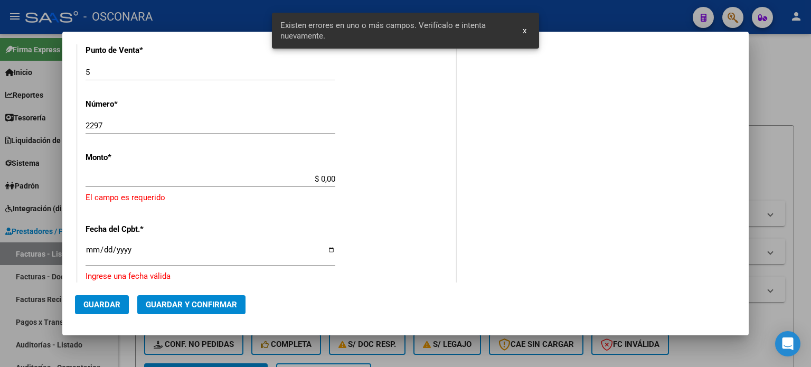
scroll to position [327, 0]
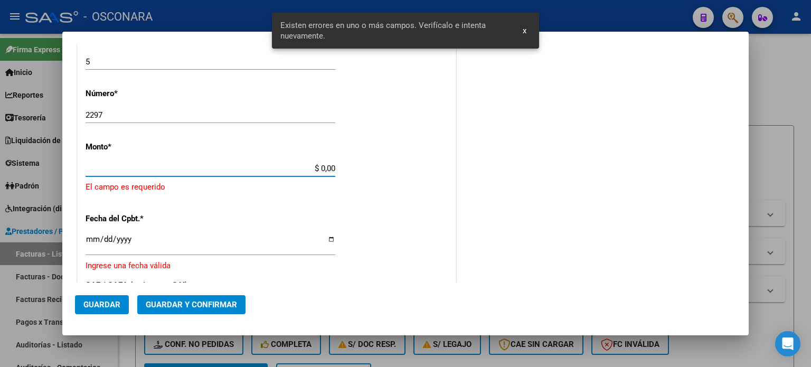
drag, startPoint x: 318, startPoint y: 165, endPoint x: 401, endPoint y: 166, distance: 83.4
click at [399, 166] on div "CUIT * 30-64955557-1 Ingresar CUIT ANALISIS PRESTADOR MUNICIPALIDAD DE [GEOGRAP…" at bounding box center [267, 196] width 378 height 773
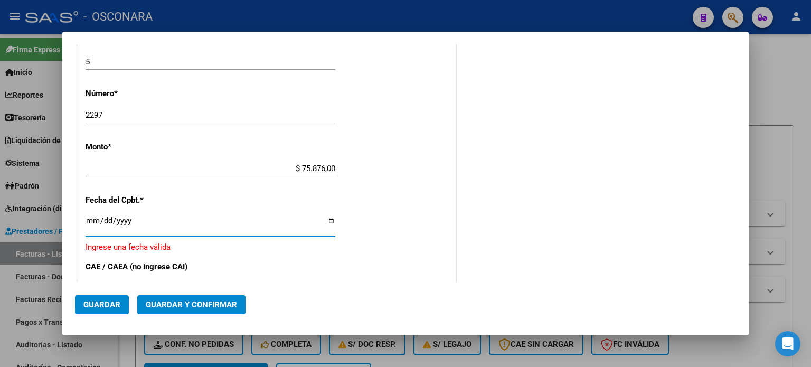
click at [94, 219] on input "Ingresar la fecha" at bounding box center [211, 224] width 250 height 17
click at [191, 308] on span "Guardar y Confirmar" at bounding box center [191, 305] width 91 height 10
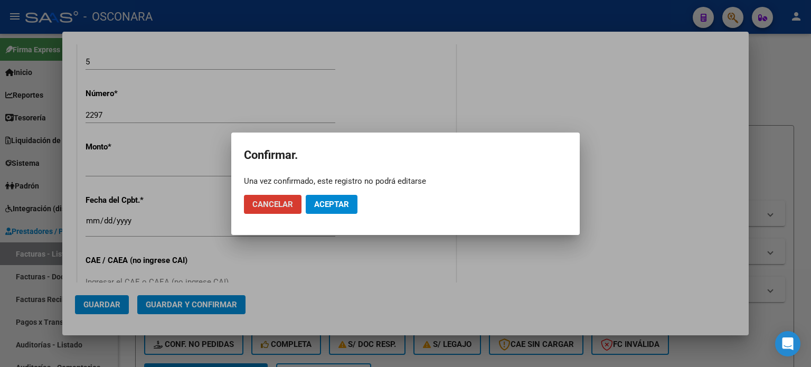
click at [327, 205] on span "Aceptar" at bounding box center [331, 205] width 35 height 10
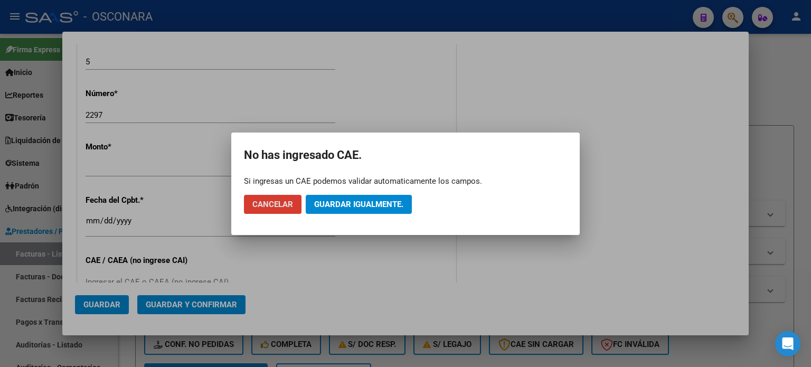
click at [328, 205] on span "Guardar igualmente." at bounding box center [358, 205] width 89 height 10
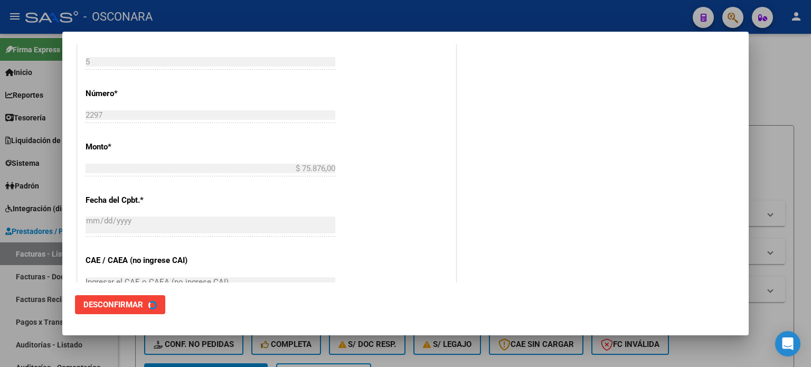
scroll to position [0, 0]
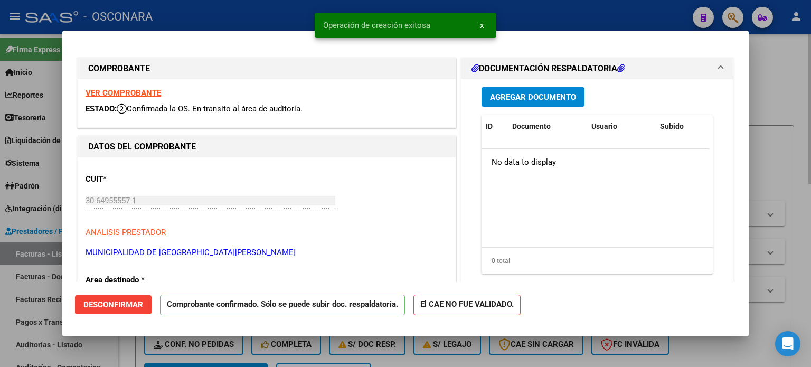
click at [778, 103] on div at bounding box center [405, 183] width 811 height 367
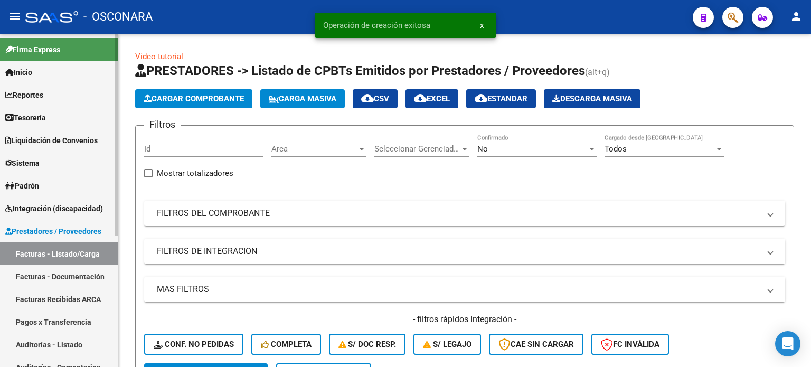
click at [38, 346] on link "Auditorías - Listado" at bounding box center [59, 344] width 118 height 23
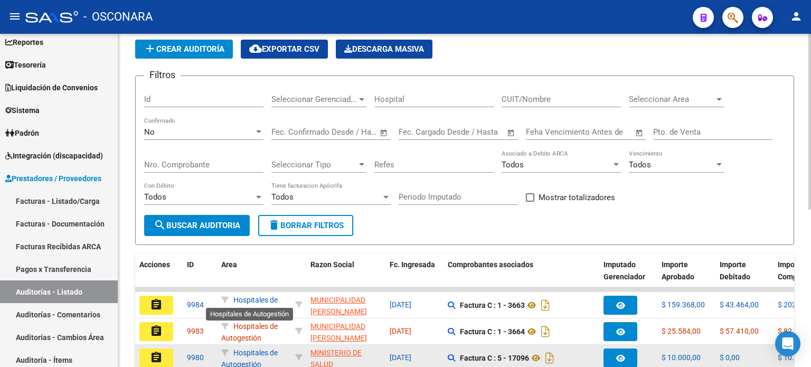
scroll to position [53, 0]
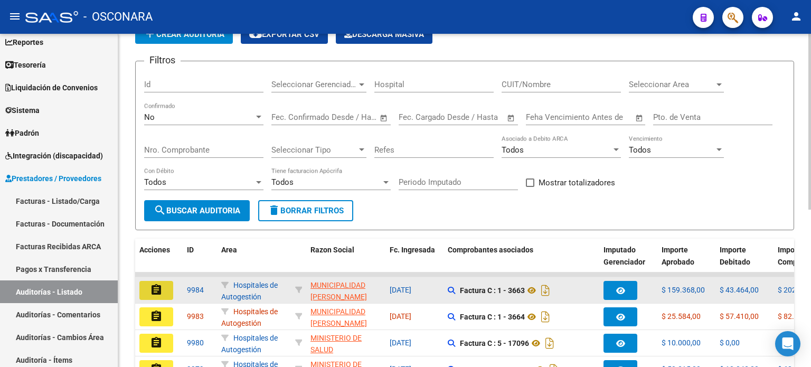
click at [167, 288] on button "assignment" at bounding box center [156, 290] width 34 height 19
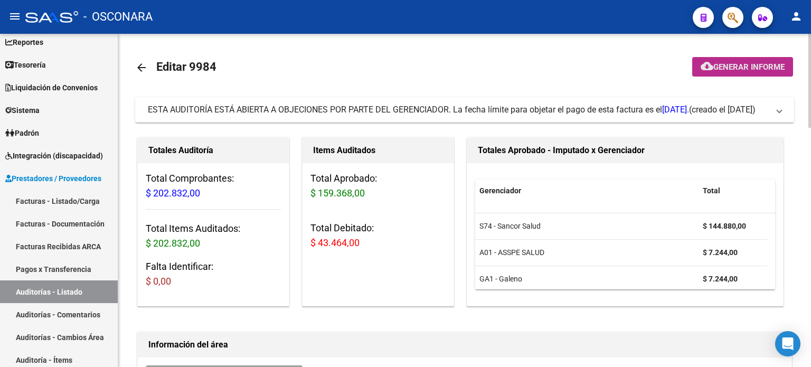
click at [730, 68] on span "Generar informe" at bounding box center [748, 67] width 71 height 10
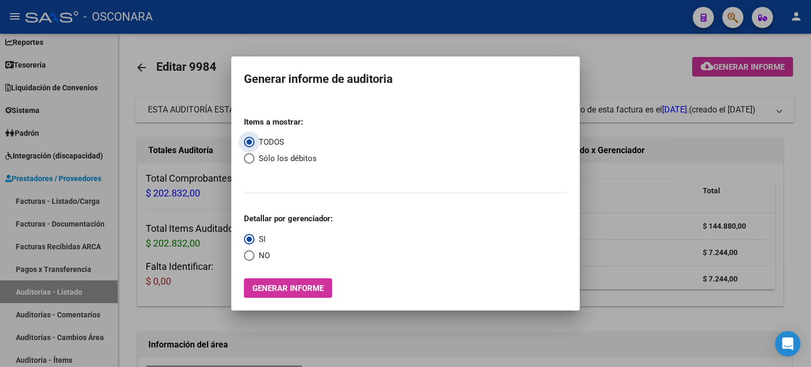
click at [249, 154] on span "Select an option" at bounding box center [249, 158] width 11 height 11
click at [249, 154] on input "Sólo los débitos" at bounding box center [249, 158] width 11 height 11
click at [294, 287] on span "Generar informe" at bounding box center [287, 288] width 71 height 10
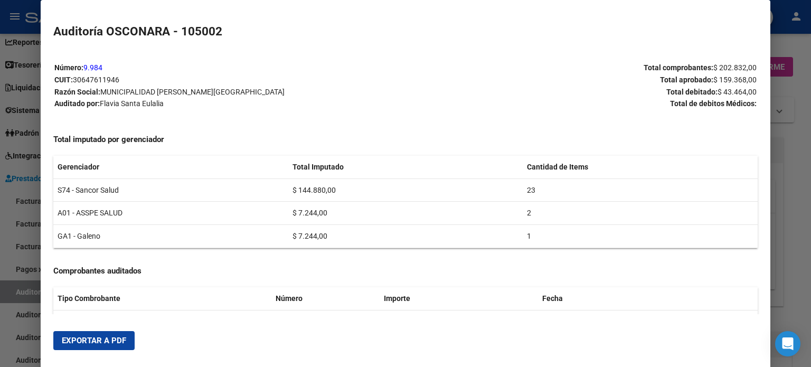
click at [102, 338] on span "Exportar a PDF" at bounding box center [94, 341] width 64 height 10
drag, startPoint x: 797, startPoint y: 149, endPoint x: 279, endPoint y: 108, distance: 520.1
click at [797, 149] on div at bounding box center [405, 183] width 811 height 367
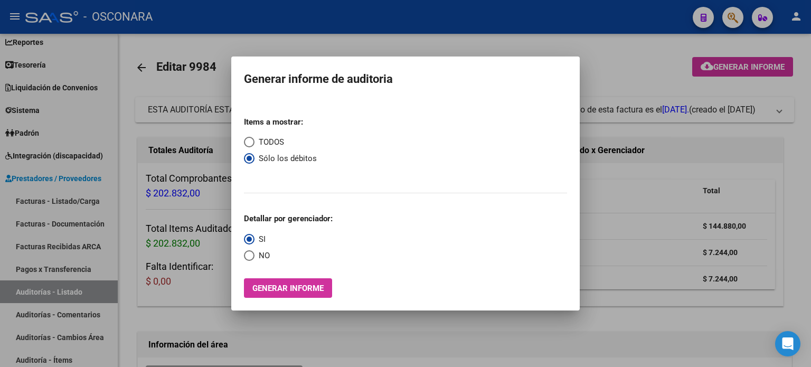
click at [52, 282] on div at bounding box center [405, 183] width 811 height 367
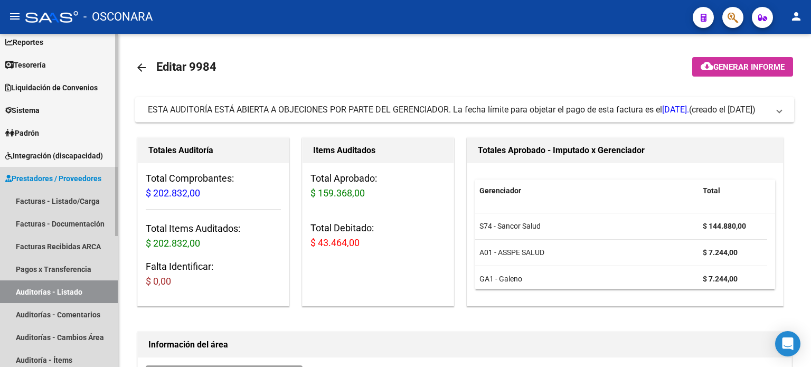
click at [52, 287] on link "Auditorías - Listado" at bounding box center [59, 291] width 118 height 23
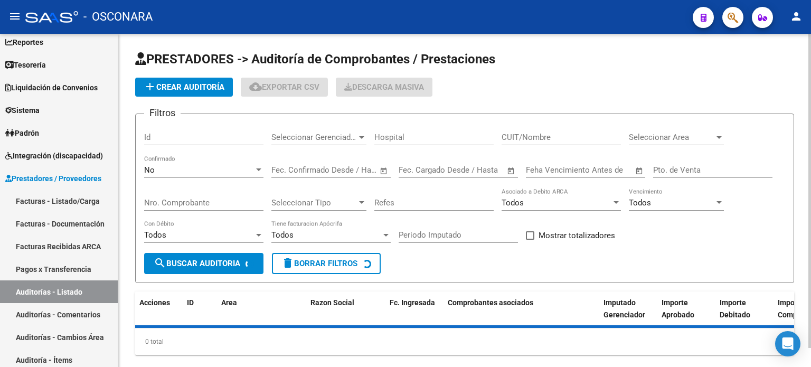
click at [162, 85] on span "add Crear Auditoría" at bounding box center [184, 87] width 81 height 10
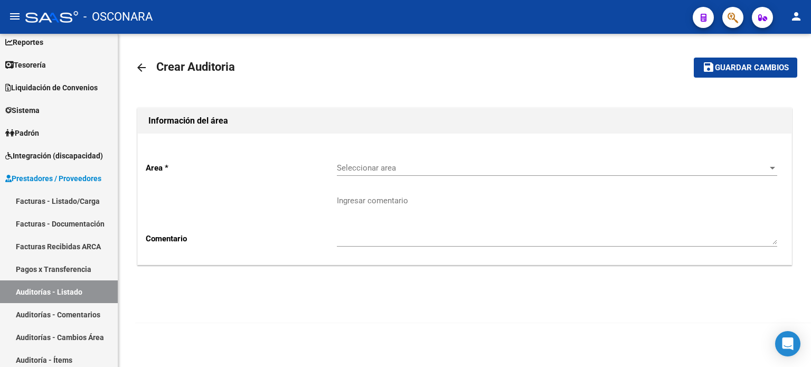
click at [386, 162] on div "Seleccionar area Seleccionar area" at bounding box center [557, 164] width 440 height 23
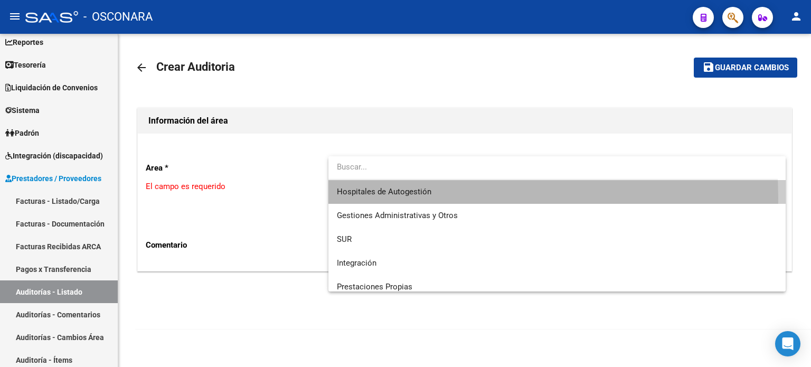
click at [401, 197] on span "Hospitales de Autogestión" at bounding box center [557, 192] width 440 height 24
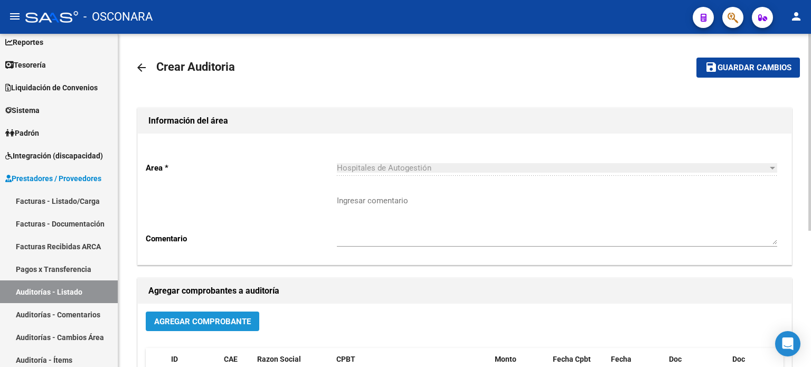
click at [202, 319] on span "Agregar Comprobante" at bounding box center [202, 322] width 97 height 10
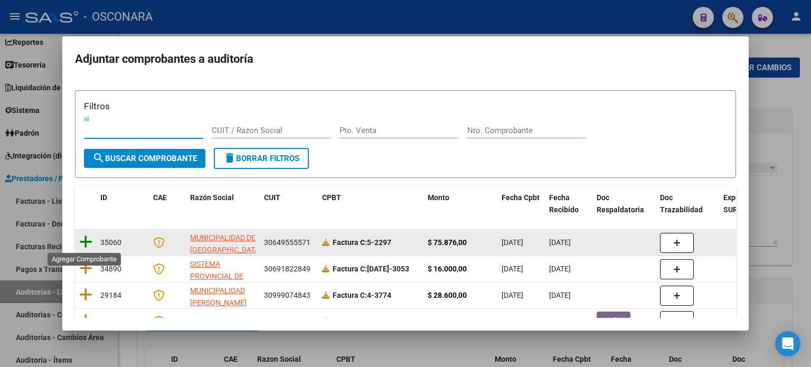
click at [83, 238] on icon at bounding box center [85, 241] width 13 height 15
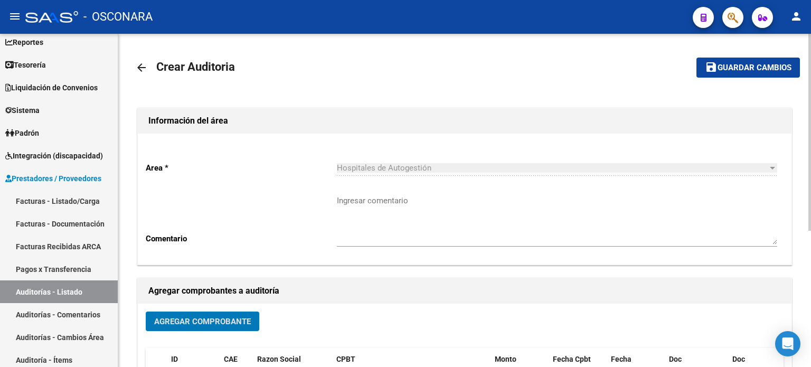
click at [736, 73] on button "save Guardar cambios" at bounding box center [747, 68] width 103 height 20
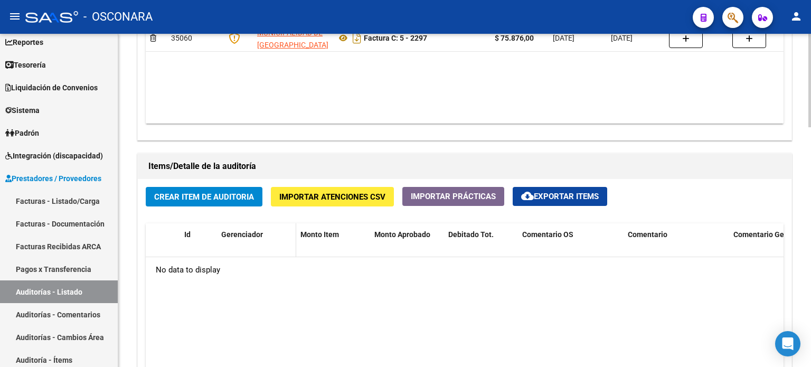
scroll to position [739, 0]
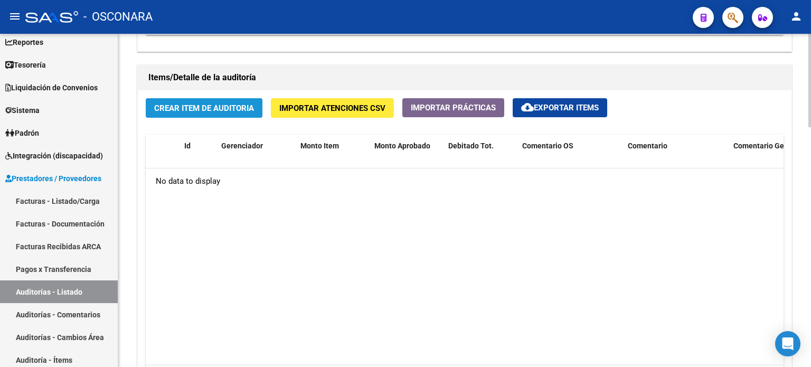
click at [207, 109] on span "Crear Item de Auditoria" at bounding box center [204, 108] width 100 height 10
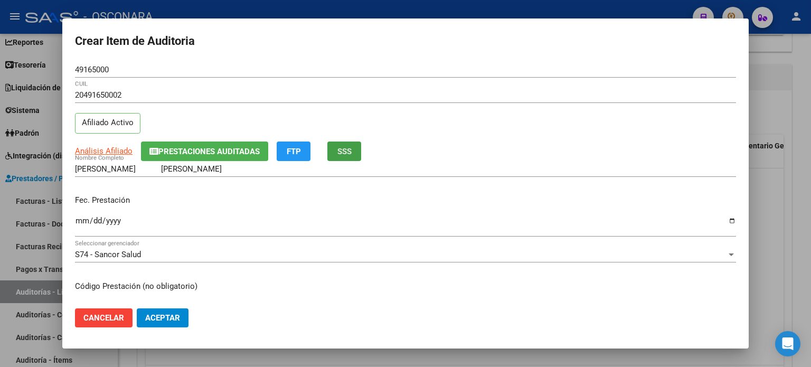
click at [361, 152] on button "SSS" at bounding box center [344, 151] width 34 height 20
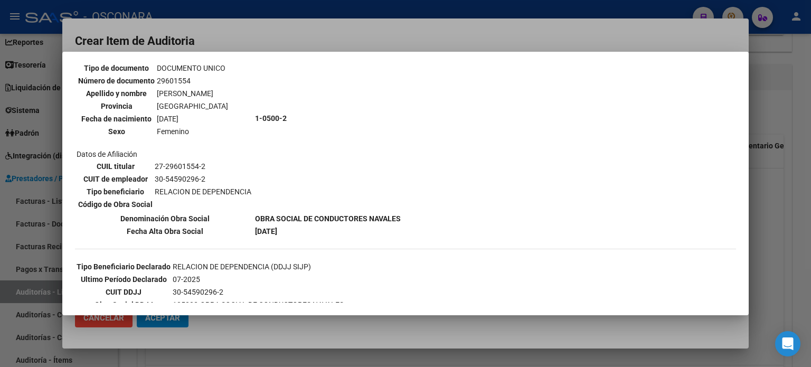
scroll to position [106, 0]
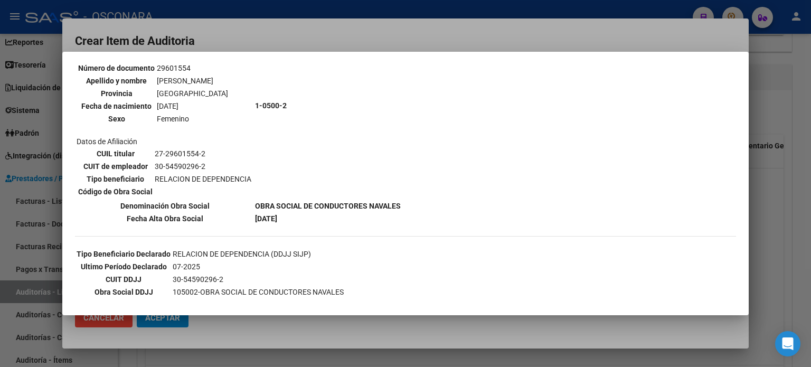
click at [764, 197] on div at bounding box center [405, 183] width 811 height 367
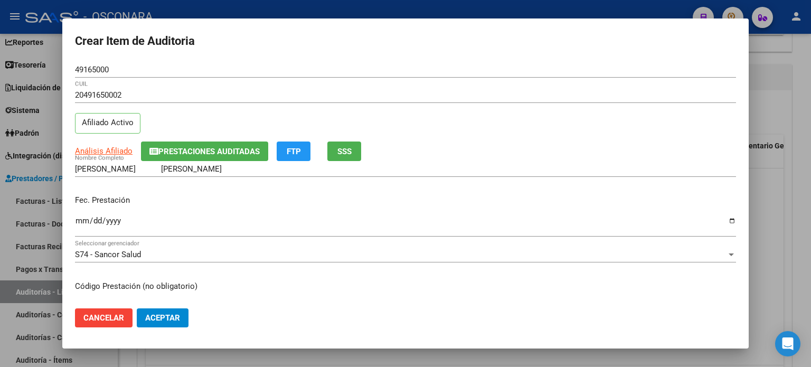
click at [82, 224] on input "Ingresar la fecha" at bounding box center [405, 224] width 661 height 17
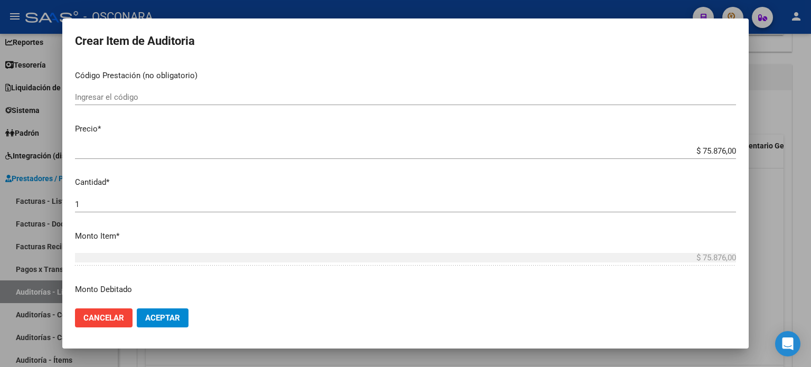
scroll to position [211, 0]
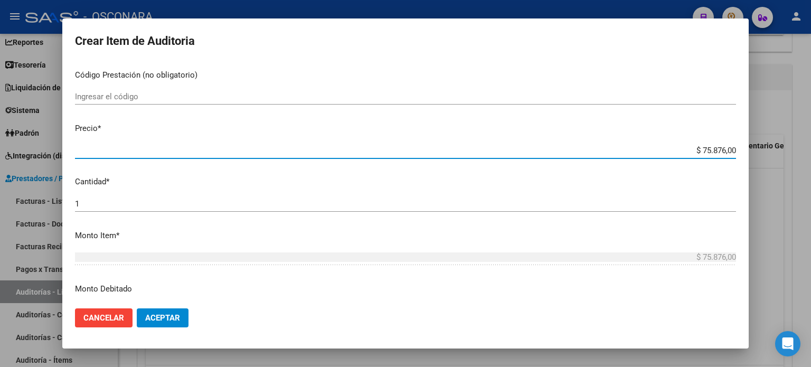
drag, startPoint x: 695, startPoint y: 149, endPoint x: 810, endPoint y: 149, distance: 115.6
click at [810, 149] on div "Crear Item de Auditoria 49165000 Nro Documento 20491650002 CUIL Afiliado Activo…" at bounding box center [405, 183] width 811 height 367
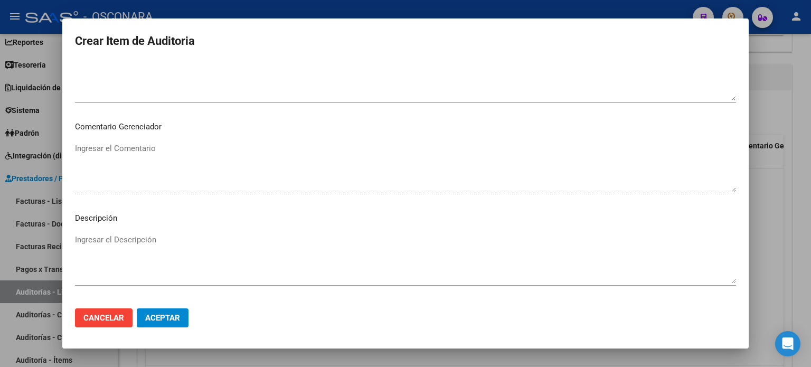
scroll to position [712, 0]
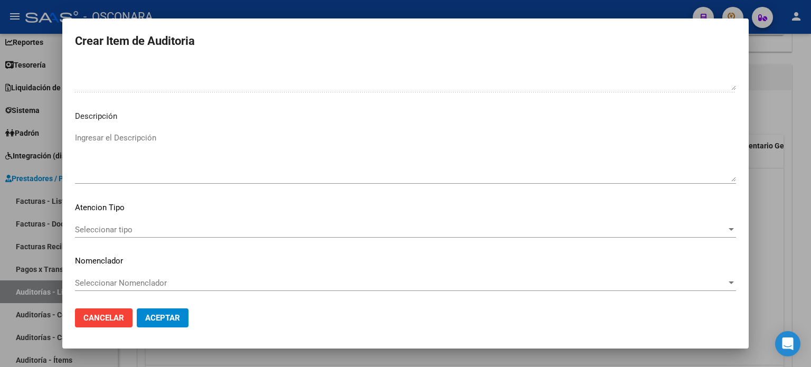
click at [137, 179] on textarea "Ingresar el Descripción" at bounding box center [405, 157] width 661 height 50
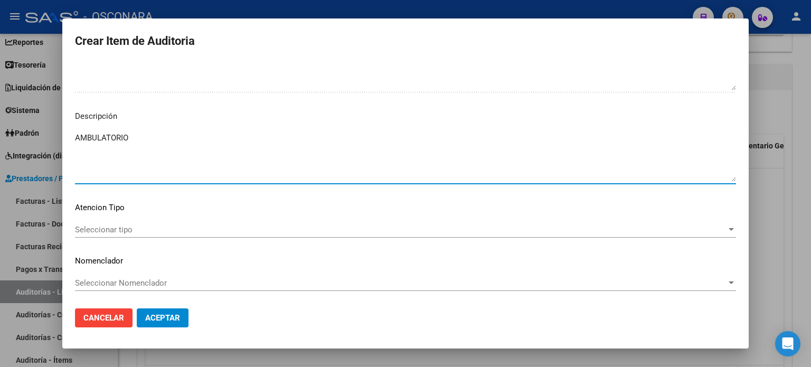
click at [118, 226] on span "Seleccionar tipo" at bounding box center [400, 230] width 651 height 10
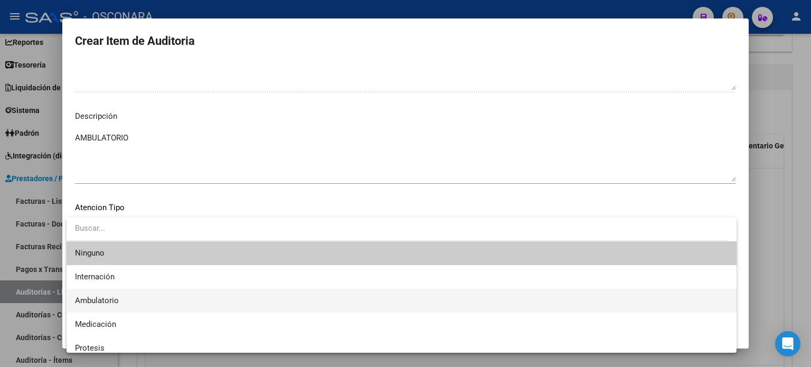
click at [98, 297] on span "Ambulatorio" at bounding box center [97, 301] width 44 height 10
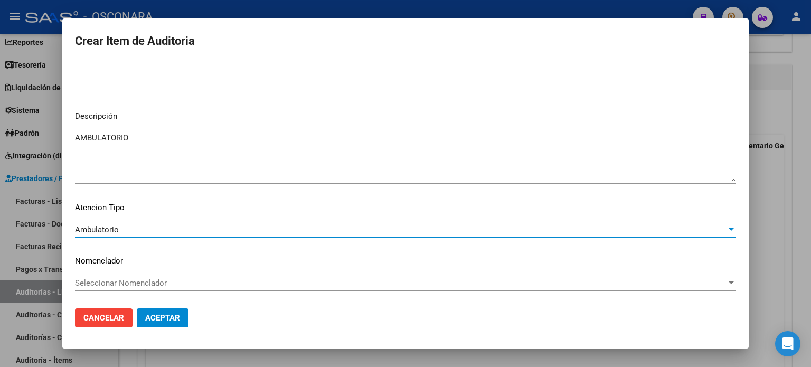
click at [179, 320] on span "Aceptar" at bounding box center [162, 318] width 35 height 10
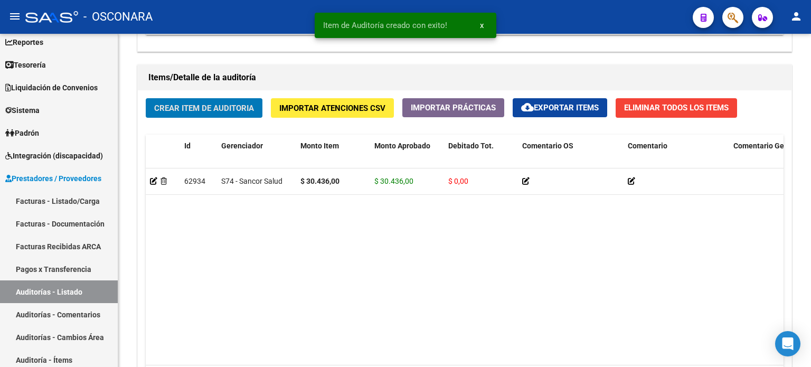
scroll to position [740, 0]
click at [188, 106] on span "Crear Item de Auditoria" at bounding box center [204, 108] width 100 height 10
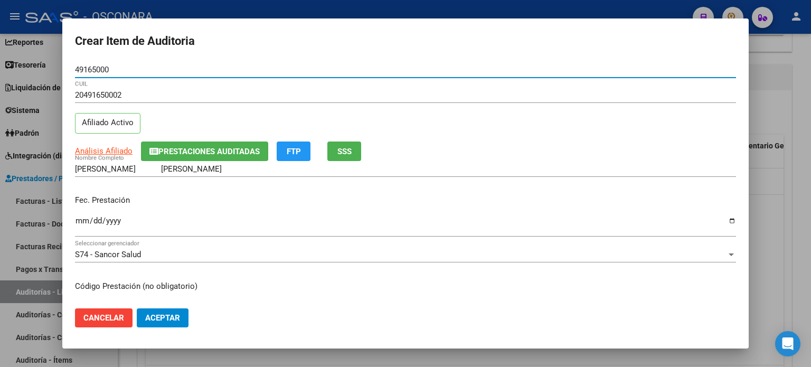
click at [80, 221] on input "Ingresar la fecha" at bounding box center [405, 224] width 661 height 17
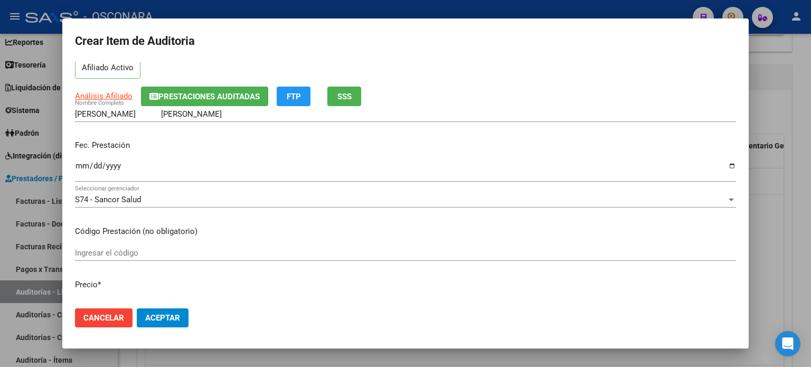
scroll to position [106, 0]
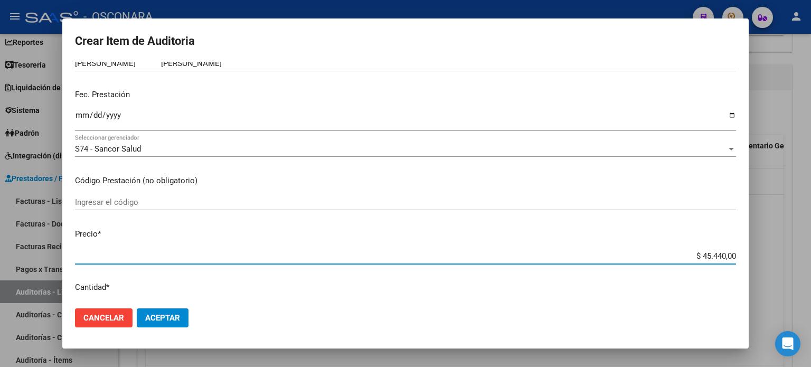
drag, startPoint x: 692, startPoint y: 256, endPoint x: 810, endPoint y: 249, distance: 118.5
click at [810, 249] on div "Crear Item de Auditoria 49165000 Nro Documento 20491650002 CUIL Afiliado Activo…" at bounding box center [405, 183] width 811 height 367
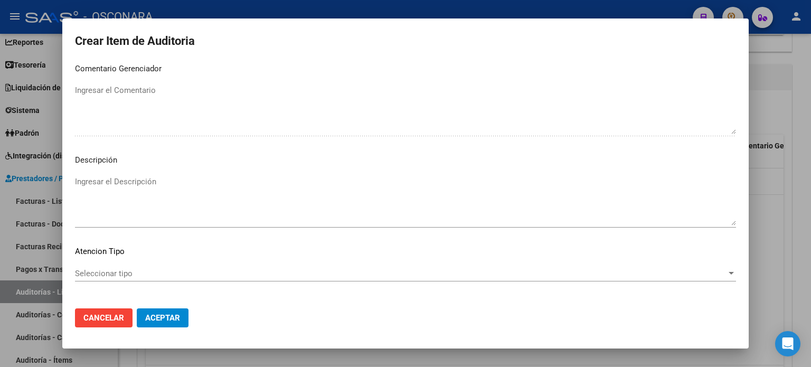
scroll to position [712, 0]
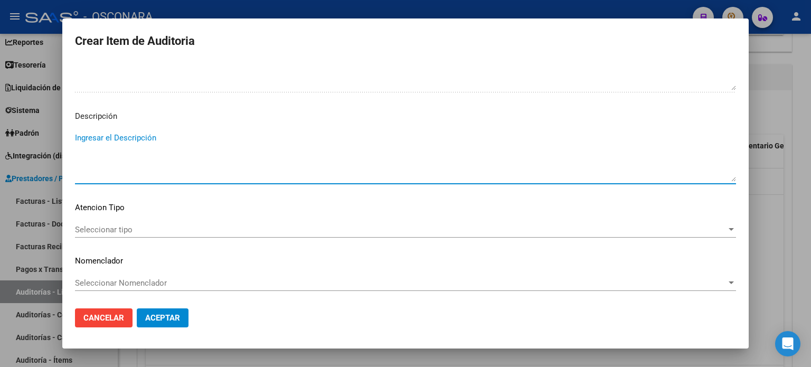
click at [138, 167] on textarea "Ingresar el Descripción" at bounding box center [405, 157] width 661 height 50
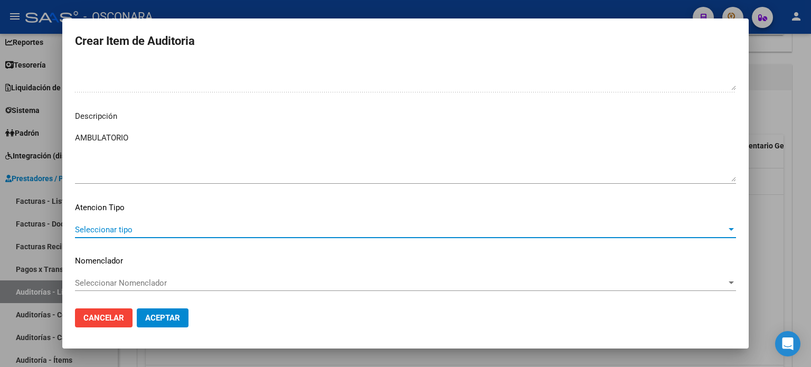
click at [89, 225] on span "Seleccionar tipo" at bounding box center [400, 230] width 651 height 10
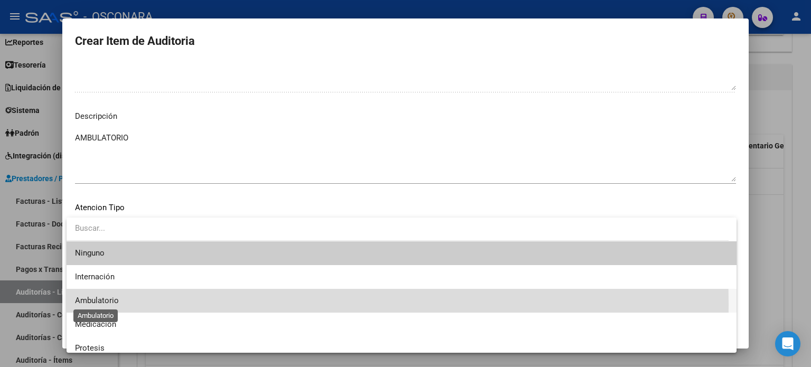
click at [91, 305] on span "Ambulatorio" at bounding box center [97, 301] width 44 height 10
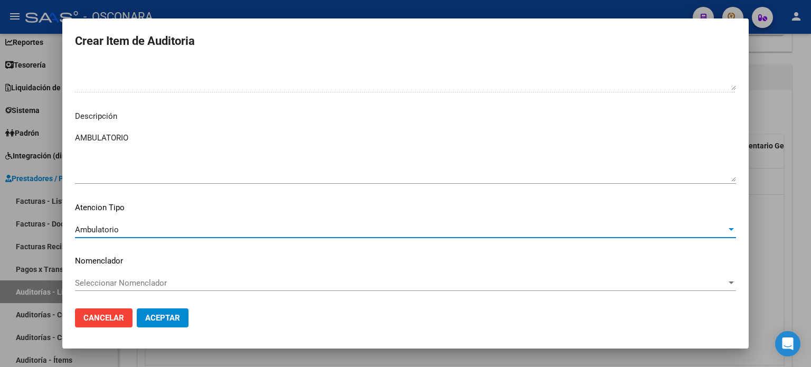
click at [148, 318] on span "Aceptar" at bounding box center [162, 318] width 35 height 10
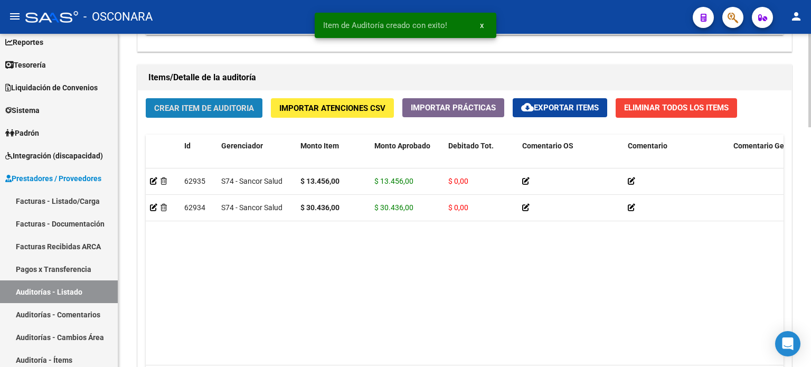
click at [194, 109] on span "Crear Item de Auditoria" at bounding box center [204, 108] width 100 height 10
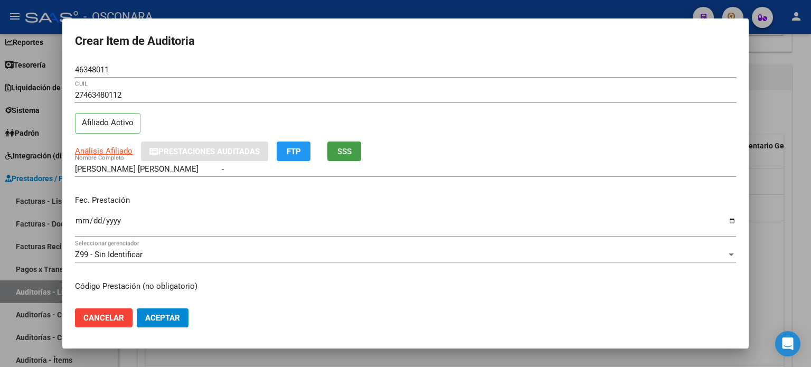
click at [352, 152] on span "SSS" at bounding box center [344, 152] width 14 height 10
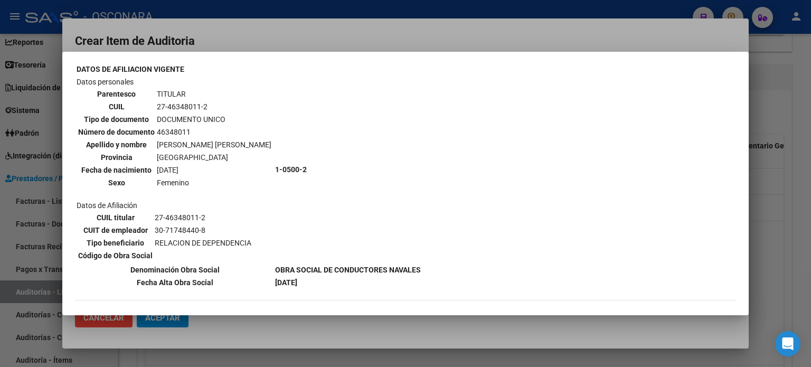
scroll to position [106, 0]
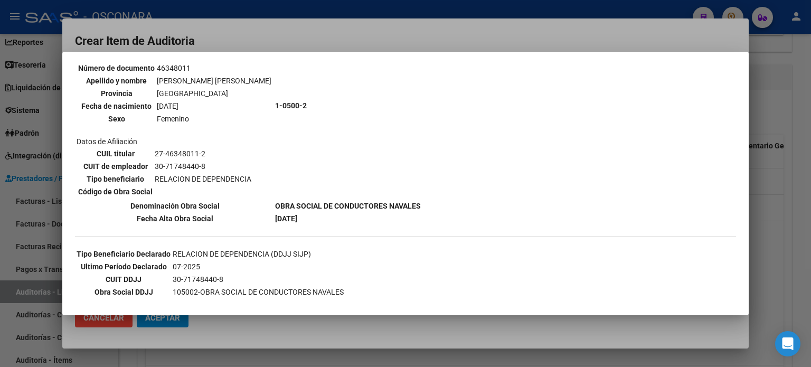
click at [762, 196] on div at bounding box center [405, 183] width 811 height 367
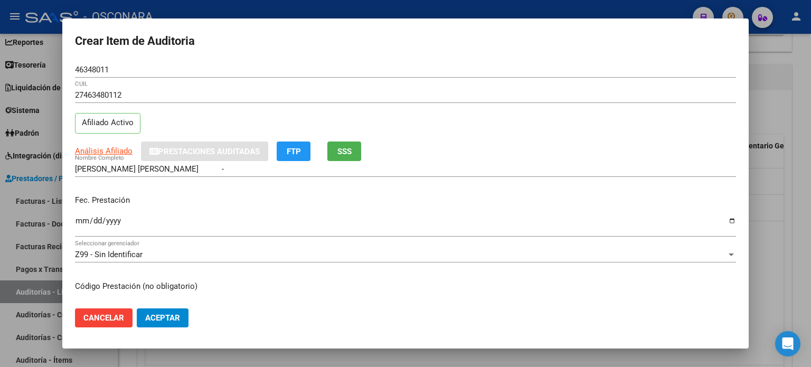
click at [75, 221] on input "Ingresar la fecha" at bounding box center [405, 224] width 661 height 17
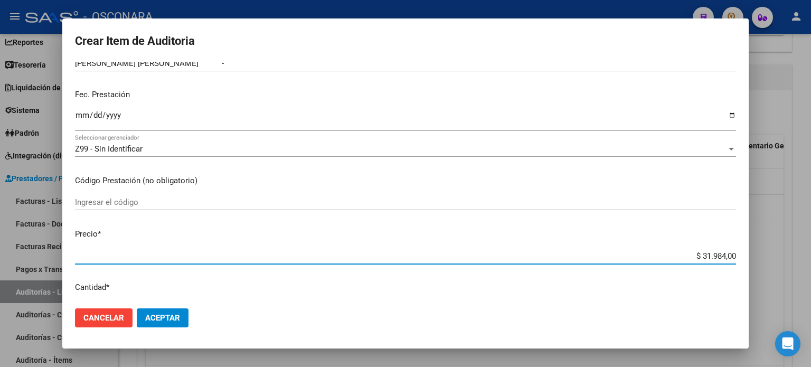
drag, startPoint x: 694, startPoint y: 253, endPoint x: 810, endPoint y: 228, distance: 119.5
click at [810, 249] on div "Crear Item de Auditoria 46348011 Nro Documento 27463480112 CUIL Afiliado Activo…" at bounding box center [405, 183] width 811 height 367
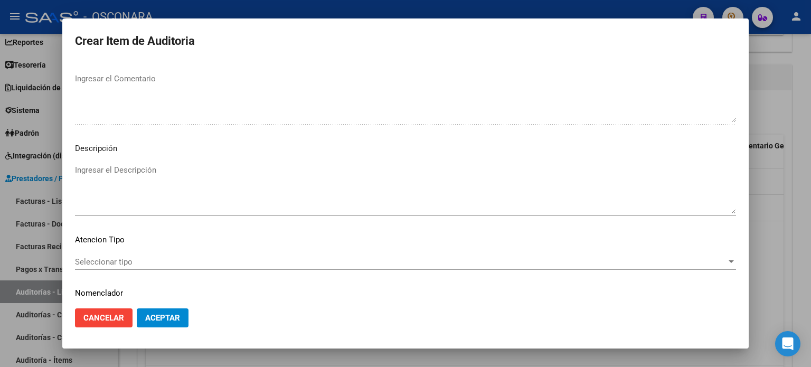
scroll to position [712, 0]
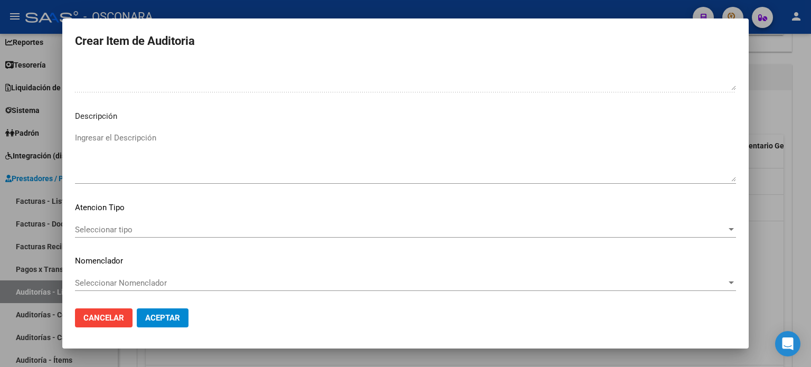
click at [108, 163] on textarea "Ingresar el Descripción" at bounding box center [405, 157] width 661 height 50
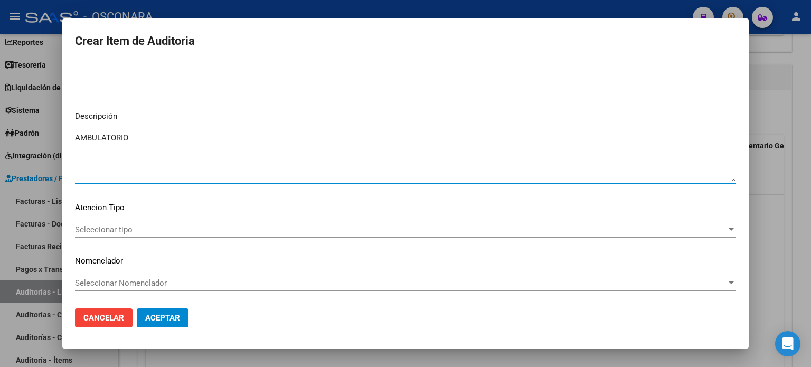
click at [103, 230] on span "Seleccionar tipo" at bounding box center [400, 230] width 651 height 10
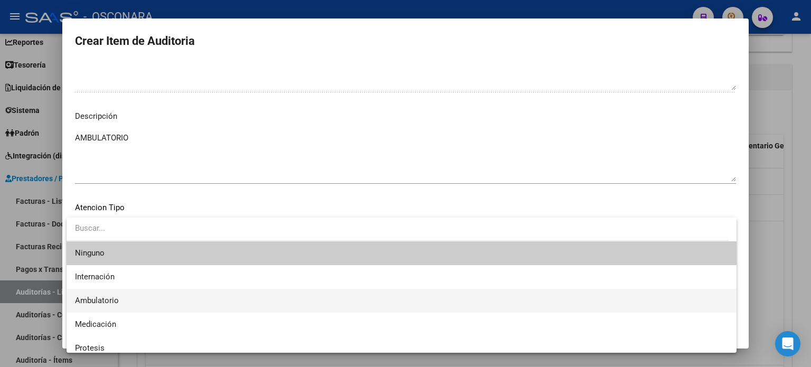
click at [103, 298] on span "Ambulatorio" at bounding box center [97, 301] width 44 height 10
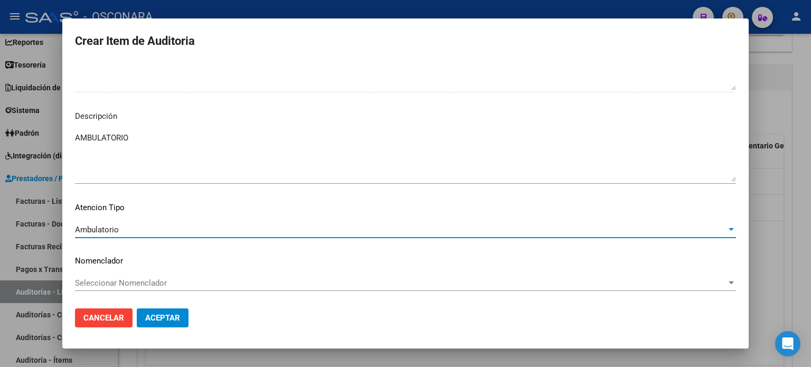
click at [171, 320] on span "Aceptar" at bounding box center [162, 318] width 35 height 10
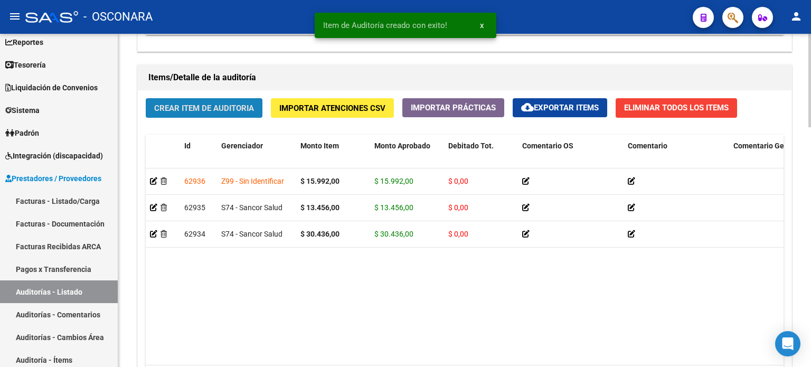
click at [224, 109] on span "Crear Item de Auditoria" at bounding box center [204, 108] width 100 height 10
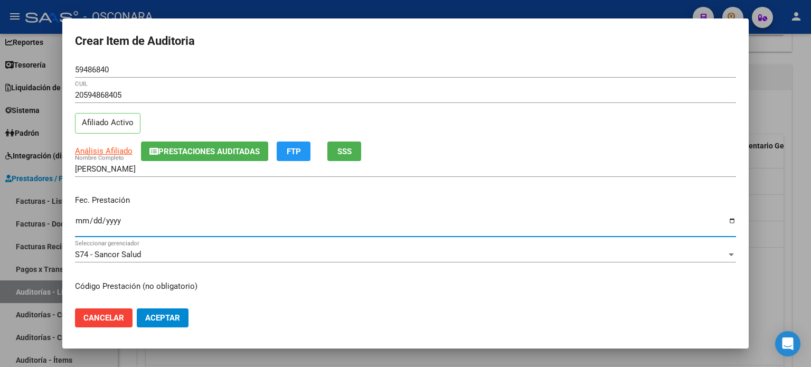
drag, startPoint x: 84, startPoint y: 220, endPoint x: 224, endPoint y: 212, distance: 140.1
click at [84, 219] on input "[DATE]" at bounding box center [405, 224] width 661 height 17
click at [352, 150] on span "SSS" at bounding box center [344, 152] width 14 height 10
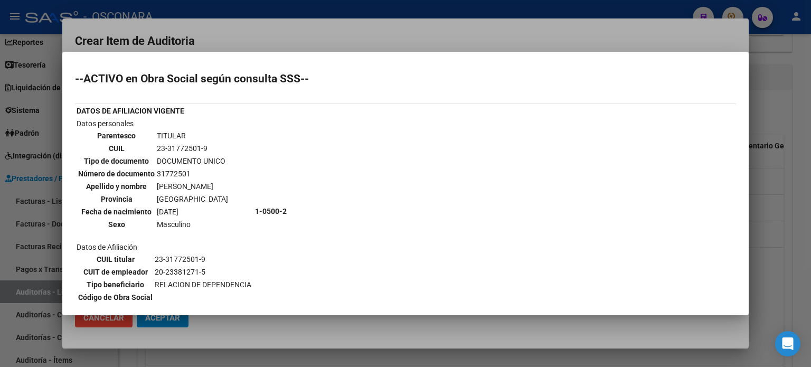
scroll to position [106, 0]
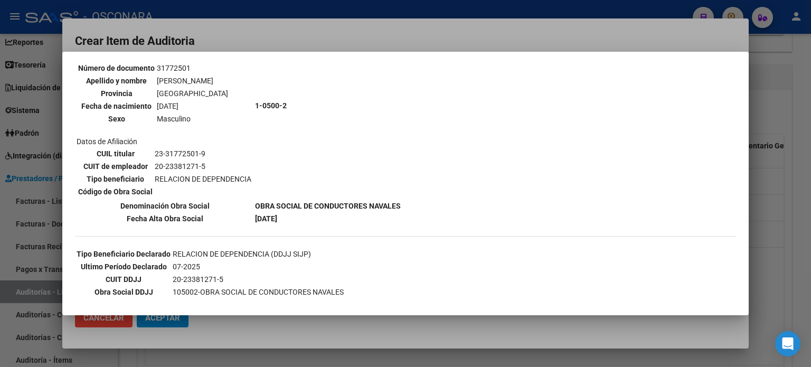
click at [788, 191] on div at bounding box center [405, 183] width 811 height 367
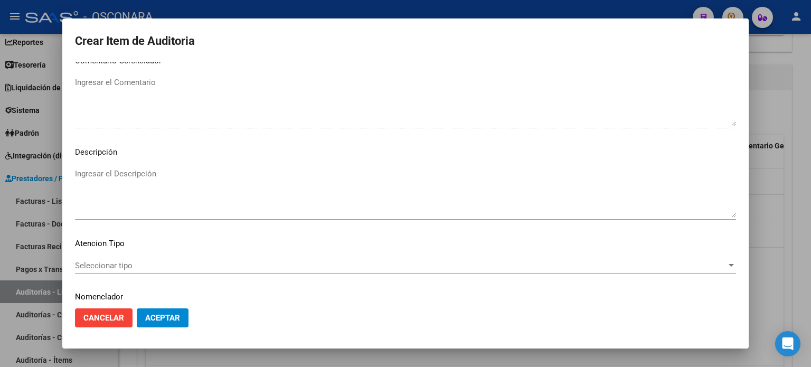
scroll to position [712, 0]
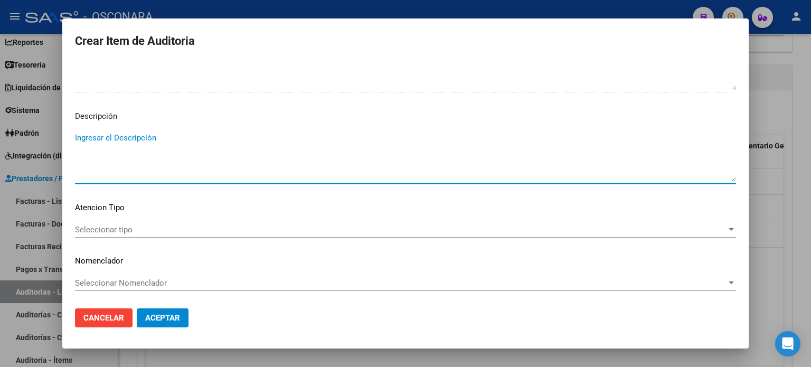
click at [182, 134] on textarea "Ingresar el Descripción" at bounding box center [405, 157] width 661 height 50
click at [130, 232] on span "Seleccionar tipo" at bounding box center [400, 230] width 651 height 10
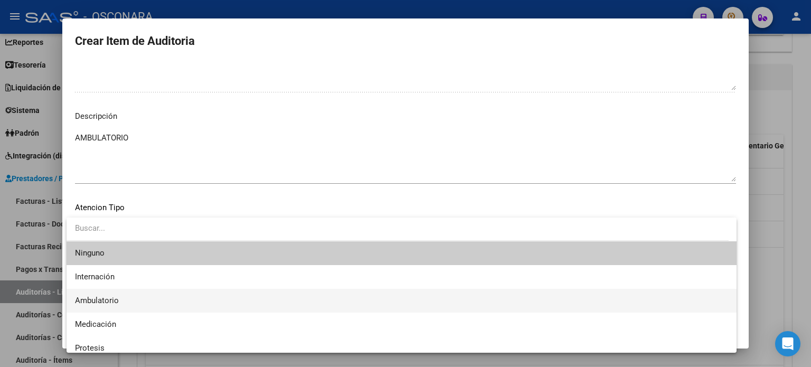
click at [108, 297] on span "Ambulatorio" at bounding box center [97, 301] width 44 height 10
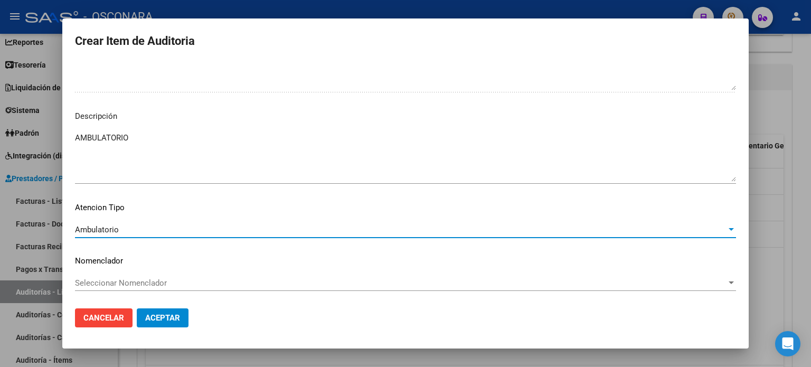
click at [159, 320] on span "Aceptar" at bounding box center [162, 318] width 35 height 10
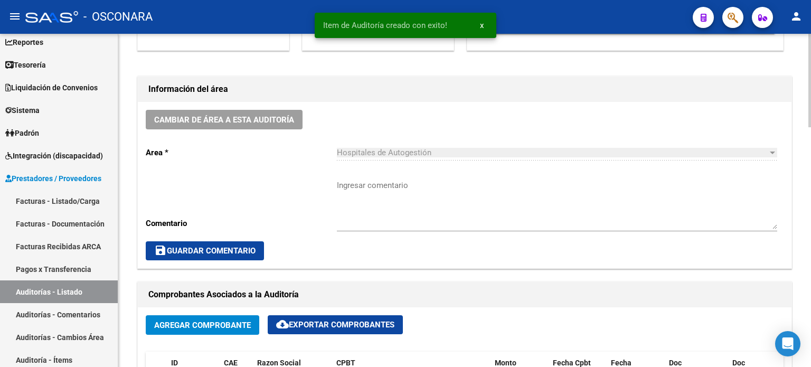
scroll to position [0, 0]
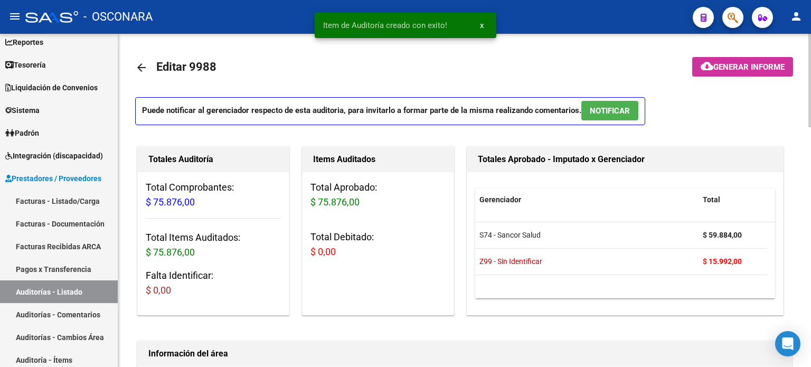
click at [618, 116] on button "NOTIFICAR" at bounding box center [609, 111] width 57 height 20
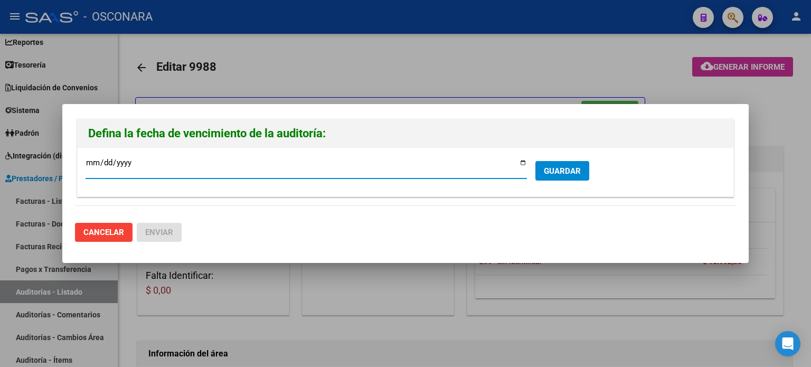
click at [526, 163] on input "[DATE]" at bounding box center [306, 166] width 441 height 17
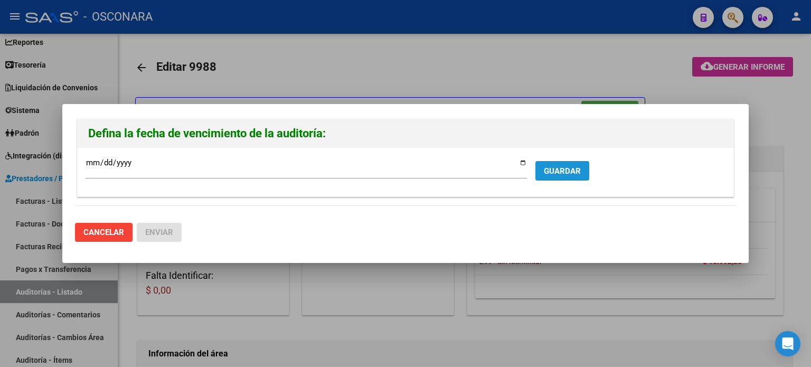
drag, startPoint x: 569, startPoint y: 167, endPoint x: 186, endPoint y: 171, distance: 382.8
click at [569, 167] on span "GUARDAR" at bounding box center [562, 171] width 37 height 10
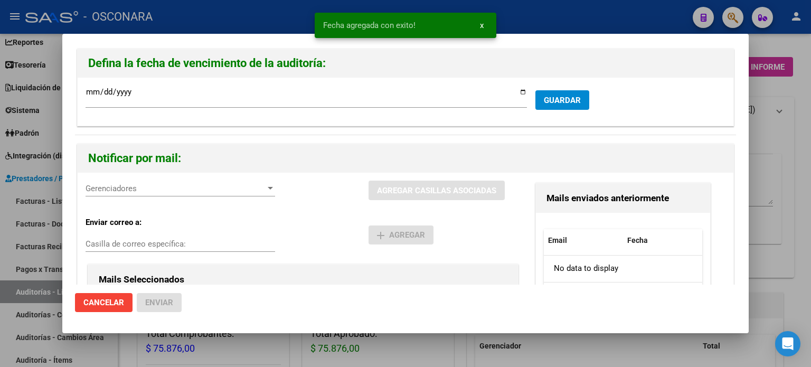
click at [158, 181] on div "Gerenciadores Gerenciadores" at bounding box center [181, 189] width 190 height 16
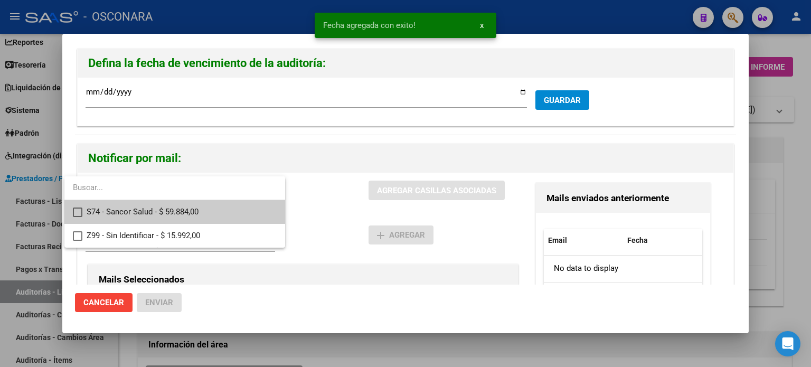
click at [154, 209] on span "S74 - Sancor Salud - $ 59.884,00" at bounding box center [182, 212] width 190 height 24
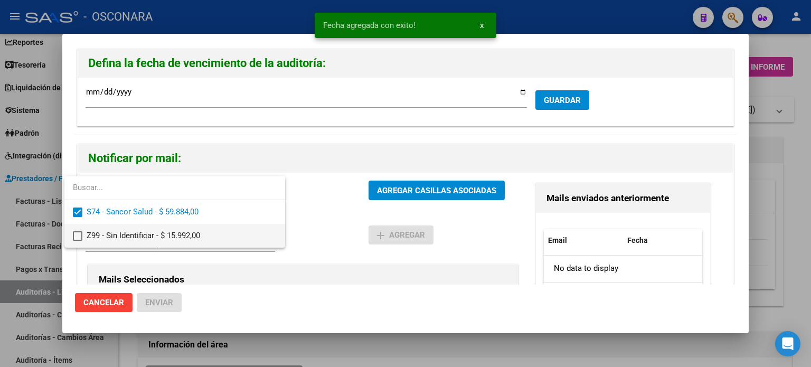
click at [165, 235] on span "Z99 - Sin Identificar - $ 15.992,00" at bounding box center [182, 236] width 190 height 24
click at [430, 181] on div at bounding box center [405, 183] width 811 height 367
click at [430, 185] on button "AGREGAR CASILLAS ASOCIADAS" at bounding box center [436, 191] width 136 height 20
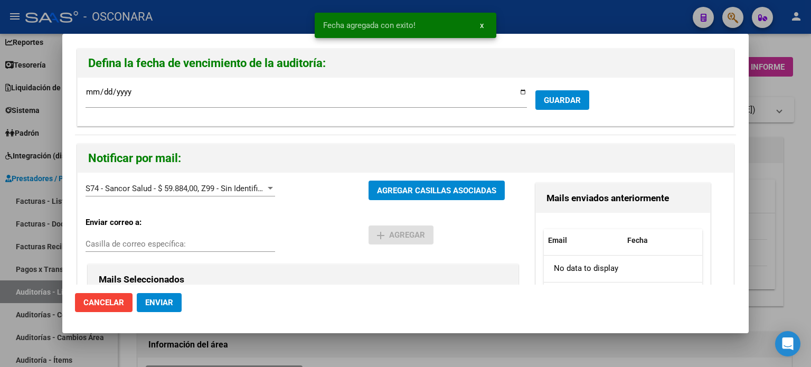
click at [167, 302] on span "Enviar" at bounding box center [159, 303] width 28 height 10
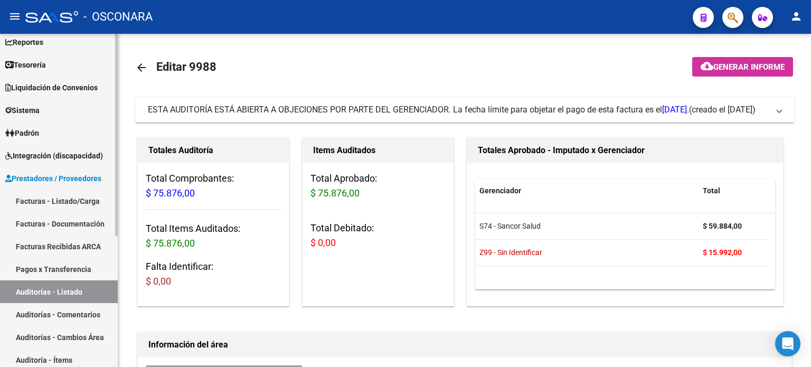
click at [46, 201] on link "Facturas - Listado/Carga" at bounding box center [59, 201] width 118 height 23
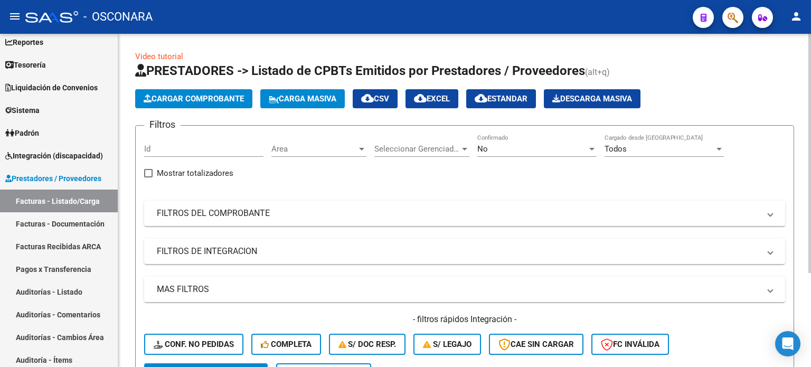
click at [186, 100] on span "Cargar Comprobante" at bounding box center [194, 99] width 100 height 10
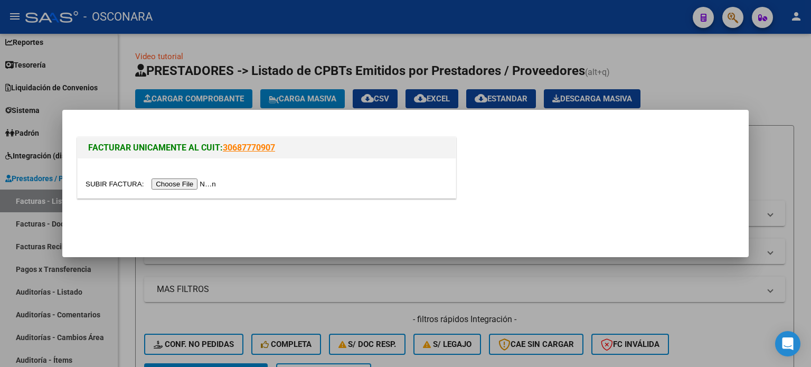
click at [174, 184] on input "file" at bounding box center [153, 183] width 134 height 11
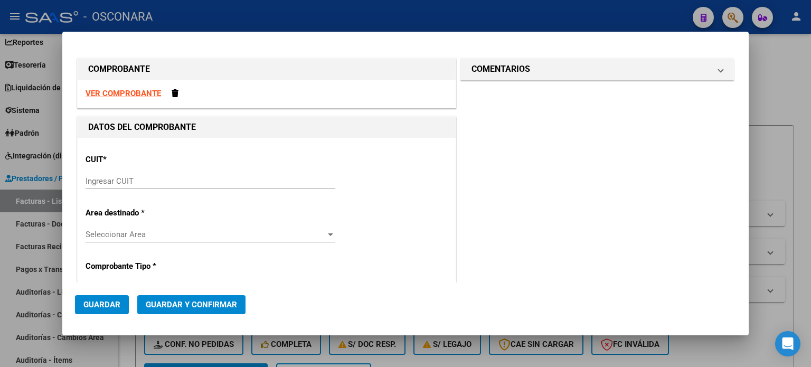
click at [154, 177] on input "Ingresar CUIT" at bounding box center [211, 181] width 250 height 10
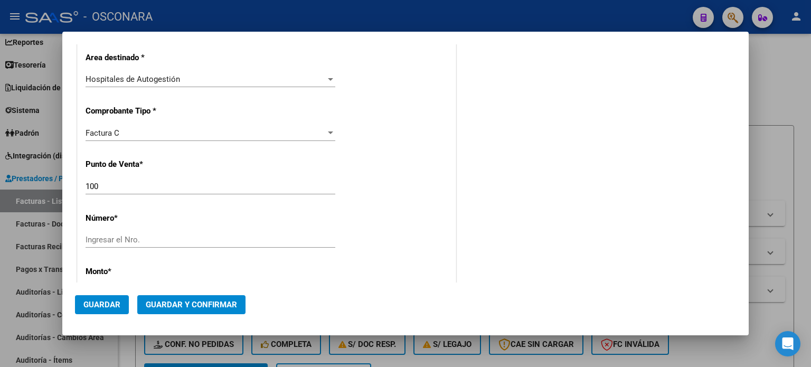
scroll to position [211, 0]
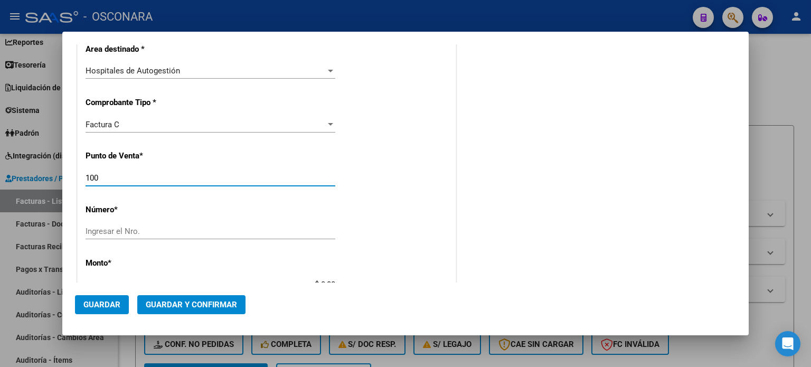
drag, startPoint x: 114, startPoint y: 178, endPoint x: 0, endPoint y: 176, distance: 114.1
click at [6, 175] on div "COMPROBANTE VER COMPROBANTE DATOS DEL COMPROBANTE CUIT * 30-99907484-3 Ingresar…" at bounding box center [405, 183] width 811 height 367
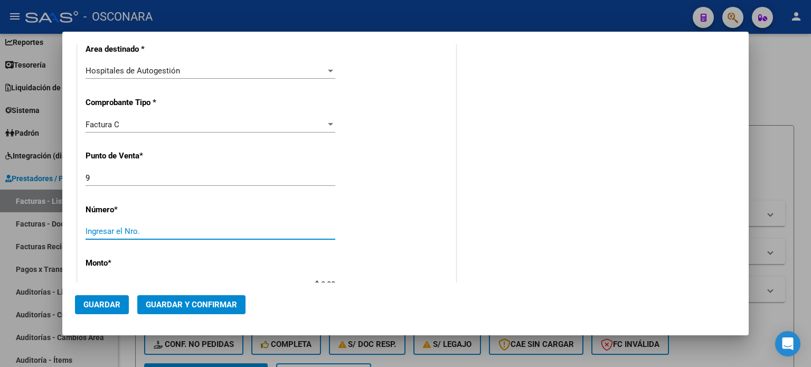
click at [100, 232] on input "Ingresar el Nro." at bounding box center [211, 231] width 250 height 10
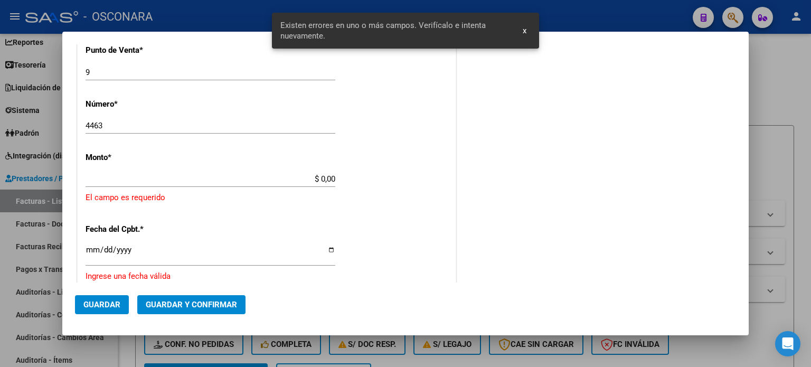
scroll to position [327, 0]
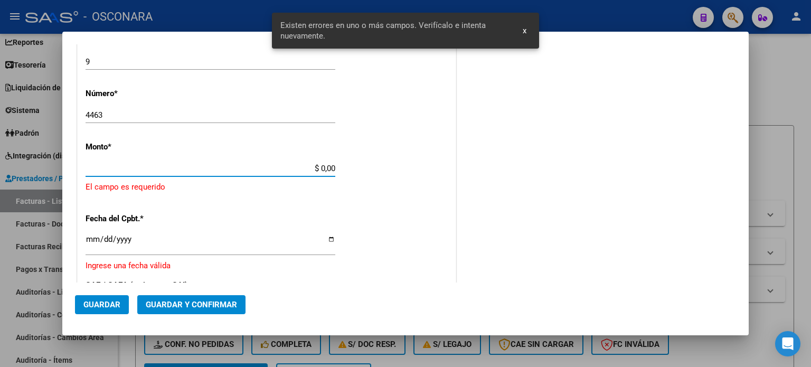
drag, startPoint x: 319, startPoint y: 163, endPoint x: 408, endPoint y: 164, distance: 88.7
click at [403, 164] on div "CUIT * 30-99907484-3 Ingresar CUIT ANALISIS PRESTADOR MUNICIPALIDAD DE [GEOGRAP…" at bounding box center [267, 196] width 378 height 773
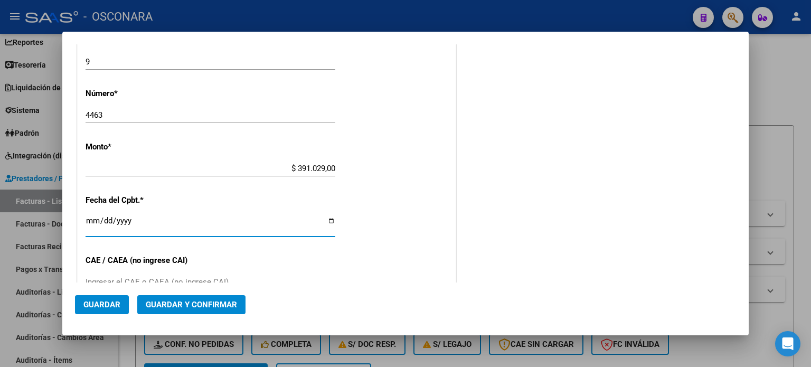
click at [91, 220] on input "[DATE]" at bounding box center [211, 224] width 250 height 17
click at [161, 300] on span "Guardar y Confirmar" at bounding box center [191, 305] width 91 height 10
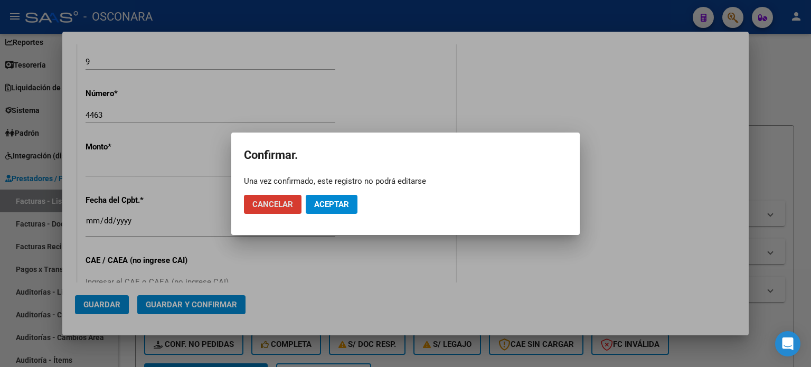
click at [327, 192] on mat-dialog-actions "Cancelar Aceptar" at bounding box center [405, 204] width 323 height 36
click at [329, 202] on span "Aceptar" at bounding box center [331, 205] width 35 height 10
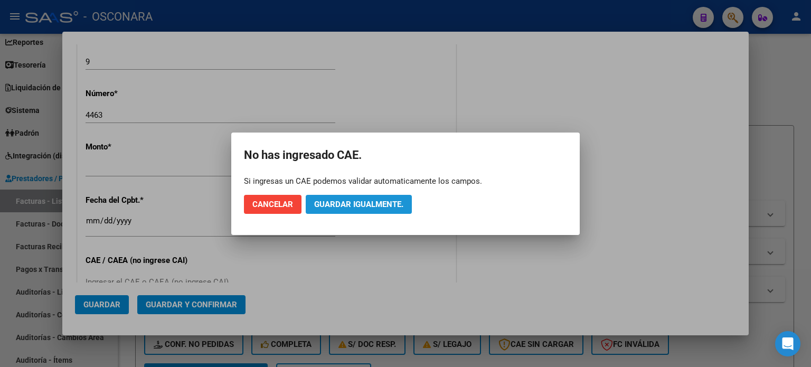
drag, startPoint x: 329, startPoint y: 202, endPoint x: 348, endPoint y: 198, distance: 19.3
click at [329, 202] on span "Guardar igualmente." at bounding box center [358, 205] width 89 height 10
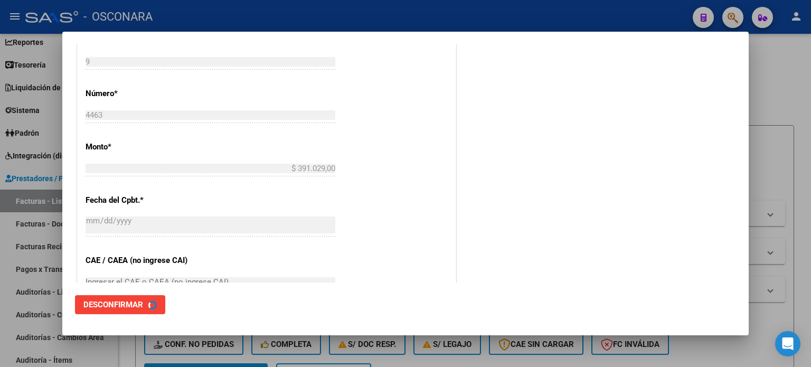
scroll to position [0, 0]
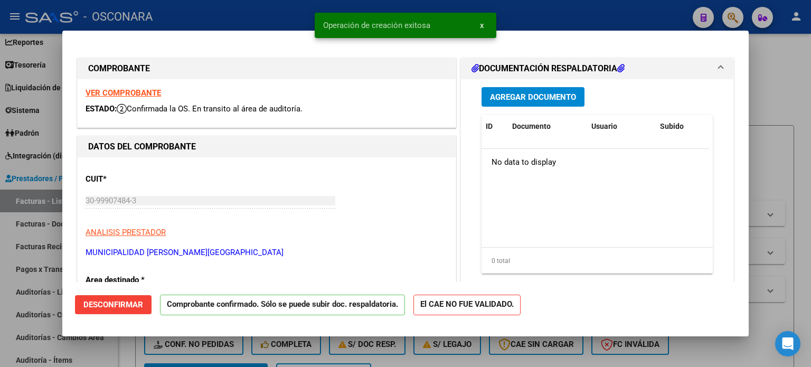
click at [555, 97] on span "Agregar Documento" at bounding box center [533, 97] width 86 height 10
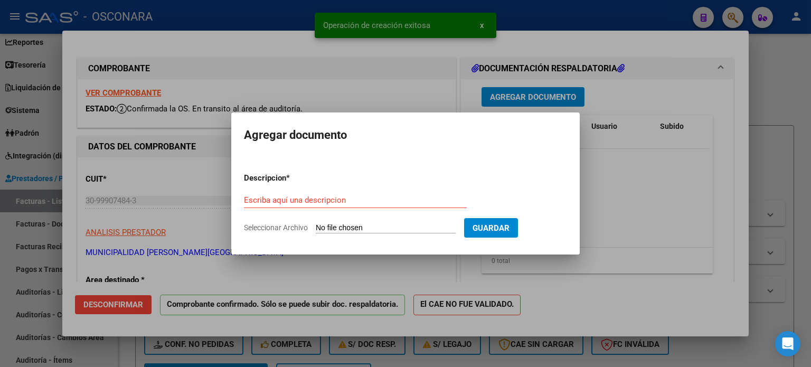
click at [363, 226] on input "Seleccionar Archivo" at bounding box center [386, 228] width 140 height 10
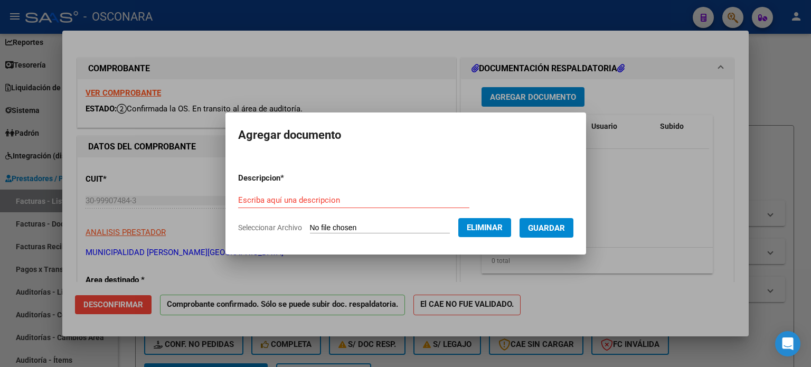
click at [277, 201] on input "Escriba aquí una descripcion" at bounding box center [353, 200] width 231 height 10
click at [560, 231] on span "Guardar" at bounding box center [546, 228] width 37 height 10
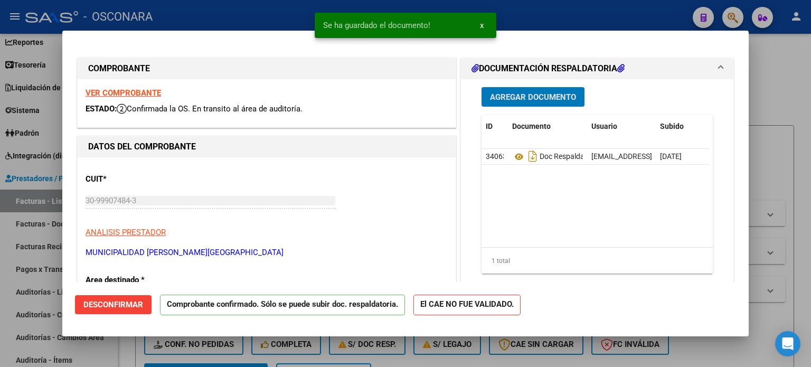
click at [760, 97] on div at bounding box center [405, 183] width 811 height 367
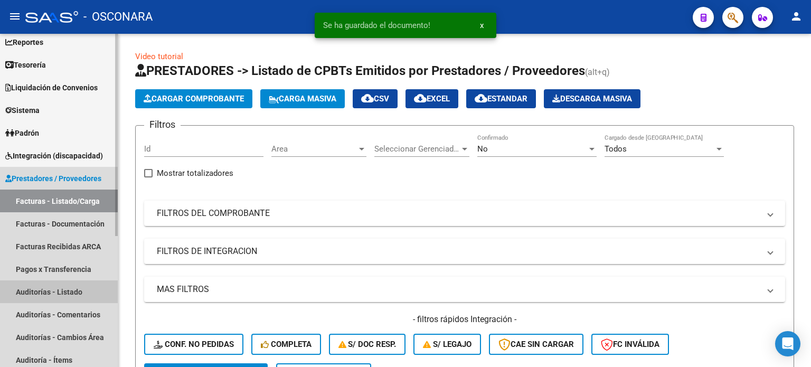
click at [24, 289] on link "Auditorías - Listado" at bounding box center [59, 291] width 118 height 23
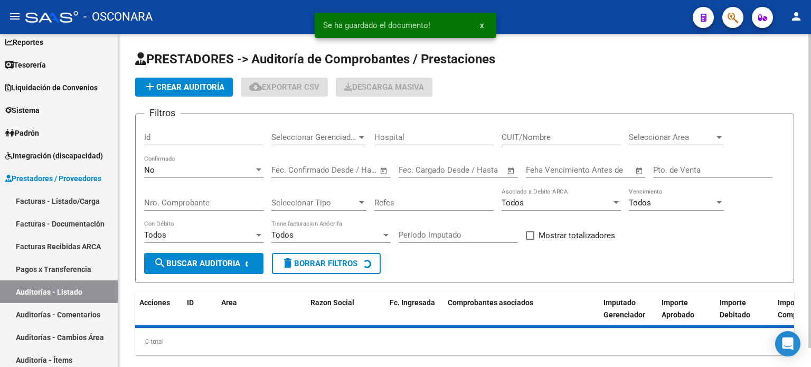
click at [177, 87] on span "add Crear Auditoría" at bounding box center [184, 87] width 81 height 10
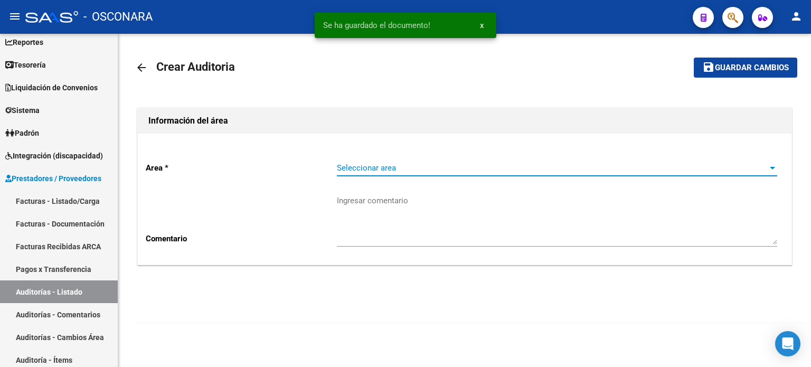
click at [394, 166] on span "Seleccionar area" at bounding box center [552, 168] width 431 height 10
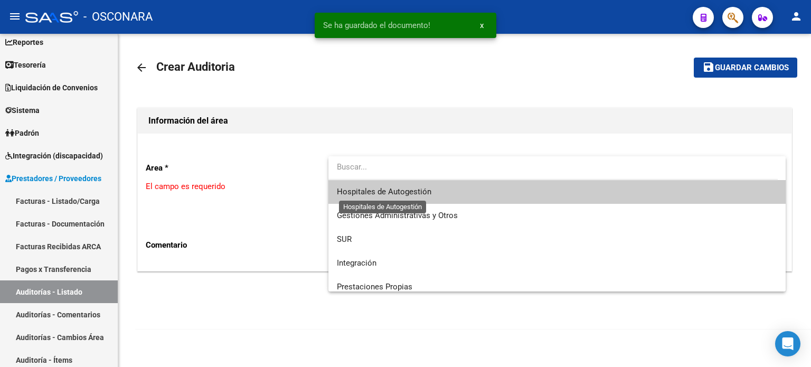
click at [385, 192] on span "Hospitales de Autogestión" at bounding box center [384, 192] width 94 height 10
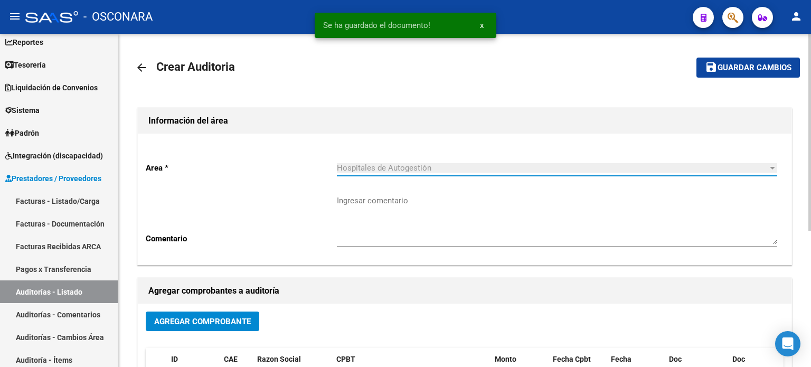
click at [173, 325] on span "Agregar Comprobante" at bounding box center [202, 322] width 97 height 10
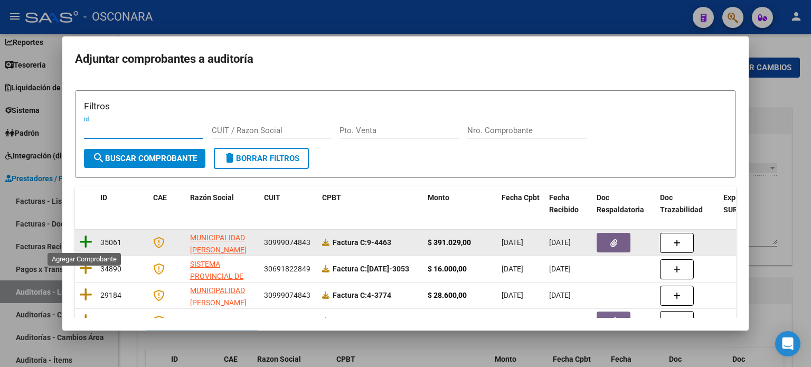
click at [83, 242] on icon at bounding box center [85, 241] width 13 height 15
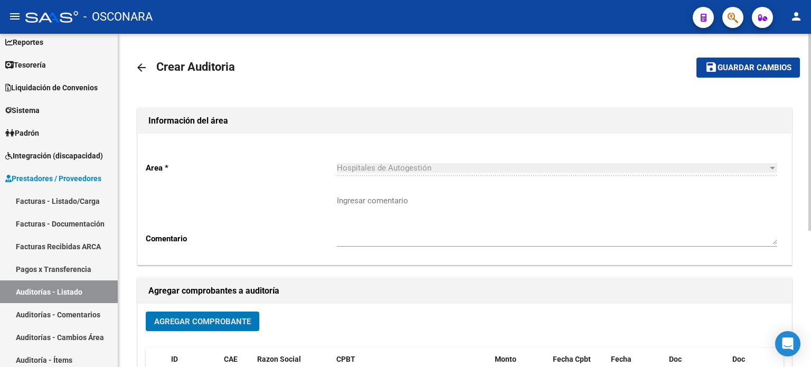
click at [717, 67] on span "Guardar cambios" at bounding box center [754, 68] width 74 height 10
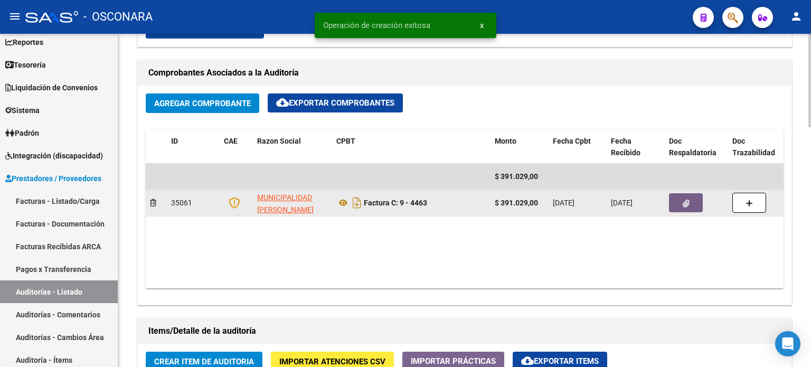
scroll to position [686, 0]
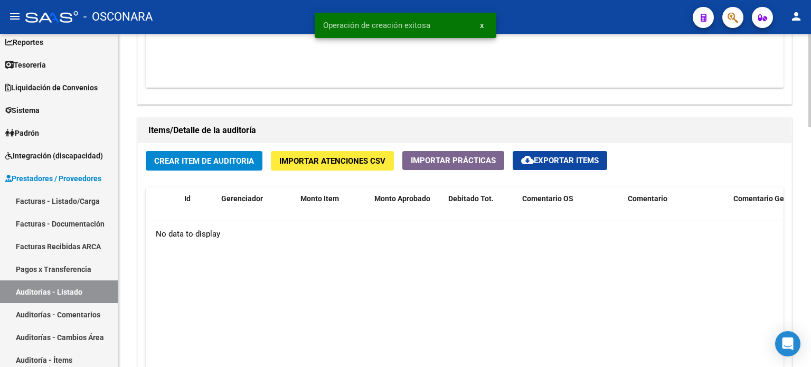
click at [215, 165] on span "Crear Item de Auditoria" at bounding box center [204, 161] width 100 height 10
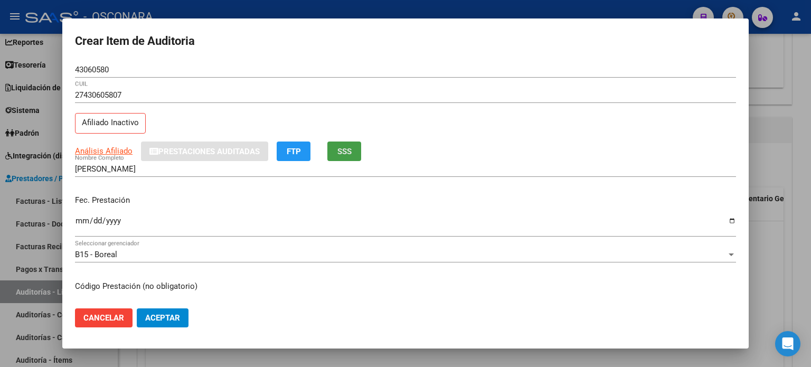
click at [361, 152] on button "SSS" at bounding box center [344, 151] width 34 height 20
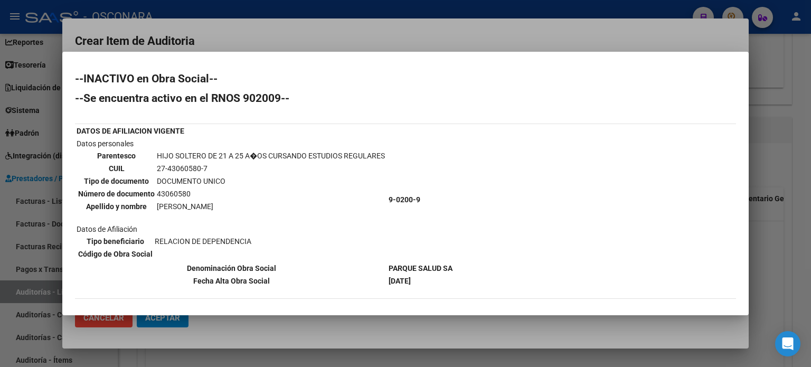
click at [770, 150] on div at bounding box center [405, 183] width 811 height 367
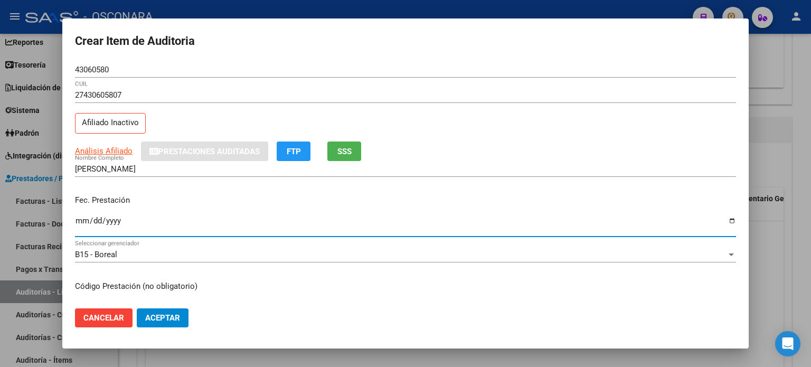
click at [75, 219] on input "Ingresar la fecha" at bounding box center [405, 224] width 661 height 17
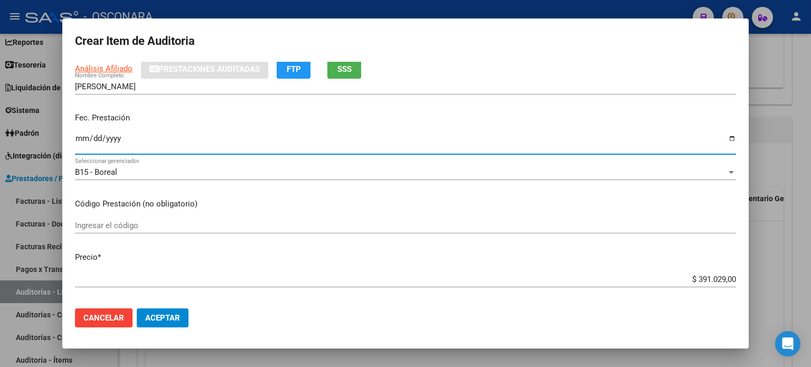
scroll to position [106, 0]
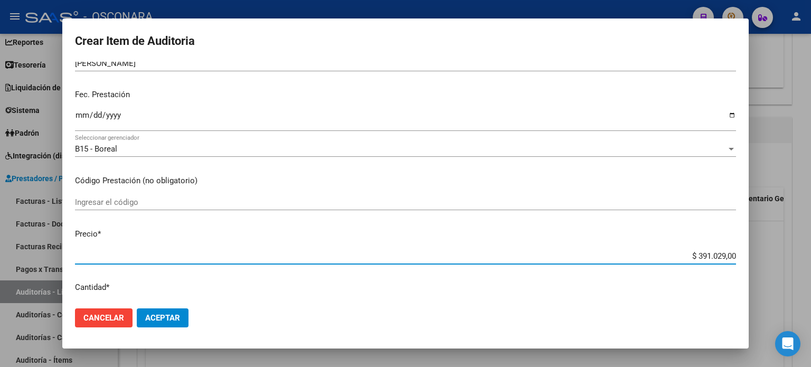
drag, startPoint x: 686, startPoint y: 254, endPoint x: 810, endPoint y: 234, distance: 126.1
click at [810, 234] on div "Crear Item de Auditoria 43060580 Nro Documento 27430605807 CUIL Afiliado Inacti…" at bounding box center [405, 183] width 811 height 367
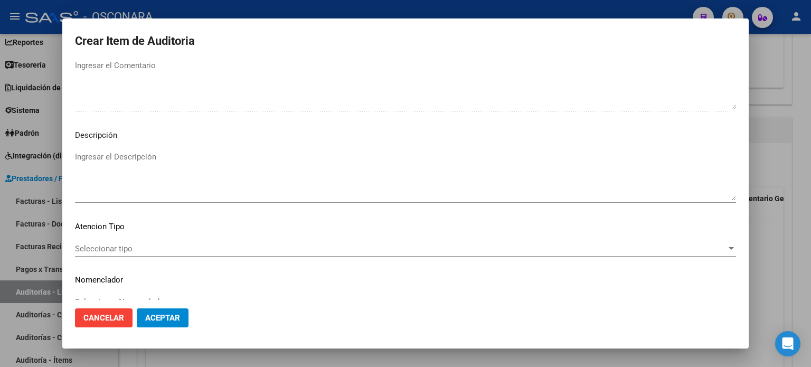
scroll to position [712, 0]
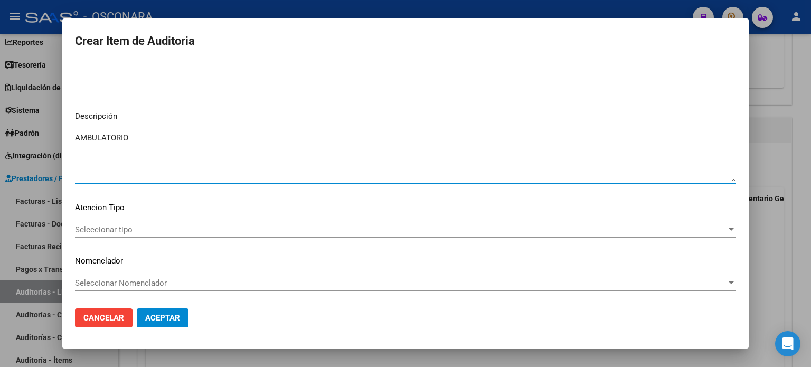
click at [143, 161] on textarea "AMBULATORIO" at bounding box center [405, 157] width 661 height 50
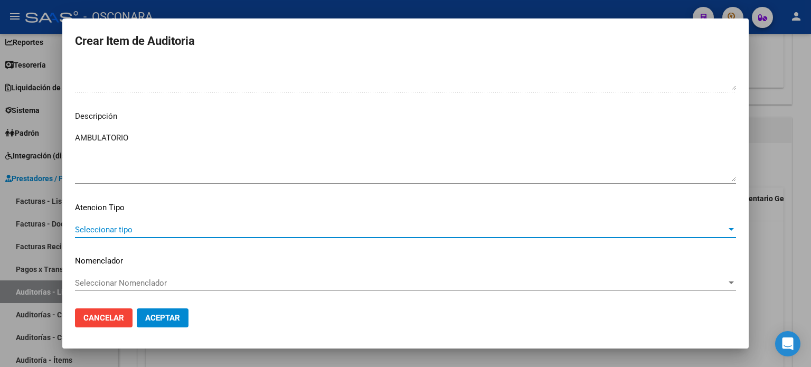
click at [116, 226] on span "Seleccionar tipo" at bounding box center [400, 230] width 651 height 10
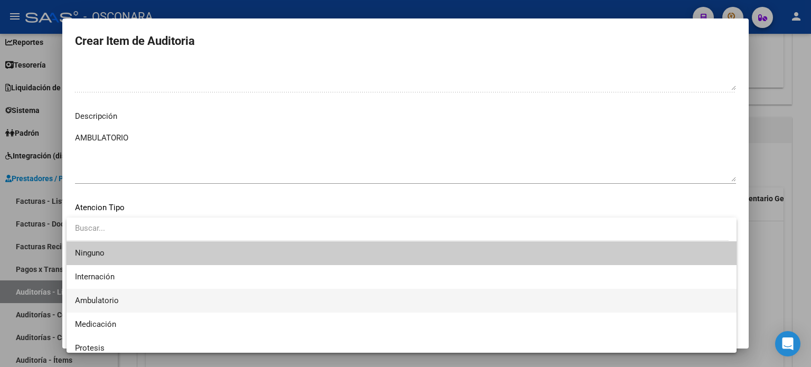
click at [120, 297] on span "Ambulatorio" at bounding box center [401, 301] width 653 height 24
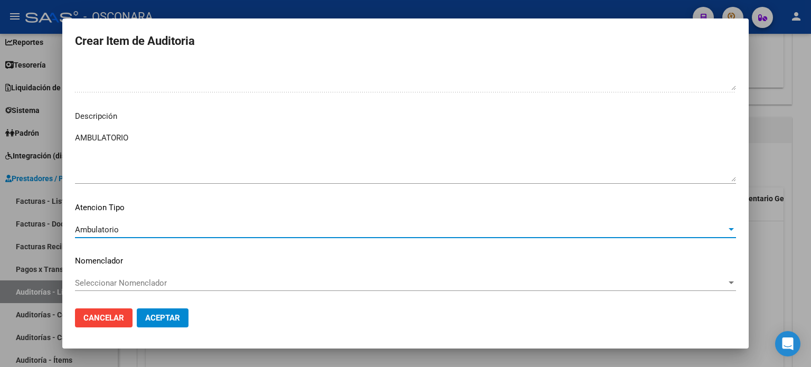
click at [137, 315] on button "Aceptar" at bounding box center [163, 317] width 52 height 19
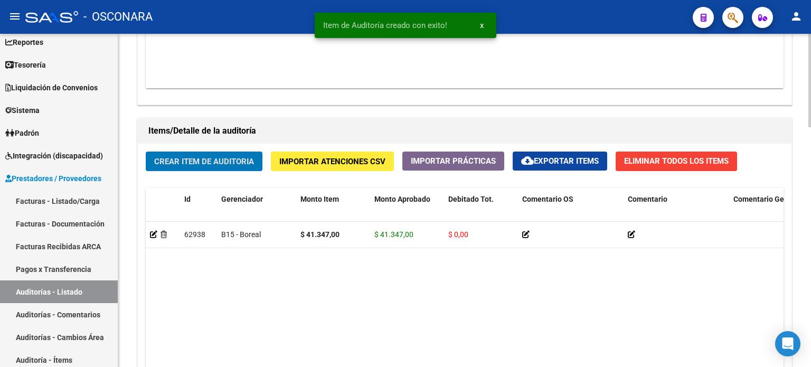
scroll to position [687, 0]
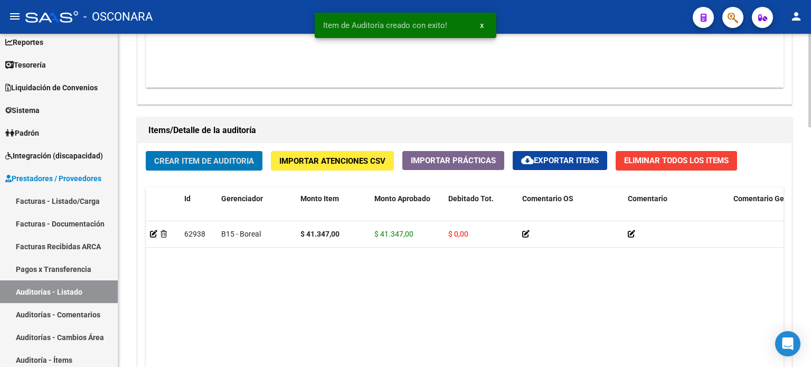
click at [190, 164] on span "Crear Item de Auditoria" at bounding box center [204, 161] width 100 height 10
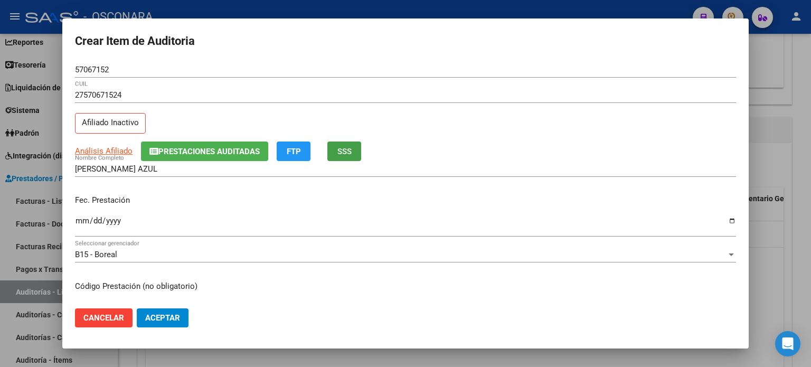
click at [346, 147] on span "SSS" at bounding box center [344, 152] width 14 height 10
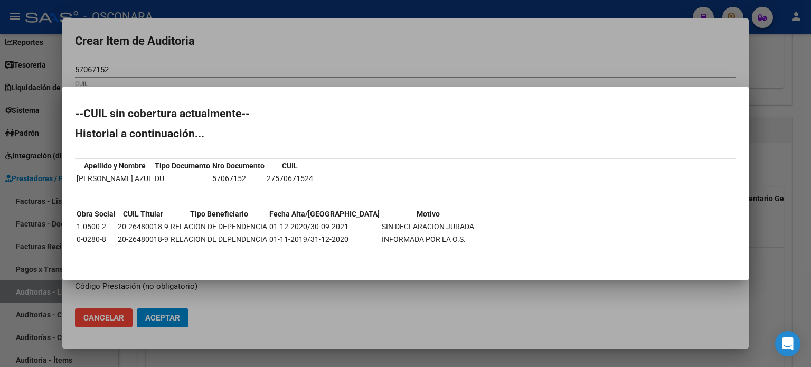
click at [368, 71] on div at bounding box center [405, 183] width 811 height 367
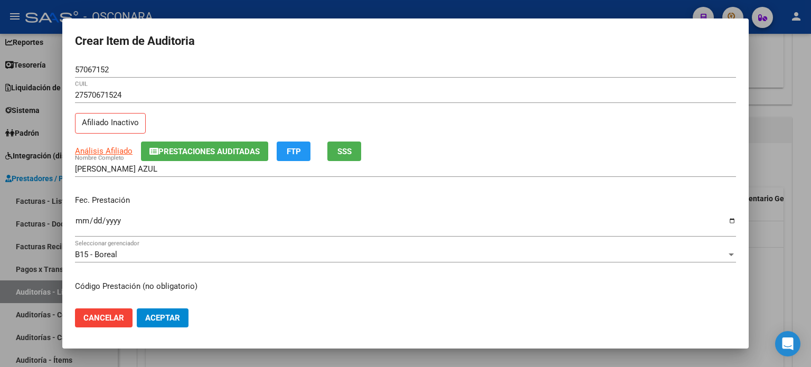
click at [80, 221] on input "Ingresar la fecha" at bounding box center [405, 224] width 661 height 17
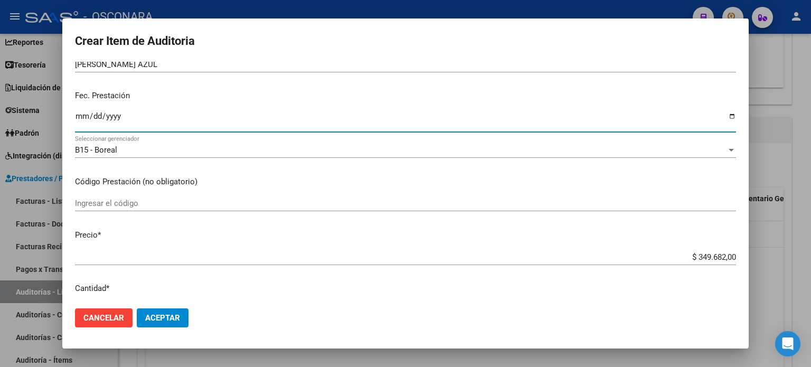
scroll to position [106, 0]
drag, startPoint x: 688, startPoint y: 254, endPoint x: 810, endPoint y: 204, distance: 132.3
click at [810, 204] on div "Crear Item de Auditoria 57067152 Nro Documento 27570671524 CUIL Afiliado Inacti…" at bounding box center [405, 183] width 811 height 367
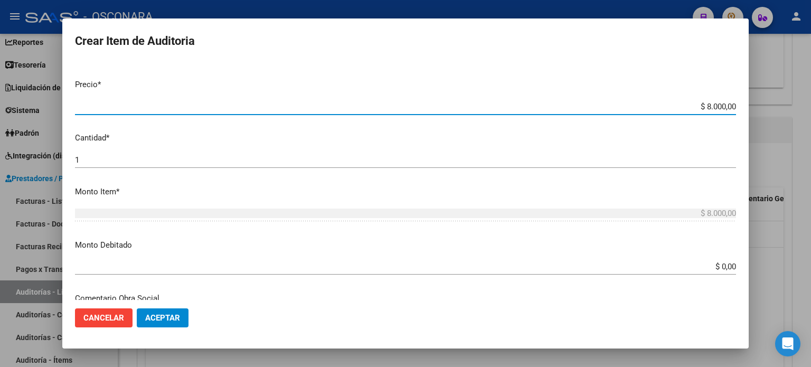
scroll to position [264, 0]
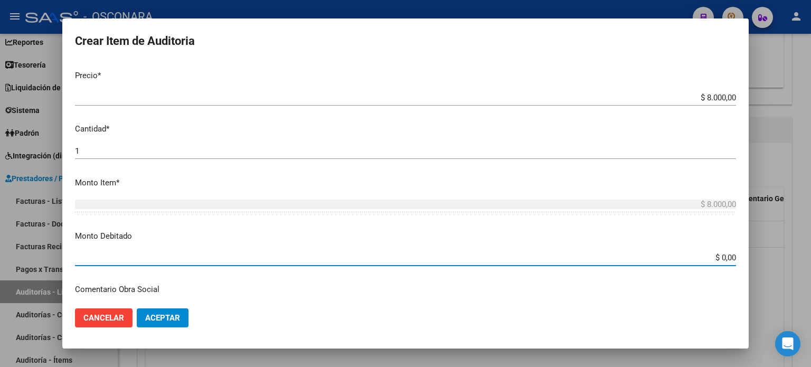
drag, startPoint x: 713, startPoint y: 259, endPoint x: 806, endPoint y: 249, distance: 94.0
click at [810, 257] on div "Crear Item de Auditoria 57067152 Nro Documento 27570671524 CUIL Afiliado Inacti…" at bounding box center [405, 183] width 811 height 367
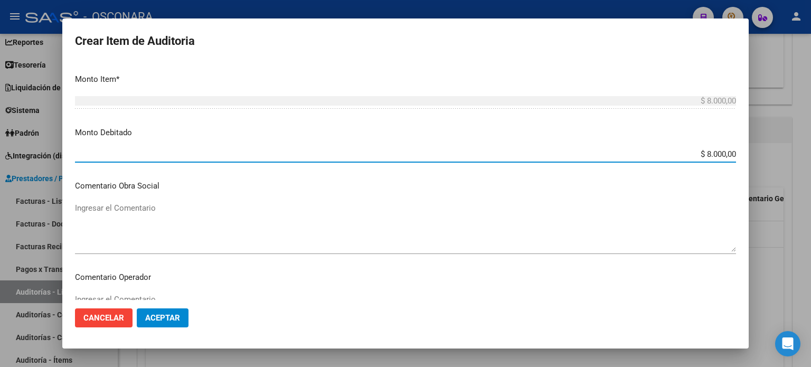
scroll to position [370, 0]
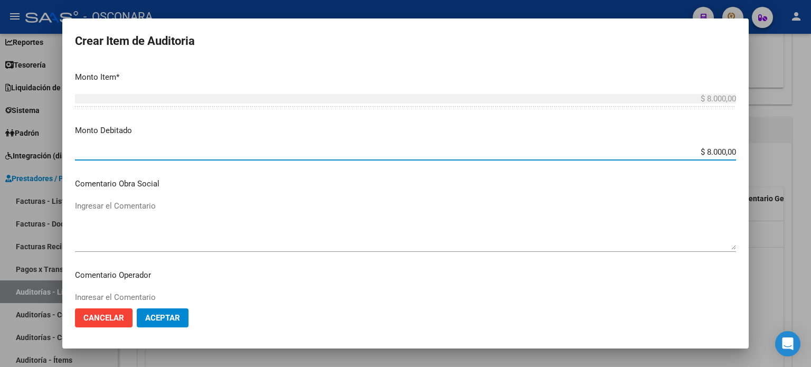
click at [119, 230] on textarea "Ingresar el Comentario" at bounding box center [405, 225] width 661 height 50
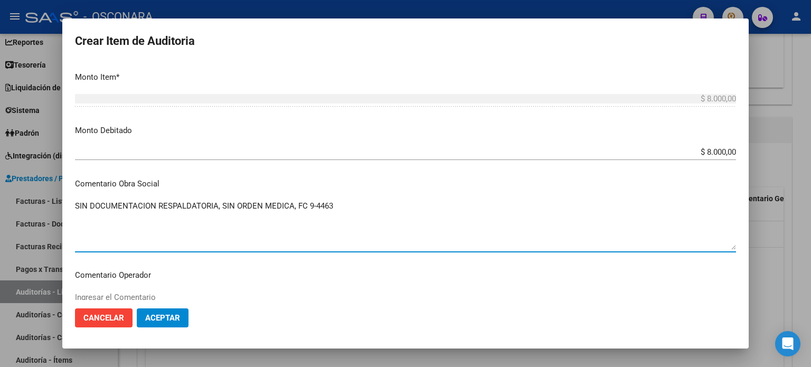
drag, startPoint x: 334, startPoint y: 206, endPoint x: 36, endPoint y: 205, distance: 297.2
click at [36, 205] on div "Crear Item de Auditoria 57067152 Nro Documento 27570671524 CUIL Afiliado Inacti…" at bounding box center [405, 183] width 811 height 367
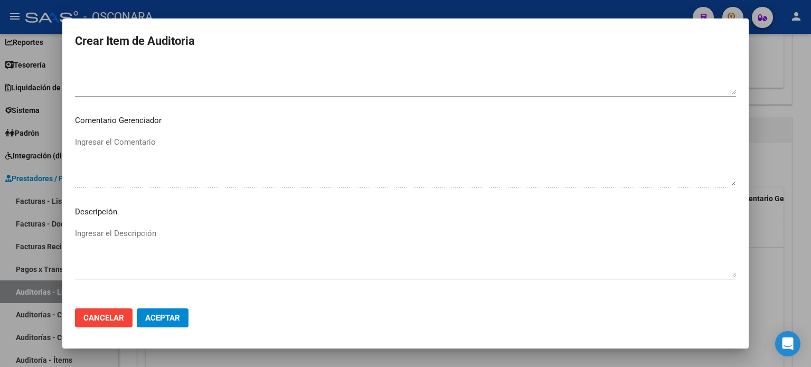
scroll to position [633, 0]
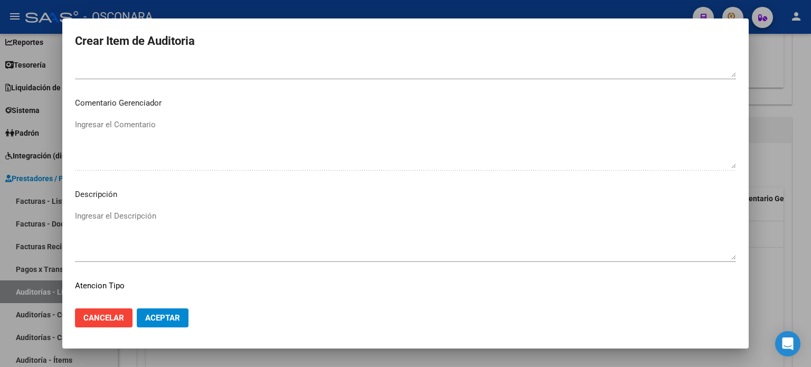
click at [108, 211] on textarea "Ingresar el Descripción" at bounding box center [405, 235] width 661 height 50
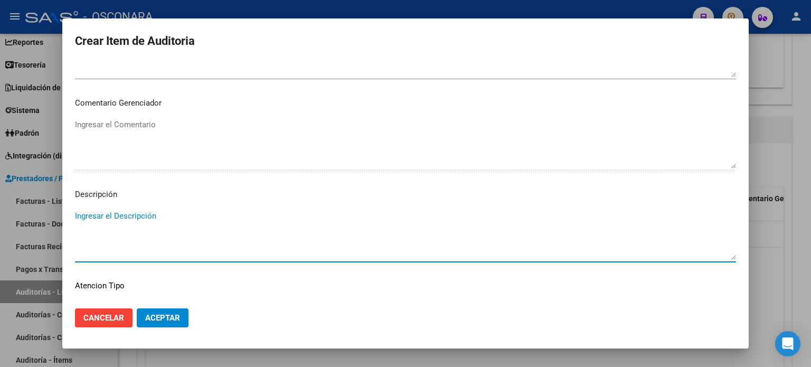
paste textarea "SIN DOCUMENTACION RESPALDATORIA, SIN ORDEN MEDICA, FC 9-4463"
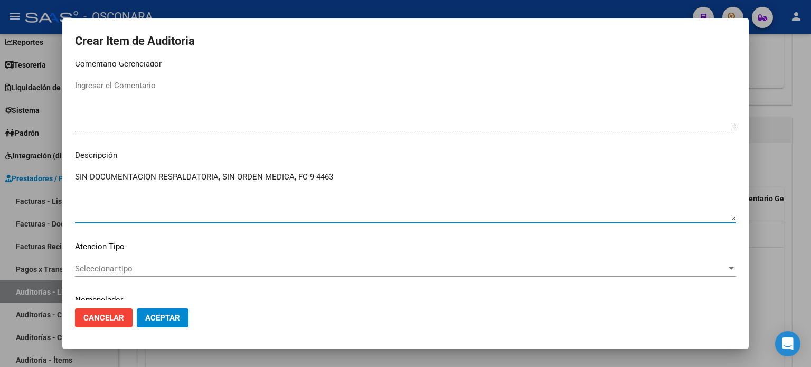
scroll to position [712, 0]
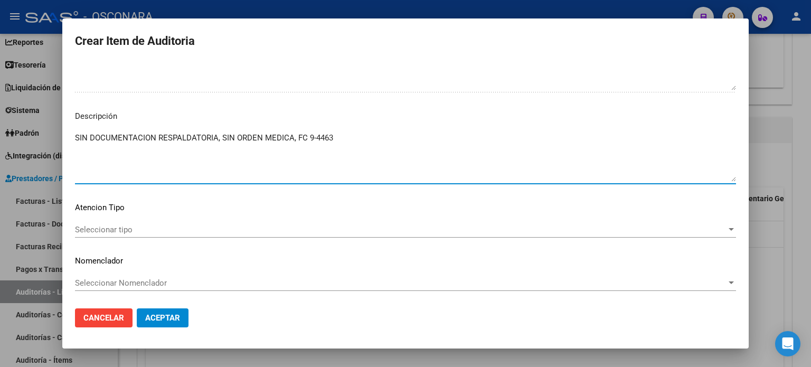
click at [115, 229] on span "Seleccionar tipo" at bounding box center [400, 230] width 651 height 10
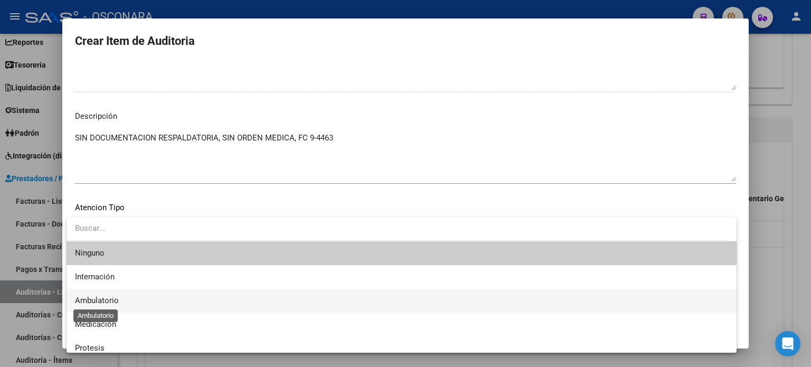
click at [108, 298] on span "Ambulatorio" at bounding box center [97, 301] width 44 height 10
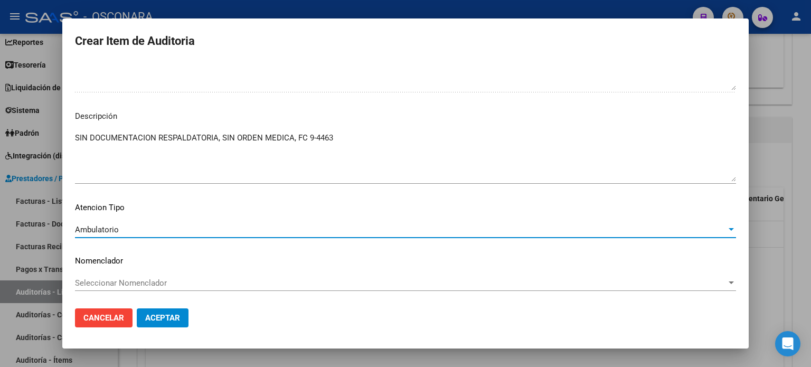
click at [157, 313] on span "Aceptar" at bounding box center [162, 318] width 35 height 10
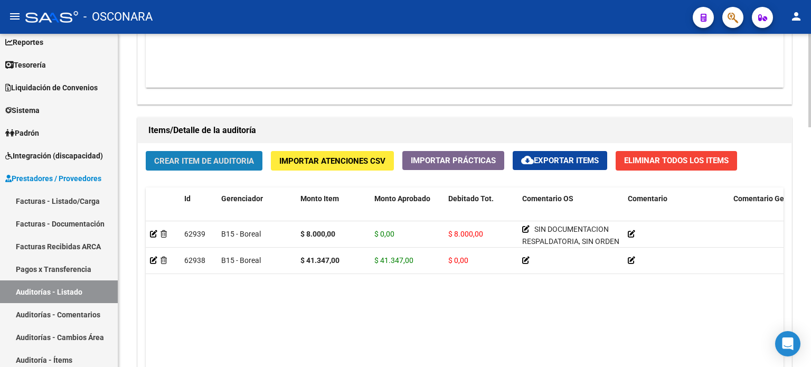
click at [214, 157] on span "Crear Item de Auditoria" at bounding box center [204, 161] width 100 height 10
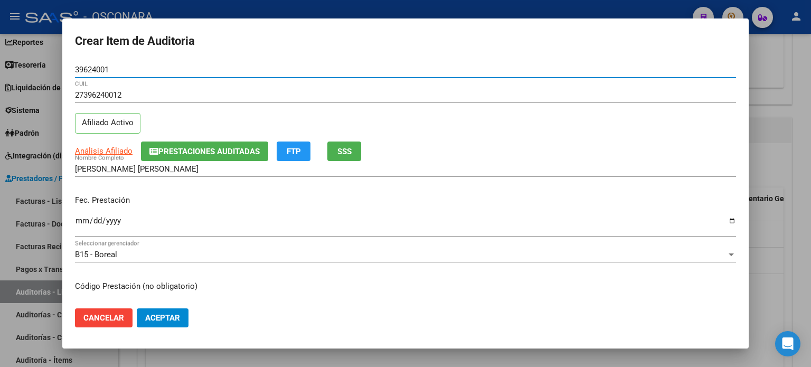
click at [343, 147] on span "SSS" at bounding box center [344, 152] width 14 height 10
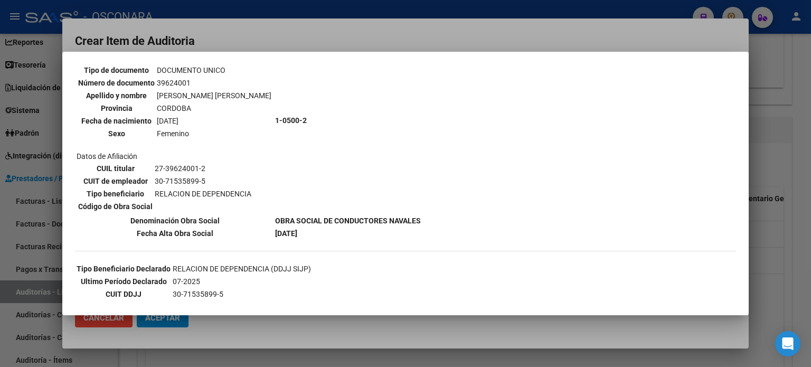
scroll to position [106, 0]
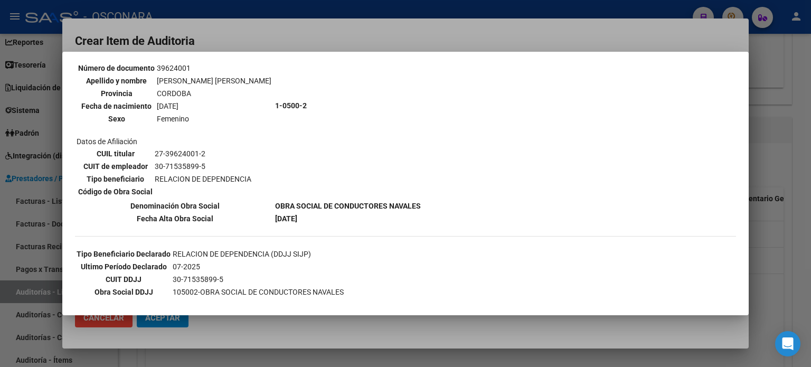
click at [771, 199] on div at bounding box center [405, 183] width 811 height 367
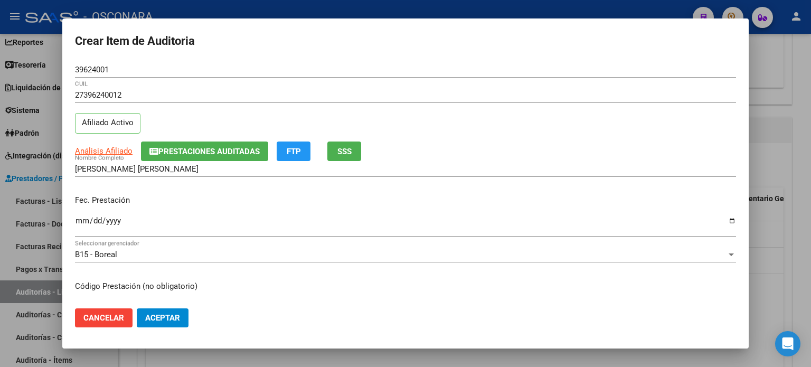
click at [84, 223] on input "Ingresar la fecha" at bounding box center [405, 224] width 661 height 17
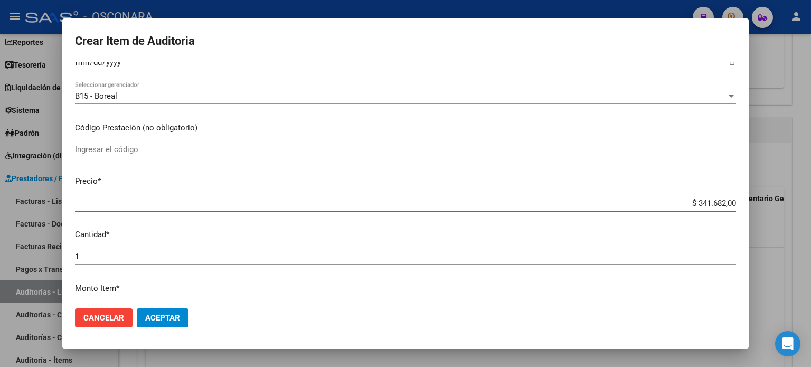
drag, startPoint x: 691, startPoint y: 205, endPoint x: 810, endPoint y: 203, distance: 119.3
click at [810, 203] on div "Crear Item de Auditoria 39624001 Nro Documento 27396240012 CUIL Afiliado Activo…" at bounding box center [405, 183] width 811 height 367
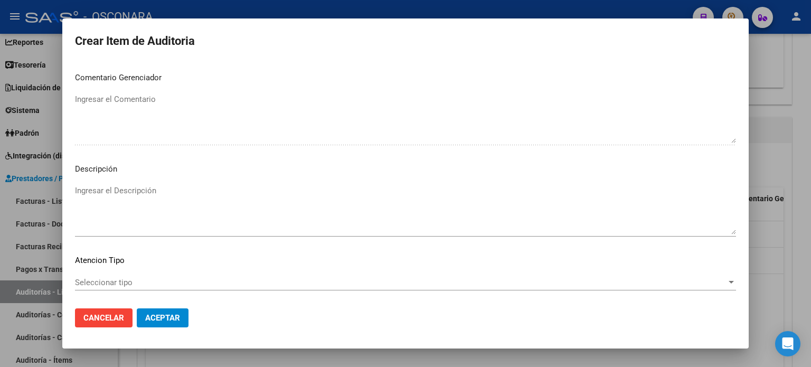
scroll to position [712, 0]
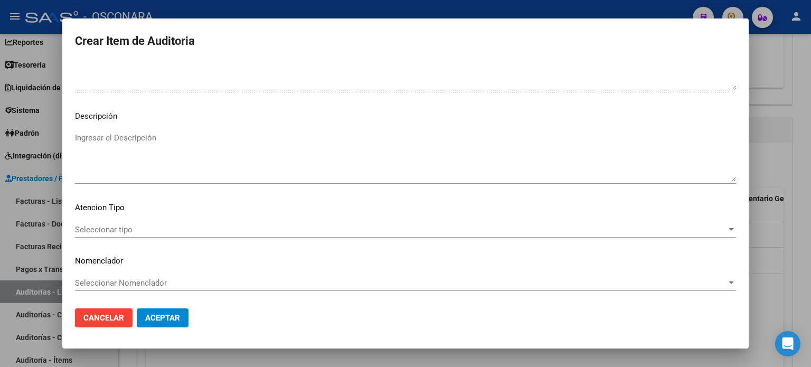
click at [184, 137] on textarea "Ingresar el Descripción" at bounding box center [405, 157] width 661 height 50
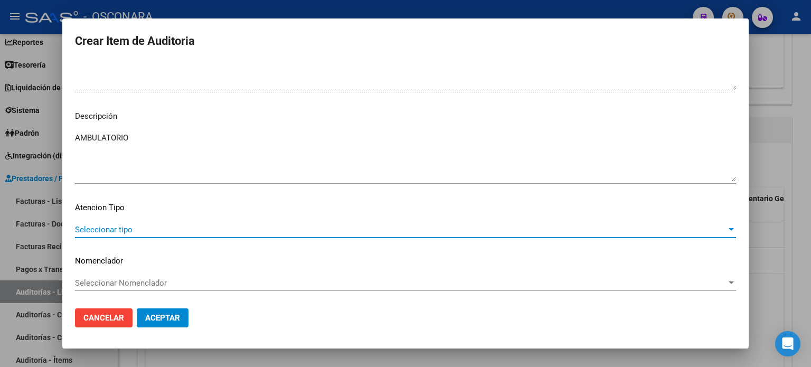
click at [89, 229] on span "Seleccionar tipo" at bounding box center [400, 230] width 651 height 10
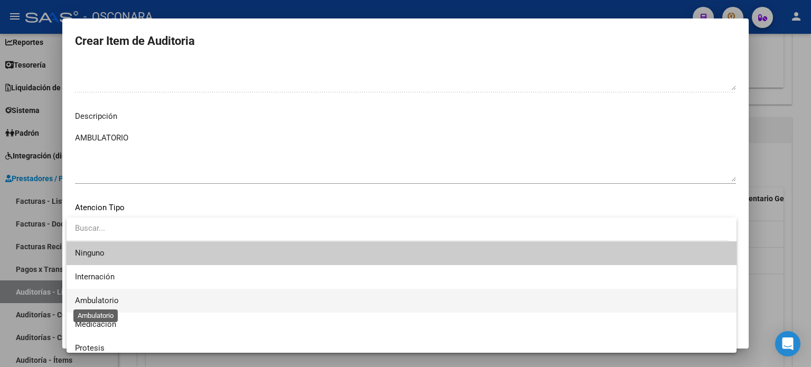
click at [99, 299] on span "Ambulatorio" at bounding box center [97, 301] width 44 height 10
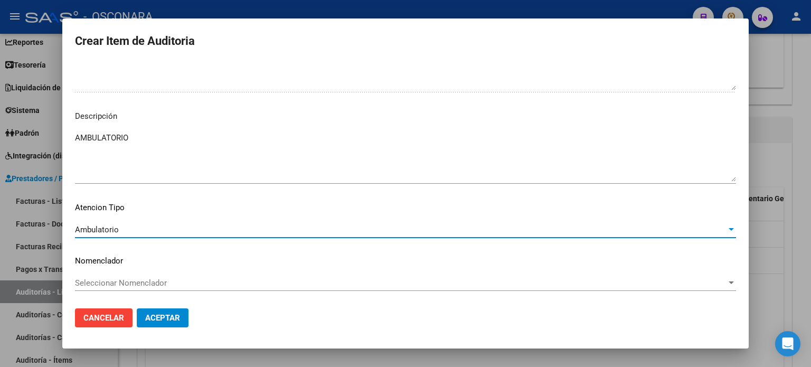
click at [171, 312] on button "Aceptar" at bounding box center [163, 317] width 52 height 19
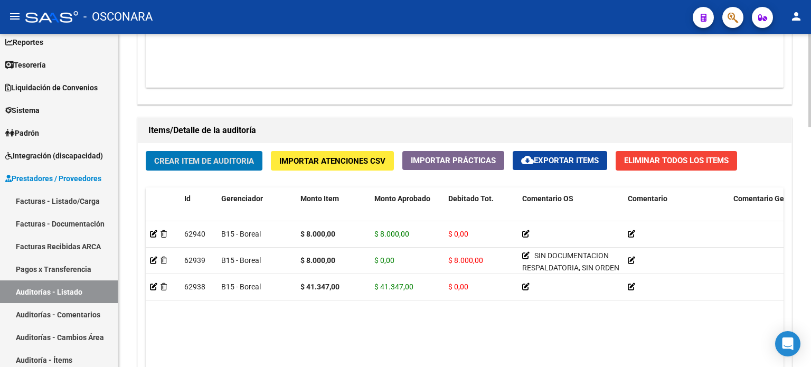
click at [211, 156] on span "Crear Item de Auditoria" at bounding box center [204, 161] width 100 height 10
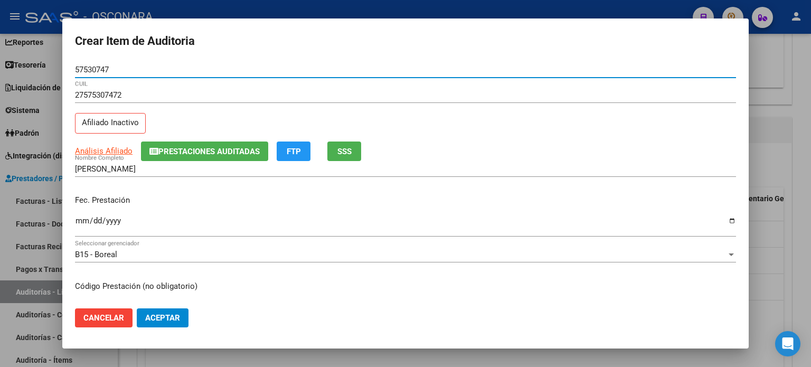
click at [342, 155] on span "SSS" at bounding box center [344, 152] width 14 height 10
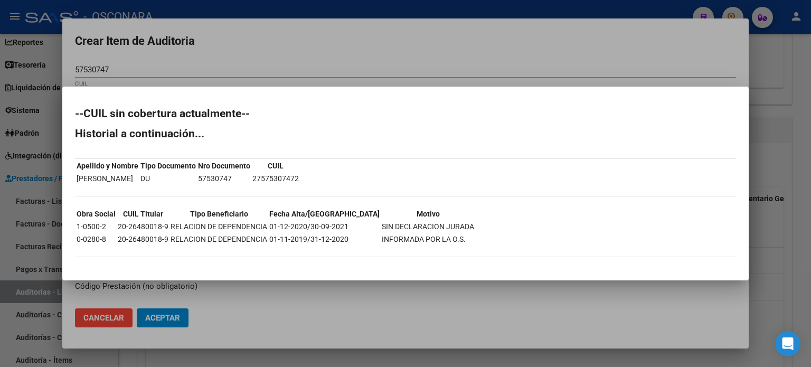
drag, startPoint x: 251, startPoint y: 177, endPoint x: 291, endPoint y: 177, distance: 40.1
click at [291, 177] on tr "[PERSON_NAME] DU 57530747 27575307472" at bounding box center [187, 179] width 223 height 12
copy tr "57530747"
click at [488, 61] on div at bounding box center [405, 183] width 811 height 367
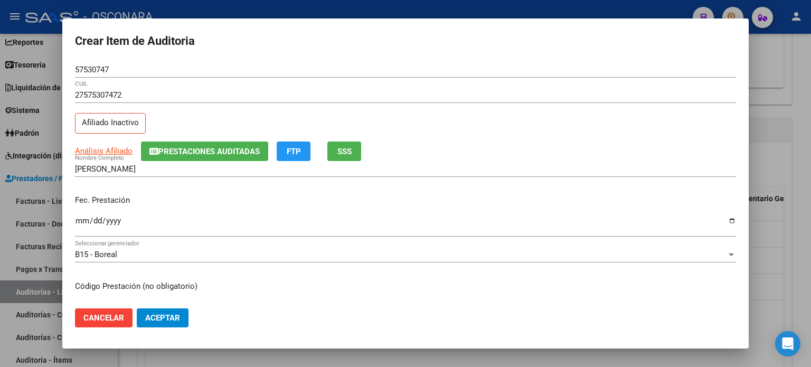
click at [79, 223] on input "Ingresar la fecha" at bounding box center [405, 224] width 661 height 17
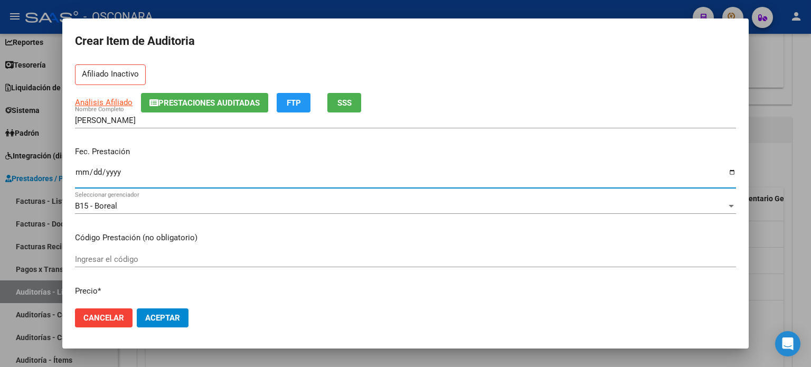
scroll to position [106, 0]
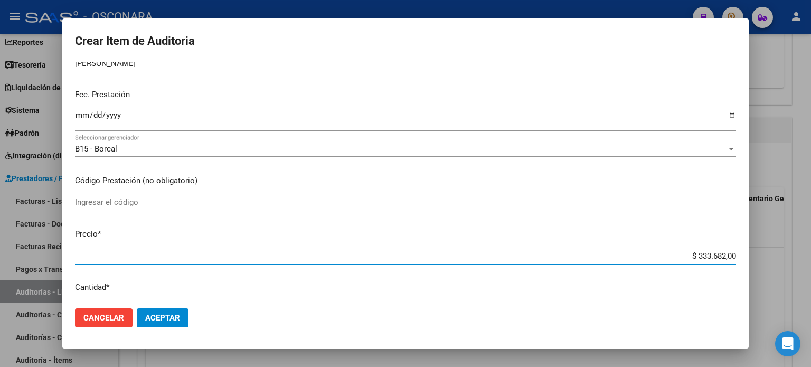
drag, startPoint x: 689, startPoint y: 256, endPoint x: 810, endPoint y: 241, distance: 121.7
click at [810, 242] on div "Crear Item de Auditoria 57530747 Nro Documento 27575307472 CUIL Afiliado Inacti…" at bounding box center [405, 183] width 811 height 367
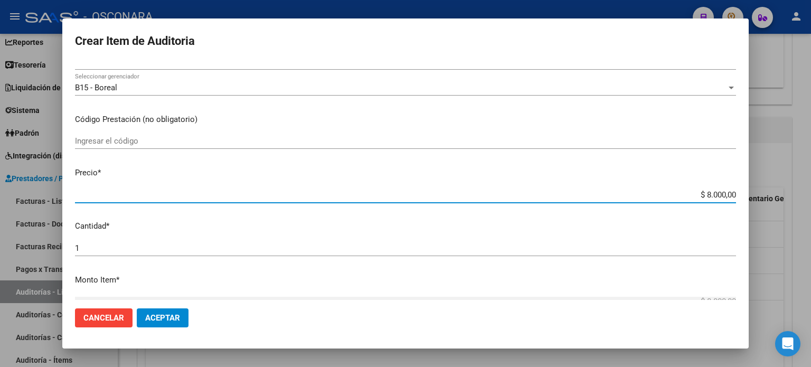
scroll to position [264, 0]
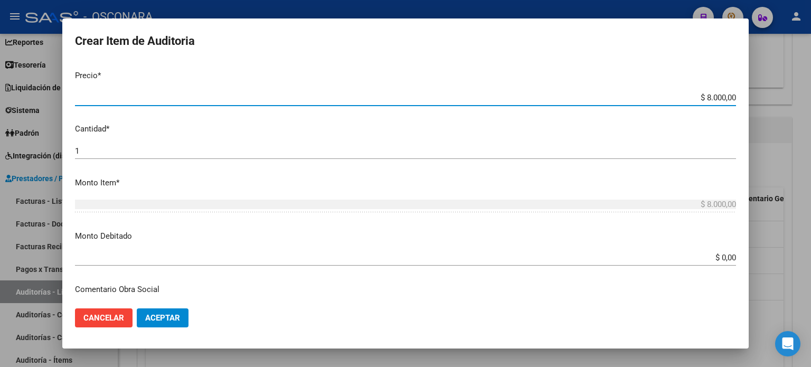
drag, startPoint x: 714, startPoint y: 254, endPoint x: 810, endPoint y: 255, distance: 96.6
click at [810, 255] on div "Crear Item de Auditoria 57530747 Nro Documento 27575307472 CUIL Afiliado Inacti…" at bounding box center [405, 183] width 811 height 367
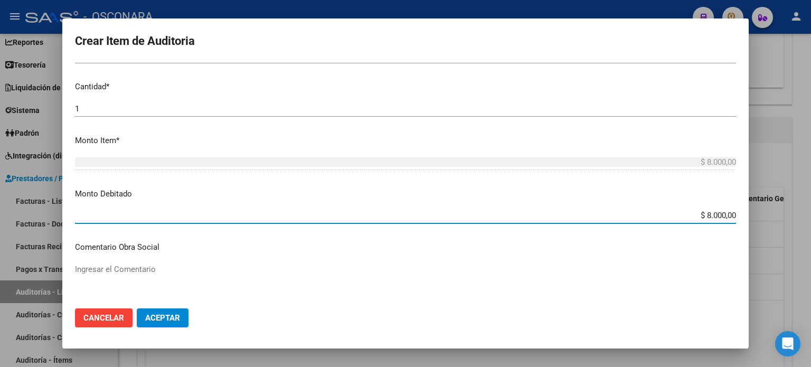
scroll to position [370, 0]
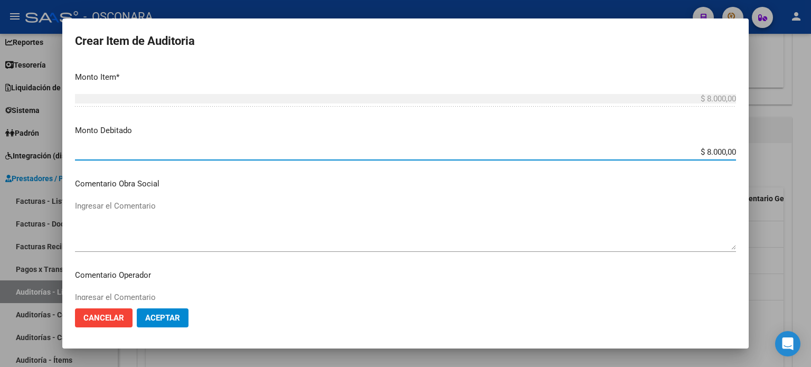
click at [150, 207] on textarea "Ingresar el Comentario" at bounding box center [405, 225] width 661 height 50
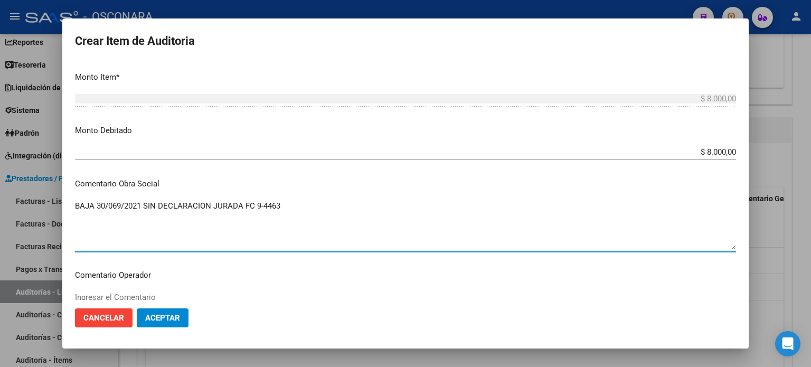
drag, startPoint x: 287, startPoint y: 207, endPoint x: 0, endPoint y: 205, distance: 286.7
click at [0, 205] on div "Crear Item de Auditoria 57530747 Nro Documento 27575307472 CUIL Afiliado Inacti…" at bounding box center [405, 183] width 811 height 367
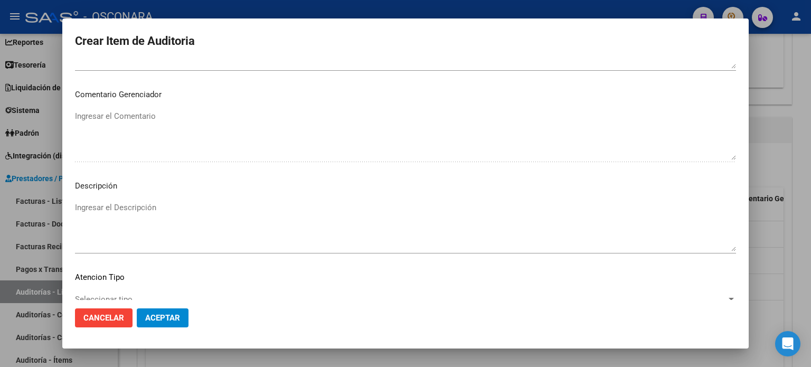
scroll to position [712, 0]
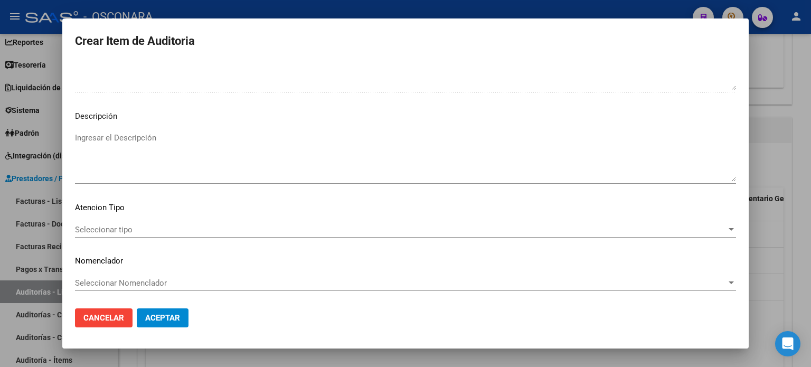
click at [110, 145] on textarea "Ingresar el Descripción" at bounding box center [405, 157] width 661 height 50
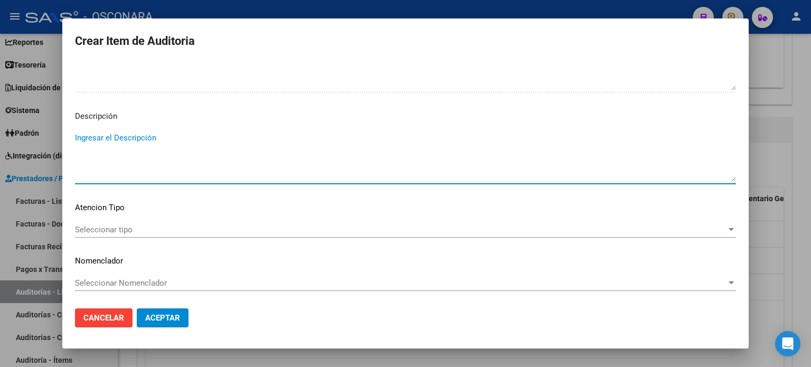
paste textarea "BAJA 30/069/2021 SIN DECLARACION JURADA FC 9-4463"
click at [141, 233] on span "Seleccionar tipo" at bounding box center [400, 230] width 651 height 10
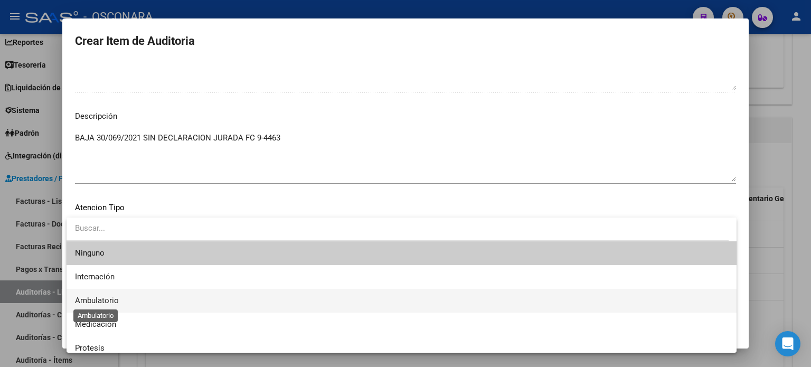
click at [104, 310] on span "Ambulatorio" at bounding box center [401, 301] width 653 height 24
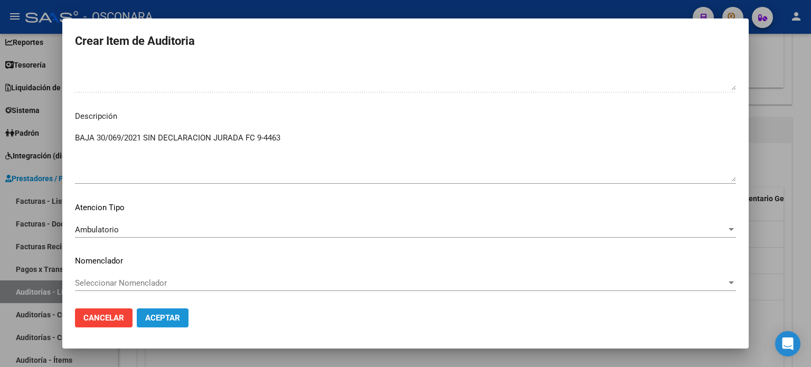
click at [158, 315] on span "Aceptar" at bounding box center [162, 318] width 35 height 10
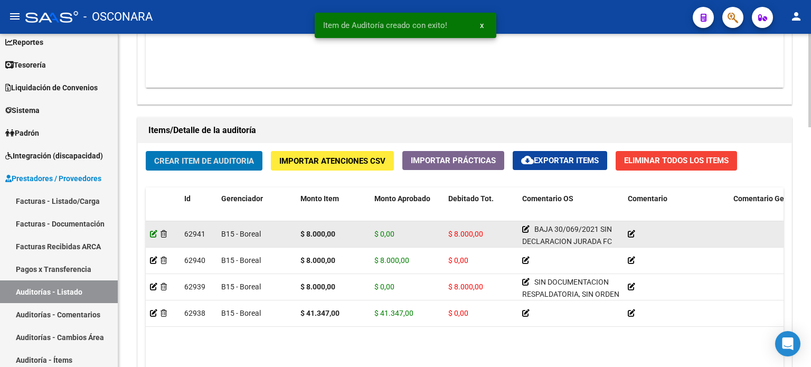
click at [152, 235] on icon at bounding box center [153, 233] width 7 height 7
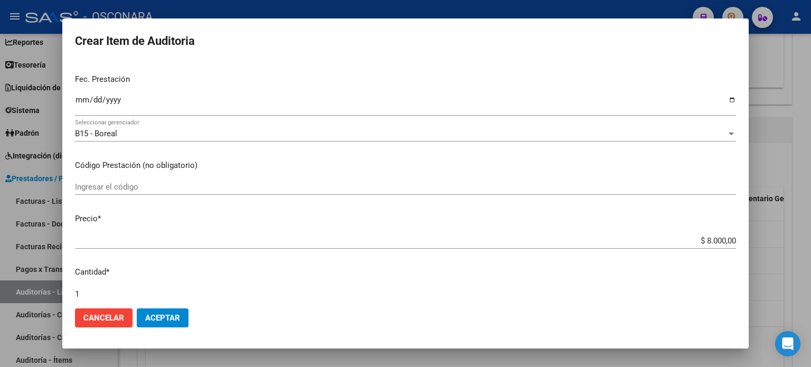
scroll to position [106, 0]
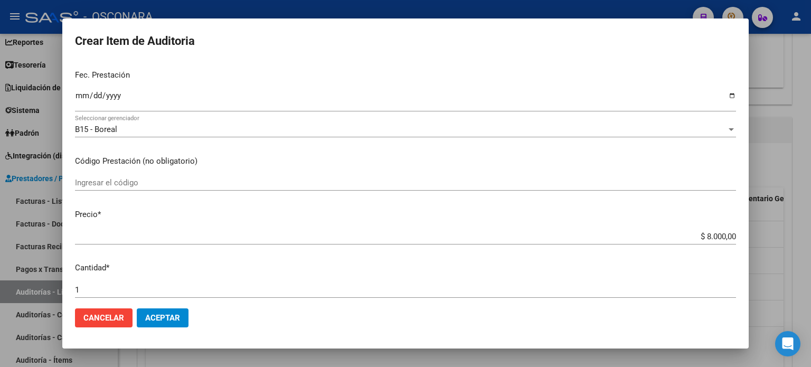
click at [87, 287] on input "1" at bounding box center [405, 290] width 661 height 10
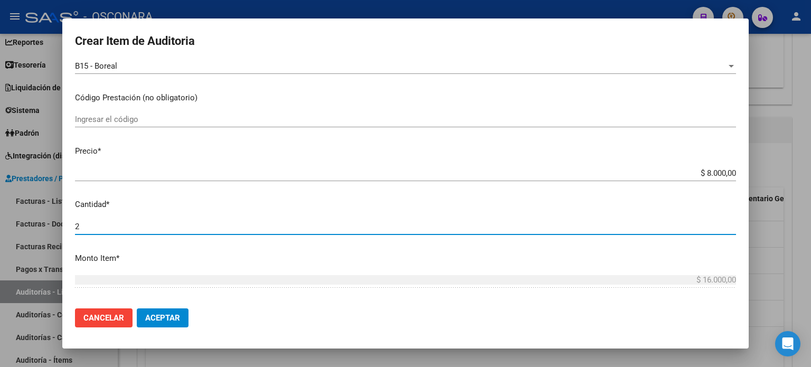
scroll to position [264, 0]
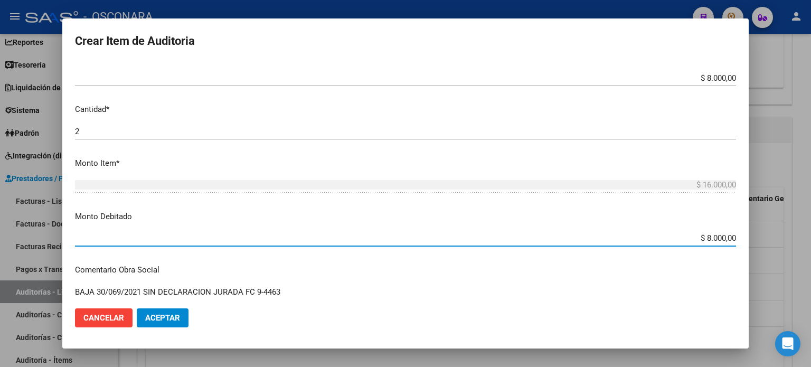
drag, startPoint x: 699, startPoint y: 241, endPoint x: 810, endPoint y: 234, distance: 111.1
click at [810, 234] on div "Crear Item de Auditoria 57530747 Nro Documento 27575307472 CUIL Afiliado Inacti…" at bounding box center [405, 183] width 811 height 367
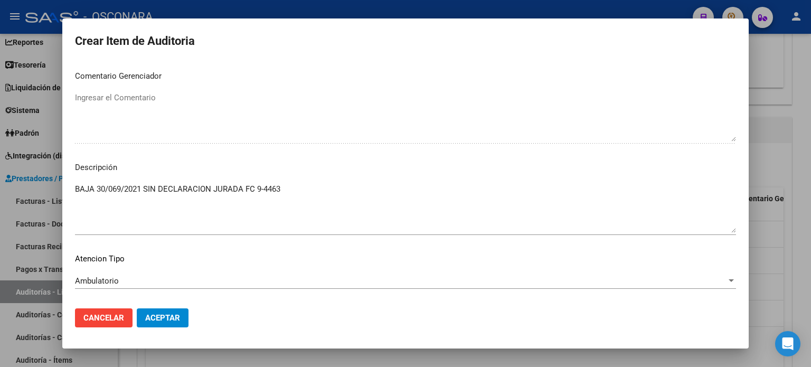
scroll to position [692, 0]
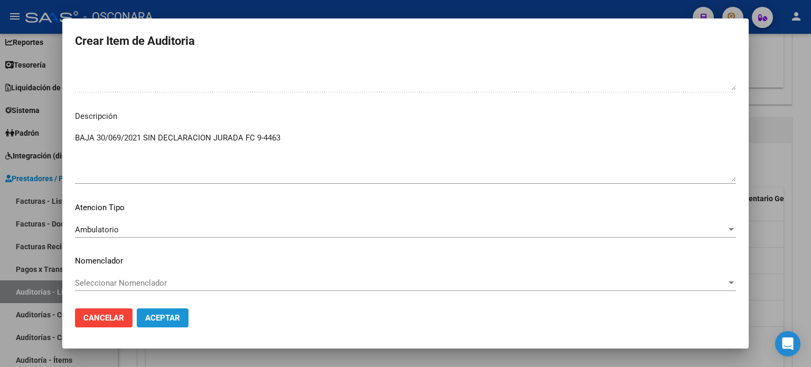
click at [165, 320] on span "Aceptar" at bounding box center [162, 318] width 35 height 10
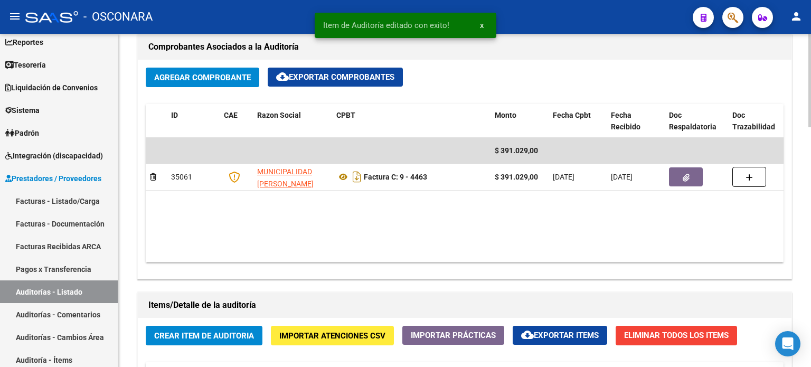
scroll to position [581, 0]
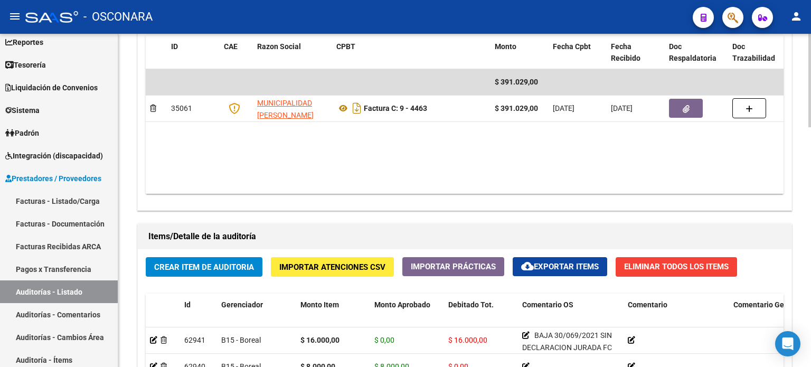
click at [195, 269] on span "Crear Item de Auditoria" at bounding box center [204, 267] width 100 height 10
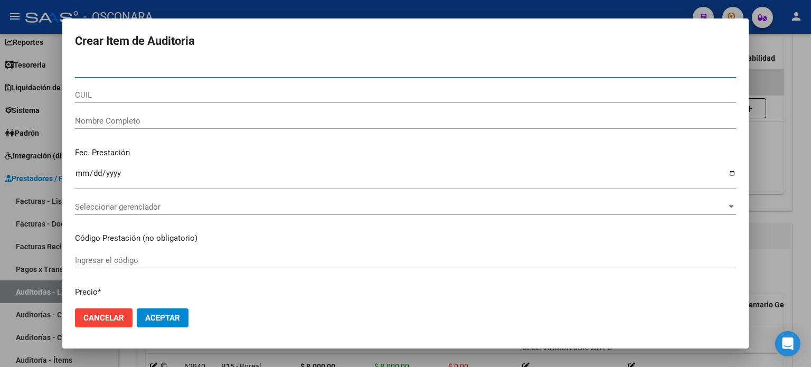
drag, startPoint x: 162, startPoint y: 69, endPoint x: 0, endPoint y: 69, distance: 162.1
click at [0, 69] on div "Crear Item de Auditoria Nro Documento CUIL Nombre Completo Fec. Prestación Ingr…" at bounding box center [405, 183] width 811 height 367
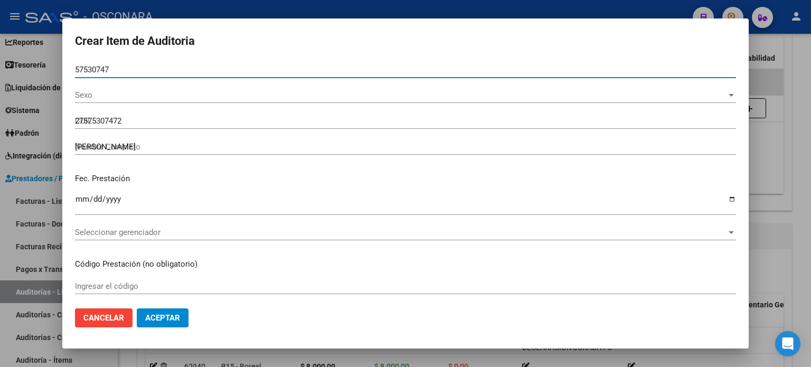
drag, startPoint x: 92, startPoint y: 69, endPoint x: 115, endPoint y: 74, distance: 23.3
click at [92, 69] on input "57530747" at bounding box center [405, 70] width 661 height 10
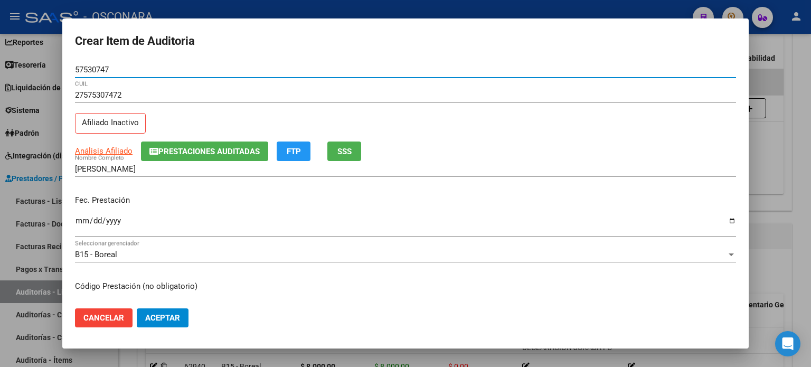
click at [87, 221] on input "Ingresar la fecha" at bounding box center [405, 224] width 661 height 17
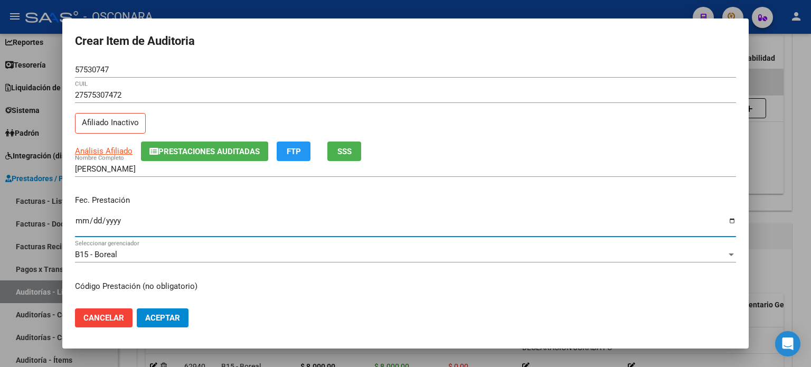
click at [84, 219] on input "Ingresar la fecha" at bounding box center [405, 224] width 661 height 17
click at [80, 219] on input "Ingresar la fecha" at bounding box center [405, 224] width 661 height 17
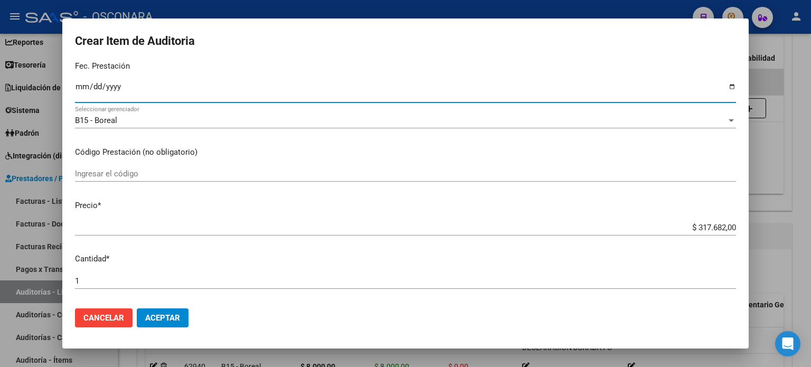
scroll to position [158, 0]
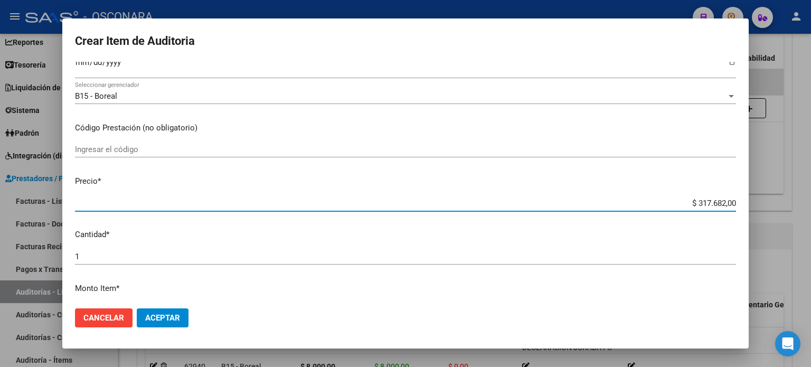
drag, startPoint x: 687, startPoint y: 201, endPoint x: 810, endPoint y: 213, distance: 124.1
click at [810, 213] on div "Crear Item de Auditoria 57530747 Nro Documento 27575307472 CUIL Afiliado Inacti…" at bounding box center [405, 183] width 811 height 367
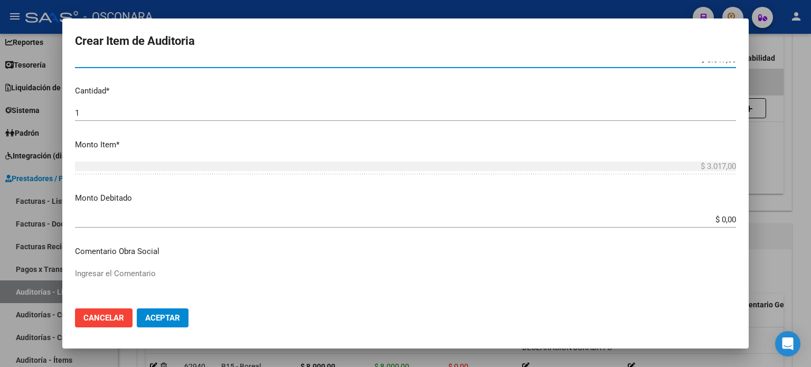
scroll to position [317, 0]
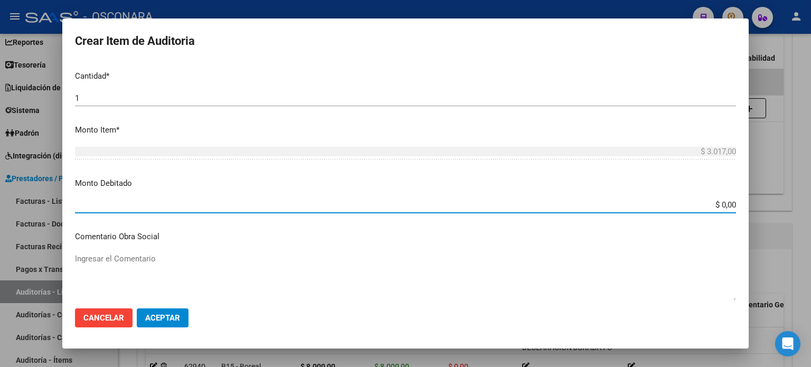
drag, startPoint x: 713, startPoint y: 202, endPoint x: 810, endPoint y: 202, distance: 97.1
click at [810, 202] on div "Crear Item de Auditoria 57530747 Nro Documento 27575307472 CUIL Afiliado Inacti…" at bounding box center [405, 183] width 811 height 367
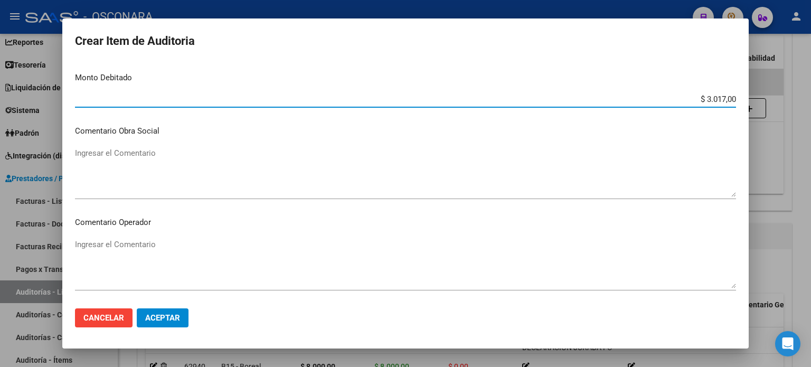
click at [154, 156] on textarea "Ingresar el Comentario" at bounding box center [405, 172] width 661 height 50
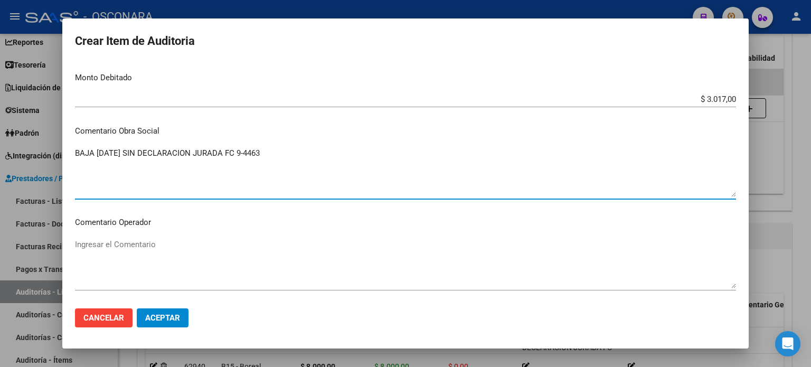
drag, startPoint x: 278, startPoint y: 149, endPoint x: 27, endPoint y: 149, distance: 251.3
click at [4, 149] on div "Crear Item de Auditoria 57530747 Nro Documento 27575307472 CUIL Afiliado Inacti…" at bounding box center [405, 183] width 811 height 367
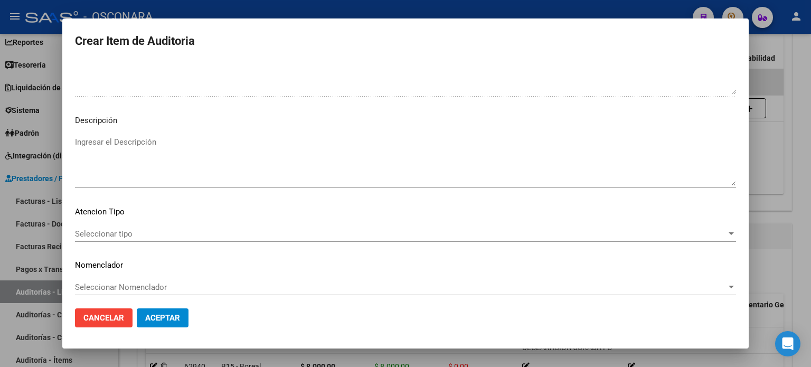
scroll to position [712, 0]
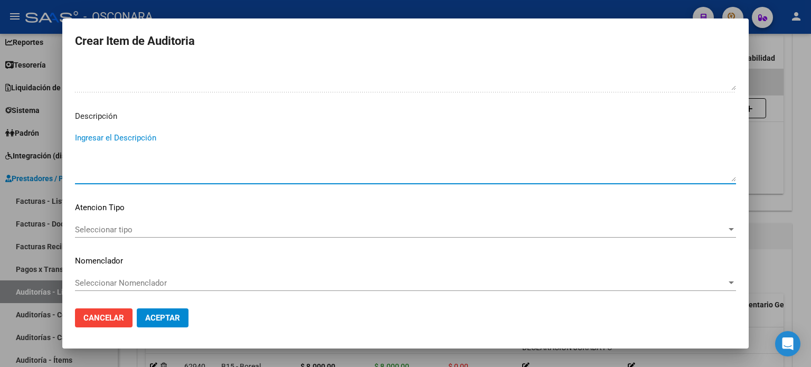
click at [114, 135] on textarea "Ingresar el Descripción" at bounding box center [405, 157] width 661 height 50
paste textarea "BAJA [DATE] SIN DECLARACION JURADA FC 9-4463"
click at [90, 230] on span "Seleccionar tipo" at bounding box center [400, 230] width 651 height 10
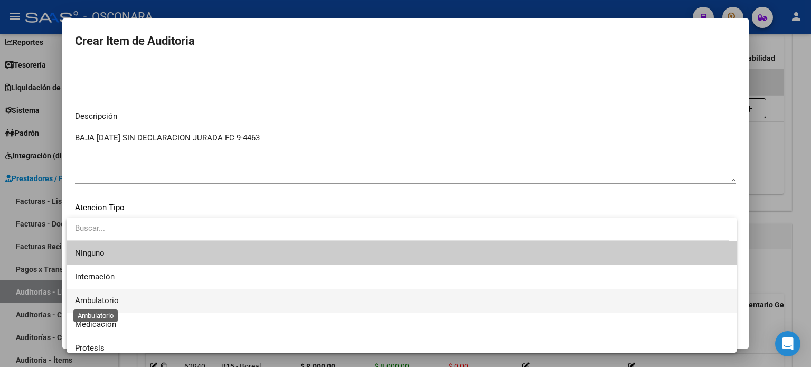
click at [108, 296] on span "Ambulatorio" at bounding box center [97, 301] width 44 height 10
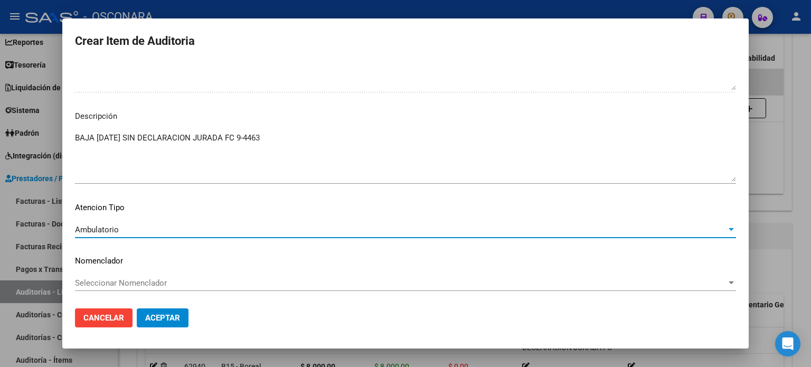
click at [163, 316] on span "Aceptar" at bounding box center [162, 318] width 35 height 10
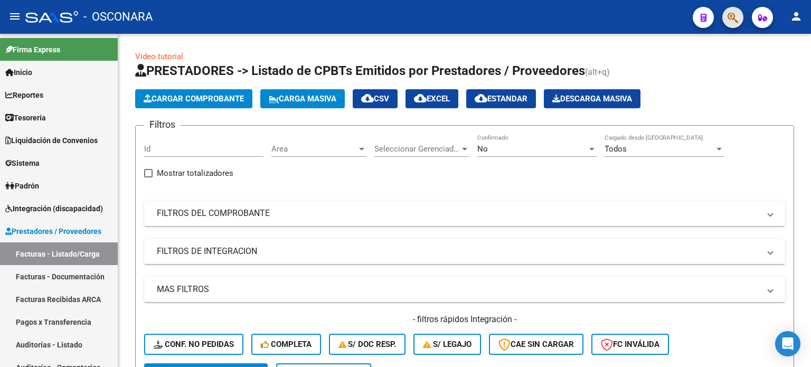
click at [723, 15] on button "button" at bounding box center [732, 17] width 21 height 21
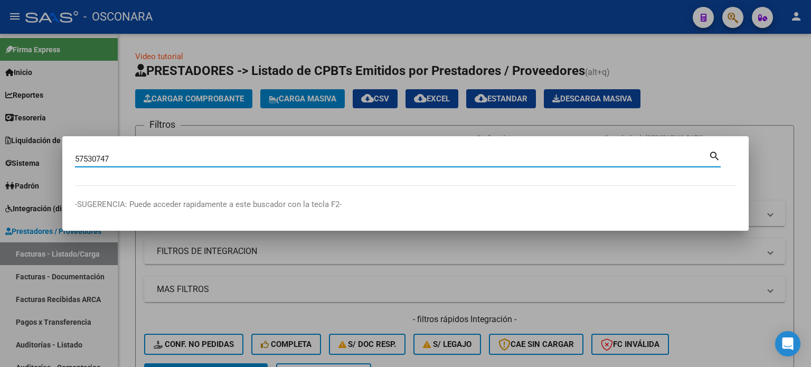
click at [90, 160] on input "57530747" at bounding box center [391, 159] width 633 height 10
type input "57530747"
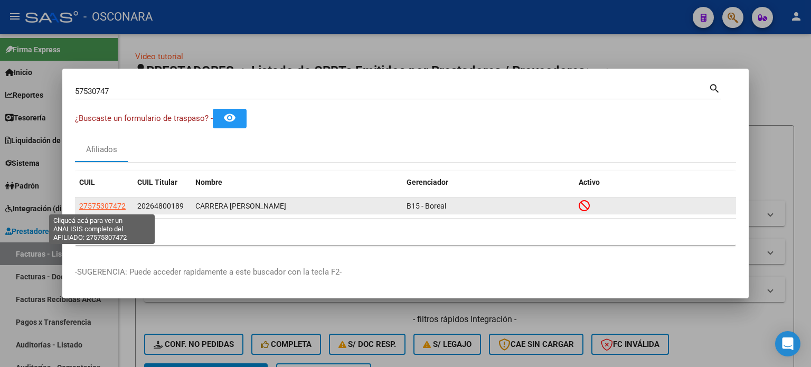
click at [93, 206] on span "27575307472" at bounding box center [102, 206] width 46 height 8
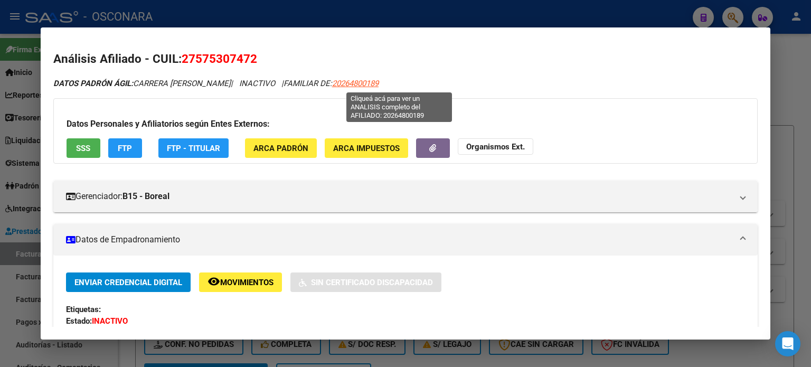
click at [379, 84] on span "20264800189" at bounding box center [355, 84] width 46 height 10
type textarea "20264800189"
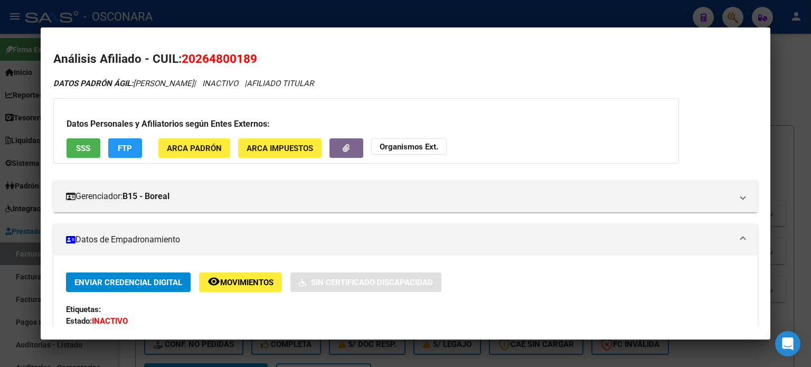
click at [73, 153] on button "SSS" at bounding box center [84, 148] width 34 height 20
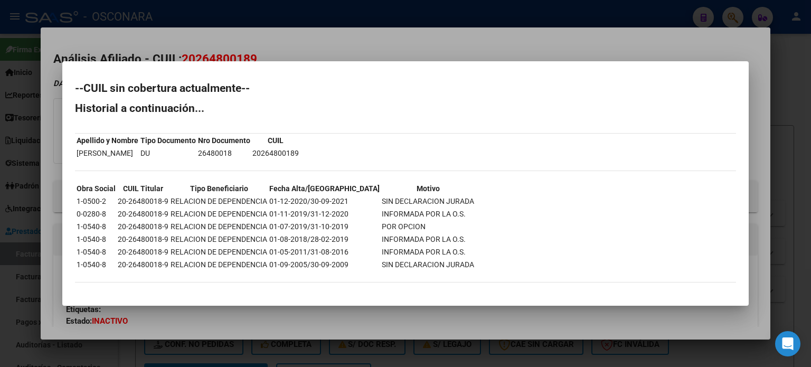
drag, startPoint x: 782, startPoint y: 225, endPoint x: 559, endPoint y: 169, distance: 230.6
click at [782, 224] on div at bounding box center [405, 183] width 811 height 367
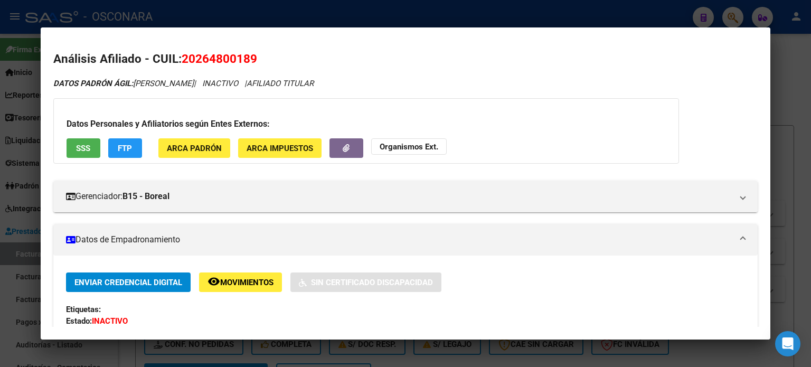
drag, startPoint x: 784, startPoint y: 162, endPoint x: 570, endPoint y: 145, distance: 215.0
click at [785, 162] on div at bounding box center [405, 183] width 811 height 367
